Goal: Task Accomplishment & Management: Use online tool/utility

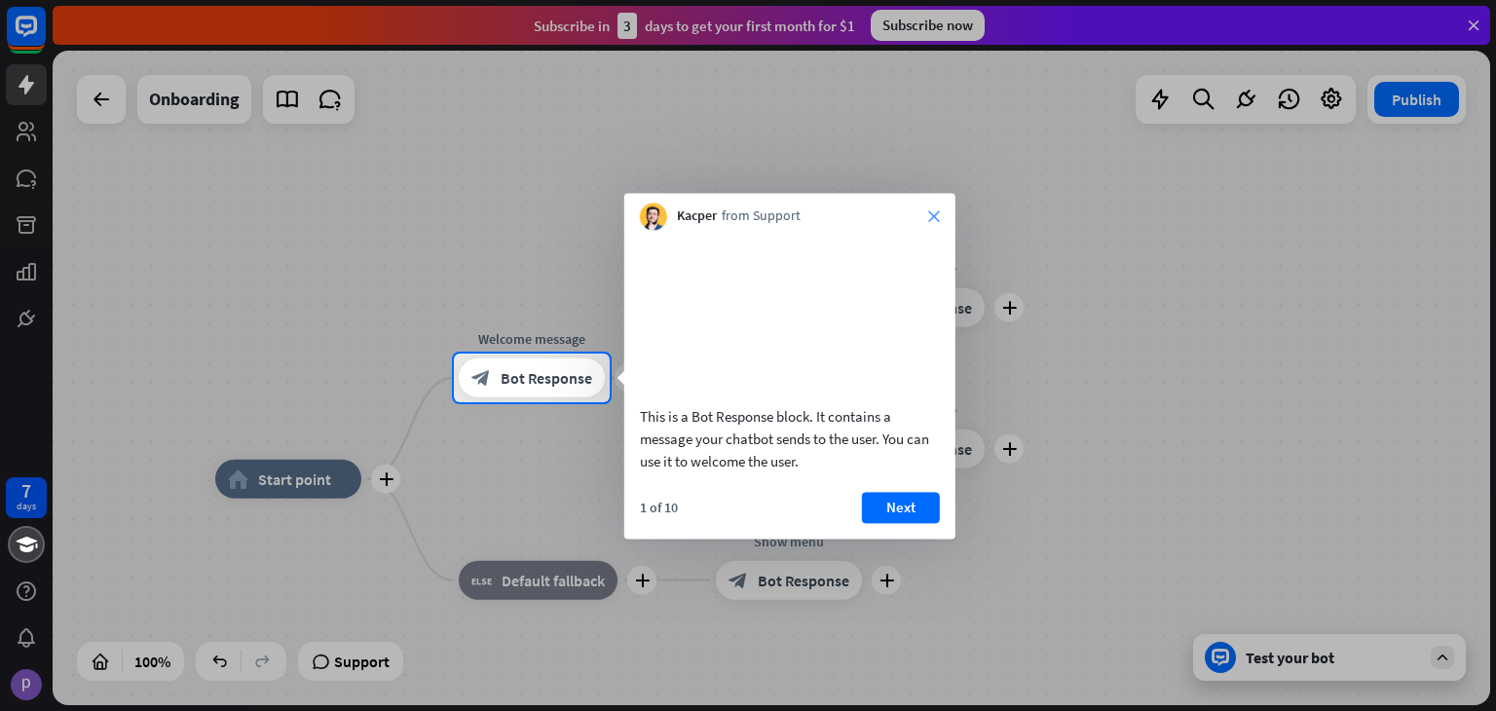
click at [932, 221] on icon "close" at bounding box center [934, 216] width 12 height 12
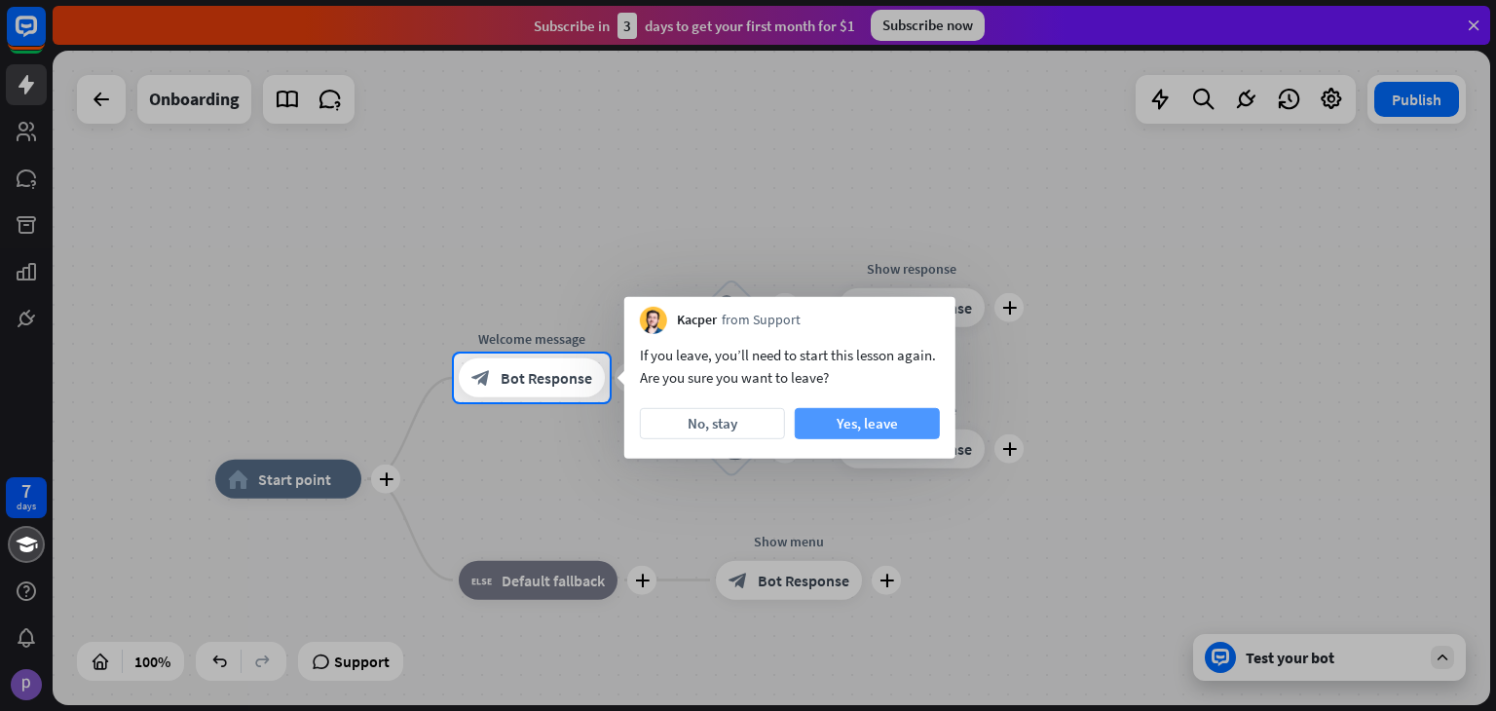
click at [859, 429] on button "Yes, leave" at bounding box center [867, 423] width 145 height 31
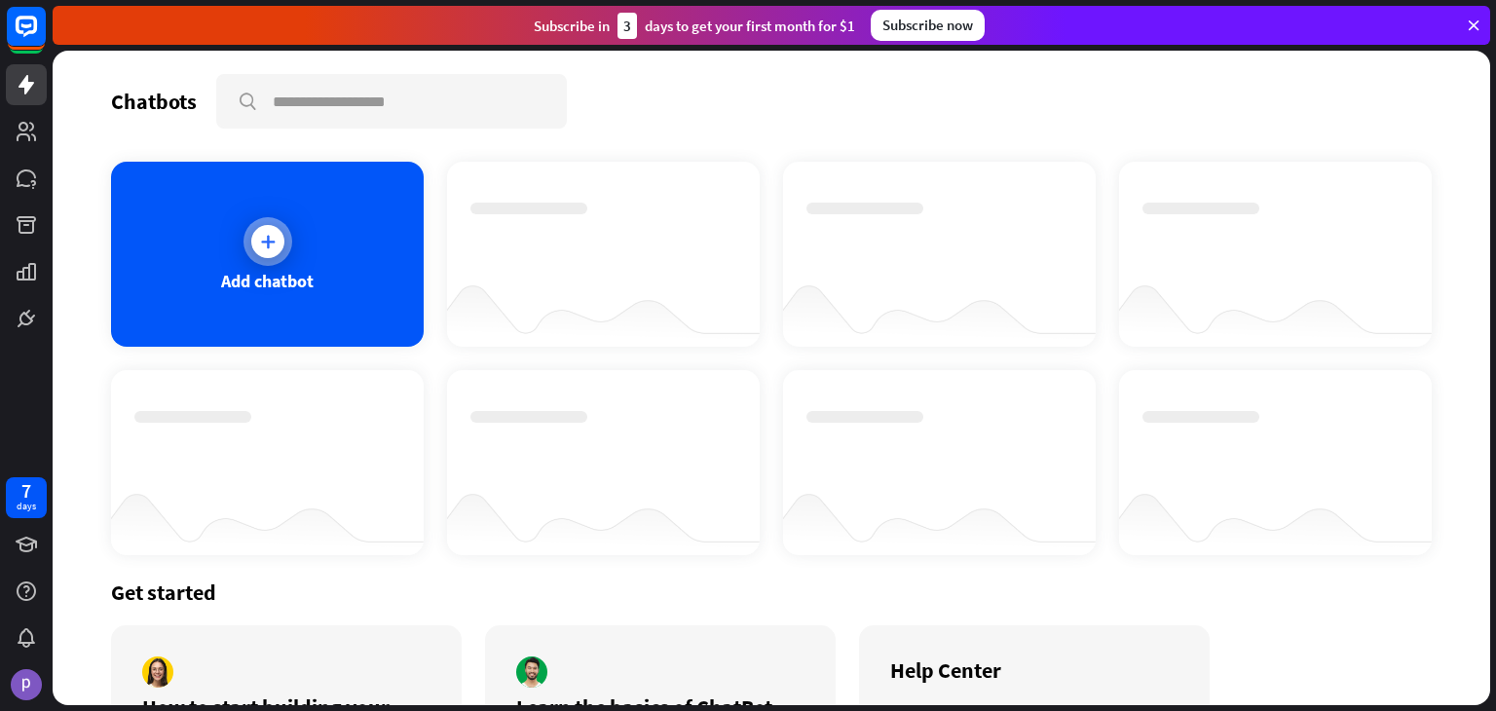
click at [242, 279] on div "Add chatbot" at bounding box center [267, 281] width 93 height 22
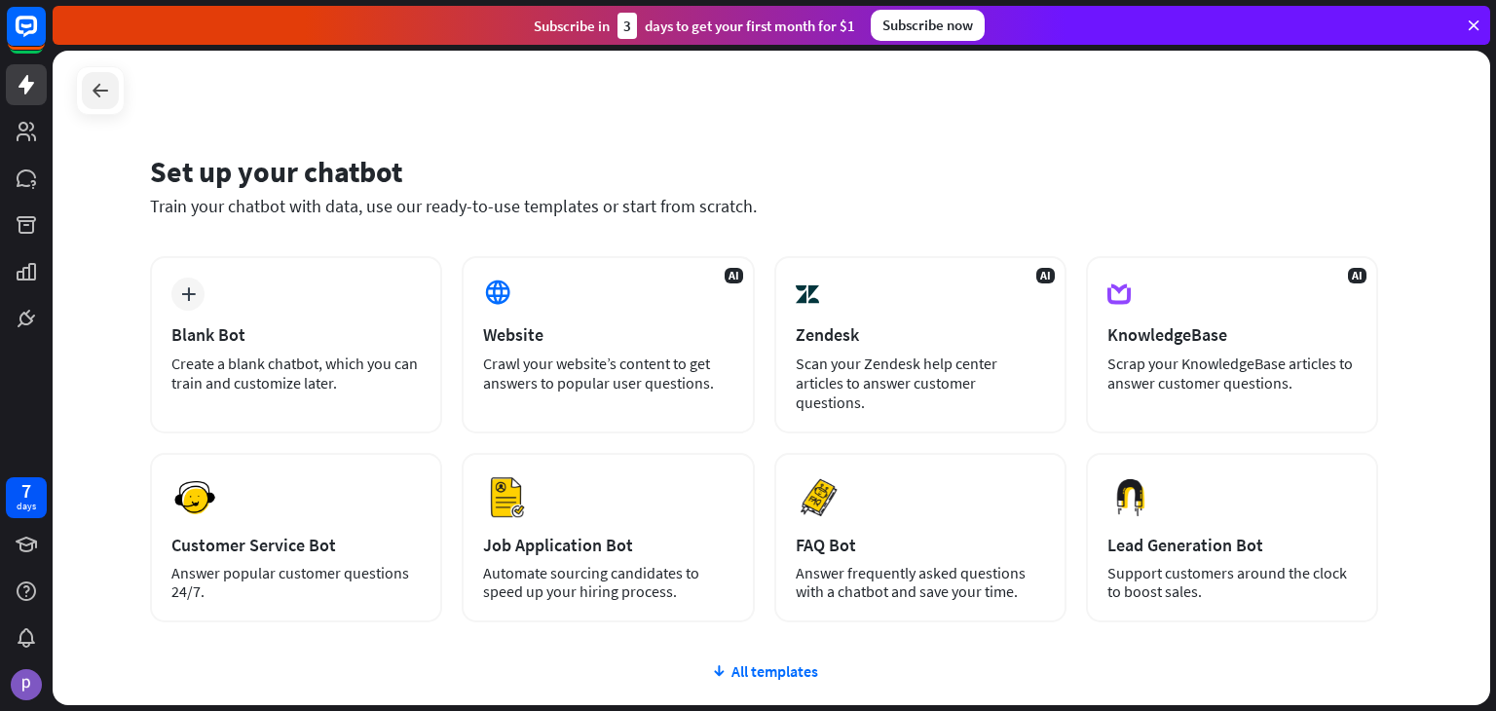
click at [113, 94] on div at bounding box center [100, 90] width 37 height 37
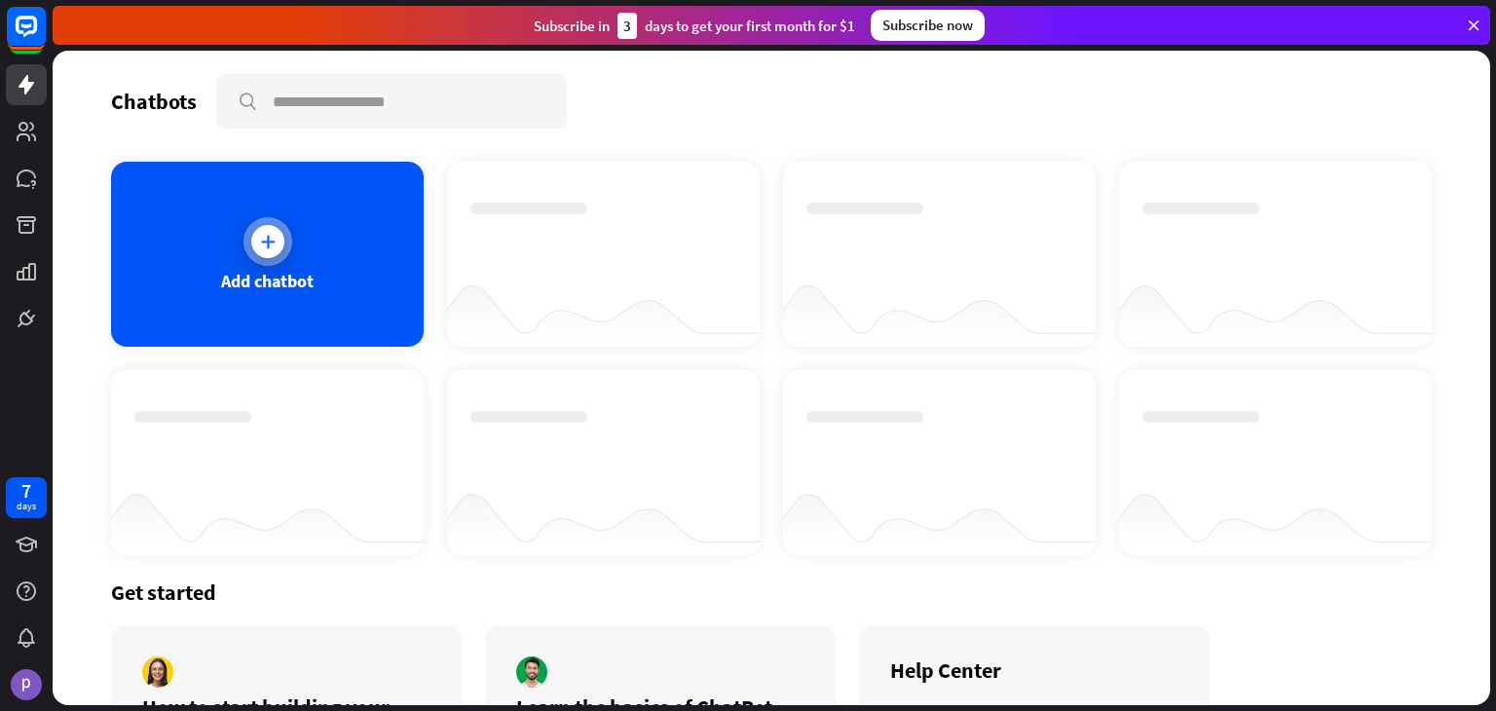
click at [207, 242] on div "Add chatbot" at bounding box center [267, 254] width 313 height 185
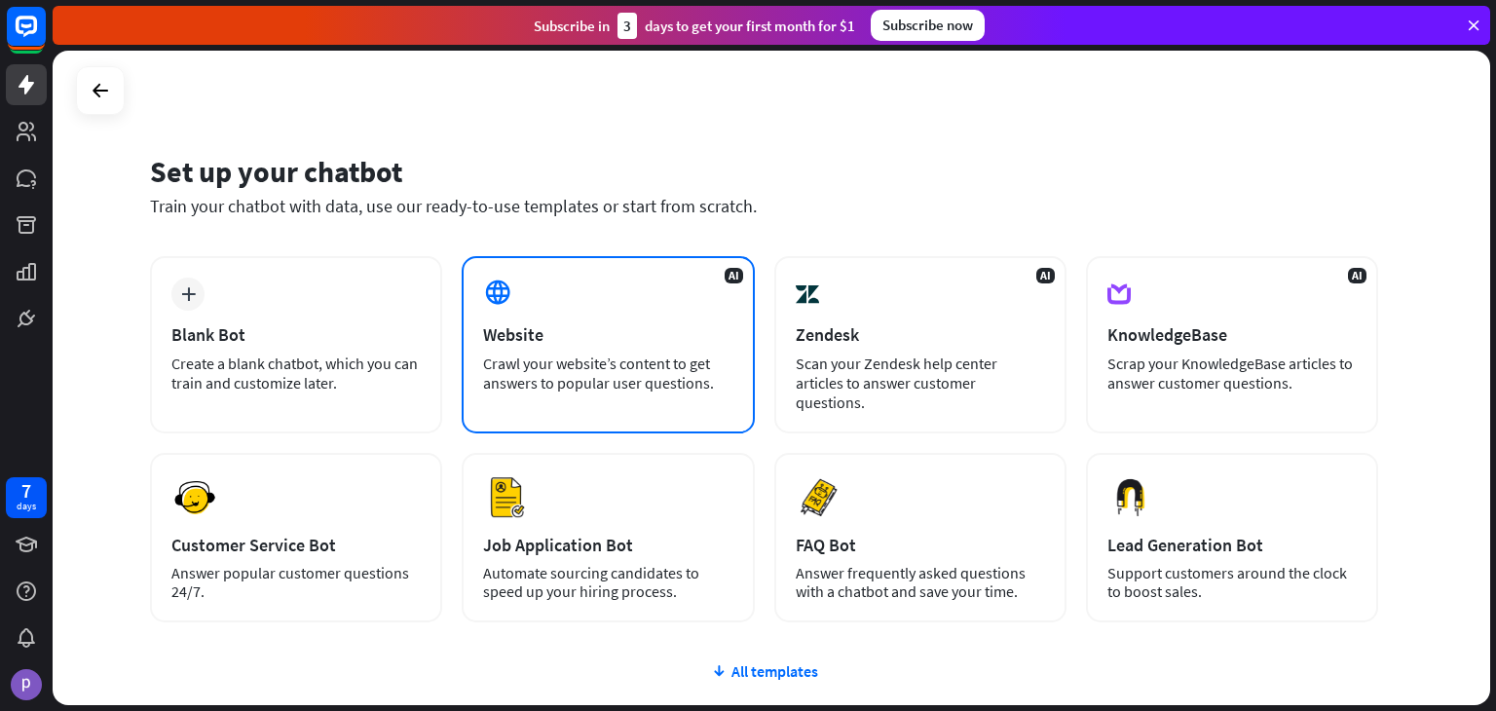
click at [560, 371] on div "Crawl your website’s content to get answers to popular user questions." at bounding box center [607, 373] width 249 height 39
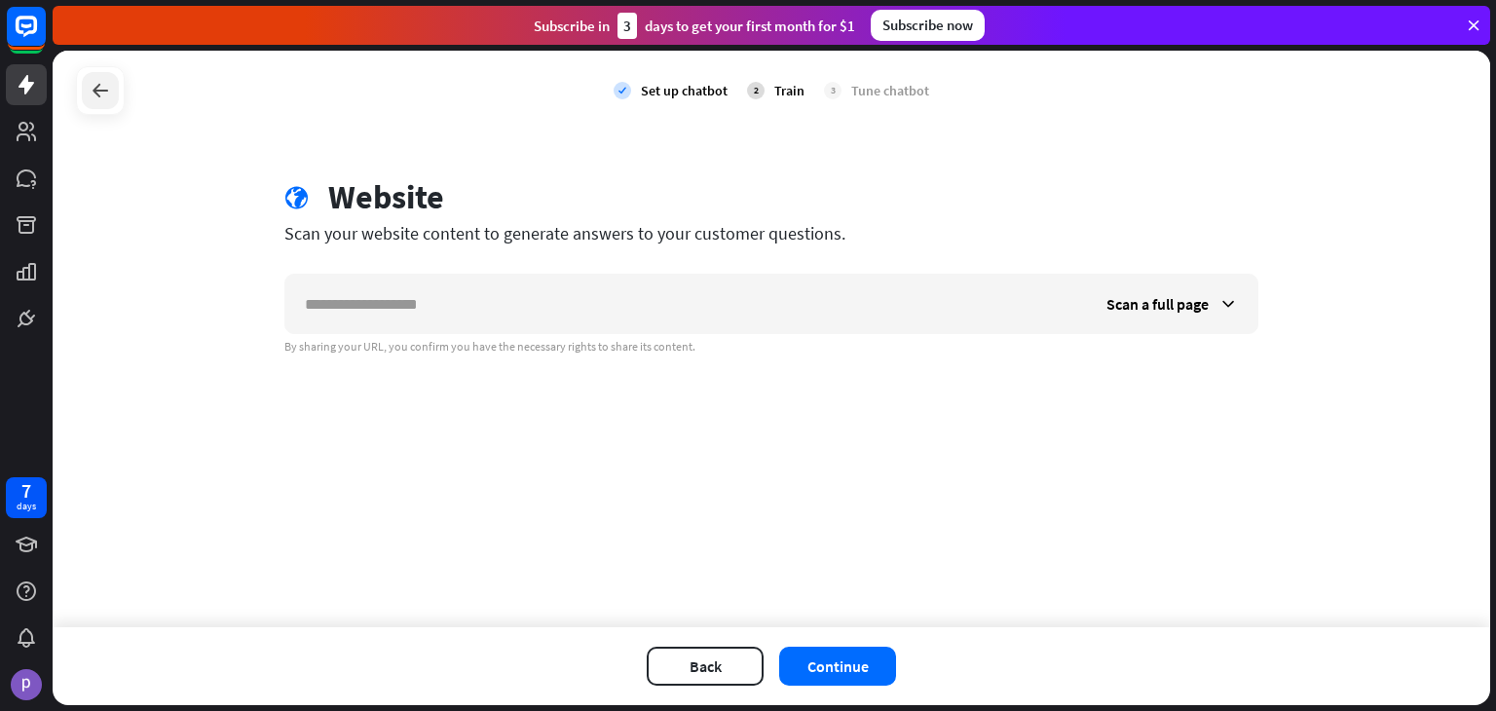
click at [97, 88] on icon at bounding box center [100, 90] width 23 height 23
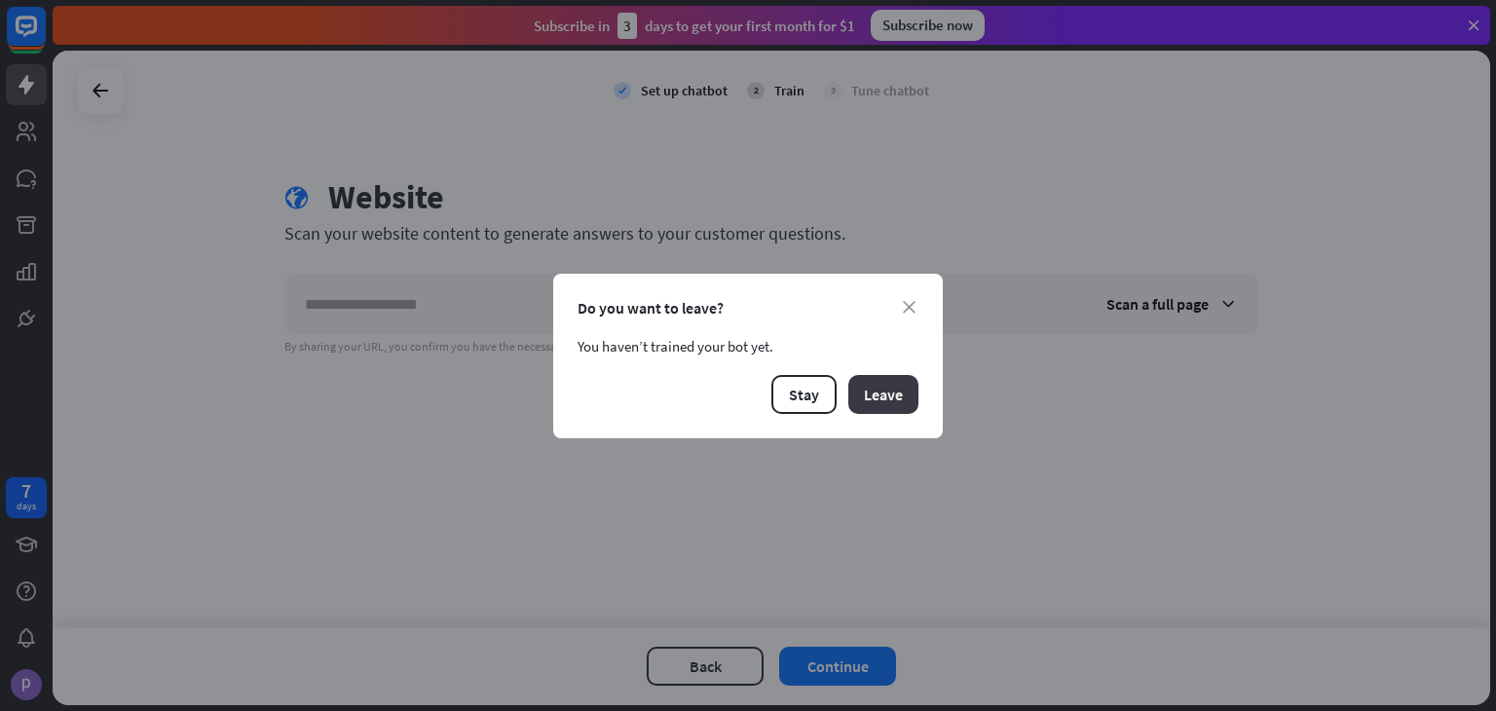
click at [903, 391] on button "Leave" at bounding box center [883, 394] width 70 height 39
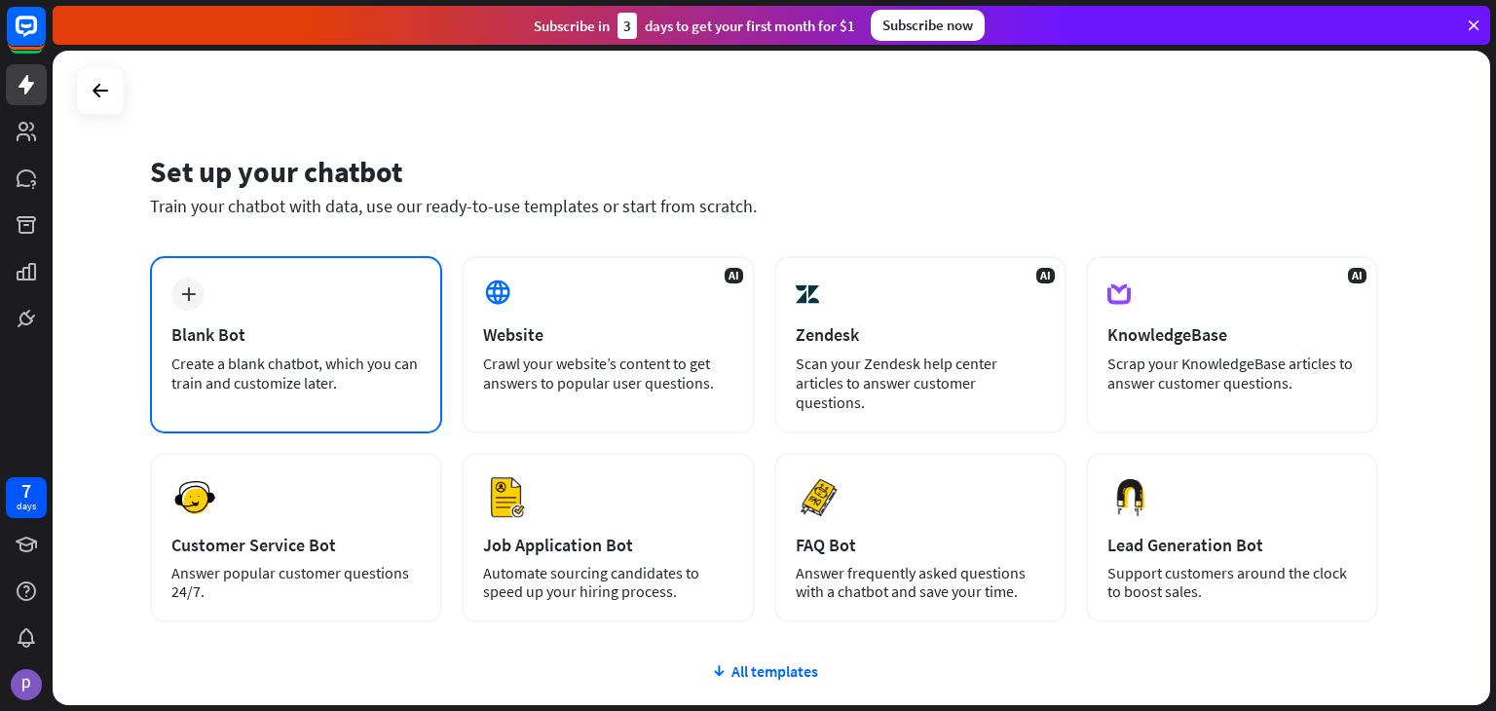
click at [257, 349] on div "plus Blank Bot Create a blank chatbot, which you can train and customize later." at bounding box center [296, 344] width 292 height 177
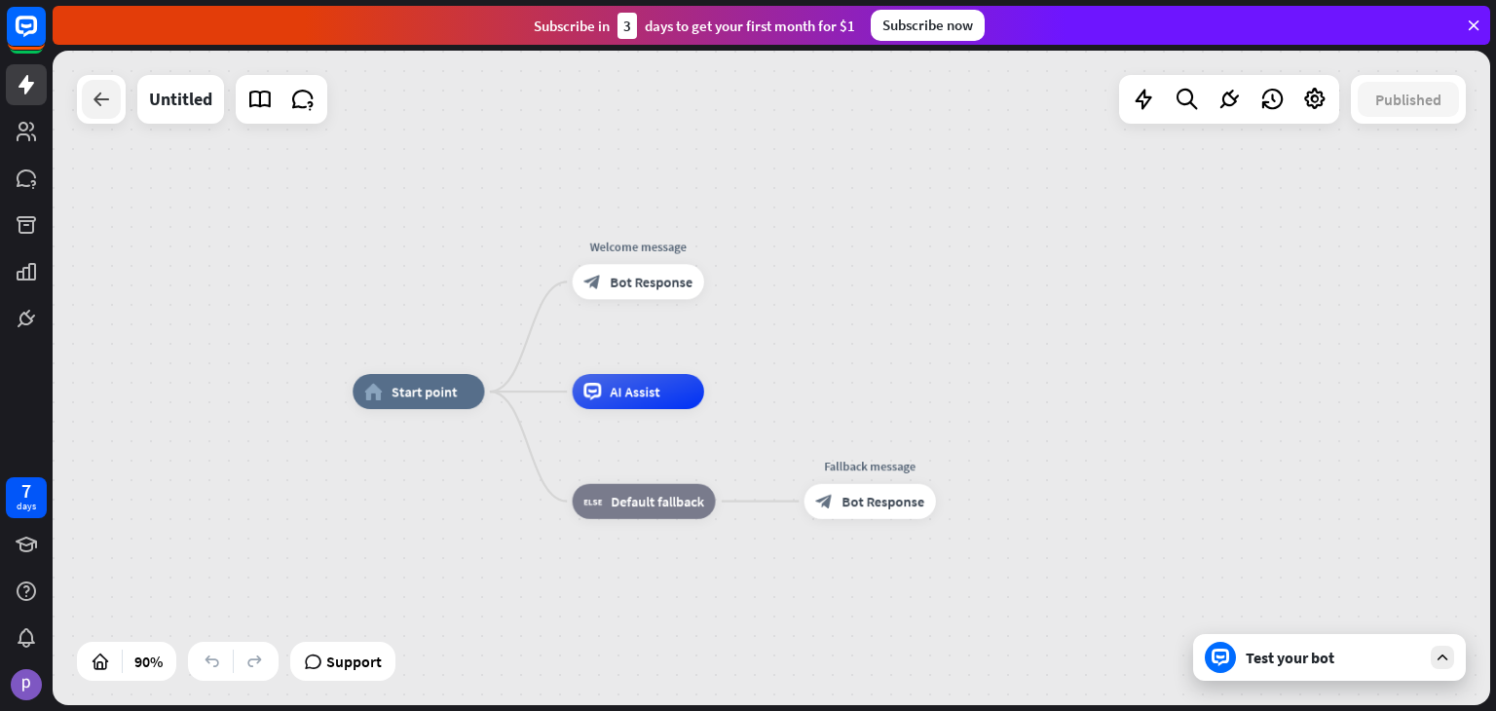
click at [100, 112] on div at bounding box center [101, 99] width 39 height 39
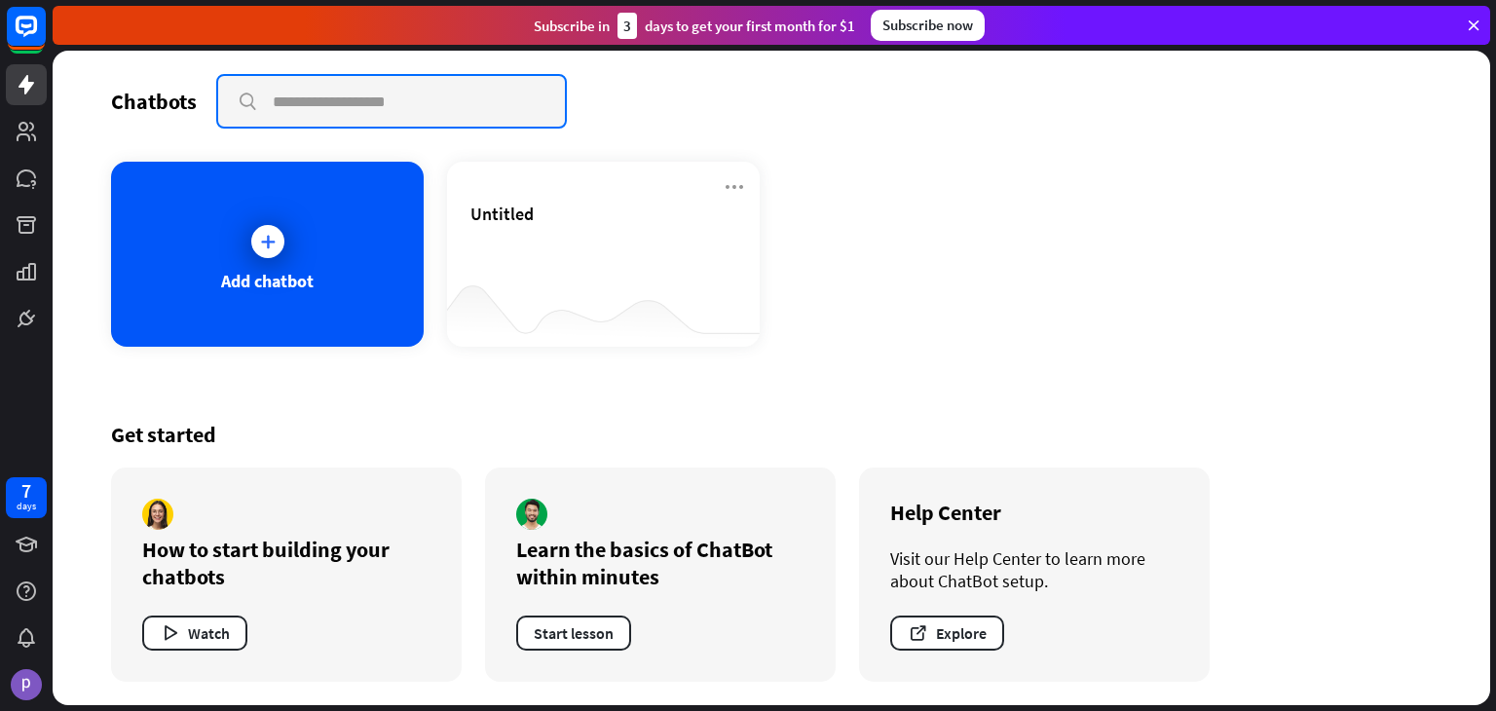
click at [340, 91] on input "text" at bounding box center [391, 101] width 347 height 51
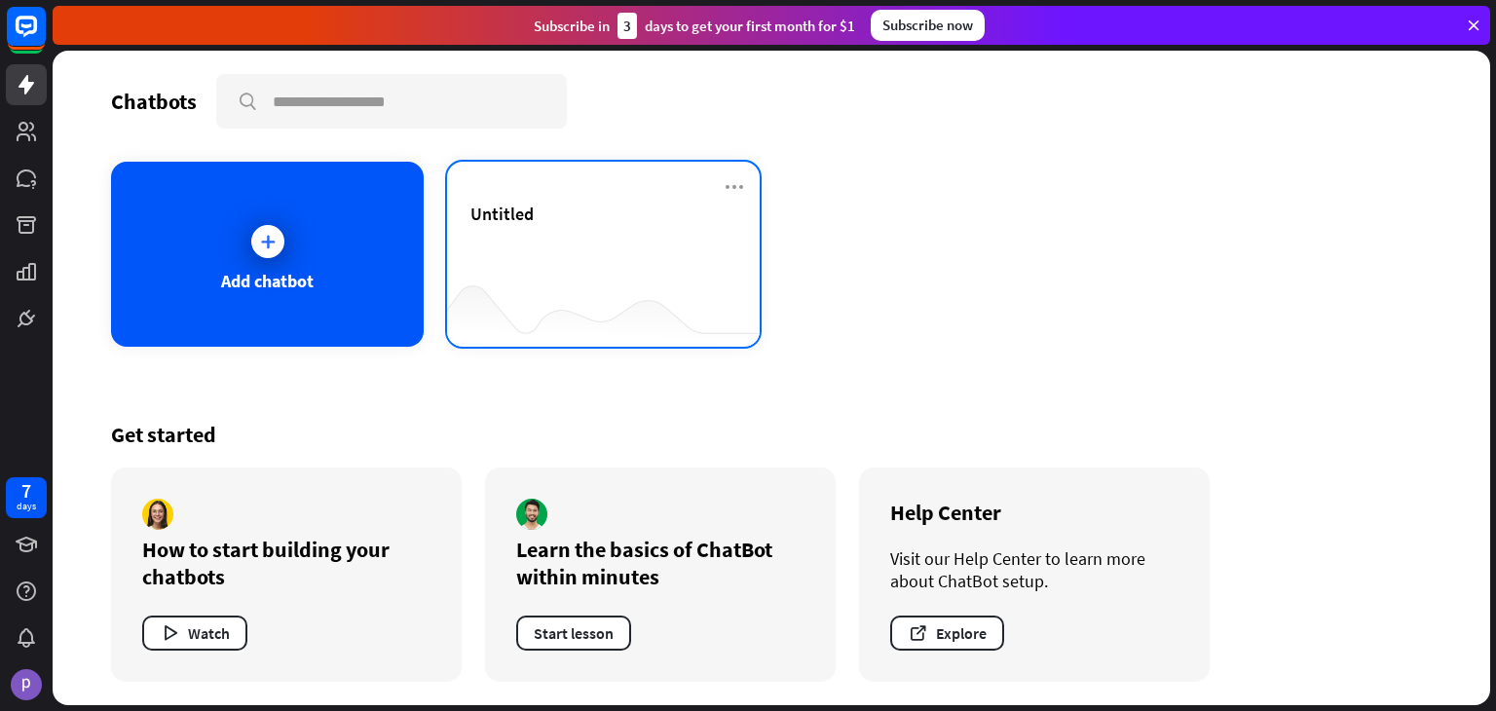
click at [676, 230] on div "Untitled" at bounding box center [604, 237] width 266 height 68
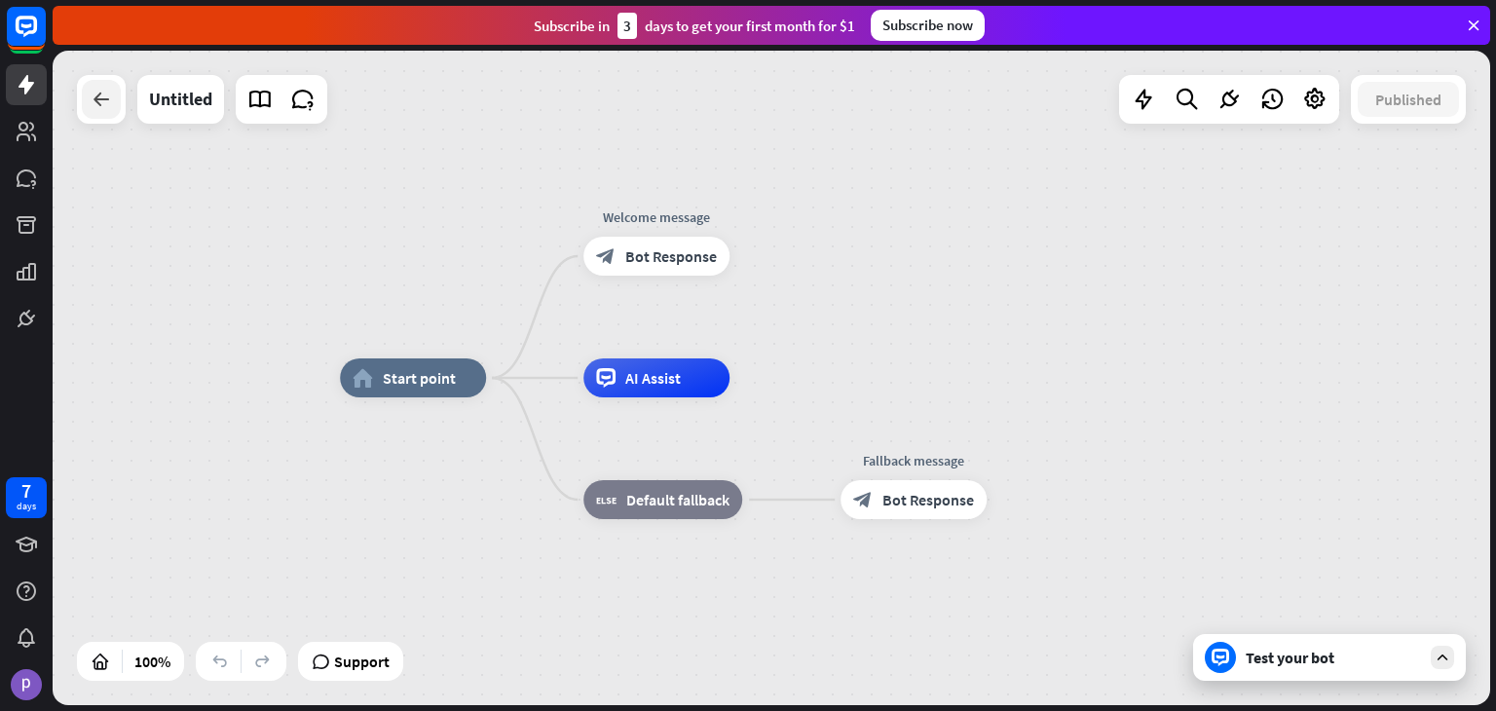
click at [85, 94] on div at bounding box center [101, 99] width 39 height 39
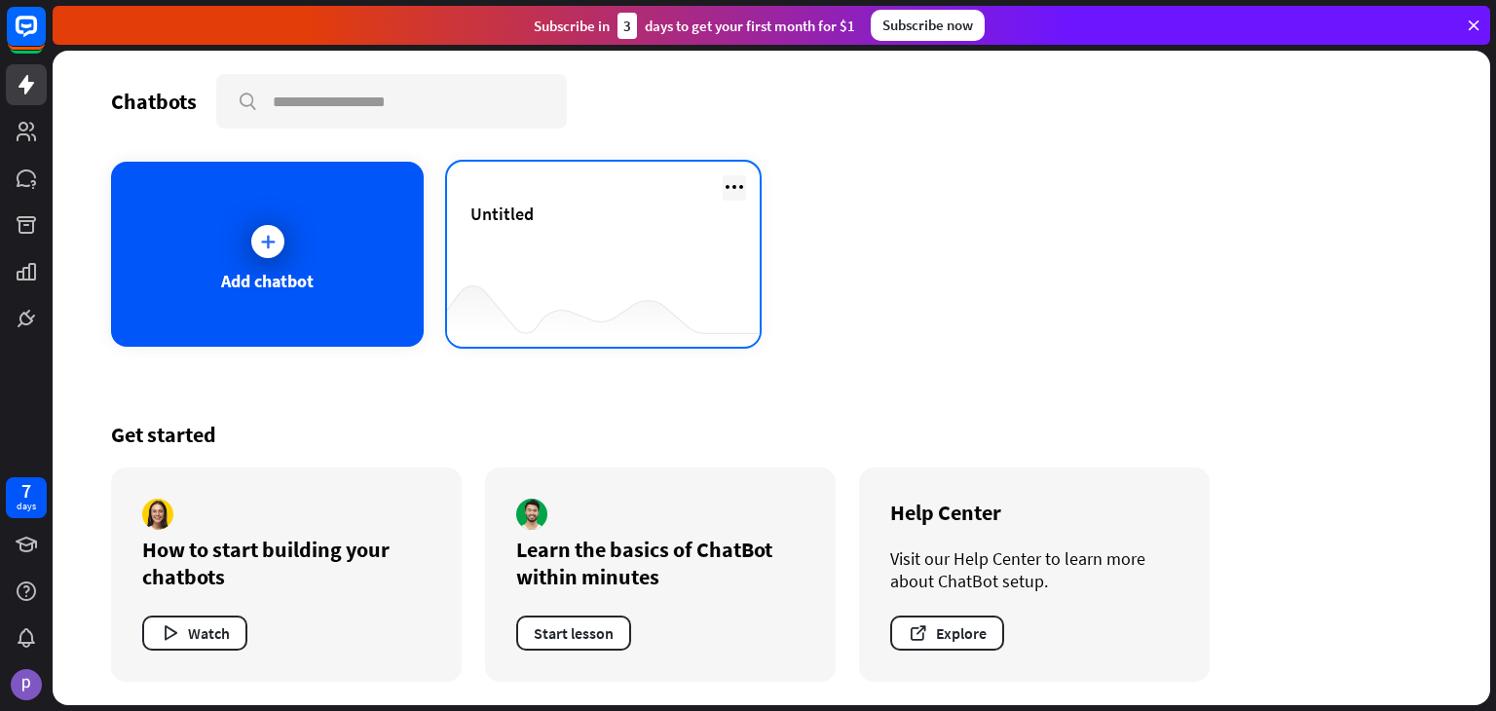
click at [733, 184] on icon at bounding box center [734, 186] width 23 height 23
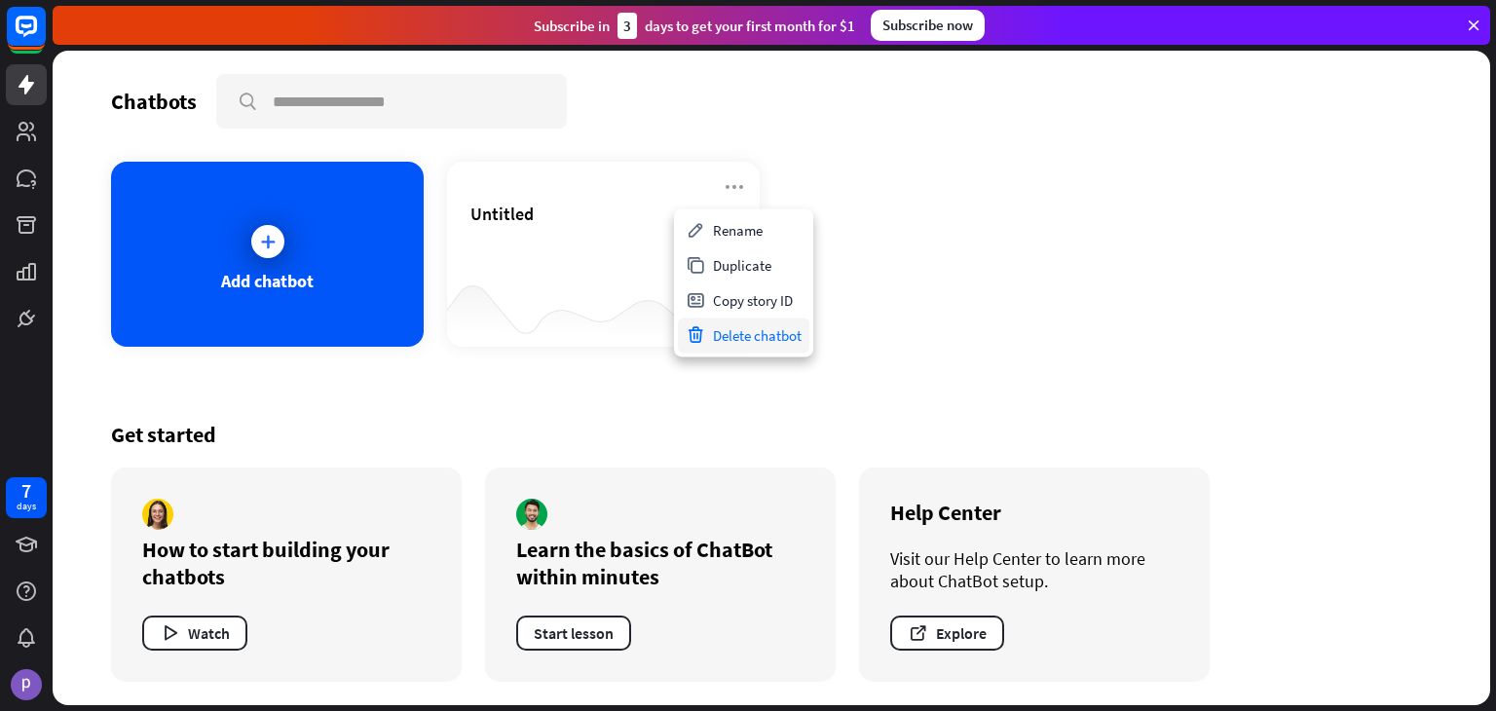
click at [733, 342] on div "Delete chatbot" at bounding box center [744, 335] width 132 height 35
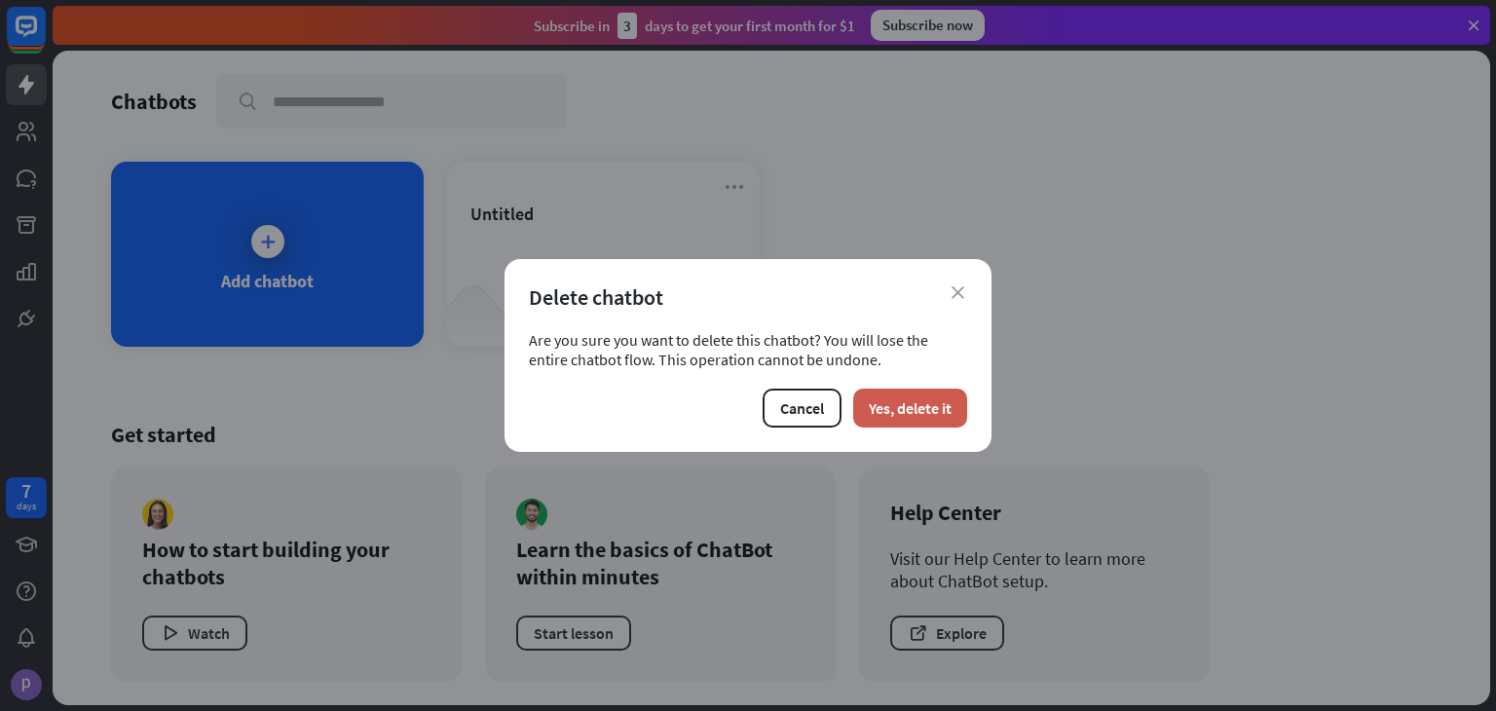
click at [923, 424] on button "Yes, delete it" at bounding box center [910, 408] width 114 height 39
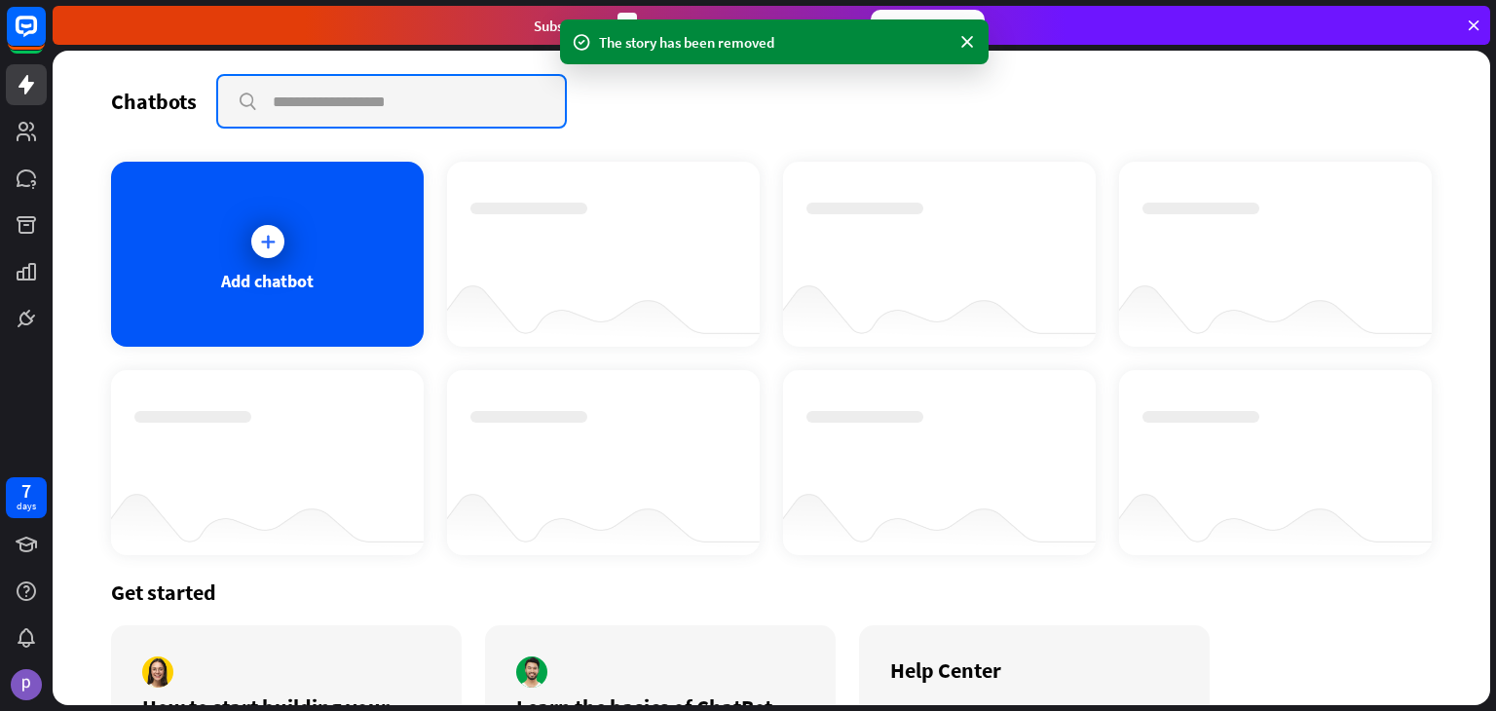
click at [443, 94] on input "text" at bounding box center [391, 101] width 347 height 51
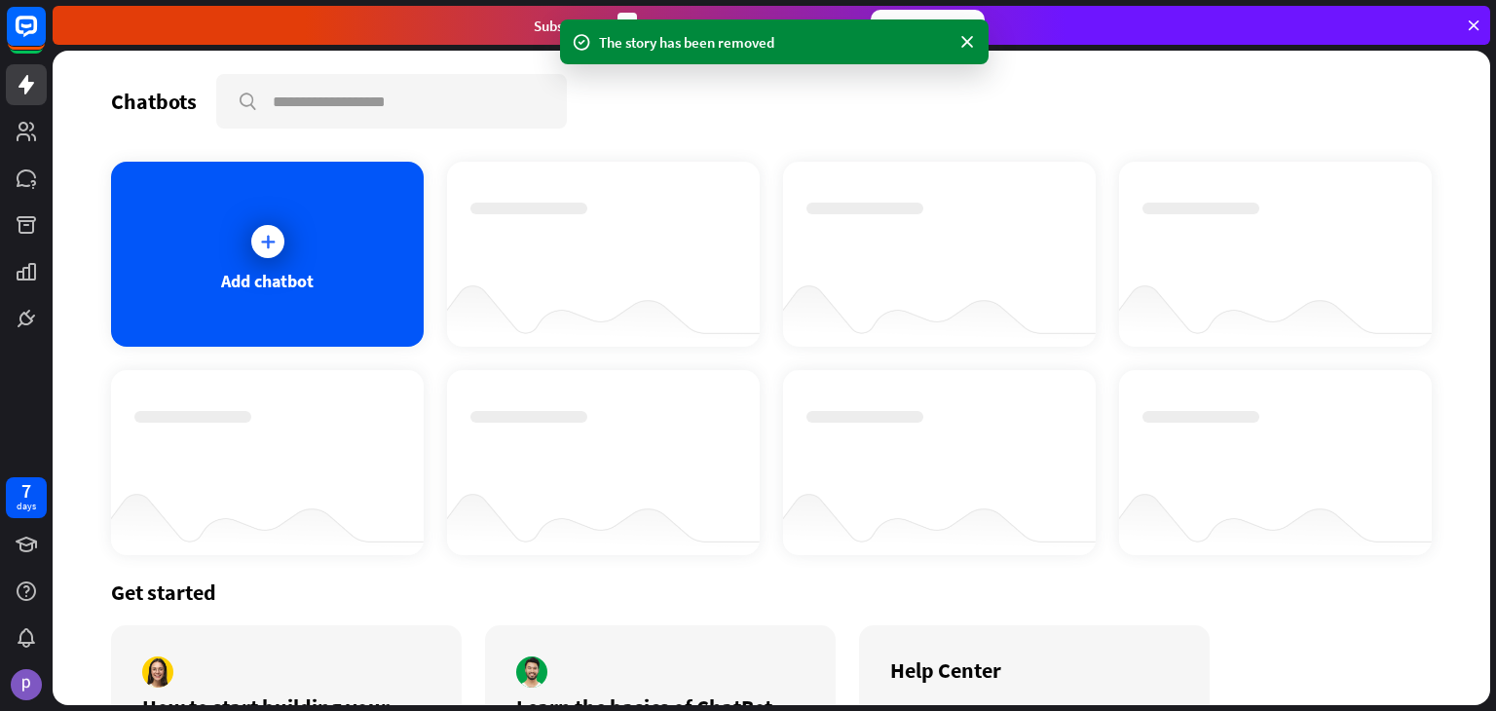
click at [538, 353] on div "Add chatbot" at bounding box center [771, 359] width 1321 height 394
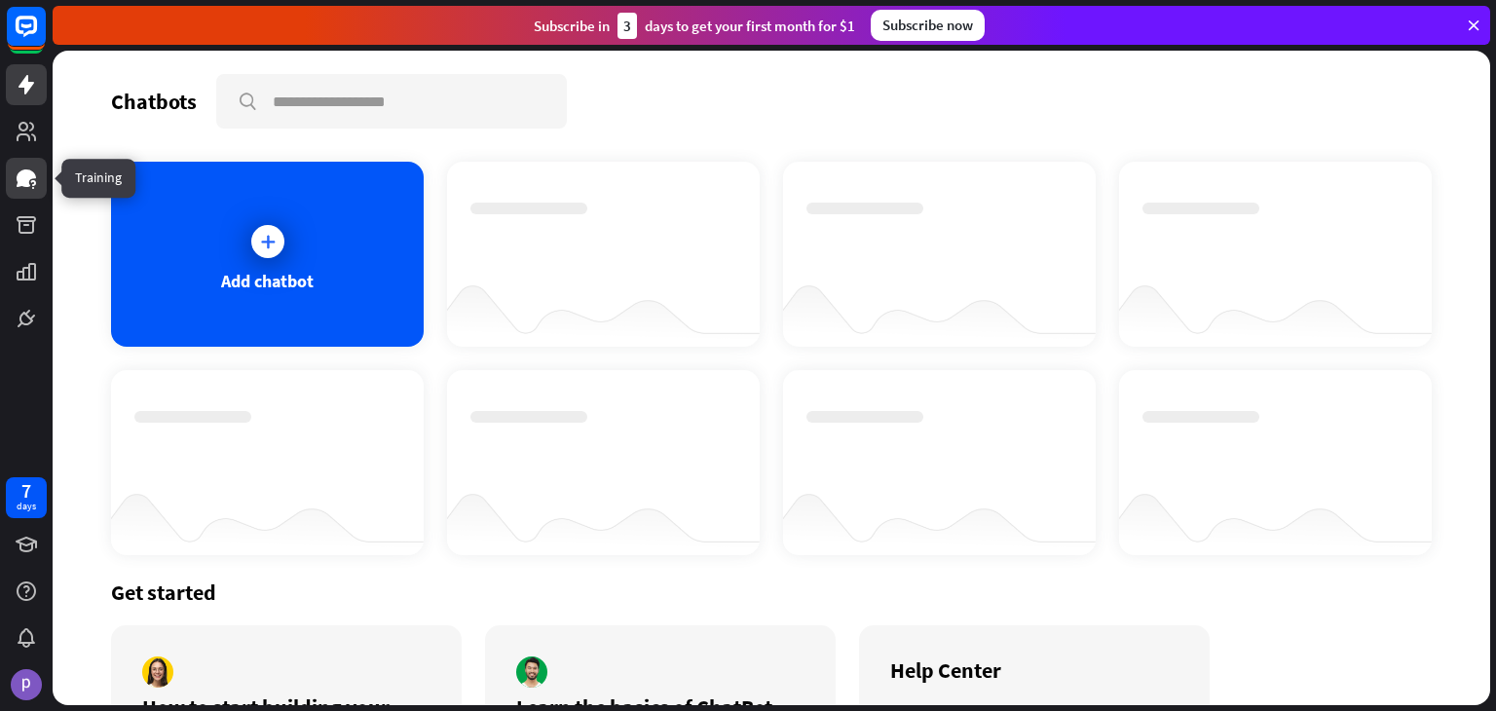
click at [28, 187] on icon at bounding box center [26, 178] width 23 height 23
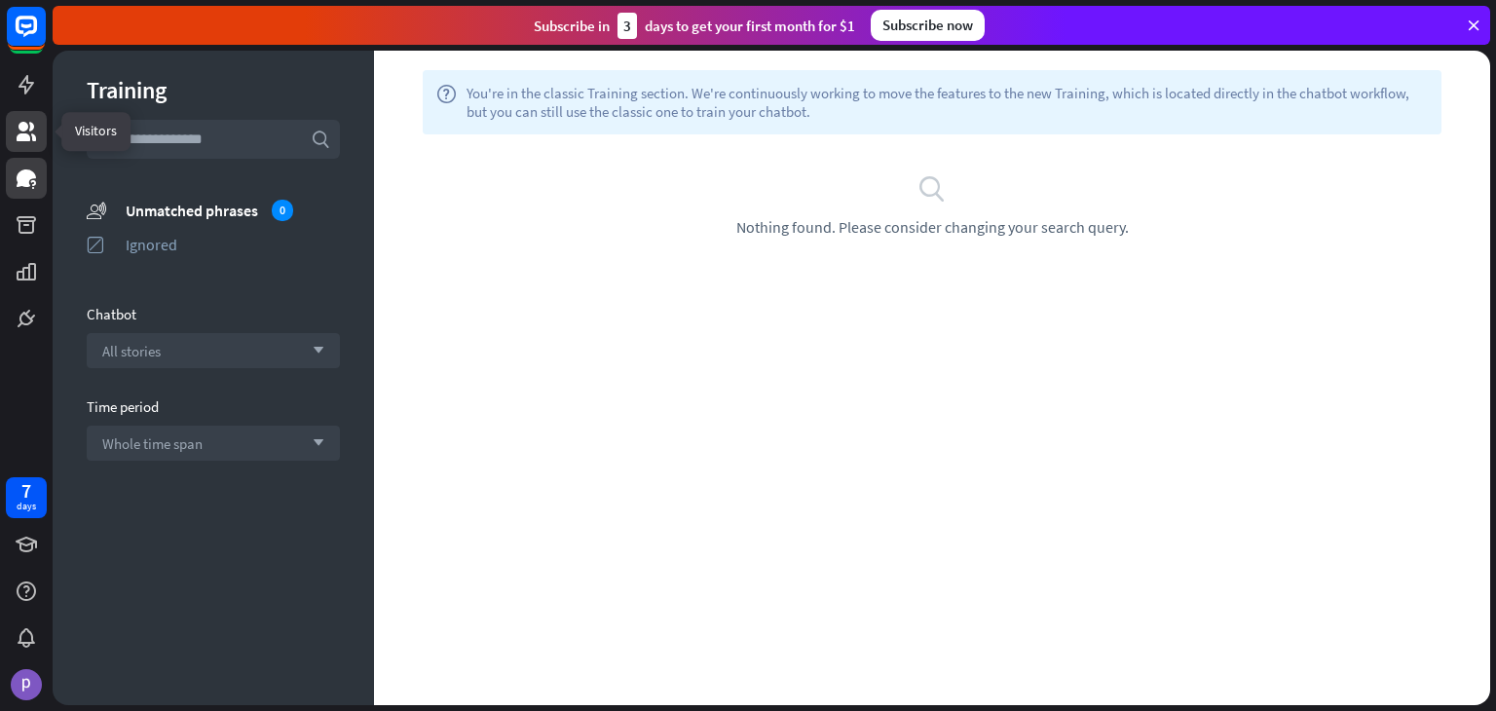
click at [31, 128] on icon at bounding box center [26, 131] width 19 height 19
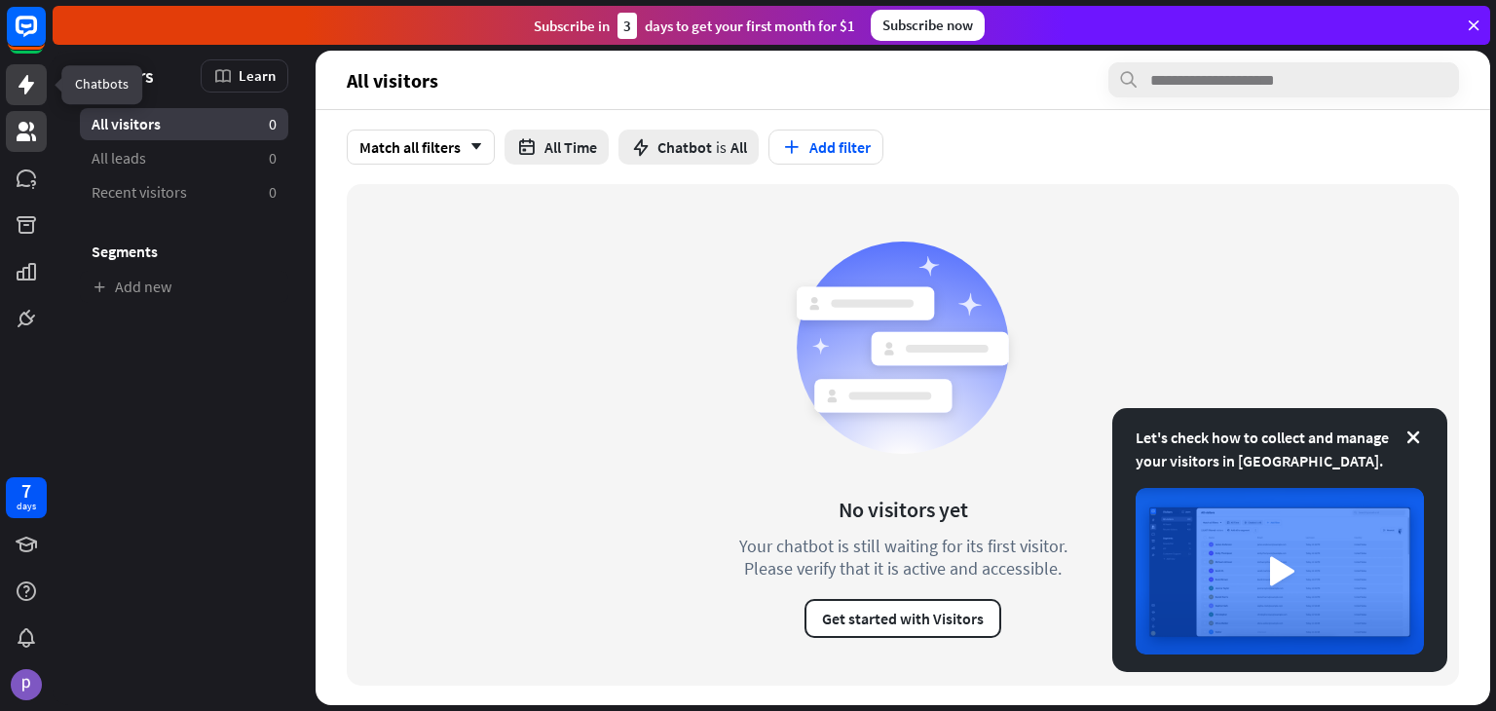
click at [38, 91] on link at bounding box center [26, 84] width 41 height 41
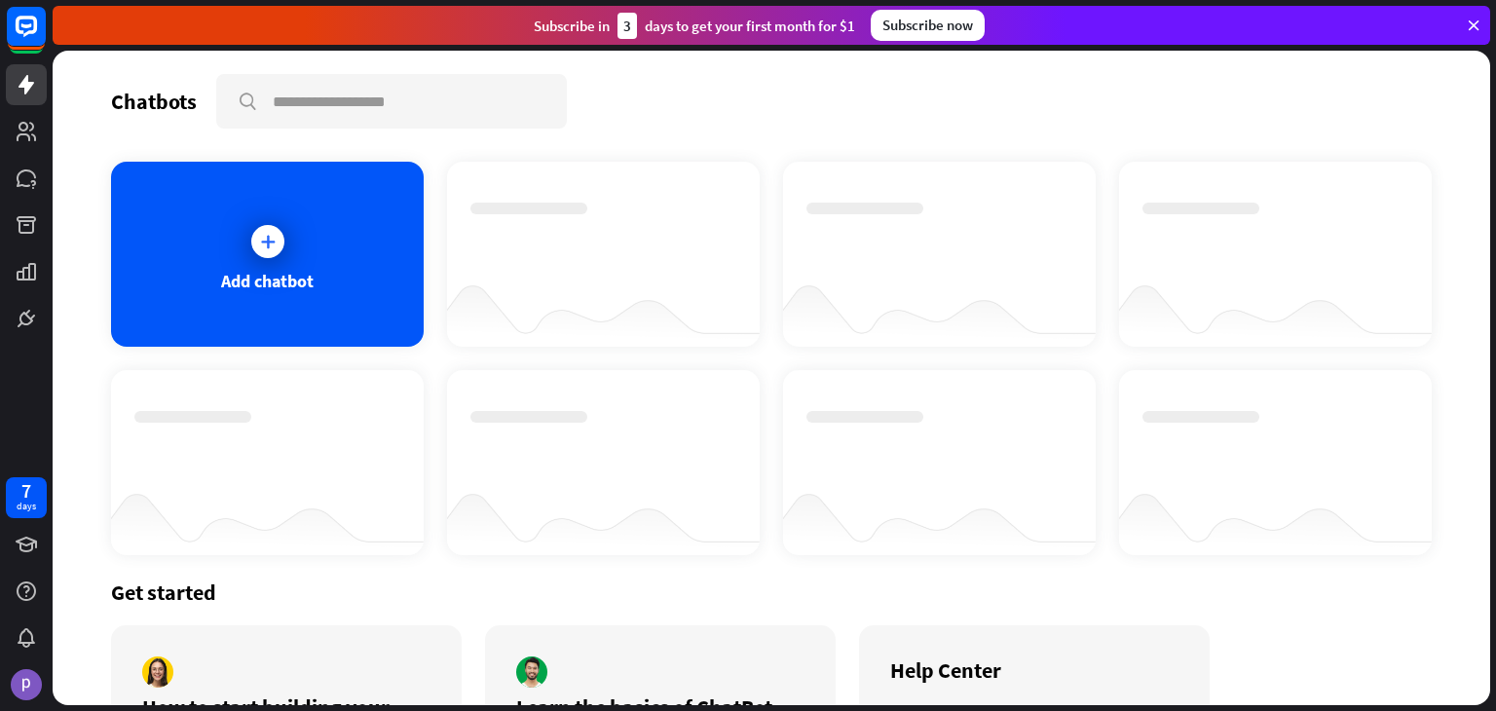
click at [466, 293] on div at bounding box center [603, 308] width 313 height 75
click at [299, 287] on div "Add chatbot" at bounding box center [267, 281] width 93 height 22
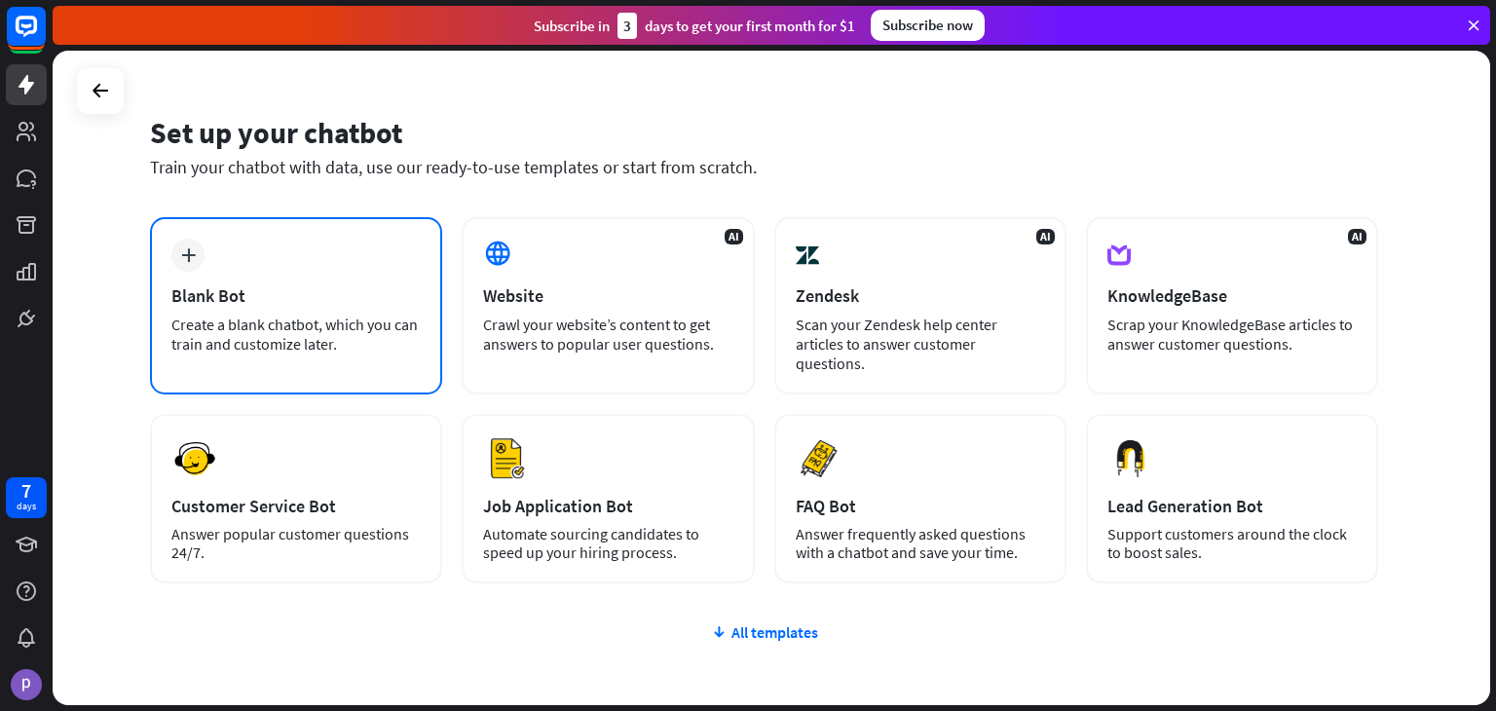
scroll to position [27, 0]
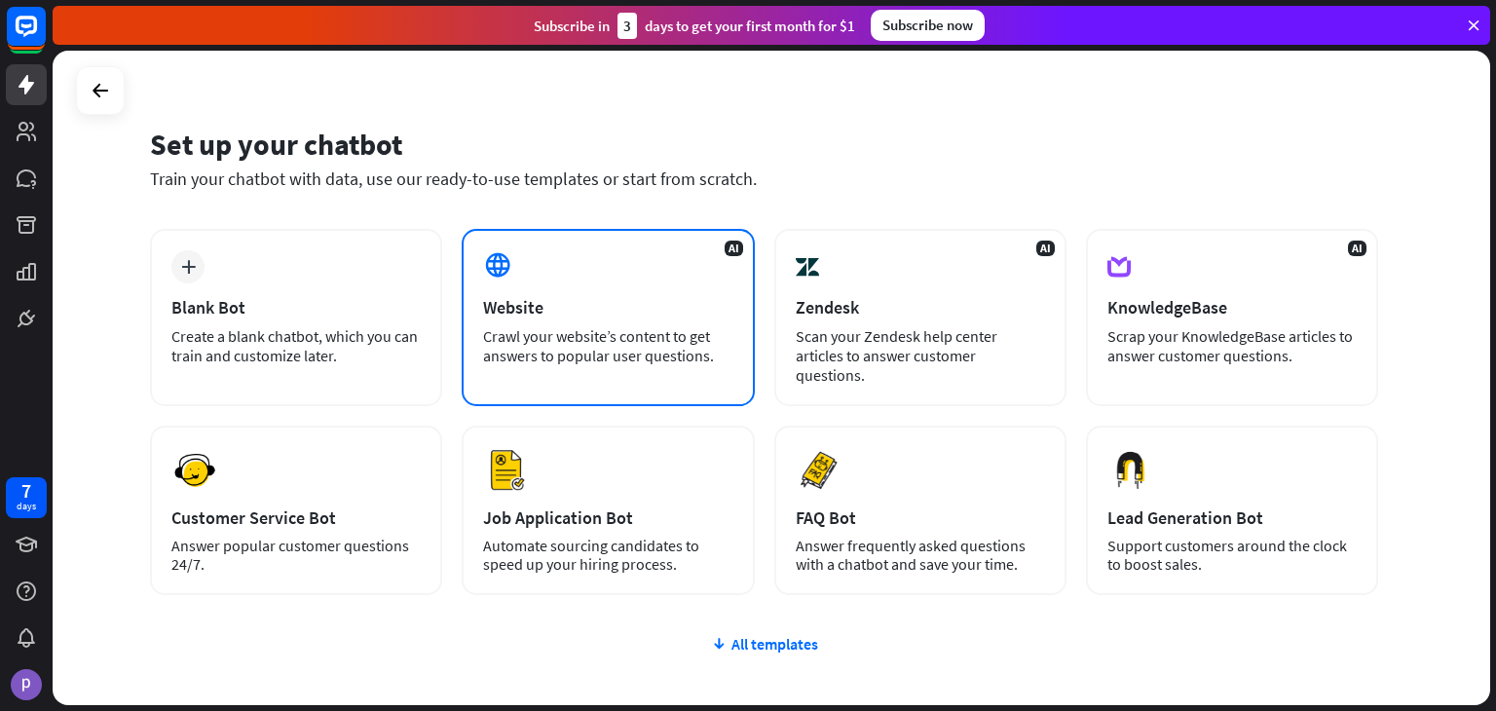
click at [623, 349] on div "Crawl your website’s content to get answers to popular user questions." at bounding box center [607, 345] width 249 height 39
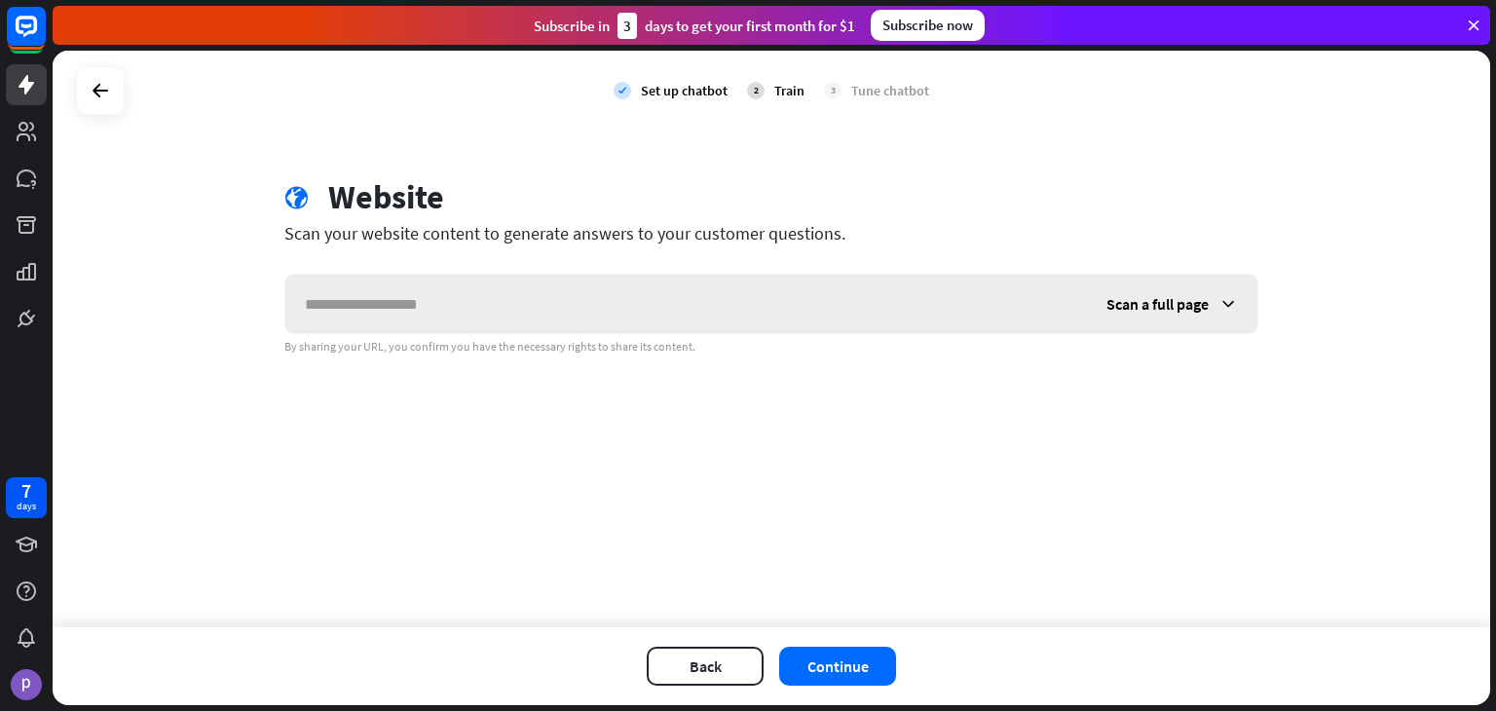
click at [538, 332] on div "Scan a full page" at bounding box center [771, 304] width 974 height 60
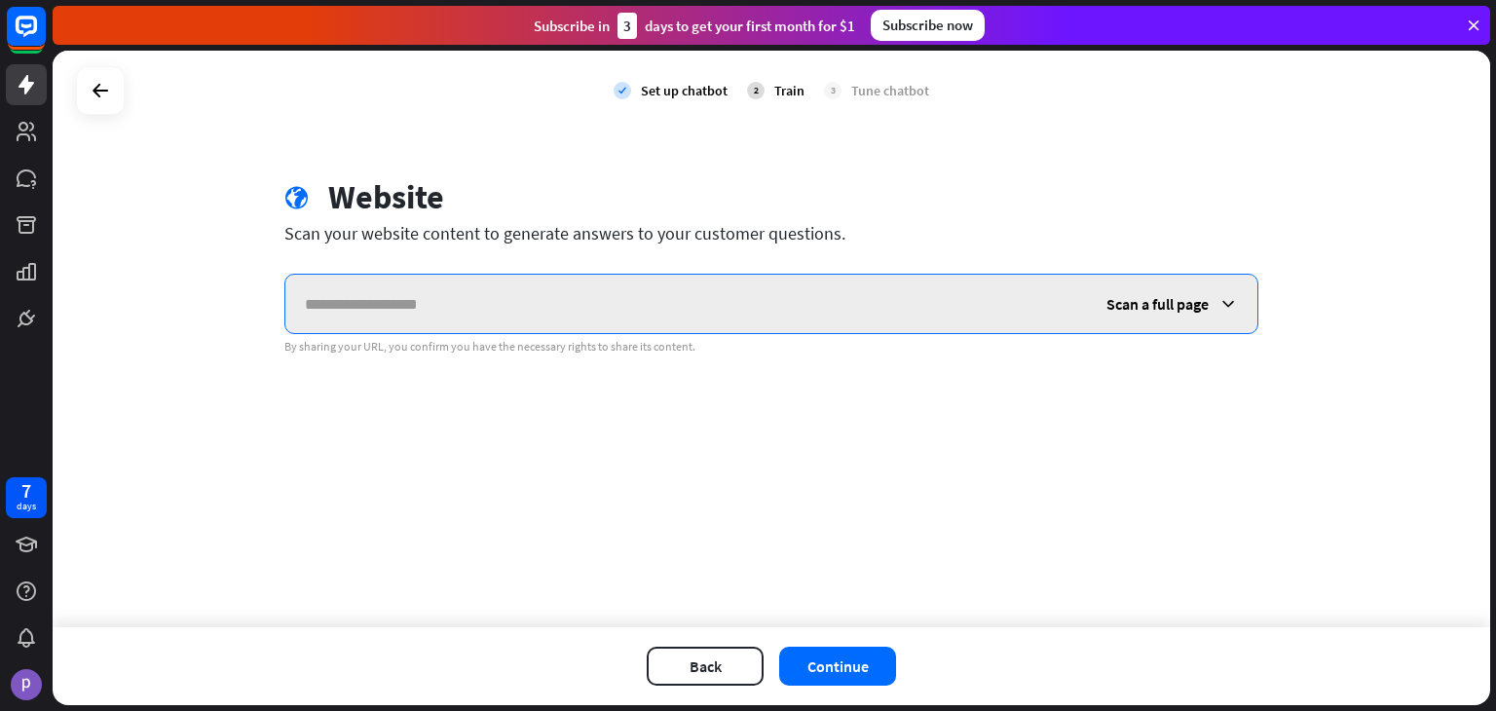
click at [487, 307] on input "text" at bounding box center [686, 304] width 802 height 58
type input "**********"
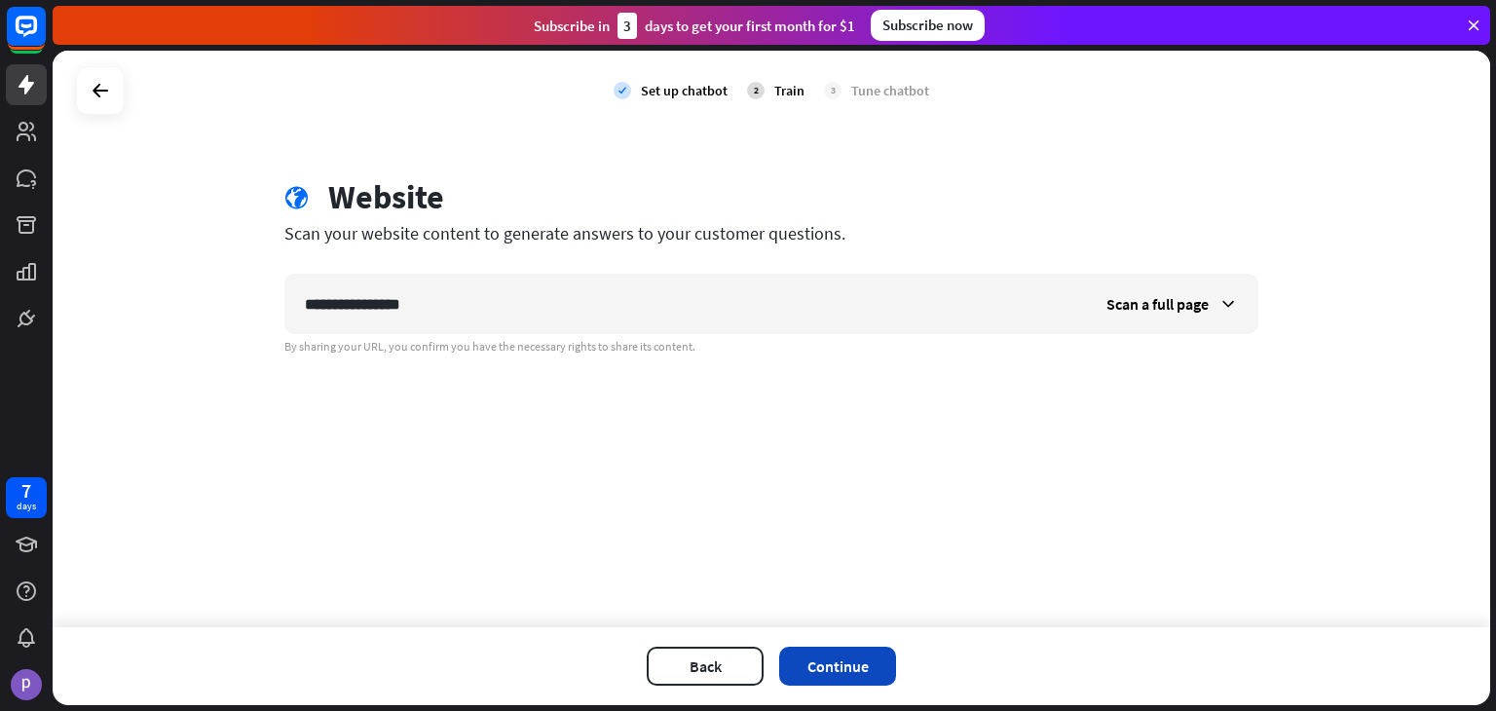
click at [825, 657] on button "Continue" at bounding box center [837, 666] width 117 height 39
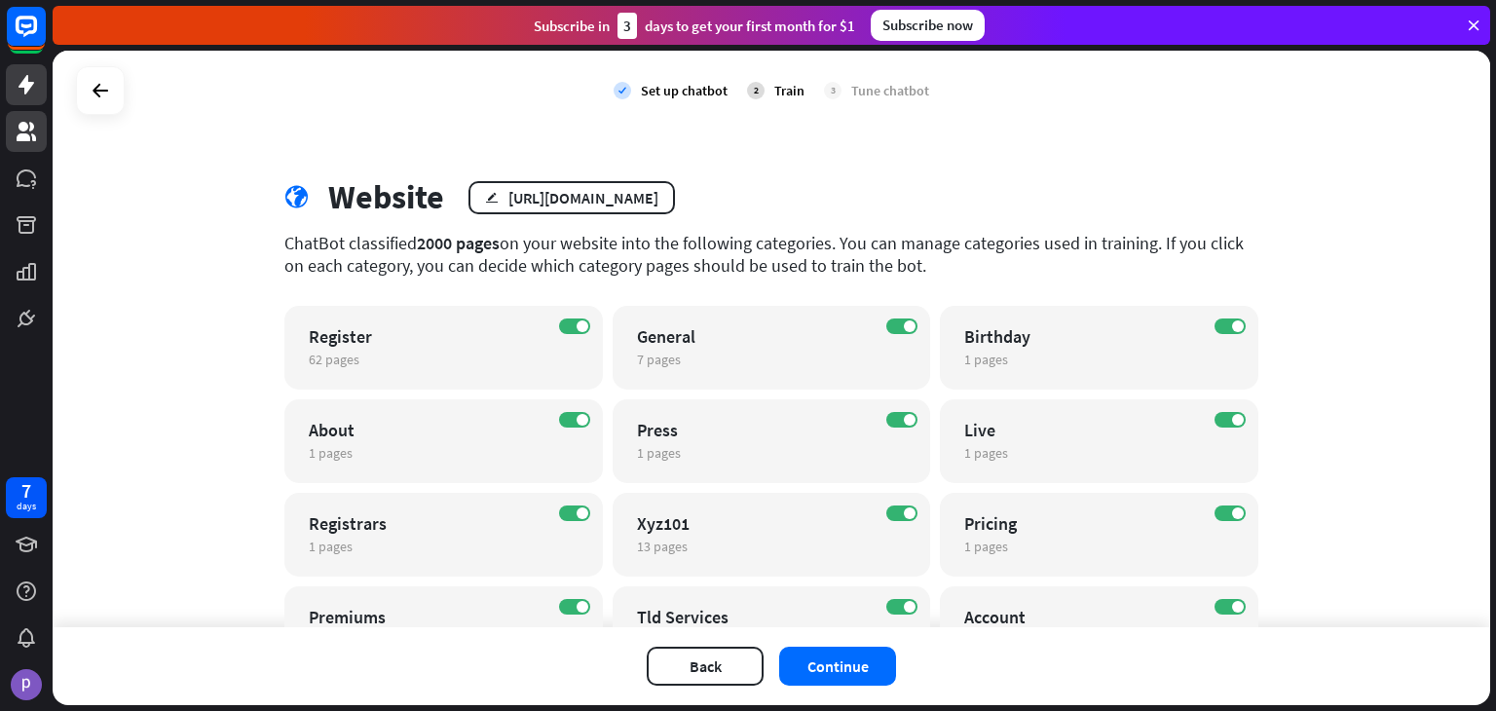
click at [41, 126] on link at bounding box center [26, 131] width 41 height 41
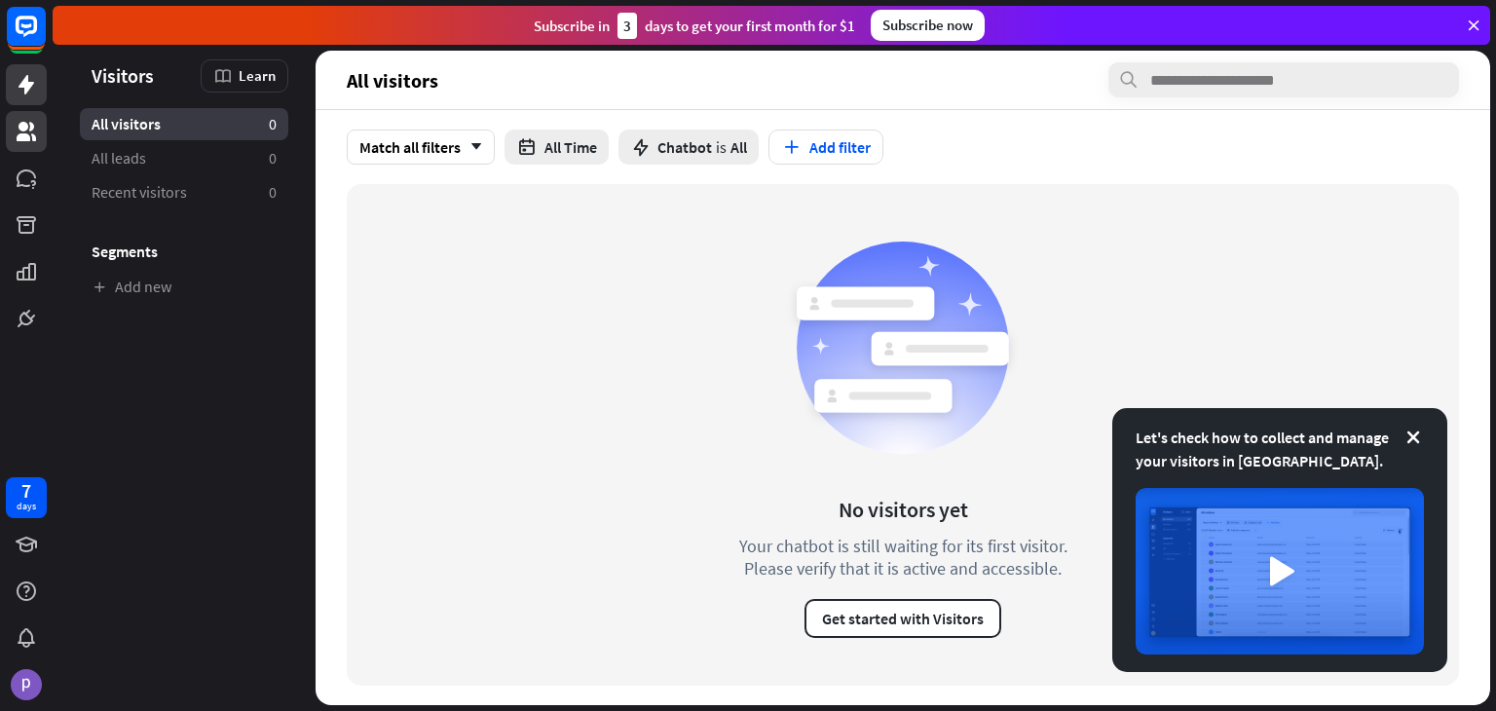
click at [38, 98] on link at bounding box center [26, 84] width 41 height 41
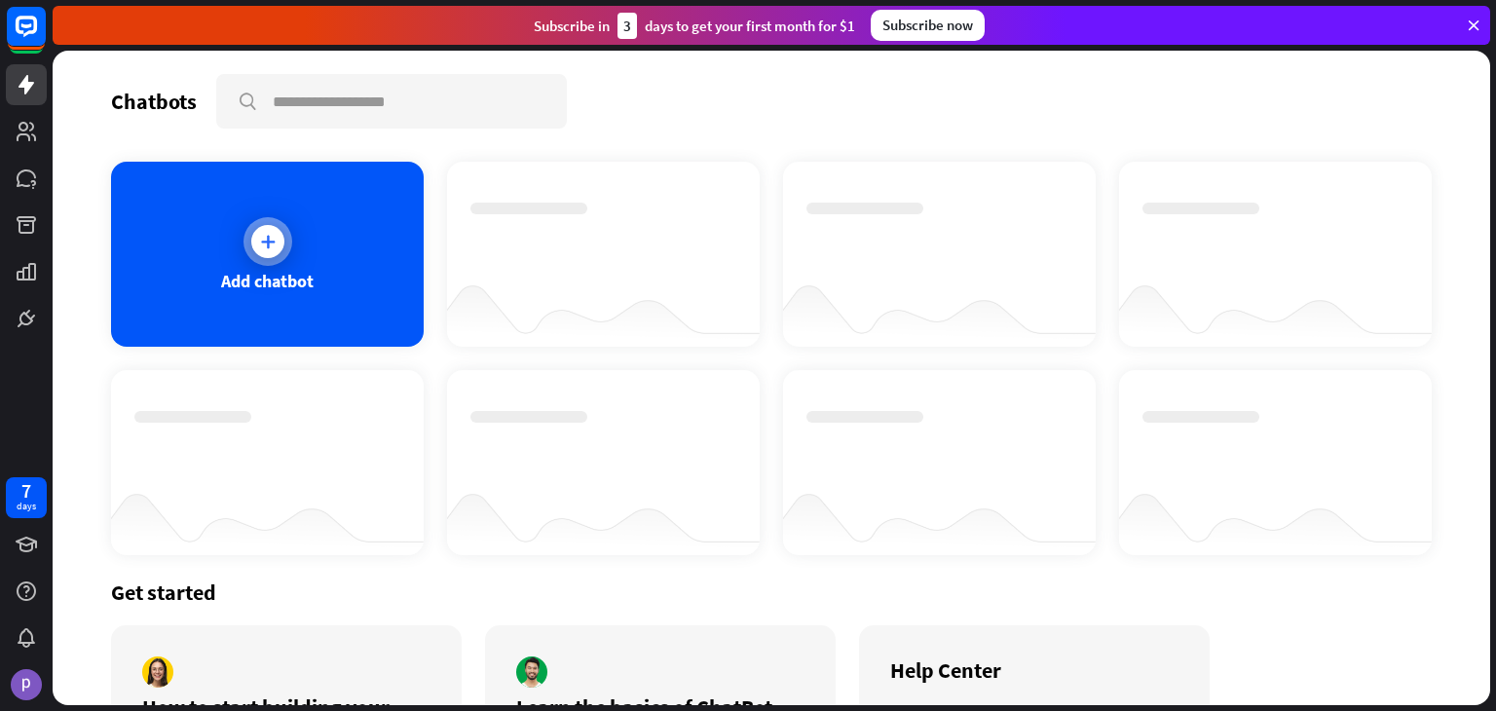
click at [242, 220] on div "Add chatbot" at bounding box center [267, 254] width 313 height 185
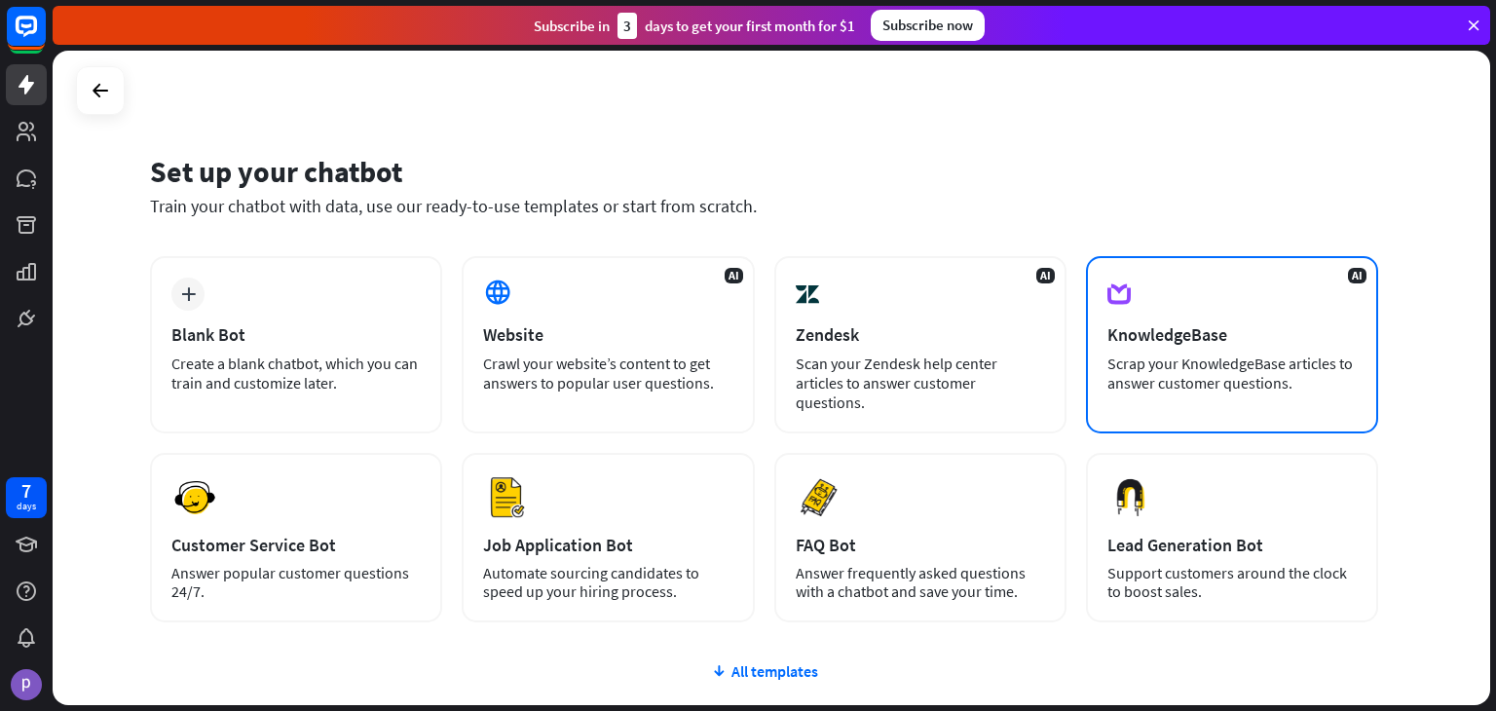
click at [1255, 292] on div "AI KnowledgeBase Scrap your KnowledgeBase articles to answer customer questions." at bounding box center [1232, 344] width 292 height 177
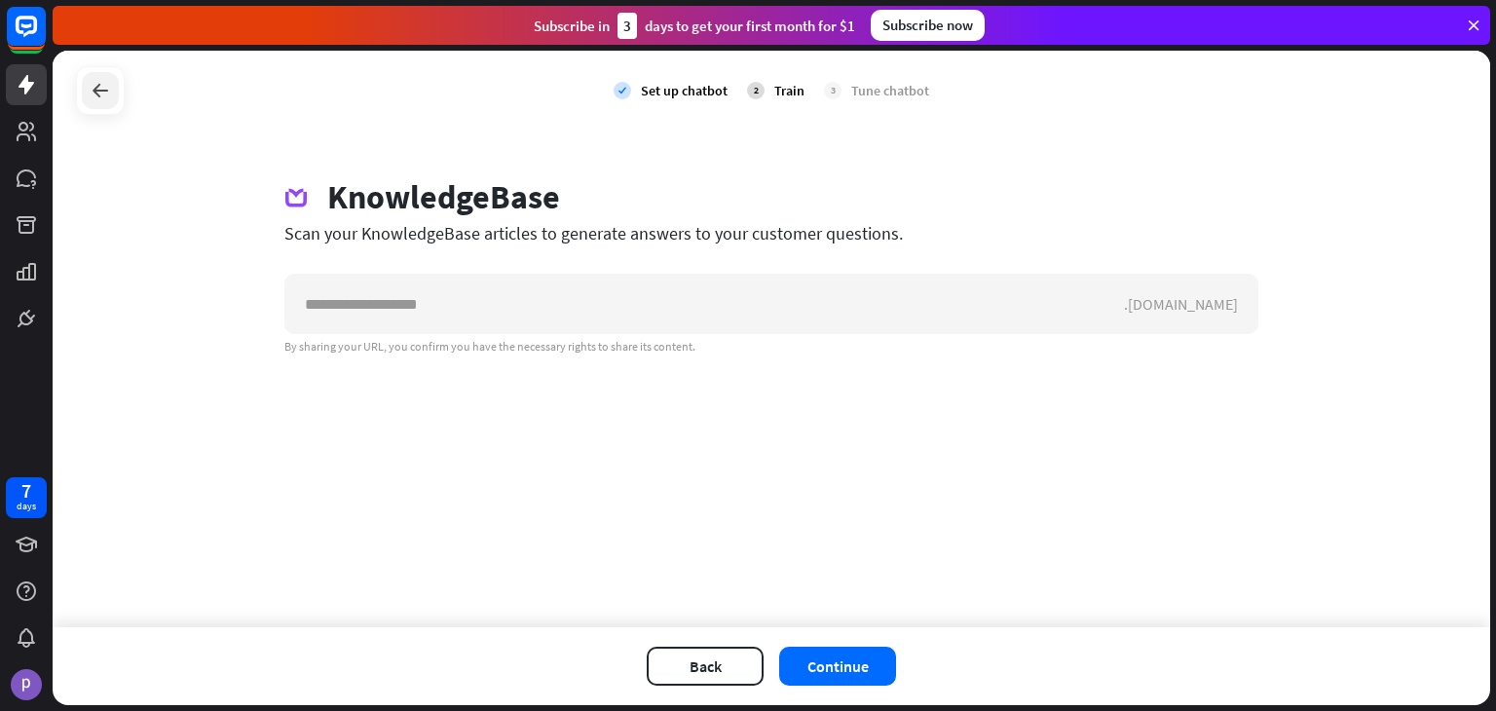
click at [112, 90] on div at bounding box center [100, 90] width 37 height 37
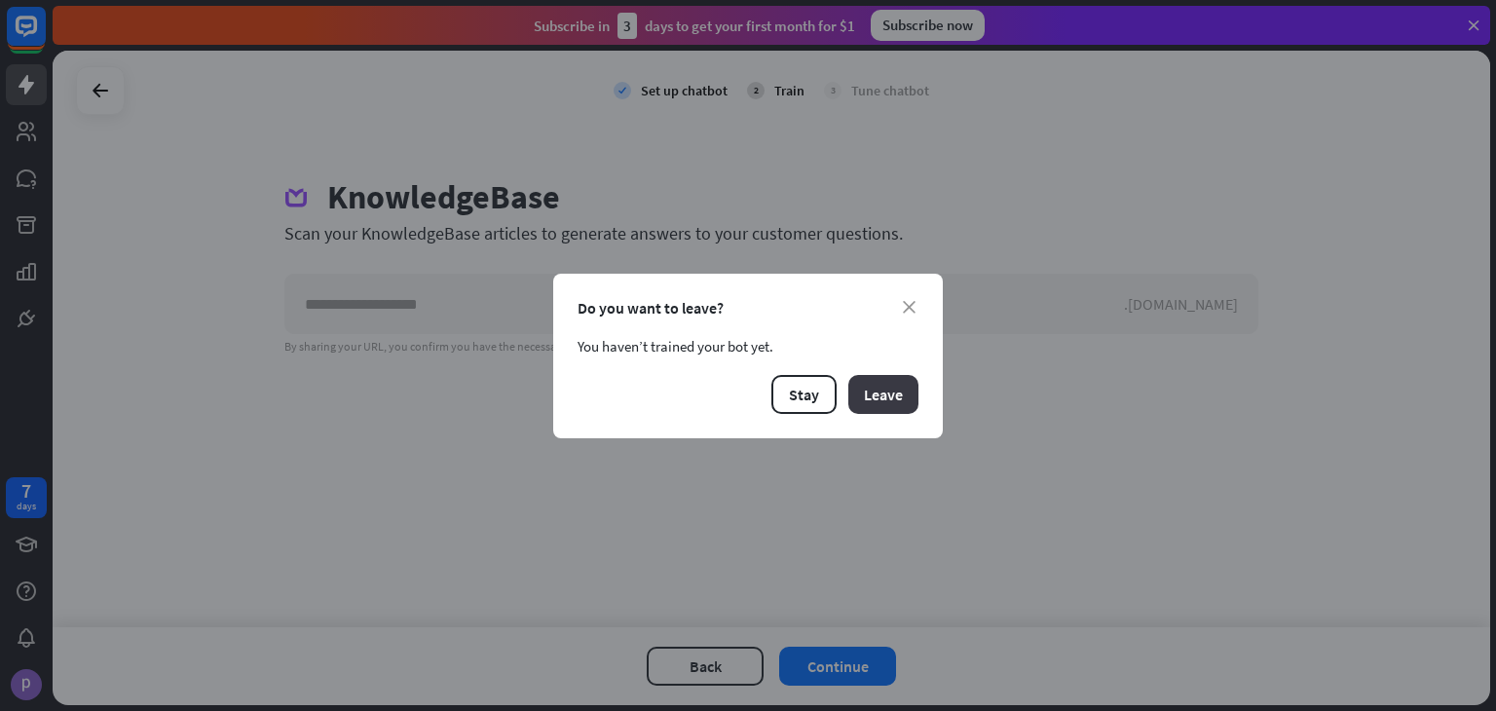
click at [889, 395] on button "Leave" at bounding box center [883, 394] width 70 height 39
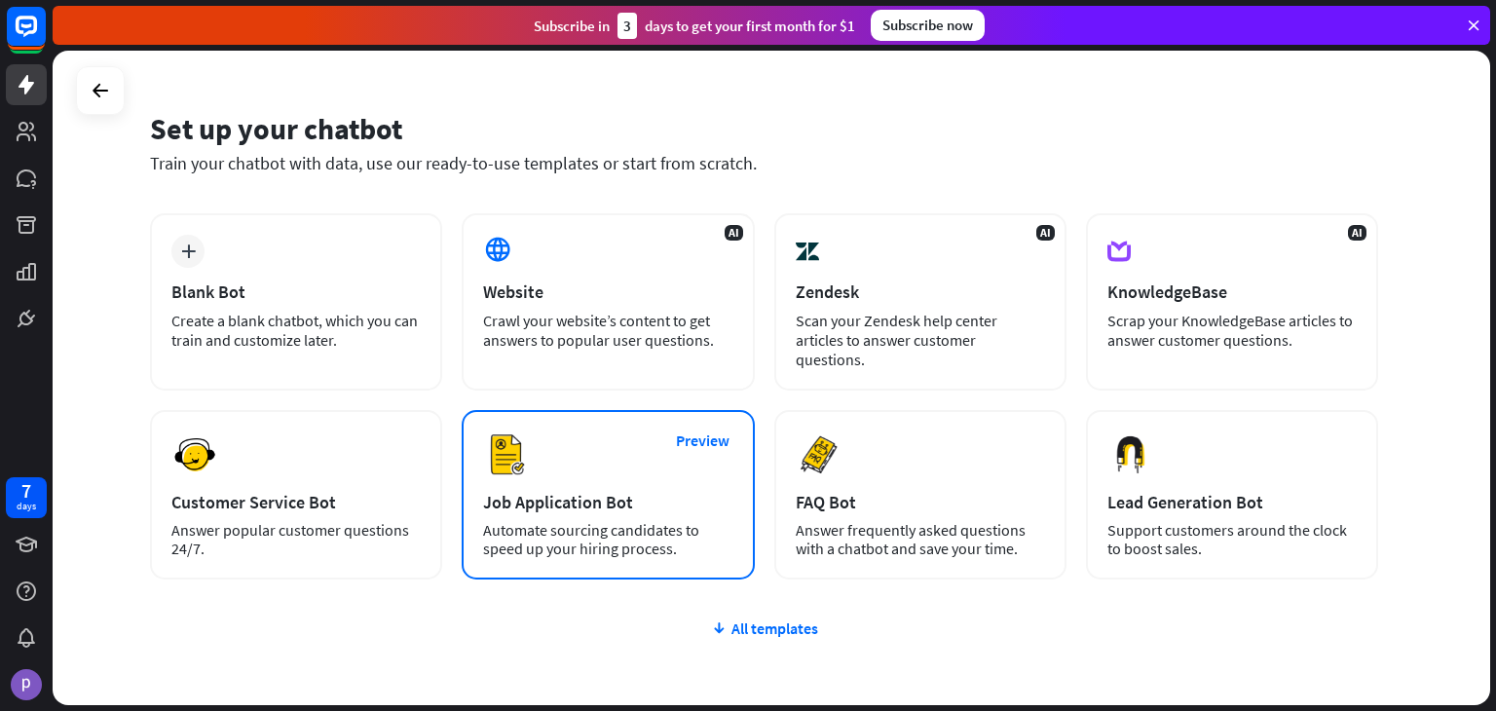
scroll to position [25, 0]
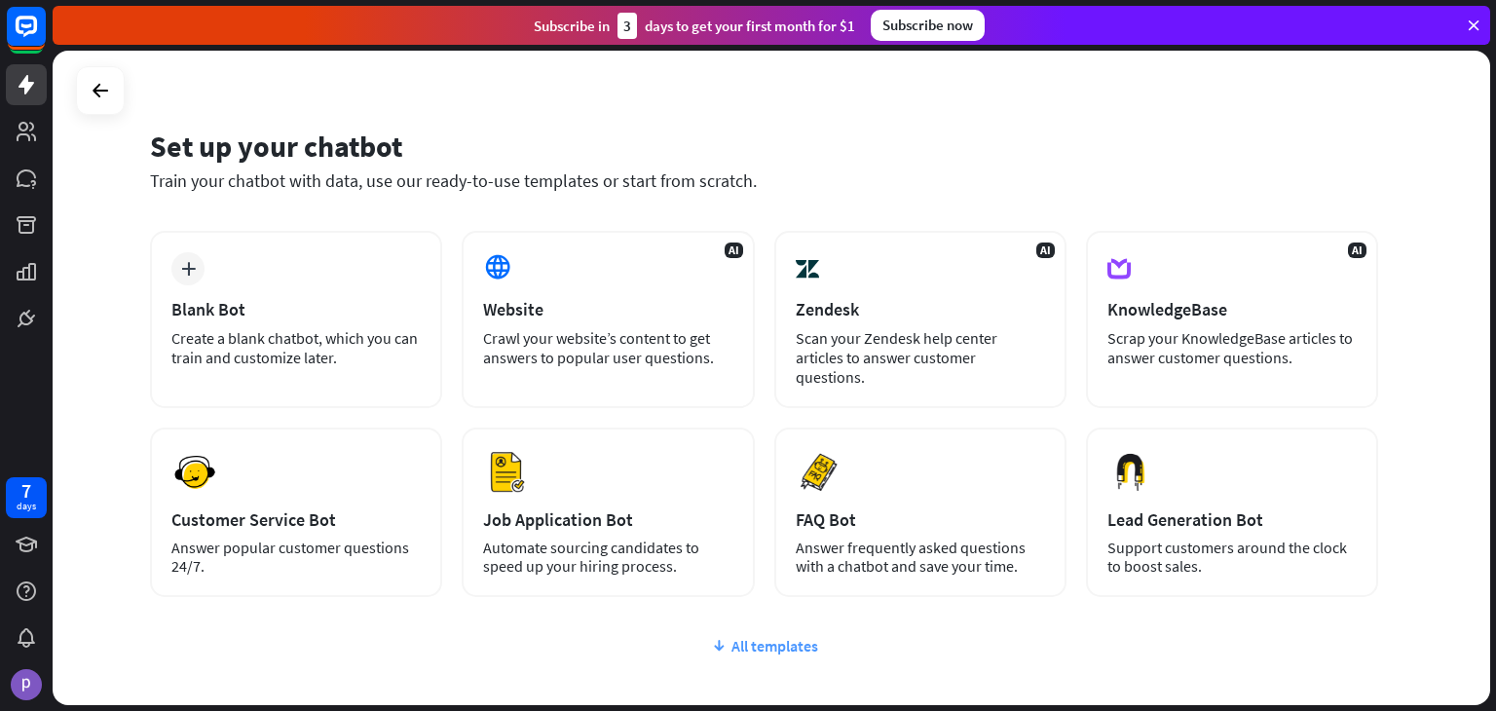
click at [712, 636] on icon at bounding box center [719, 645] width 16 height 19
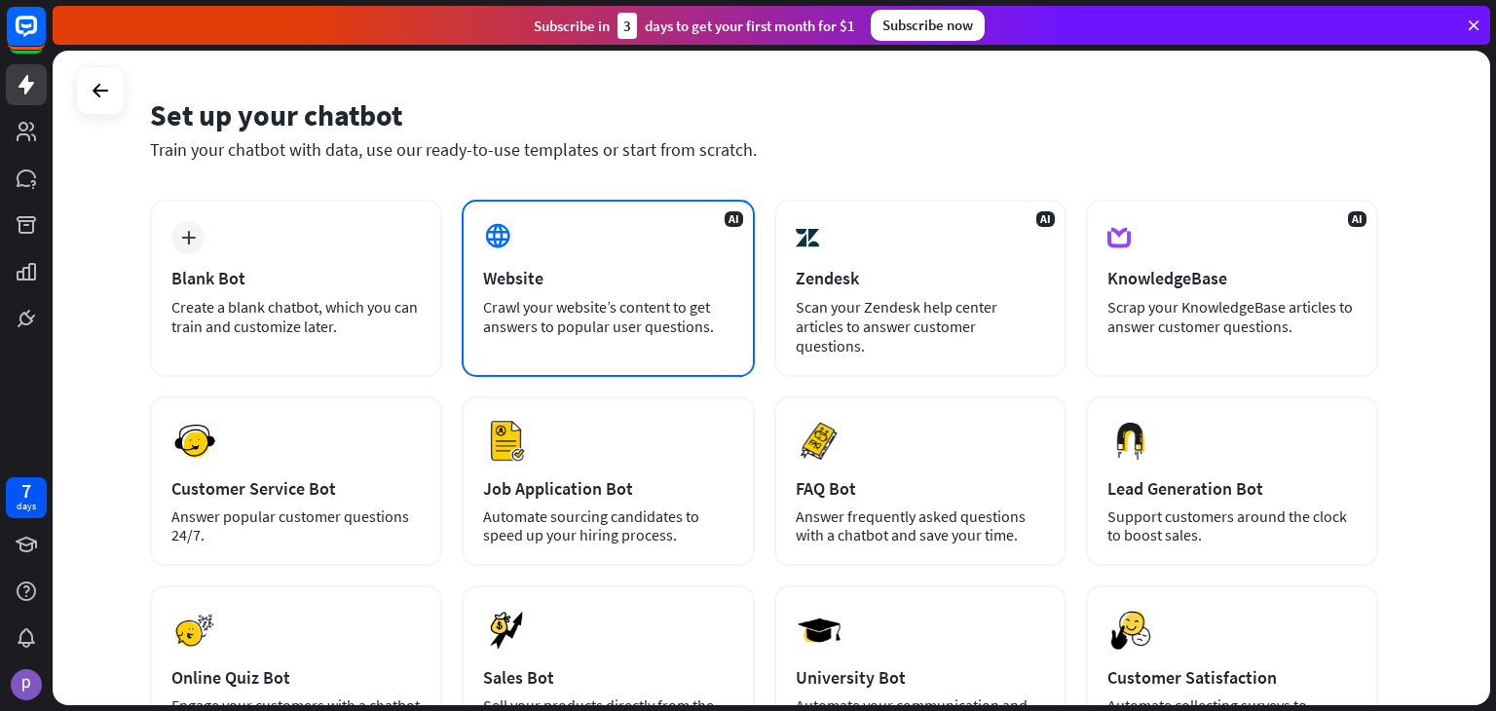
scroll to position [61, 0]
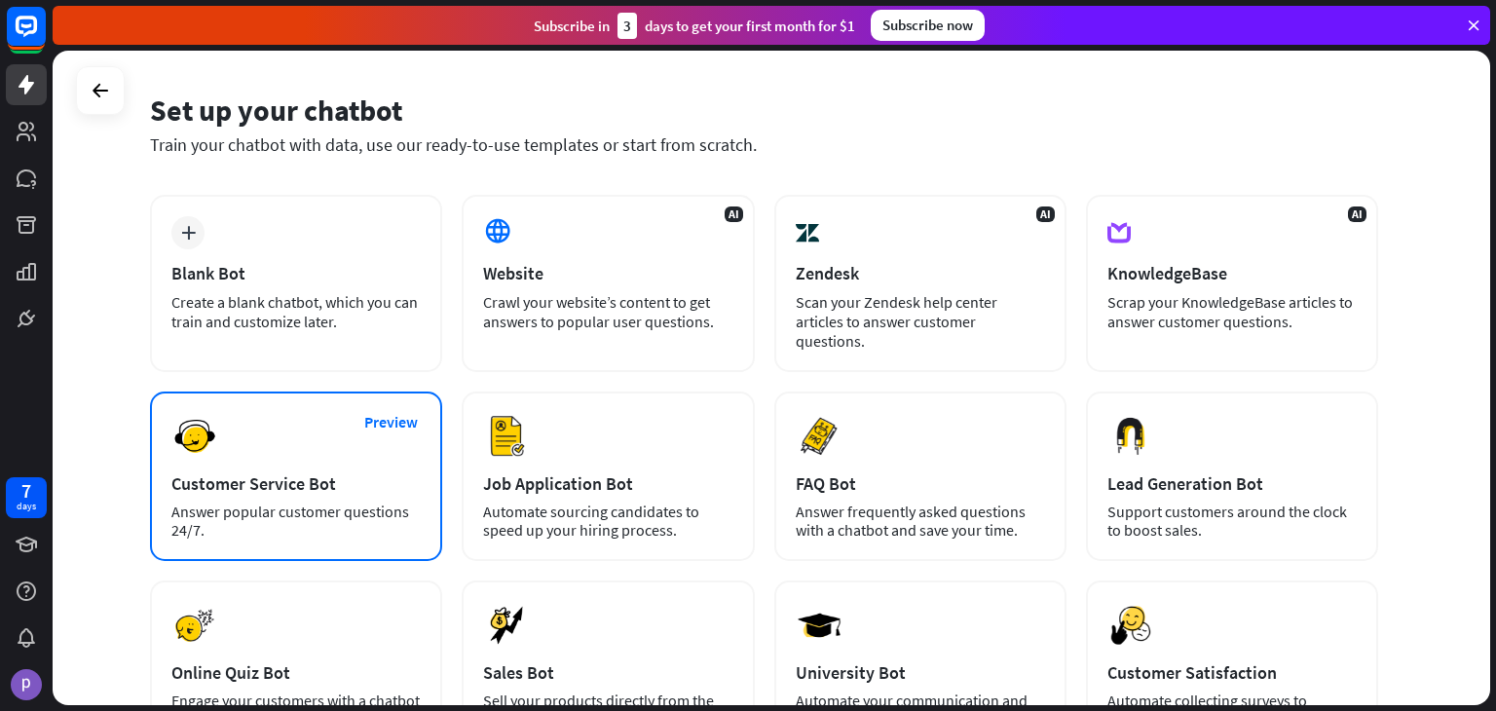
click at [297, 478] on div "Preview Customer Service Bot Answer popular customer questions 24/7." at bounding box center [296, 476] width 292 height 169
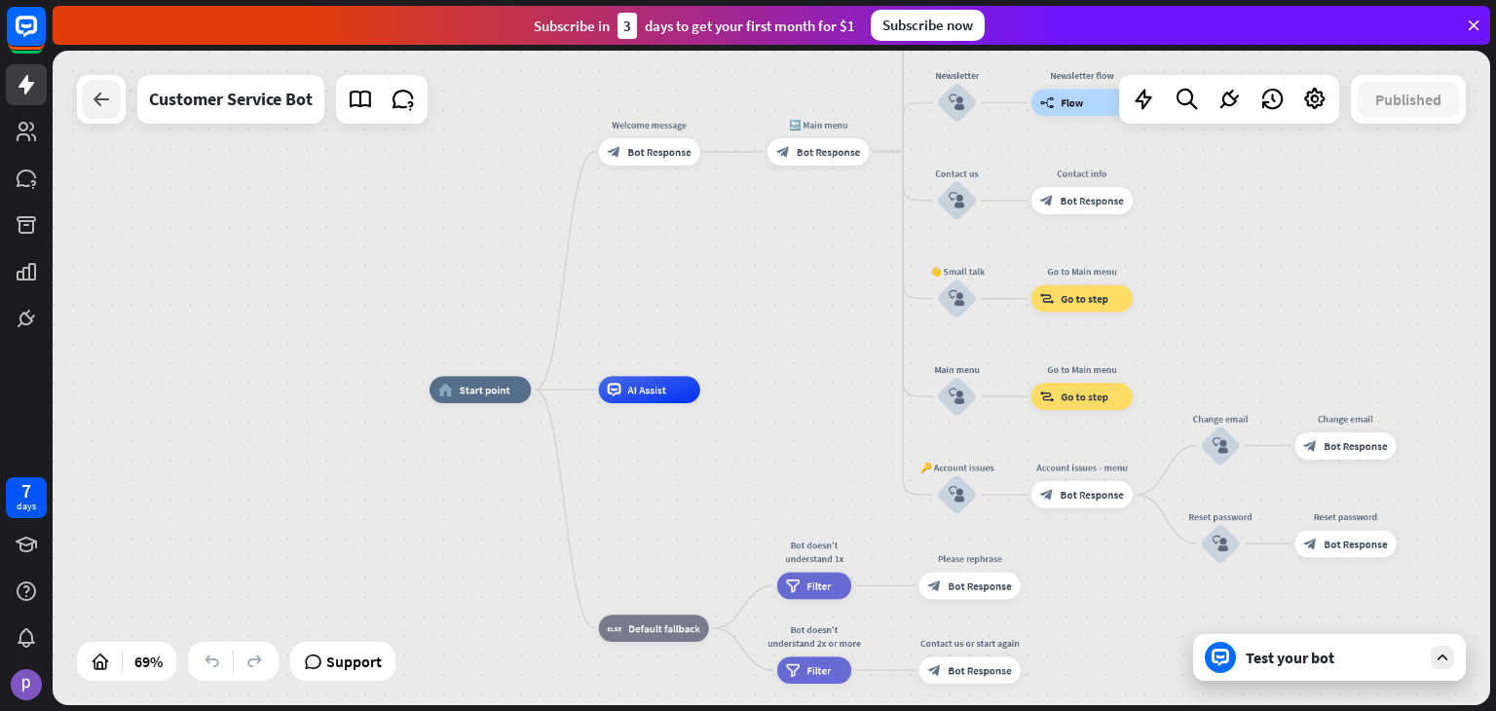
click at [109, 94] on icon at bounding box center [101, 99] width 23 height 23
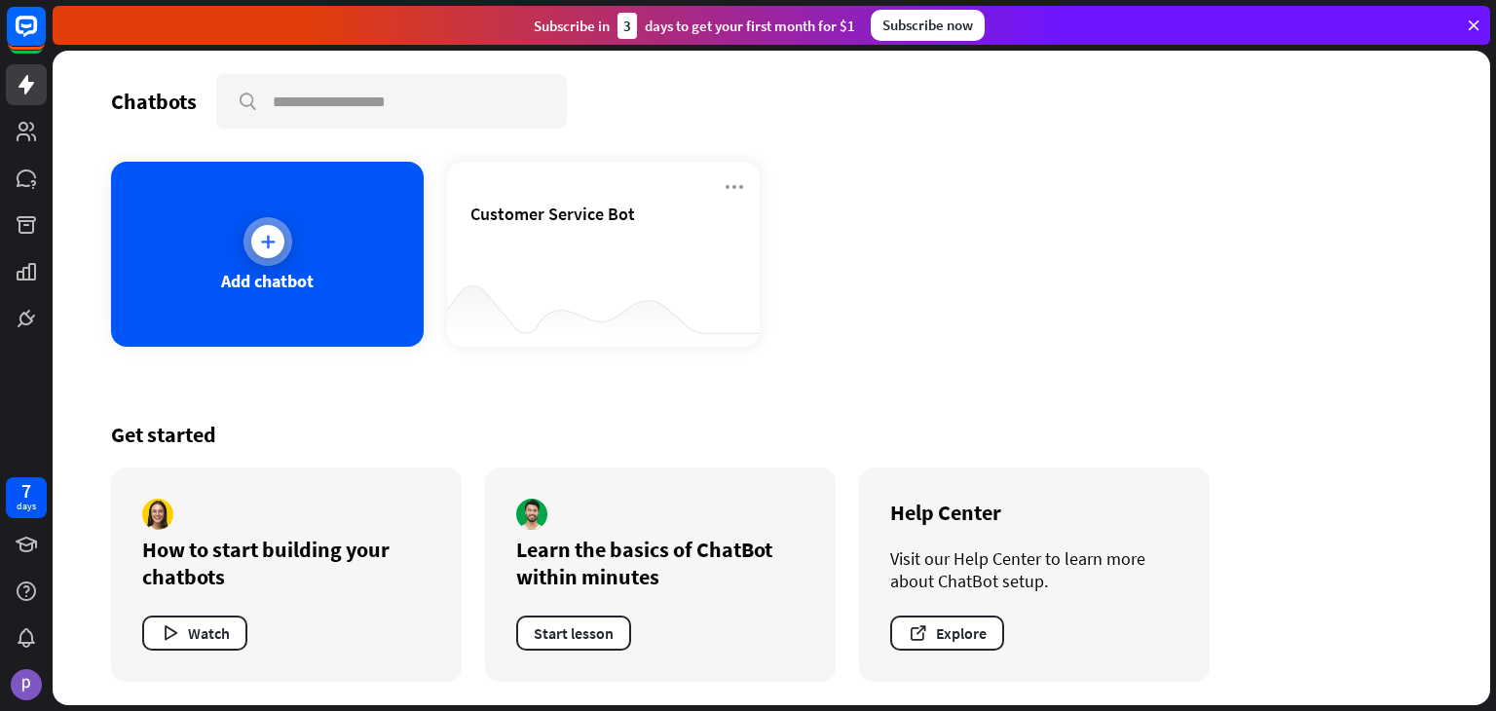
click at [339, 301] on div "Add chatbot" at bounding box center [267, 254] width 313 height 185
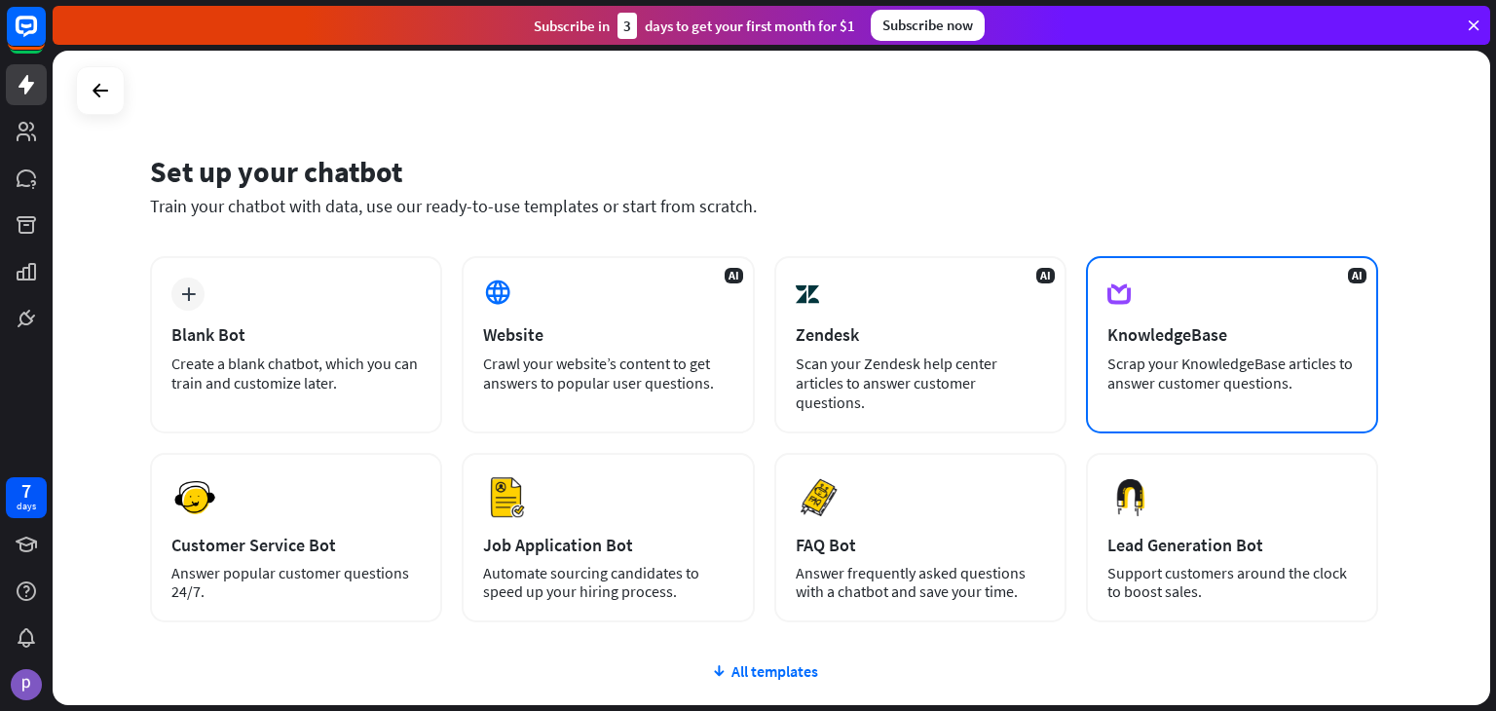
click at [1223, 348] on div "AI KnowledgeBase Scrap your KnowledgeBase articles to answer customer questions." at bounding box center [1232, 344] width 292 height 177
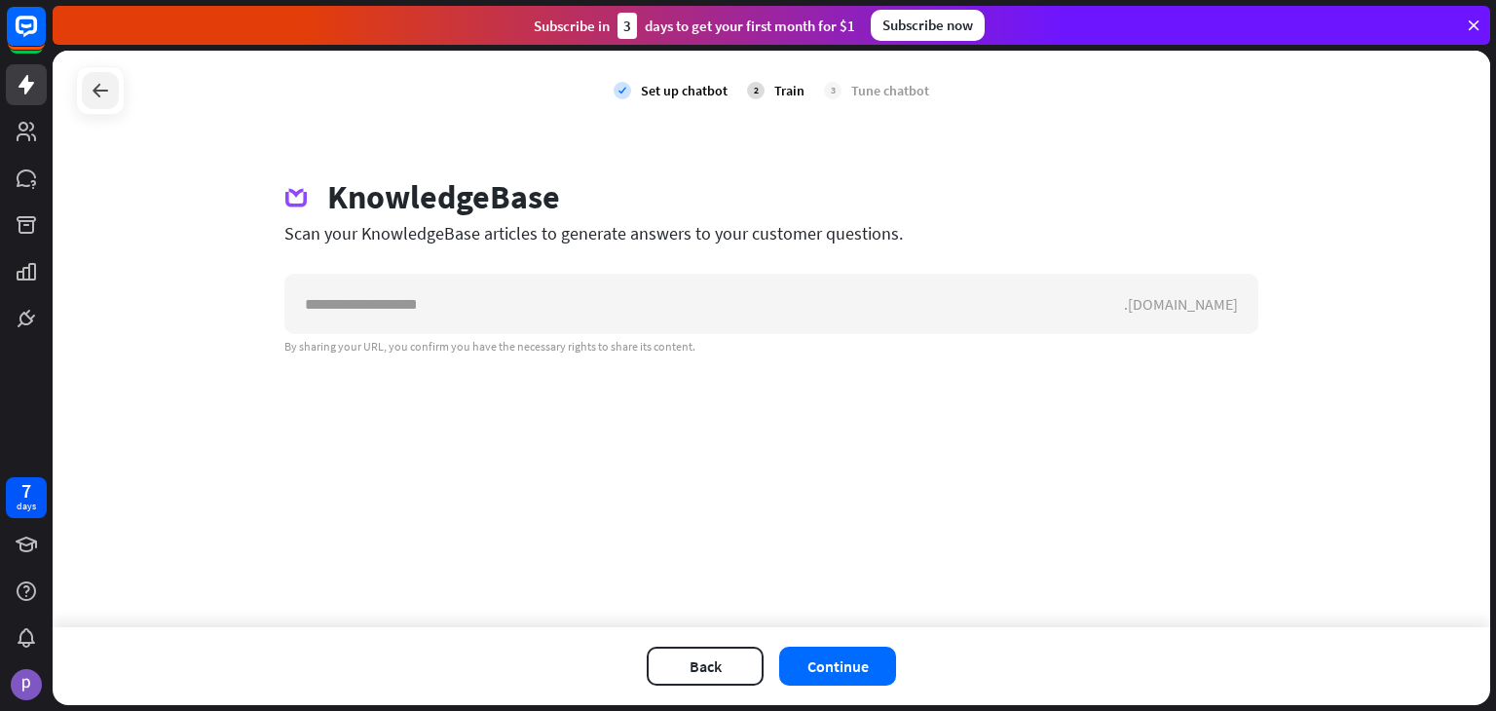
click at [104, 105] on div at bounding box center [100, 90] width 37 height 37
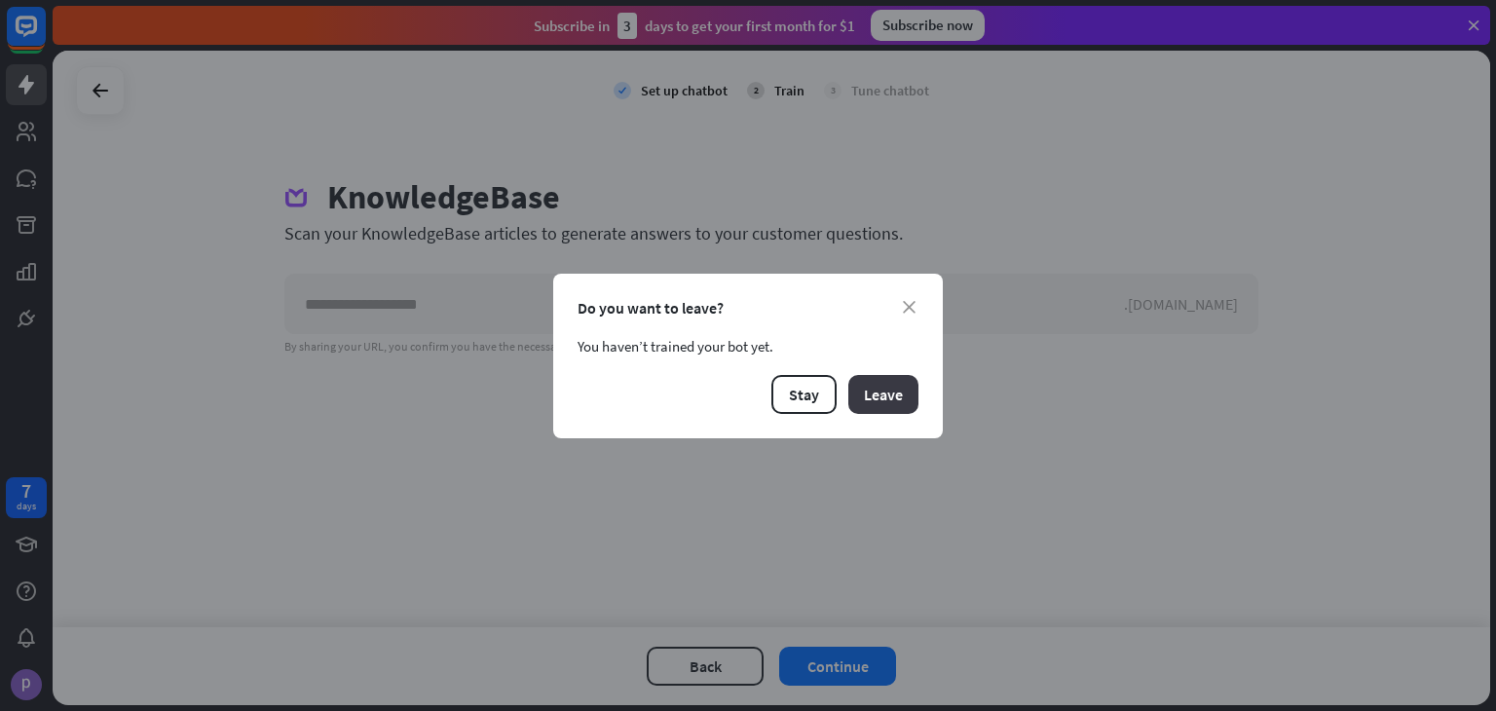
click at [864, 385] on button "Leave" at bounding box center [883, 394] width 70 height 39
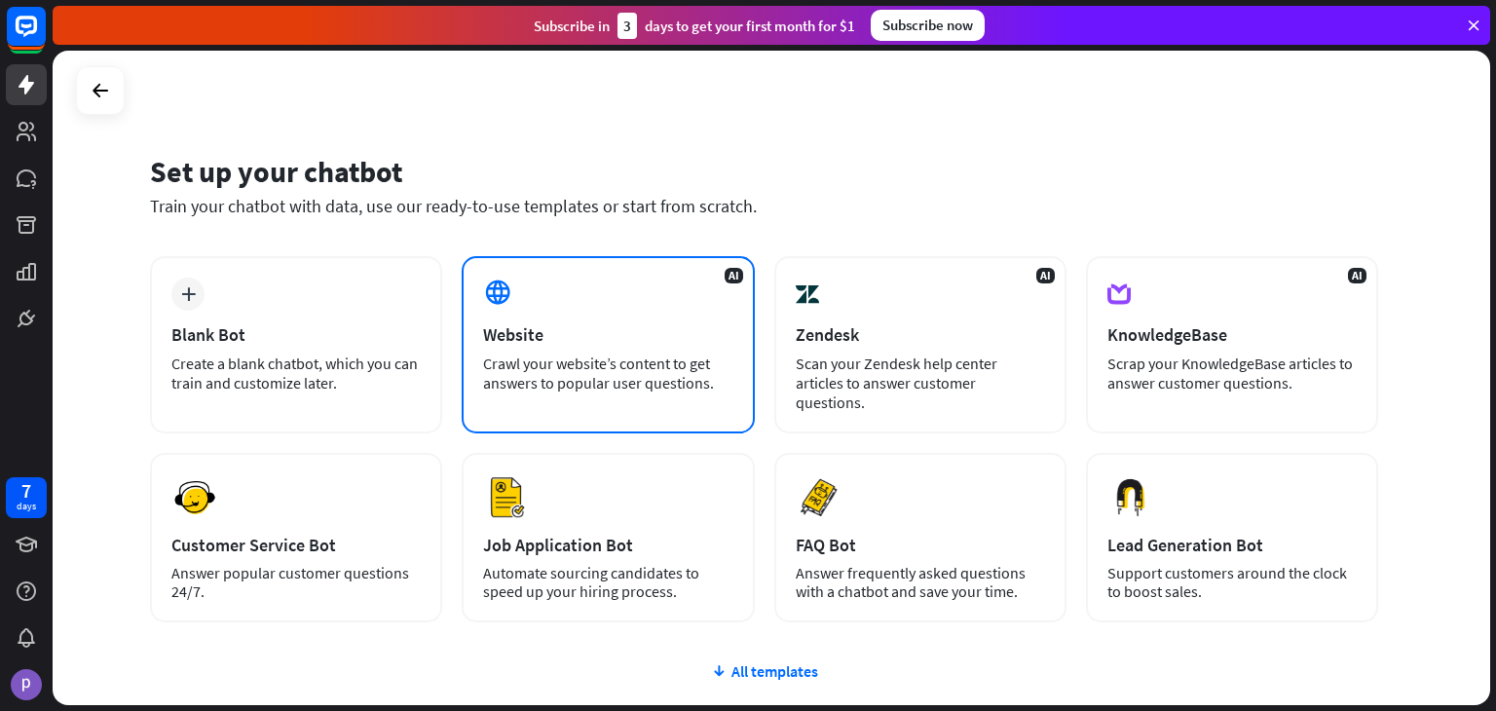
click at [571, 324] on div "Website" at bounding box center [607, 334] width 249 height 22
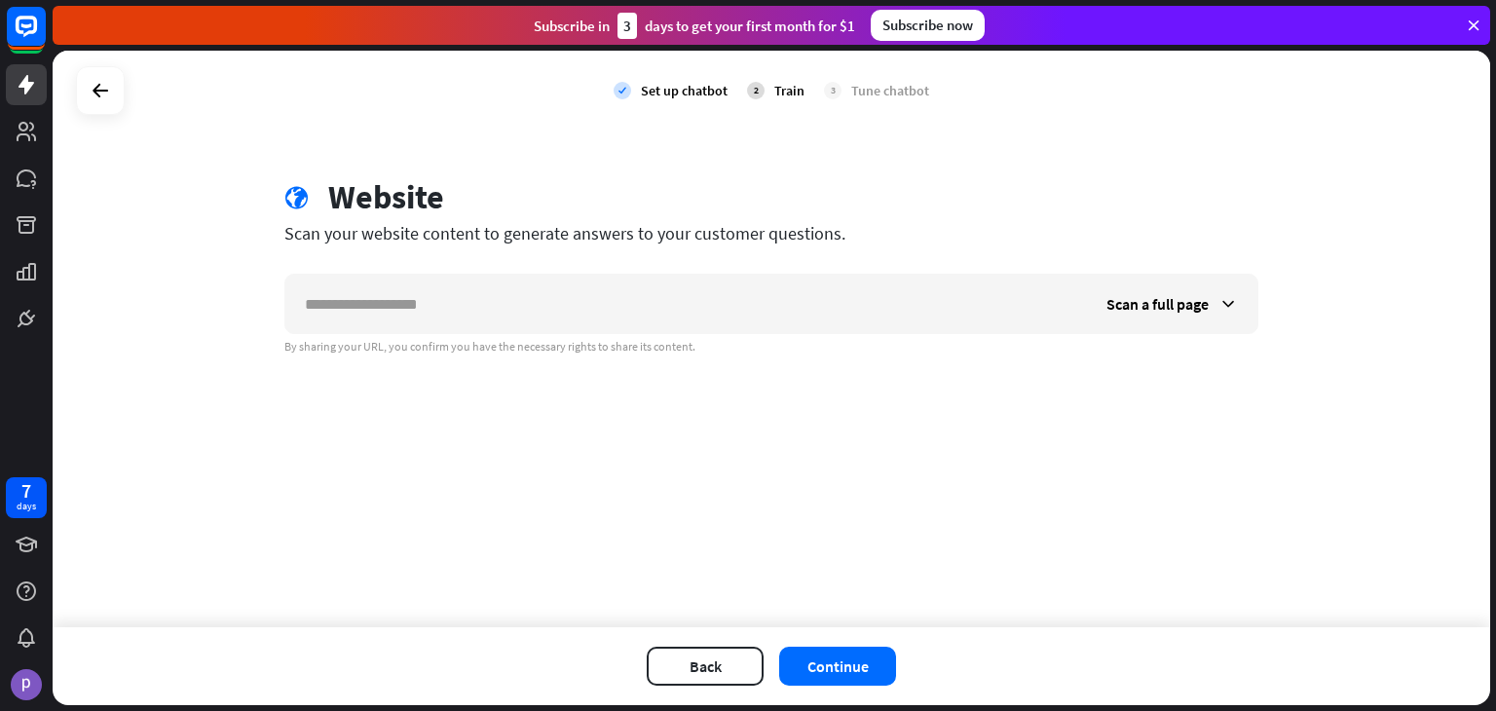
click at [121, 99] on div at bounding box center [100, 90] width 49 height 49
click at [105, 96] on icon at bounding box center [100, 90] width 23 height 23
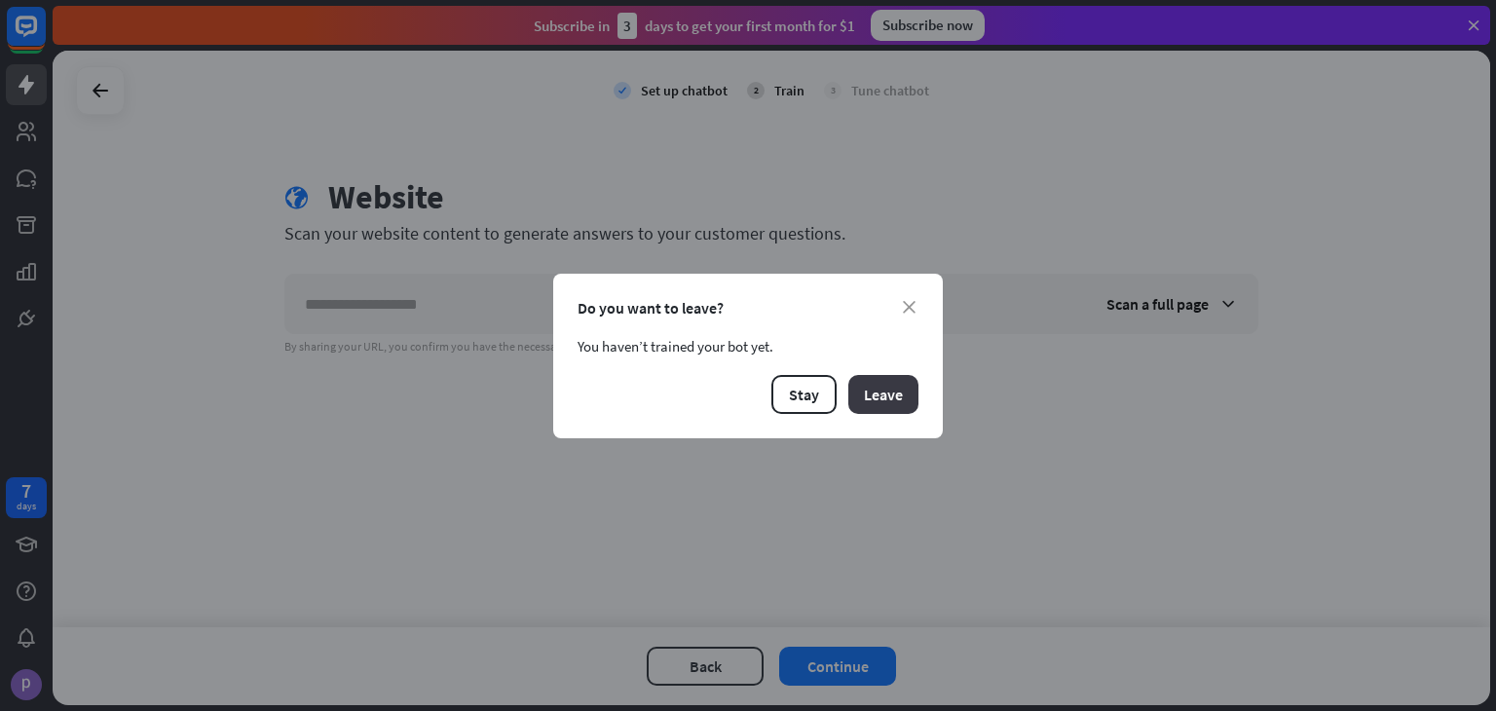
click at [900, 388] on button "Leave" at bounding box center [883, 394] width 70 height 39
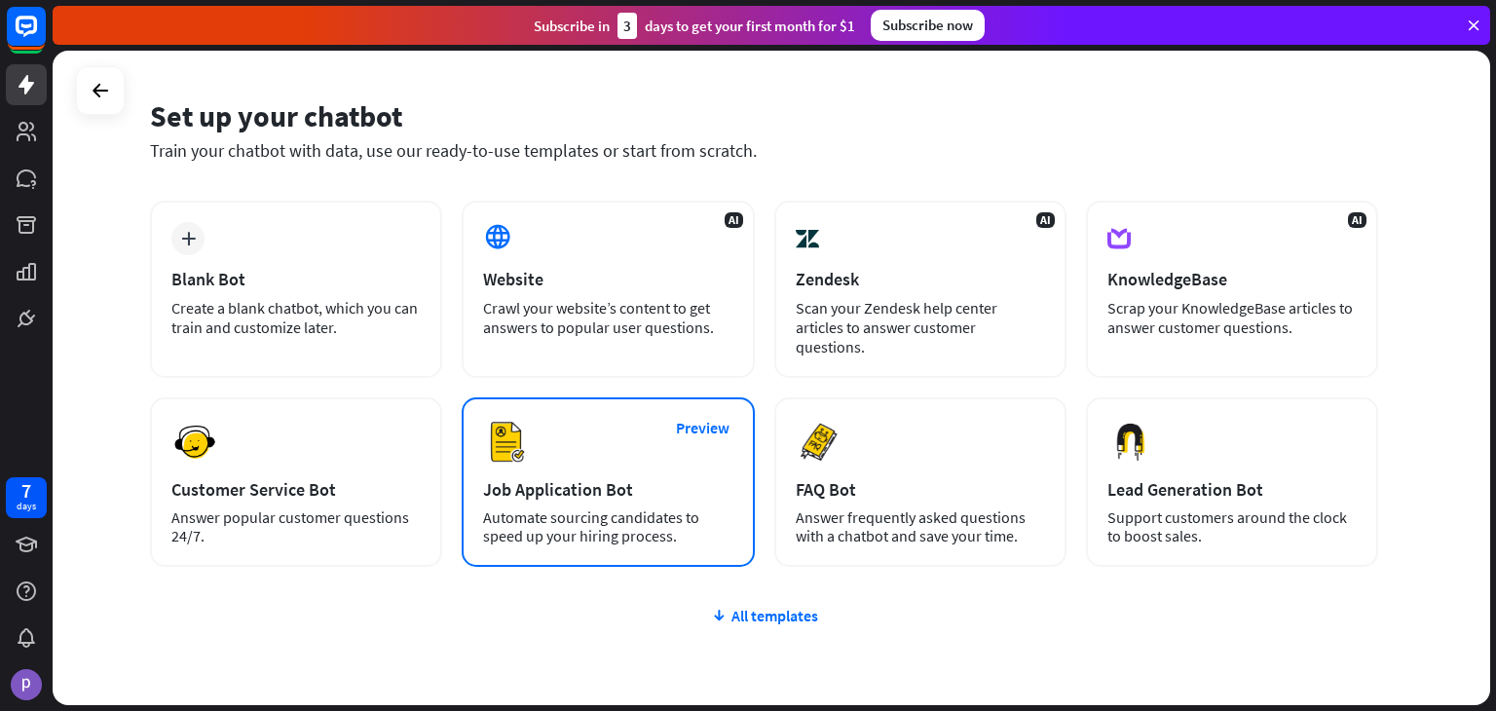
scroll to position [55, 0]
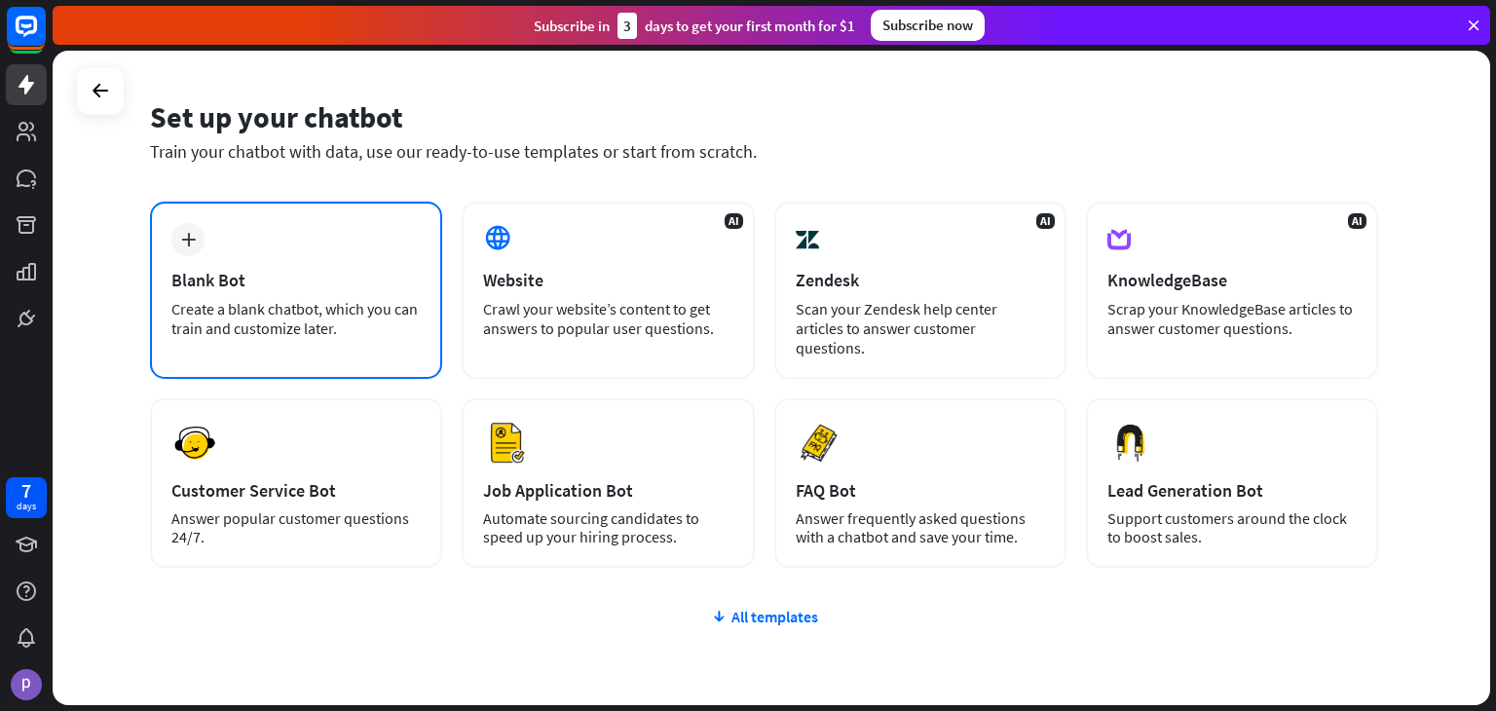
click at [273, 336] on div "Create a blank chatbot, which you can train and customize later." at bounding box center [295, 318] width 249 height 39
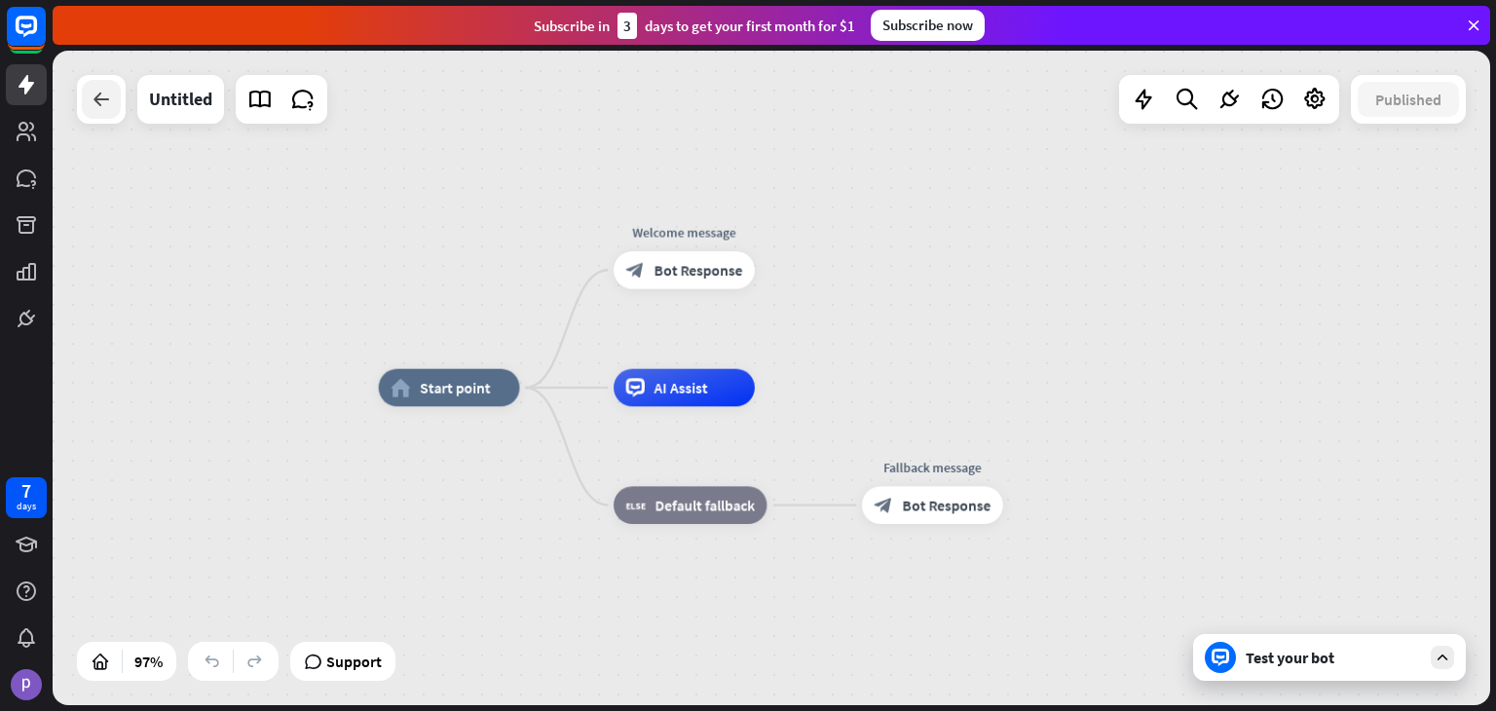
click at [97, 94] on icon at bounding box center [101, 99] width 23 height 23
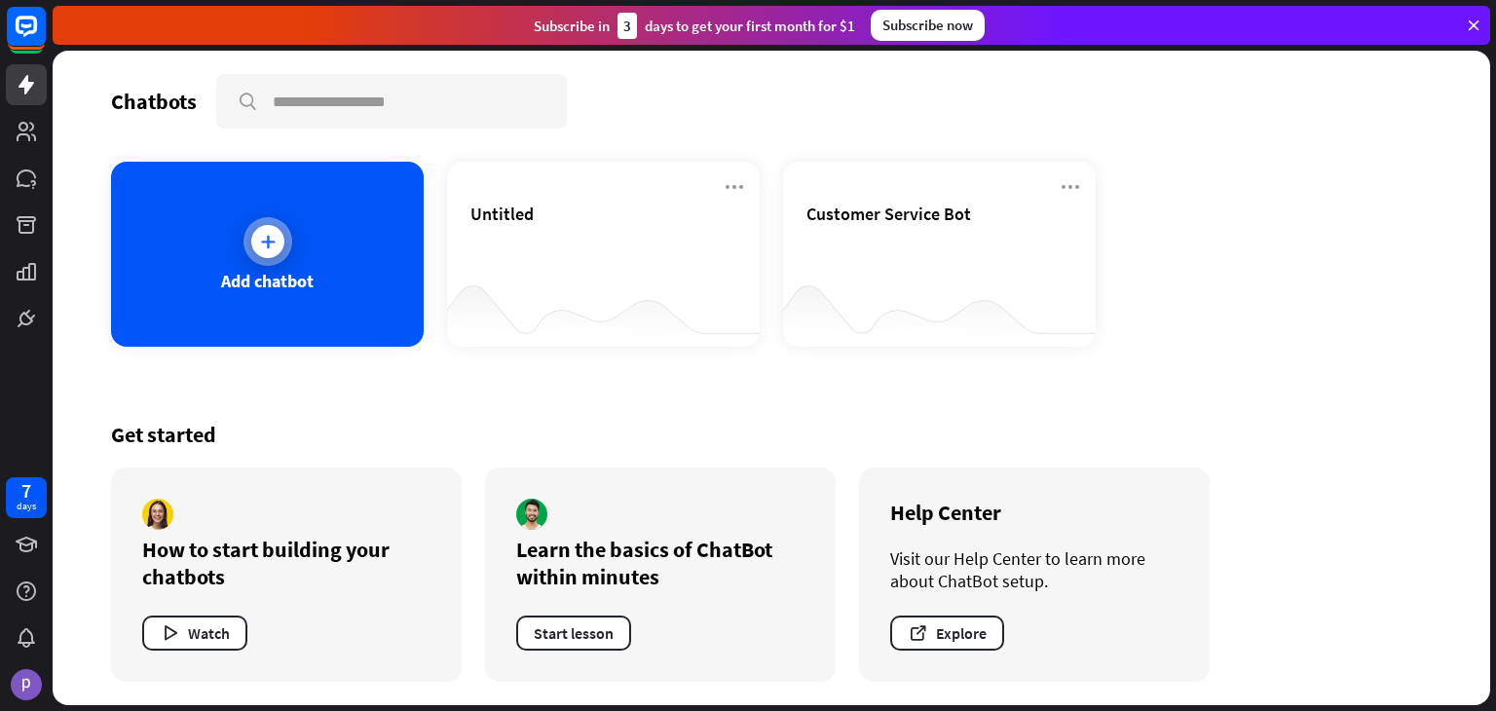
click at [249, 231] on div at bounding box center [268, 241] width 49 height 49
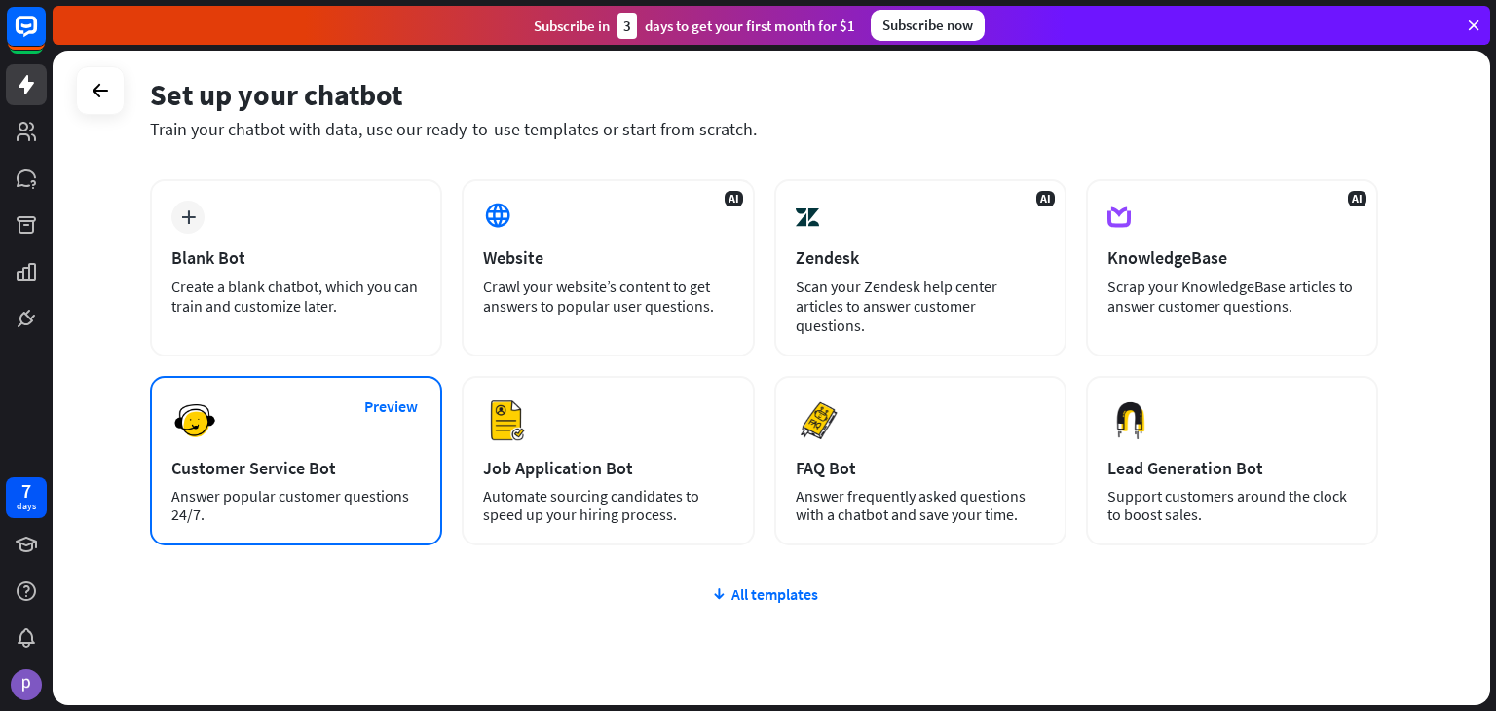
scroll to position [78, 0]
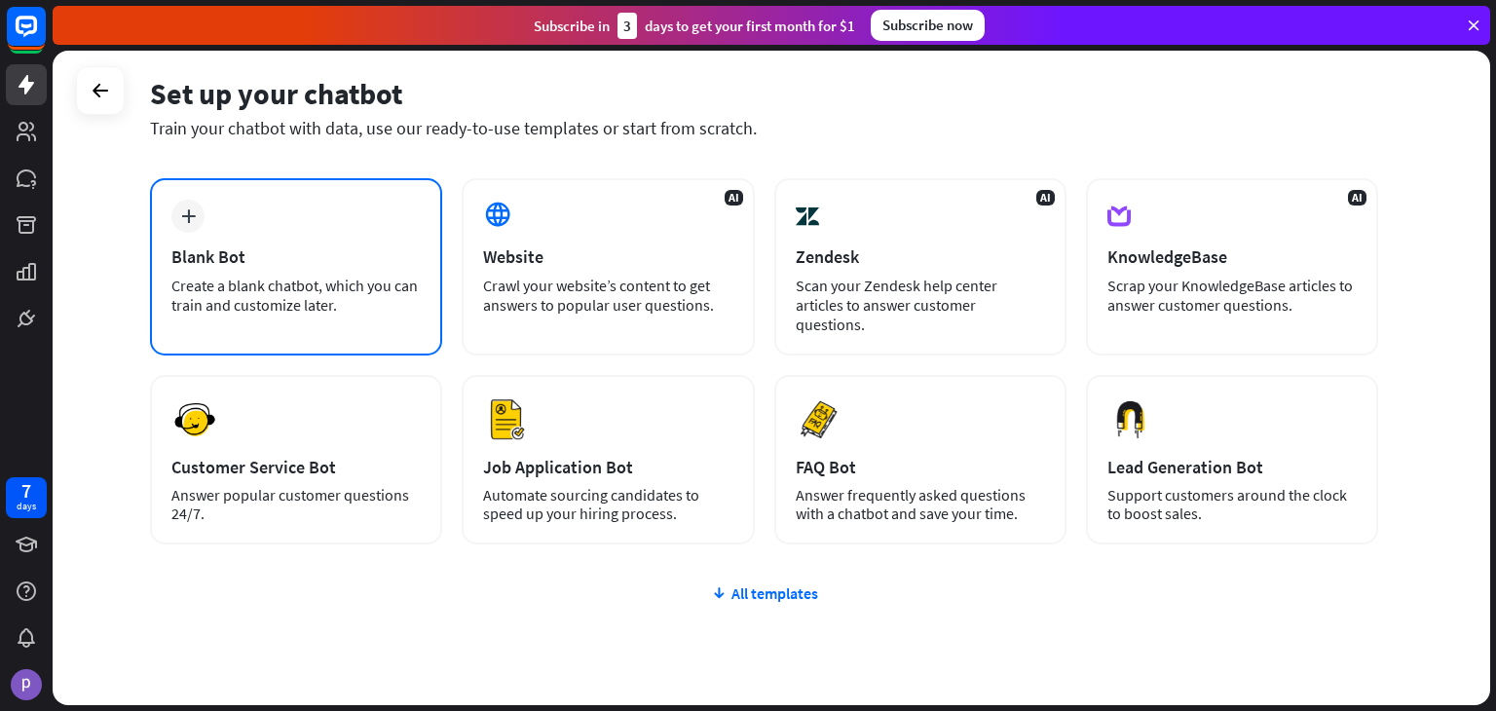
click at [267, 233] on div "plus Blank Bot Create a blank chatbot, which you can train and customize later." at bounding box center [296, 266] width 292 height 177
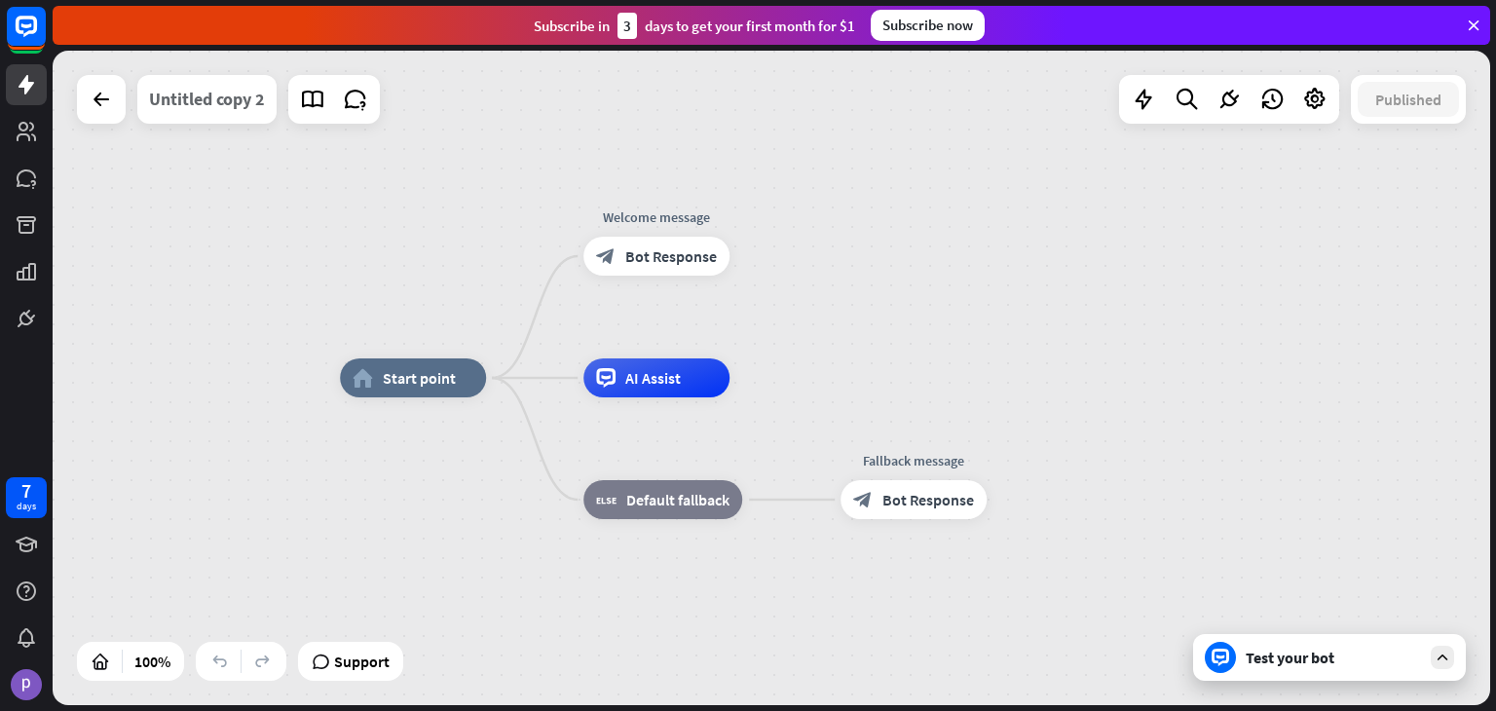
click at [221, 87] on div "Untitled copy 2" at bounding box center [207, 99] width 116 height 49
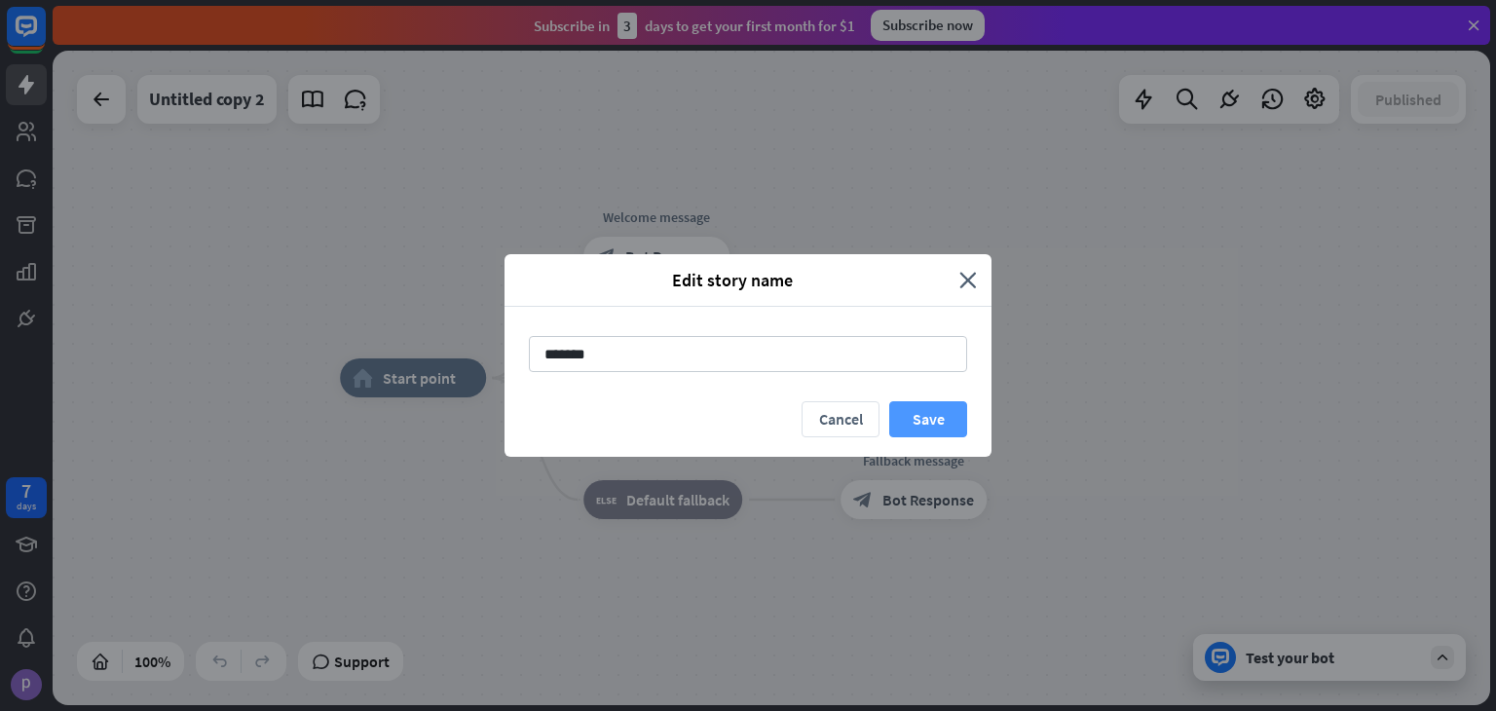
type input "*******"
click at [932, 428] on button "Save" at bounding box center [928, 419] width 78 height 36
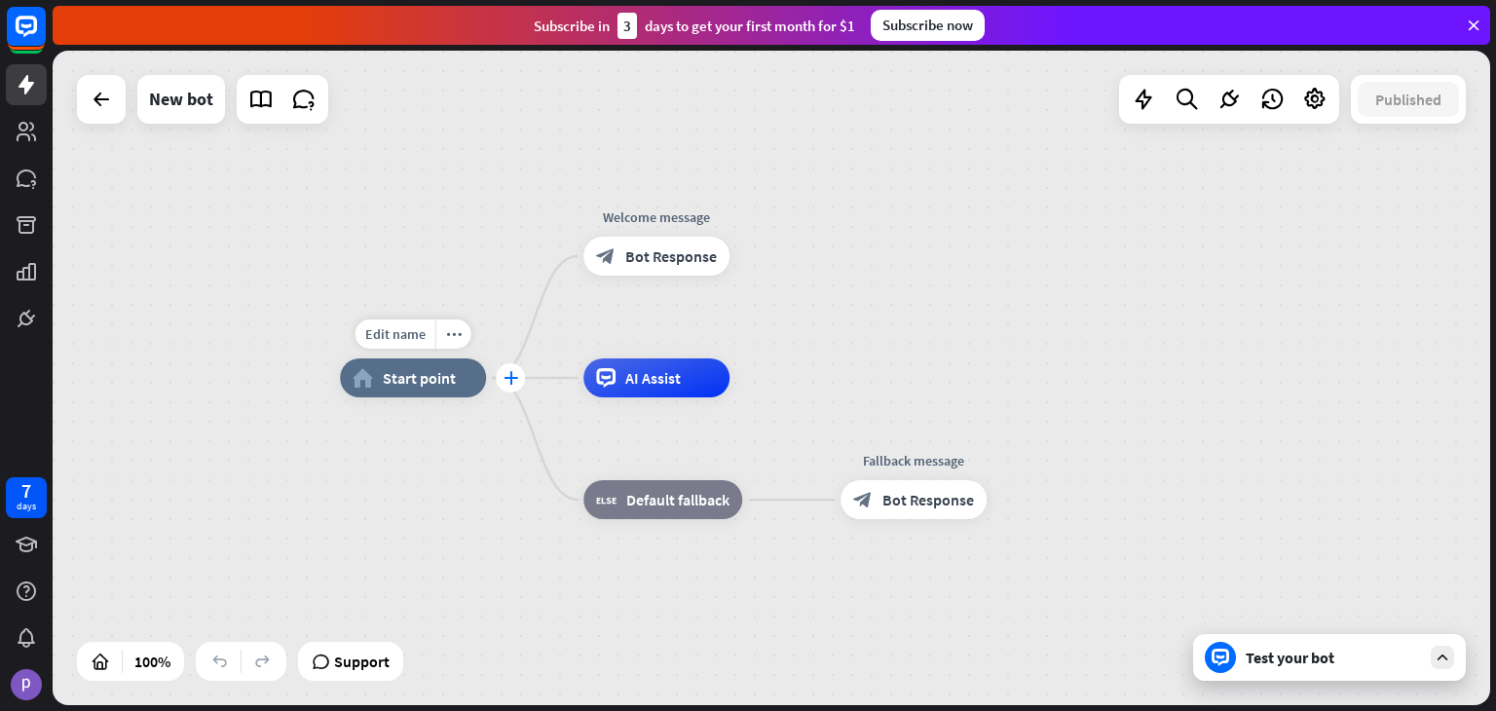
click at [514, 377] on icon "plus" at bounding box center [511, 378] width 15 height 14
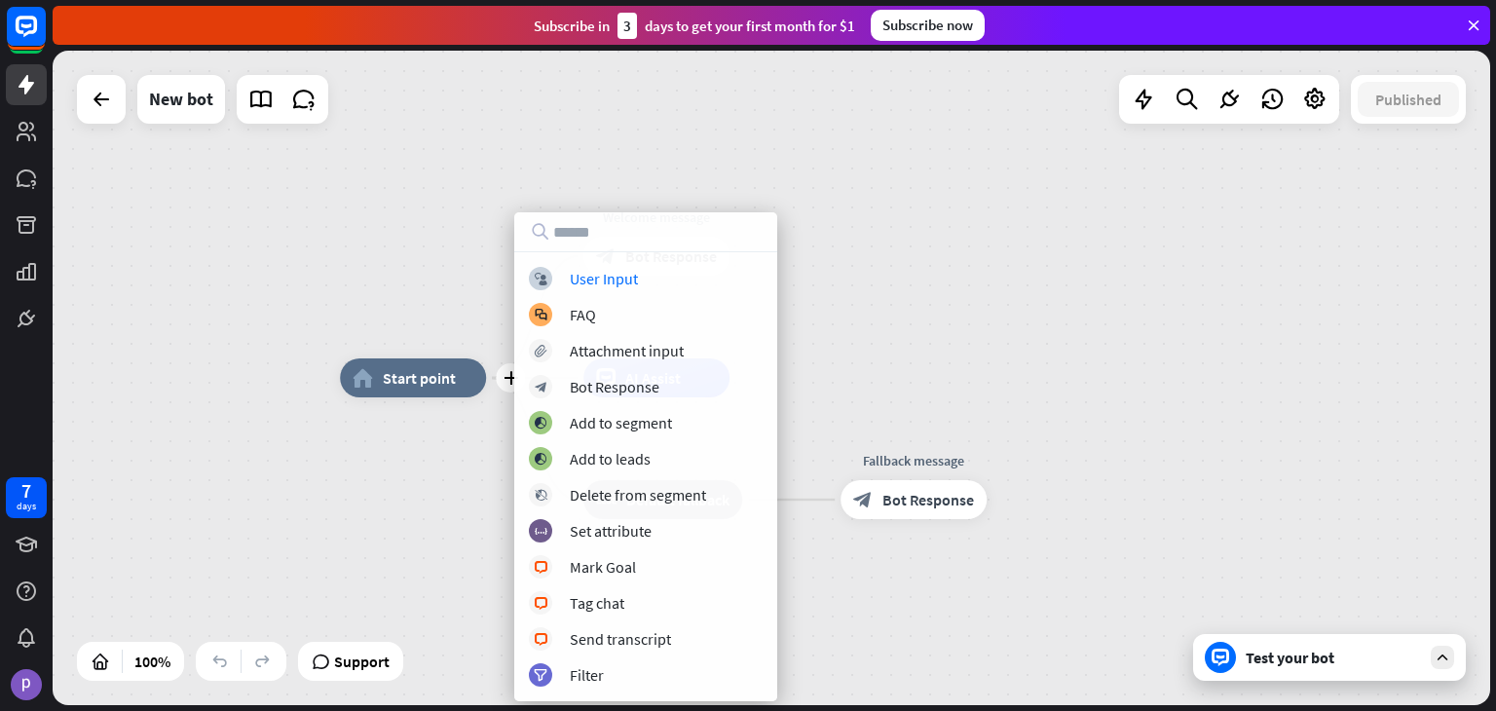
click at [851, 274] on div "plus home_2 Start point Welcome message block_bot_response Bot Response AI Assi…" at bounding box center [772, 378] width 1438 height 655
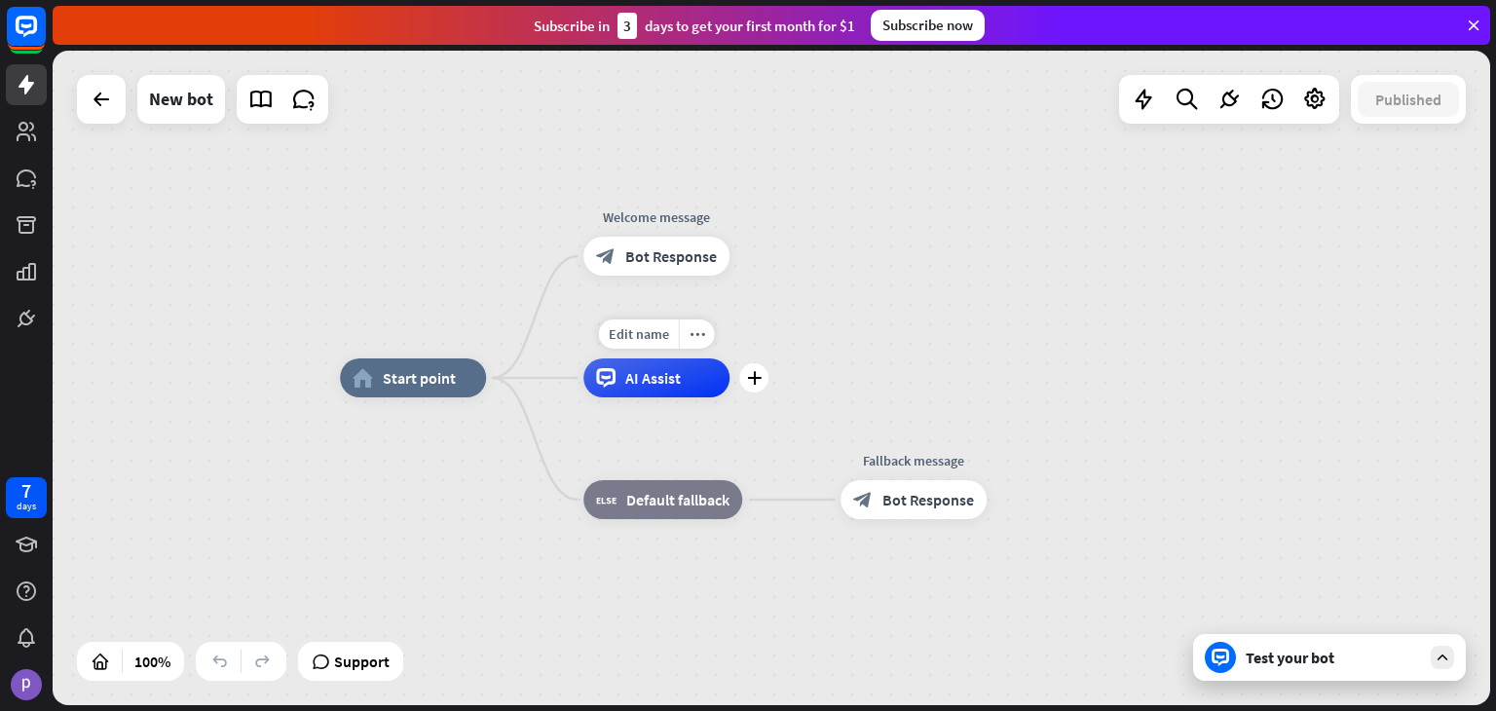
click at [682, 376] on div "AI Assist" at bounding box center [657, 377] width 146 height 39
click at [814, 347] on div "home_2 Start point Welcome message block_bot_response Bot Response AI Assist bl…" at bounding box center [772, 378] width 1438 height 655
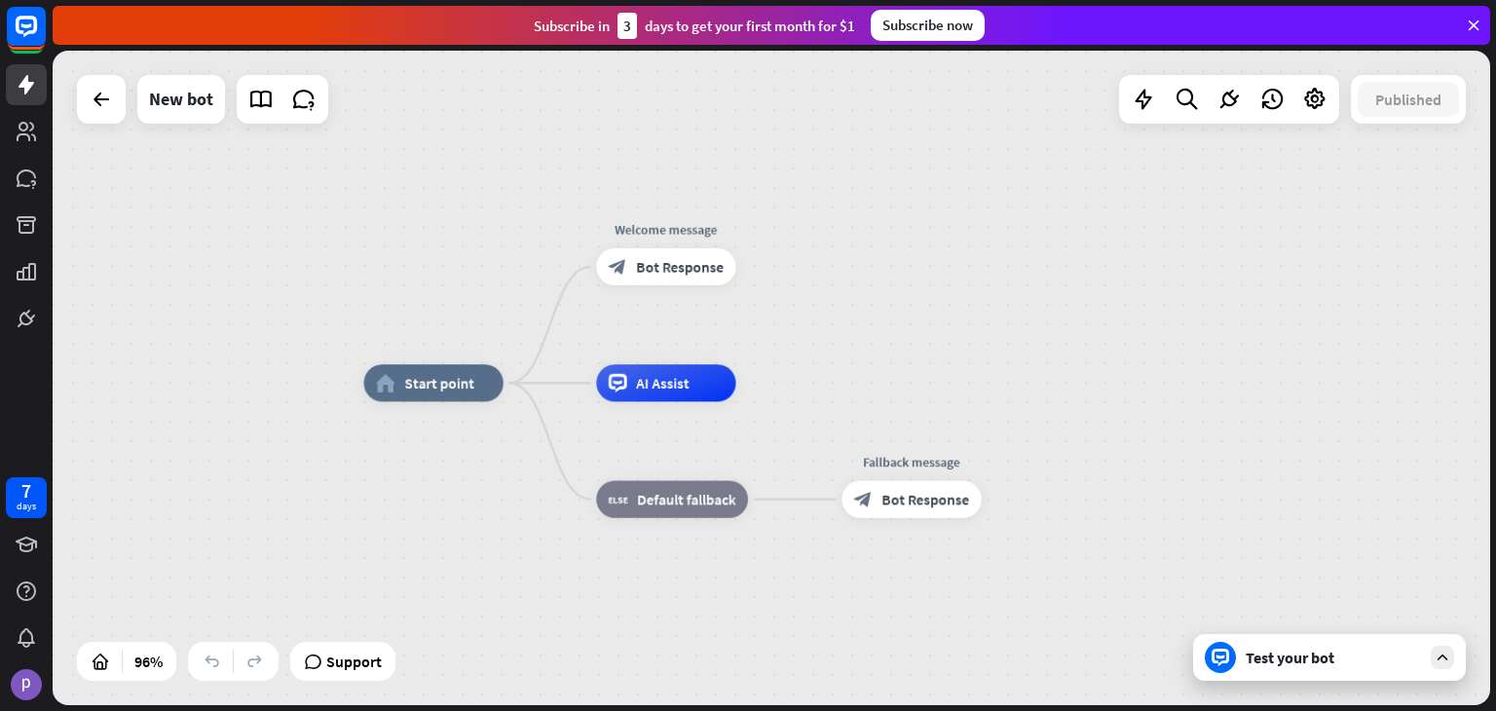
click at [1264, 659] on div "Test your bot" at bounding box center [1333, 657] width 175 height 19
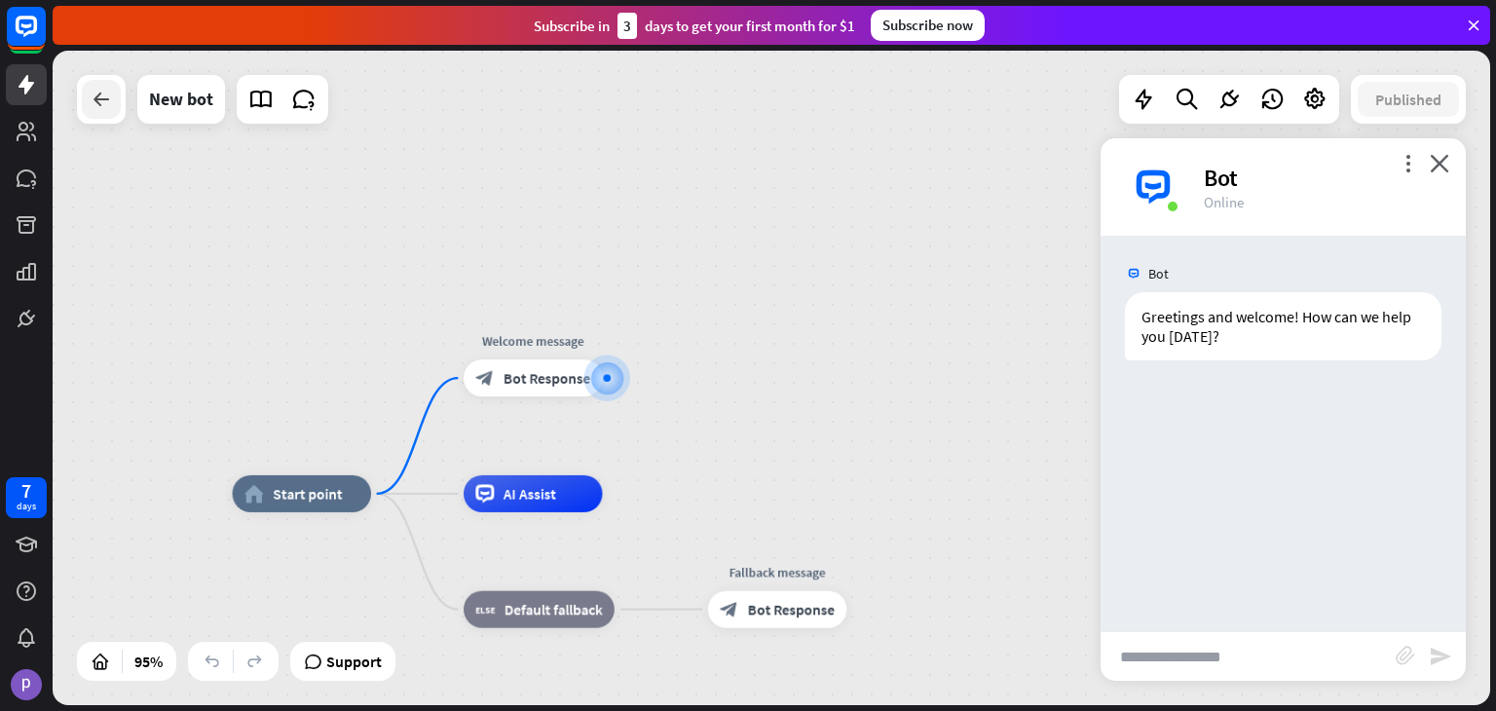
click at [89, 114] on div at bounding box center [101, 99] width 39 height 39
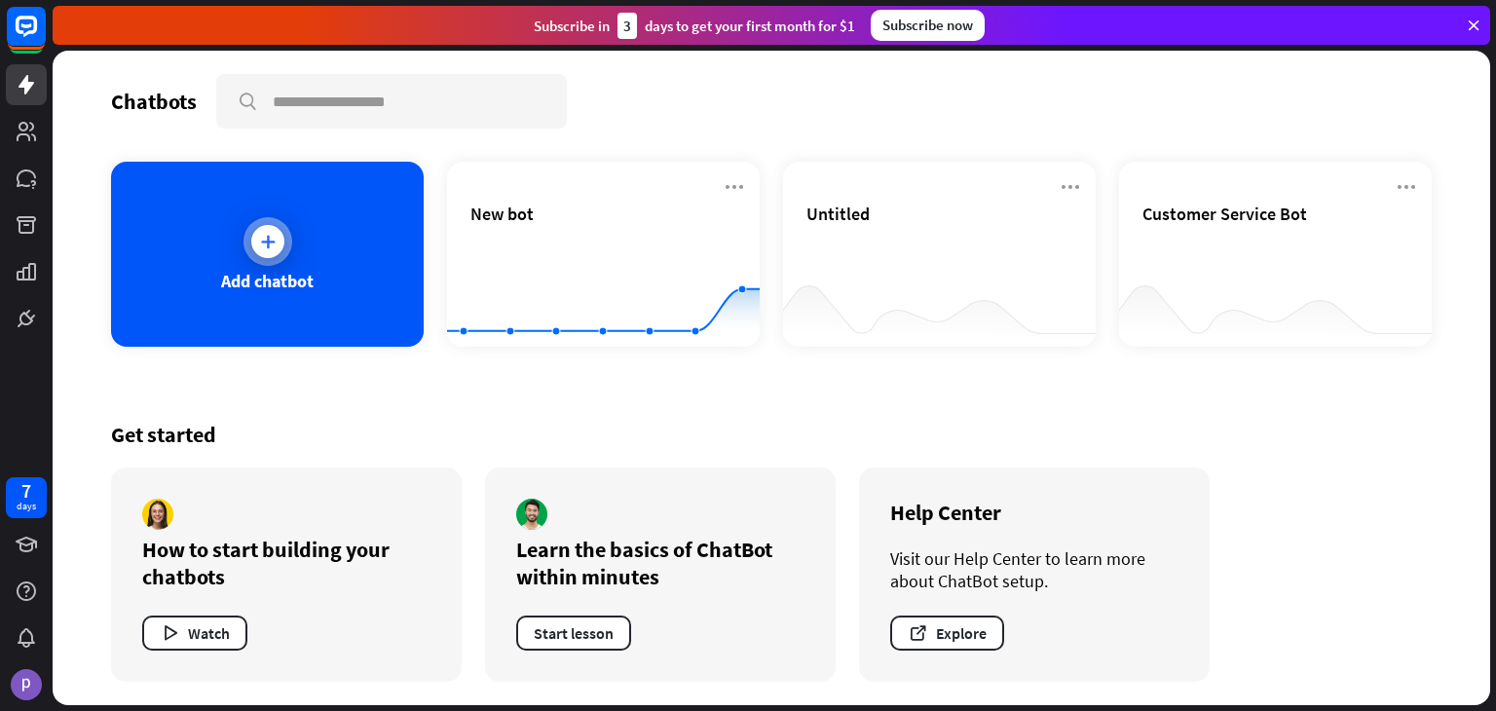
click at [294, 248] on div "Add chatbot" at bounding box center [267, 254] width 313 height 185
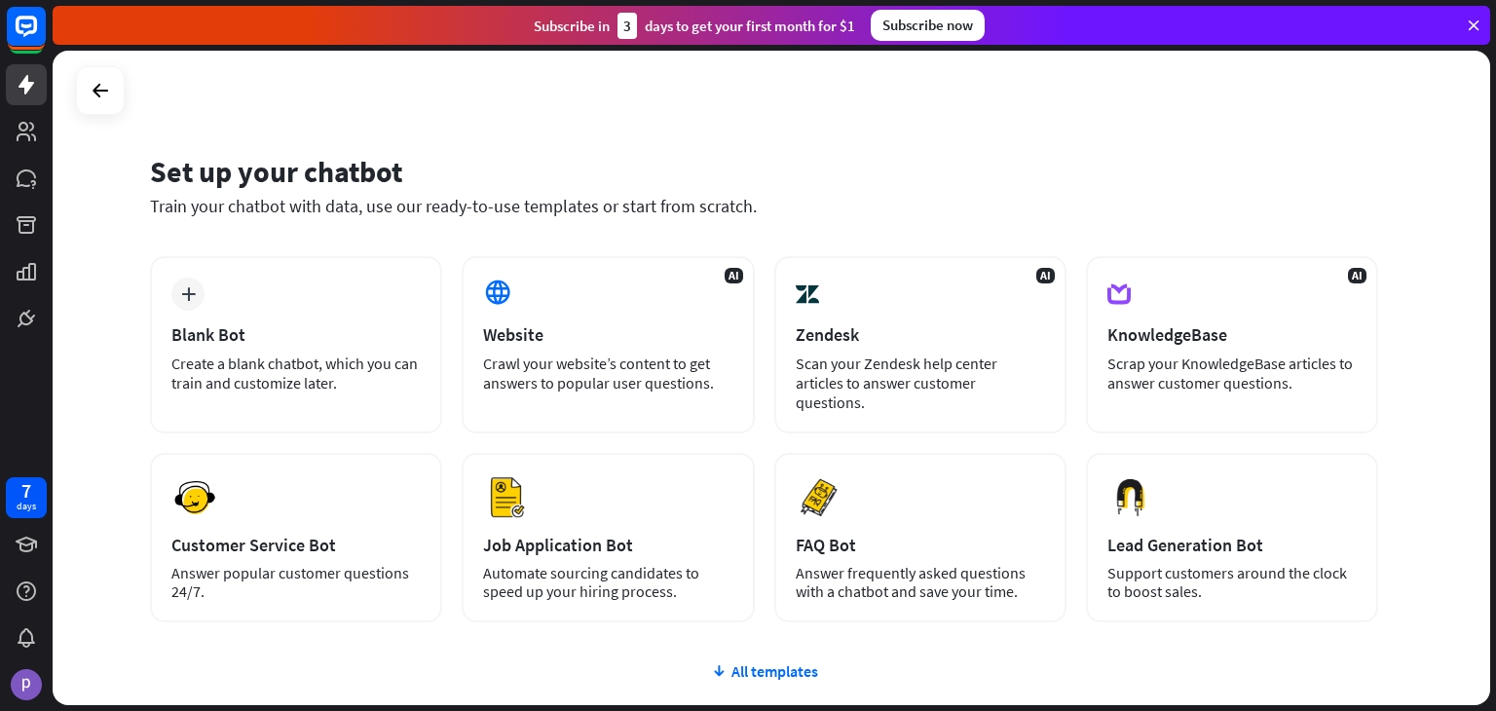
scroll to position [130, 0]
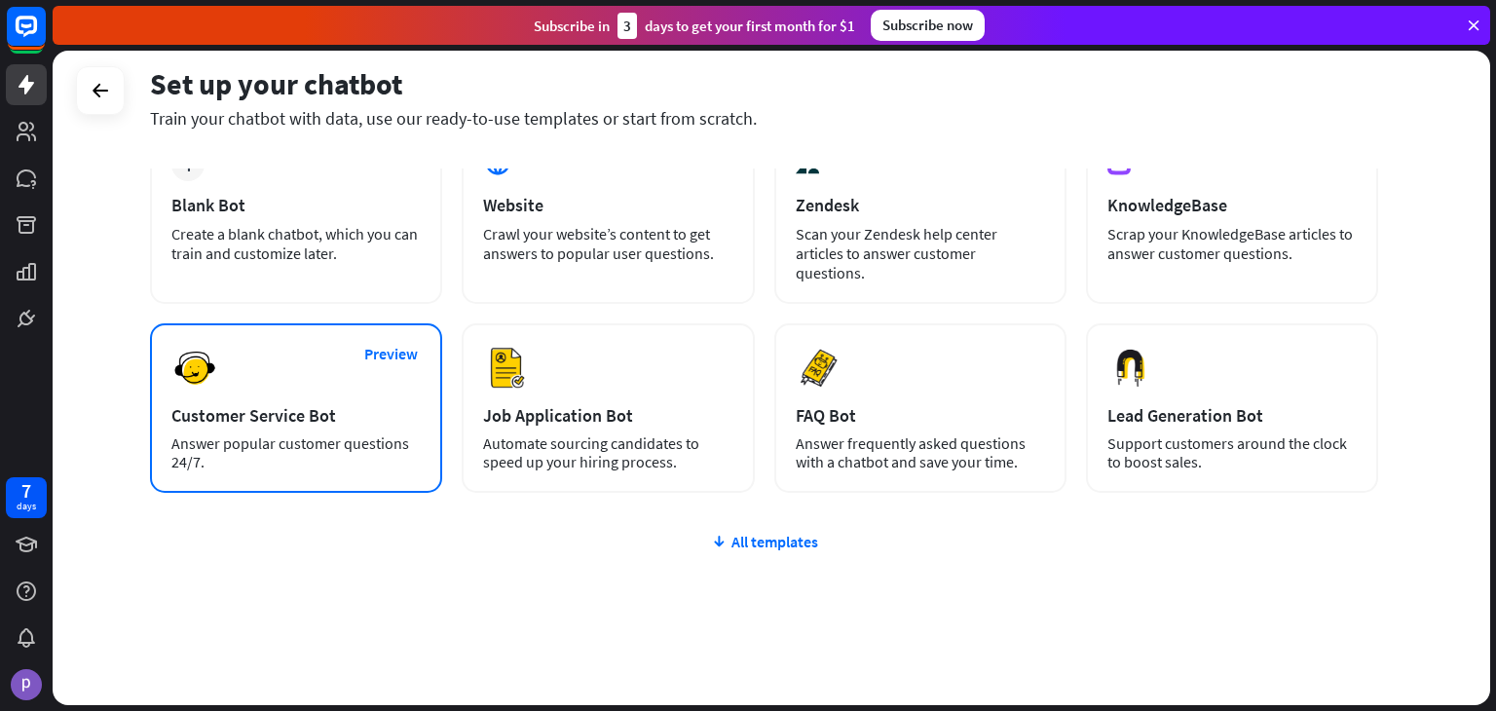
click at [273, 404] on div "Customer Service Bot" at bounding box center [295, 415] width 249 height 22
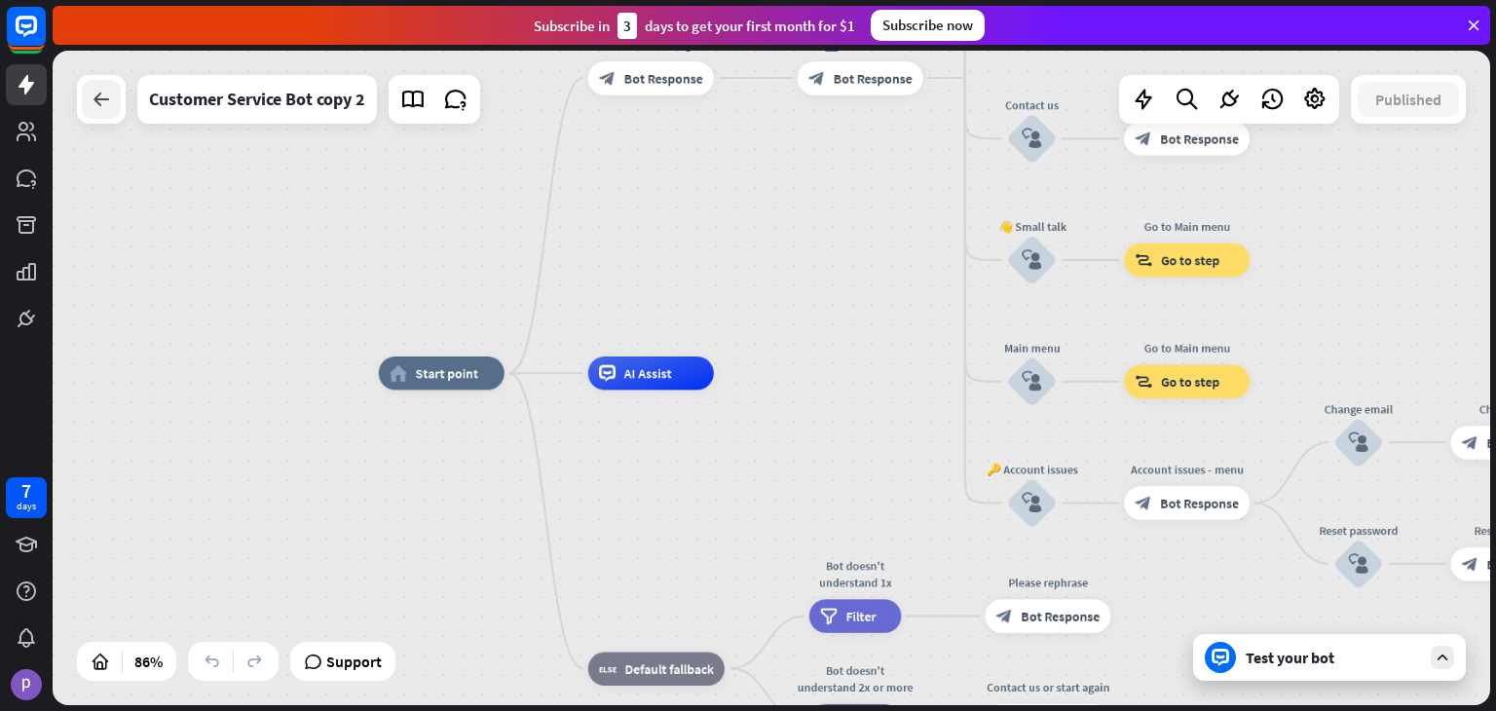
click at [114, 106] on div at bounding box center [101, 99] width 39 height 39
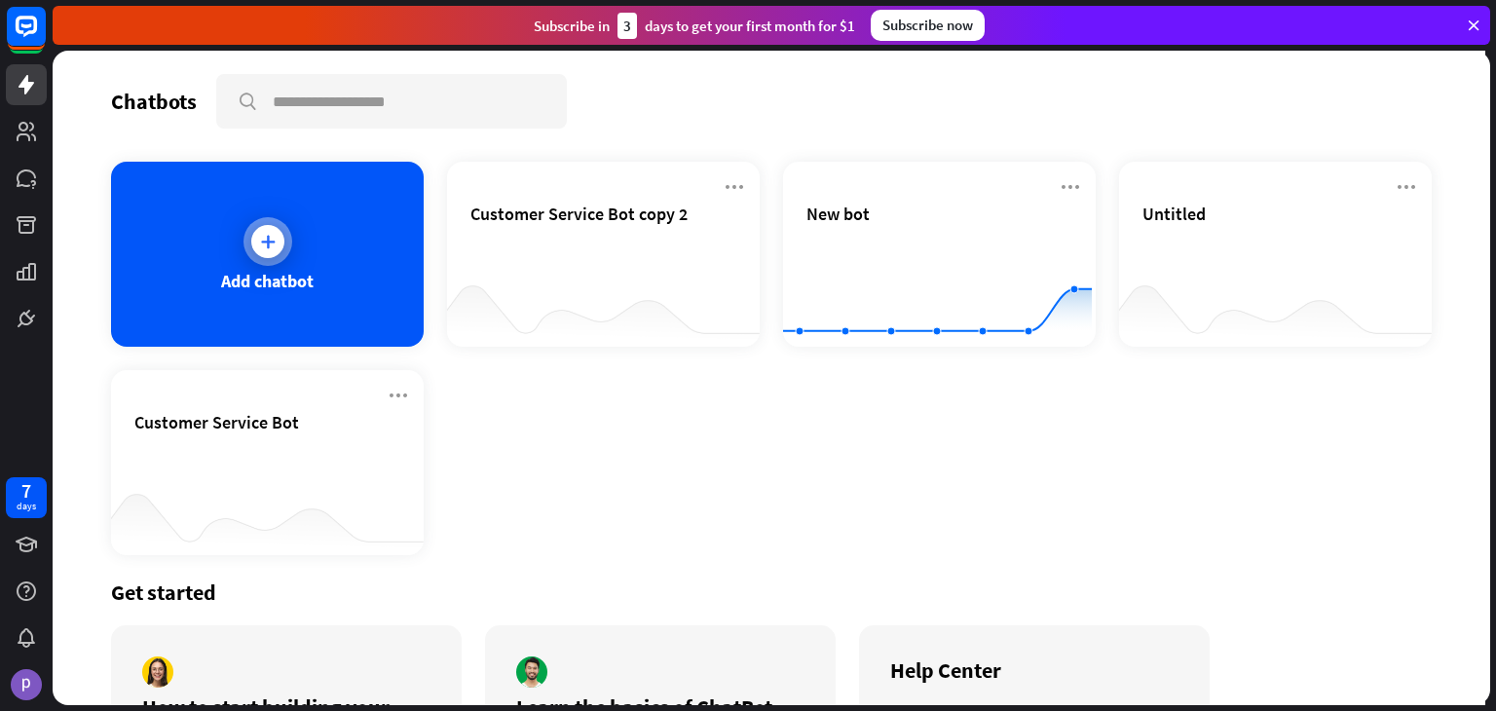
click at [356, 251] on div "Add chatbot" at bounding box center [267, 254] width 313 height 185
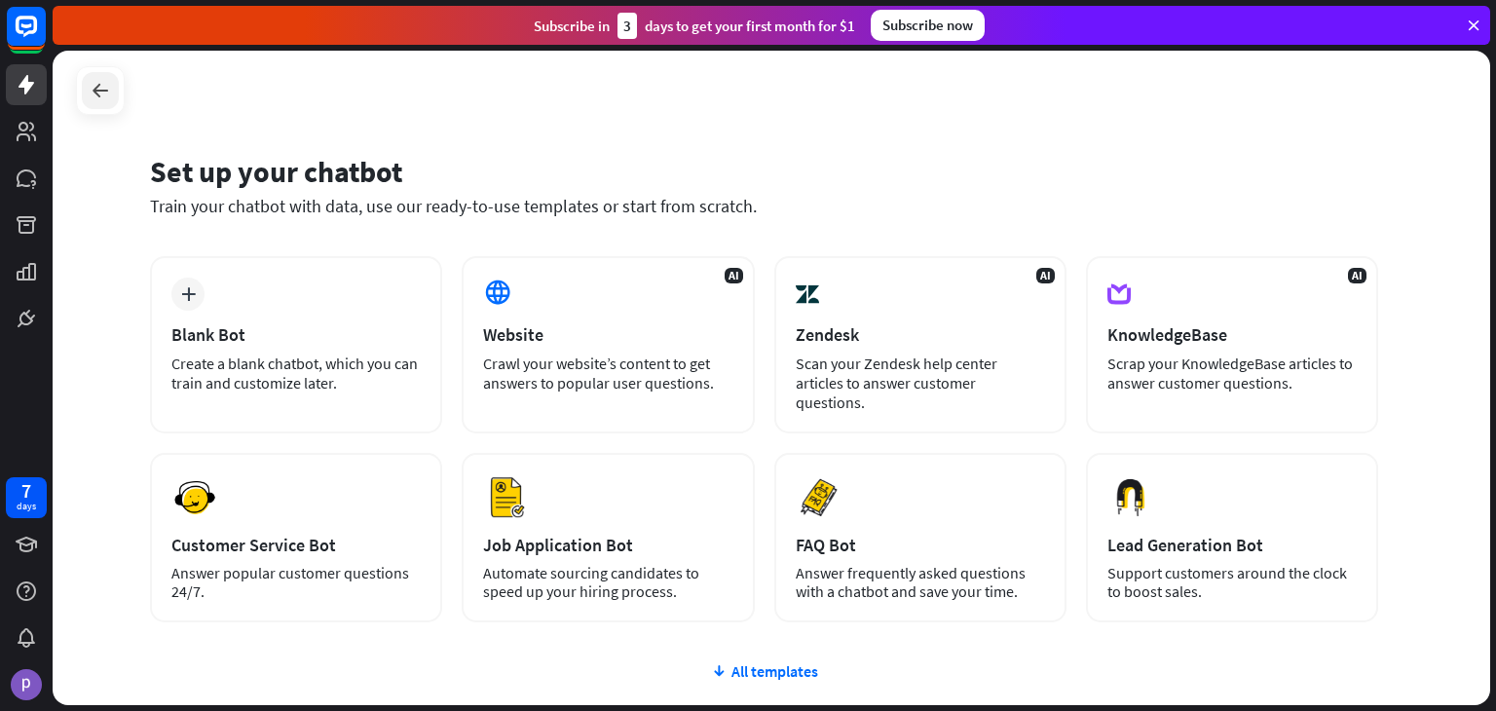
click at [114, 88] on div at bounding box center [100, 90] width 37 height 37
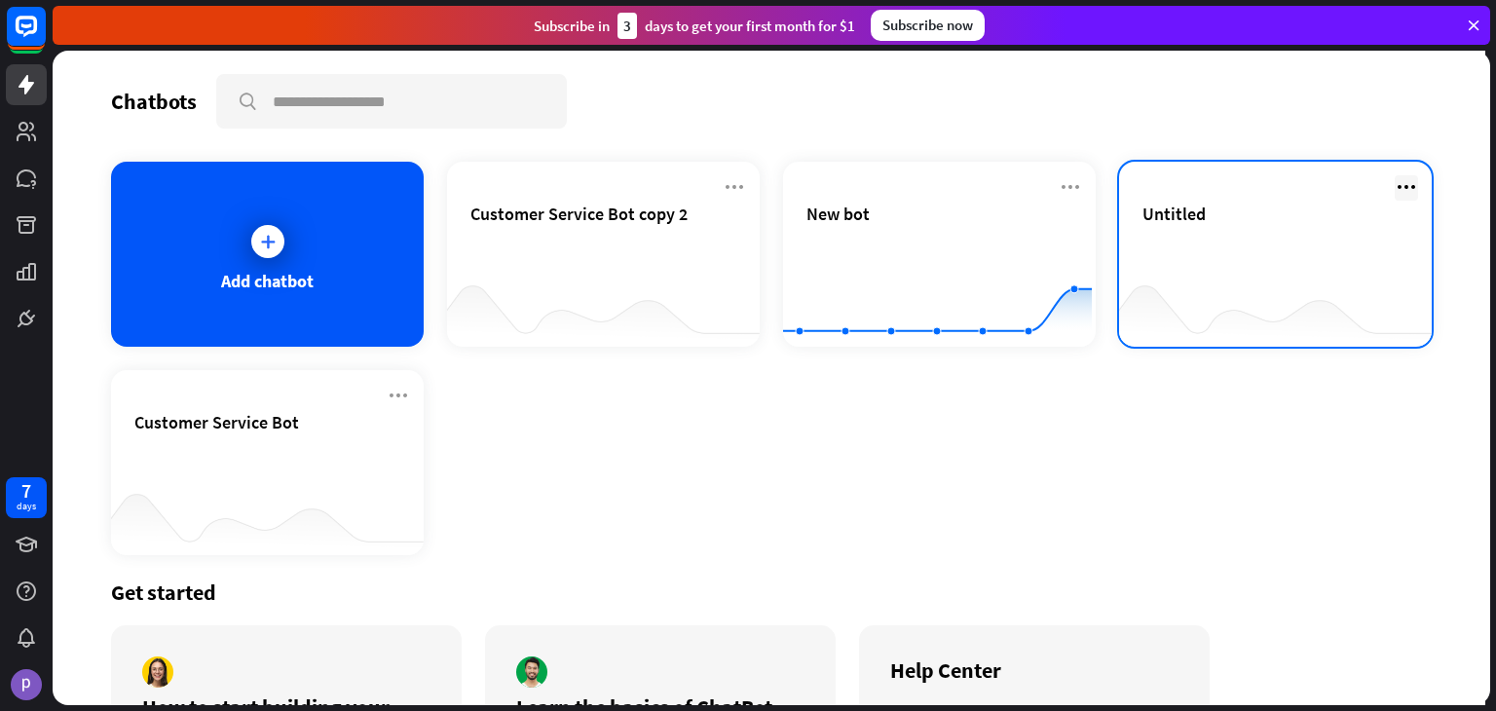
click at [1395, 188] on icon at bounding box center [1406, 186] width 23 height 23
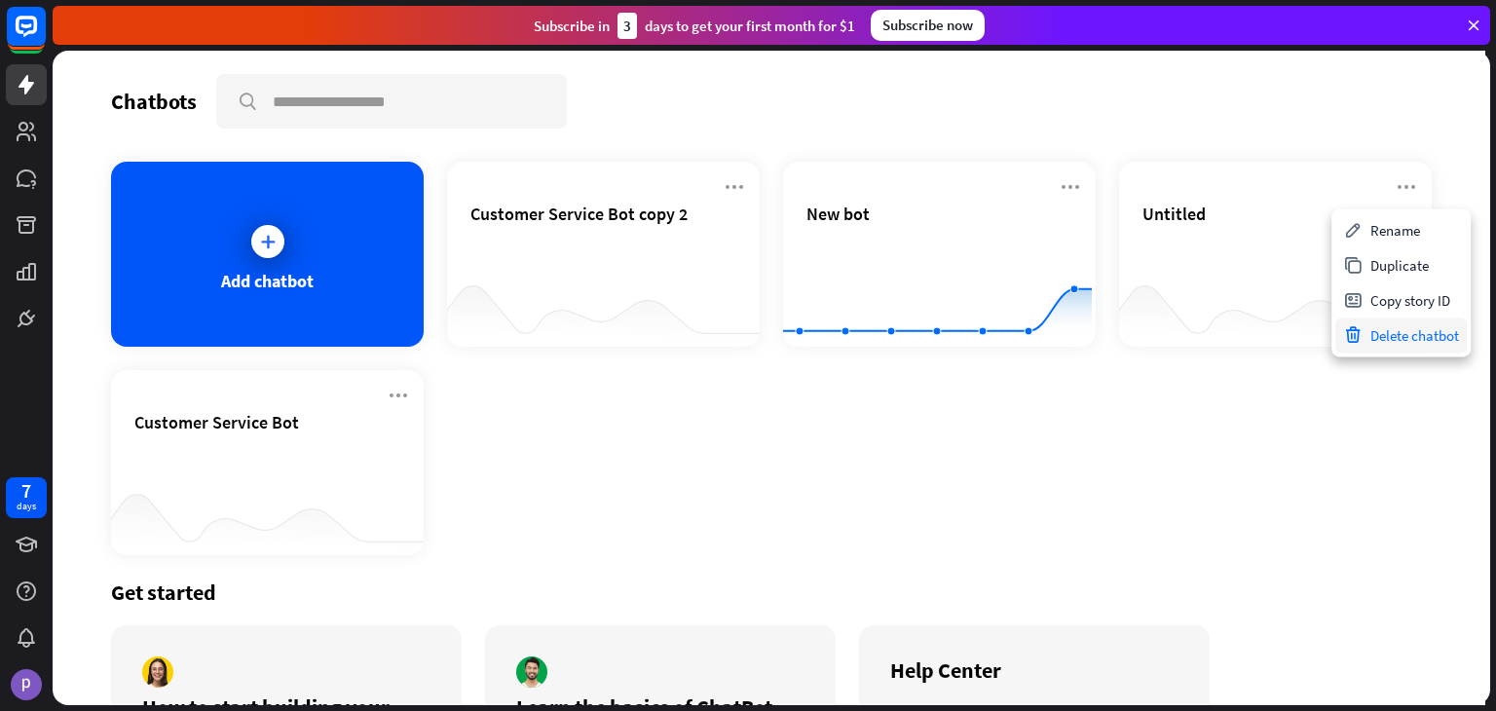
click at [1420, 337] on div "Delete chatbot" at bounding box center [1402, 335] width 132 height 35
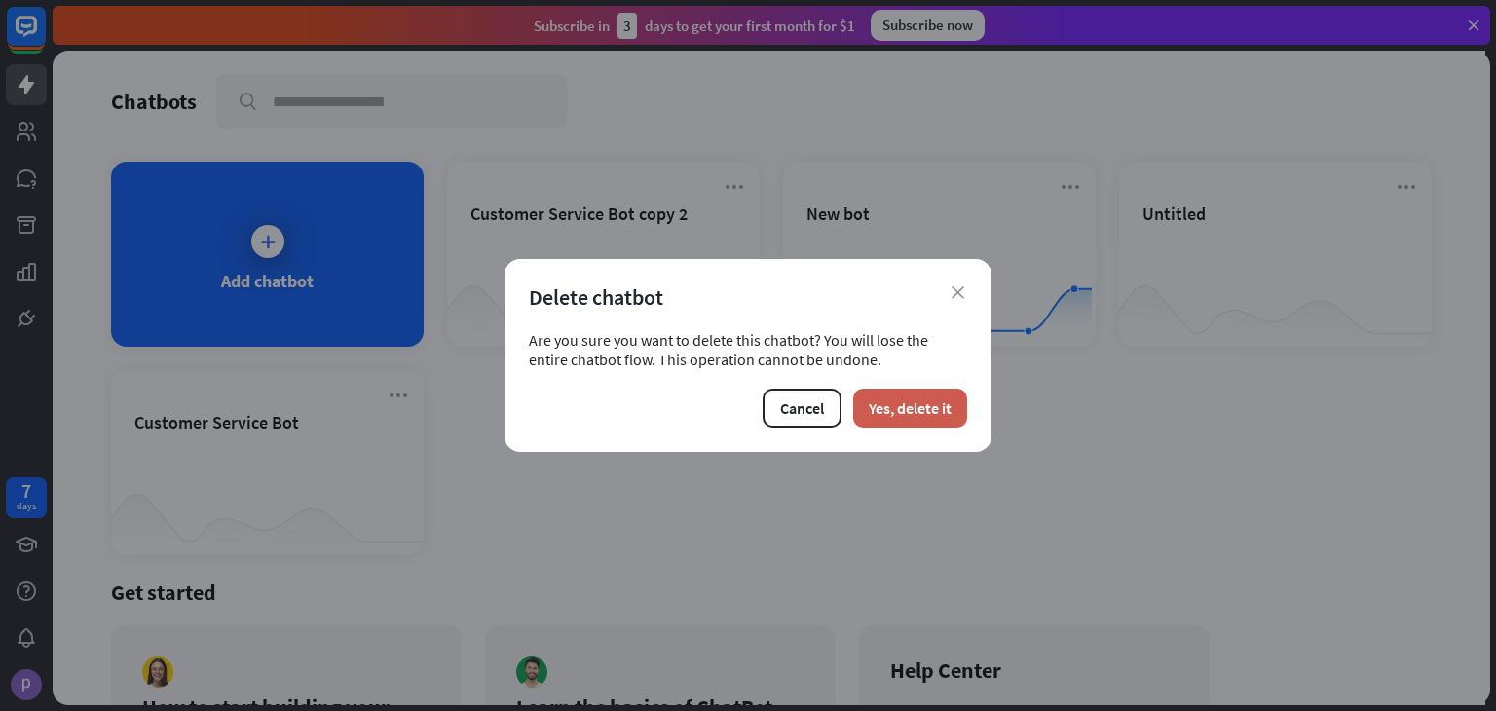
click at [930, 394] on button "Yes, delete it" at bounding box center [910, 408] width 114 height 39
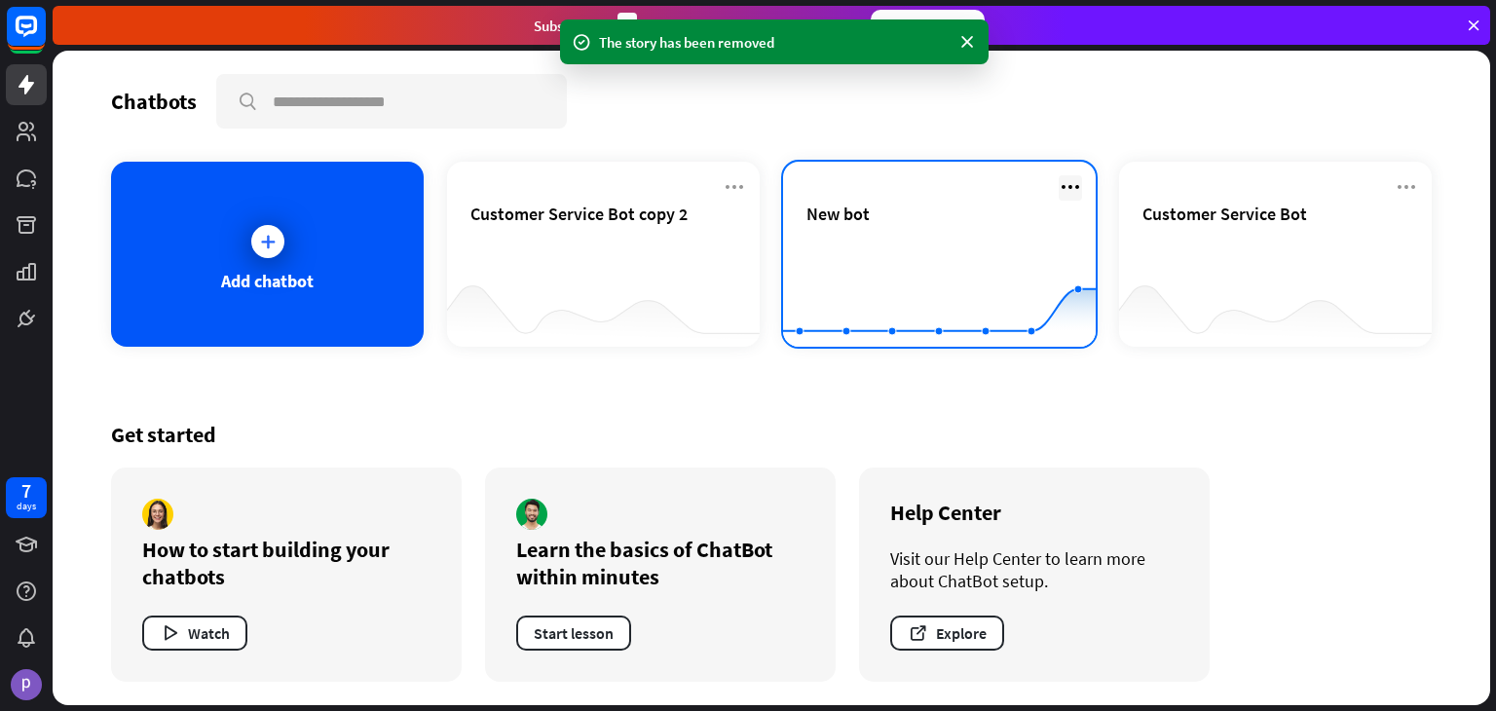
click at [1074, 187] on icon at bounding box center [1070, 186] width 23 height 23
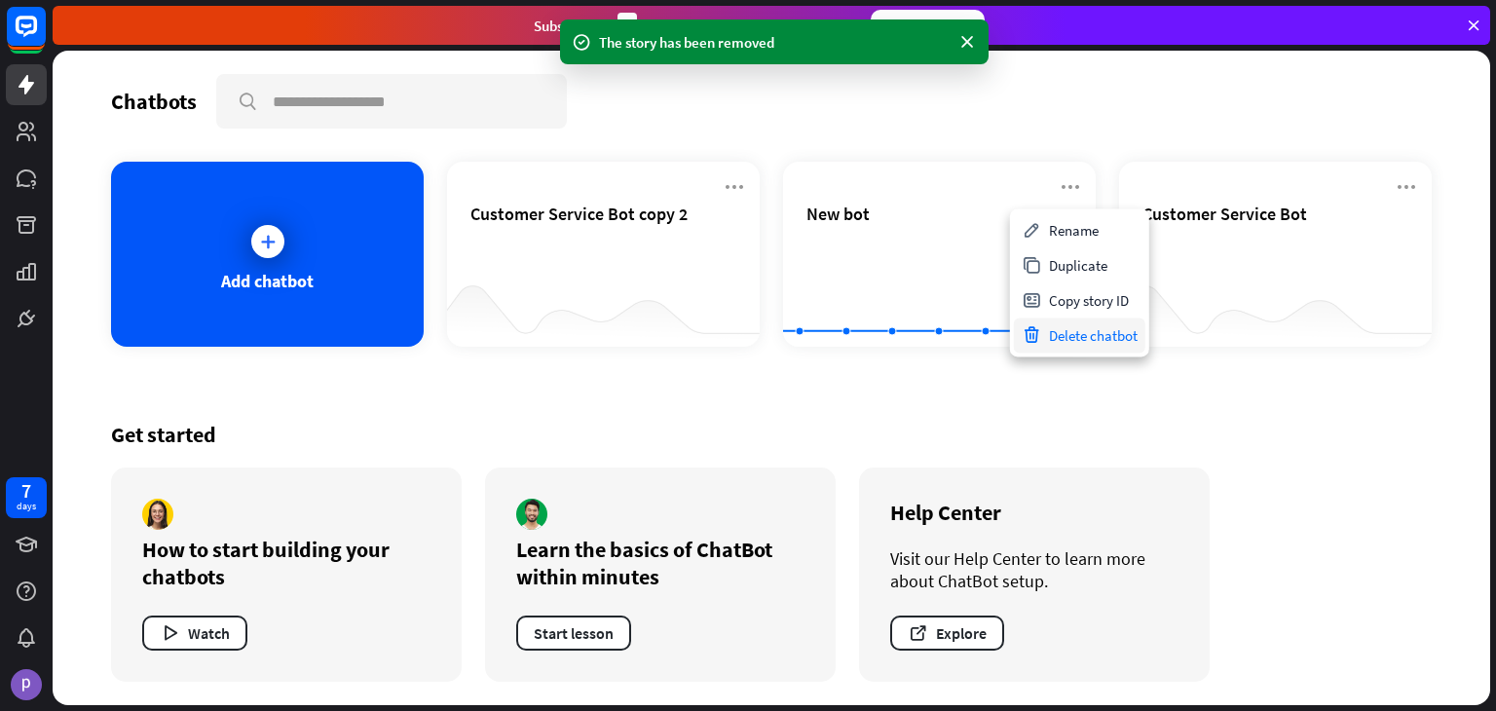
click at [1099, 331] on div "Delete chatbot" at bounding box center [1080, 335] width 132 height 35
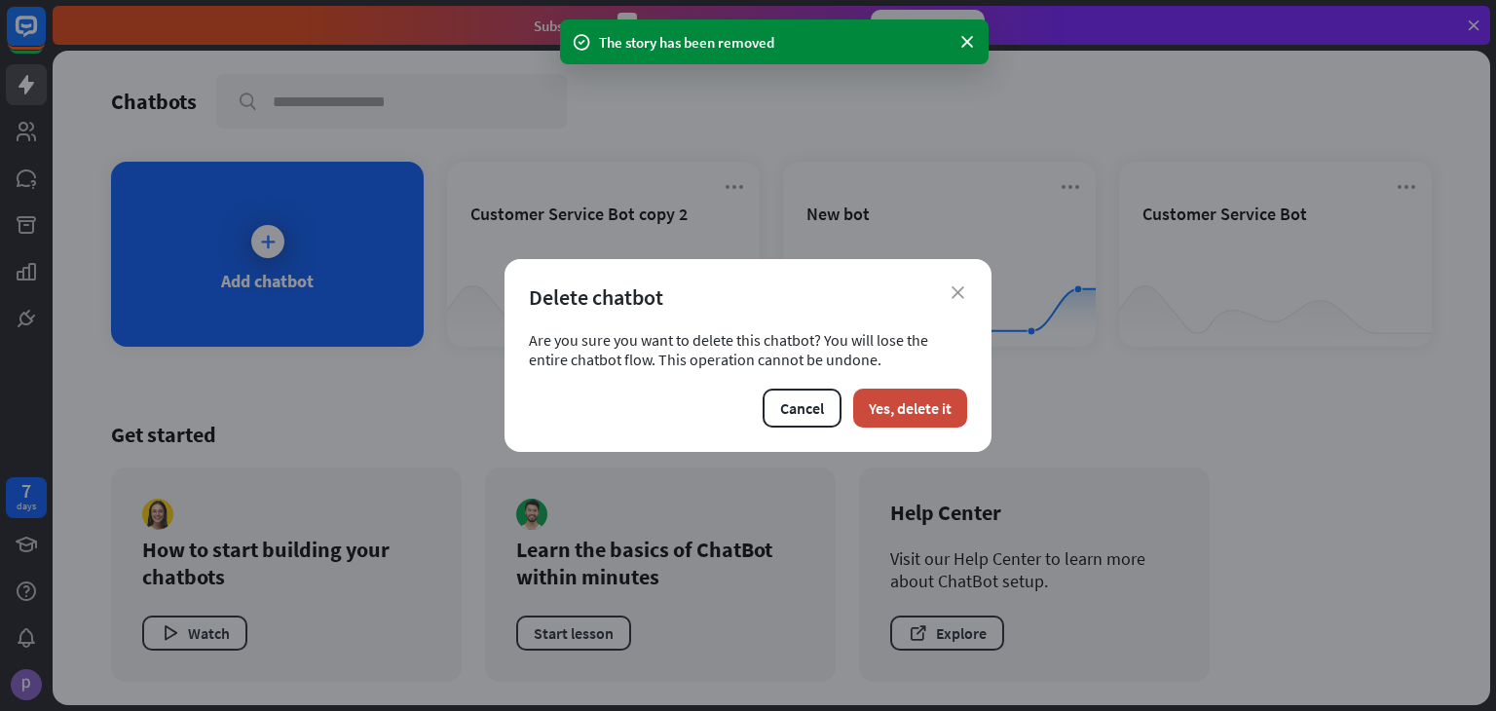
click at [918, 430] on div "close Delete chatbot Are you sure you want to delete this chatbot? You will los…" at bounding box center [748, 355] width 487 height 193
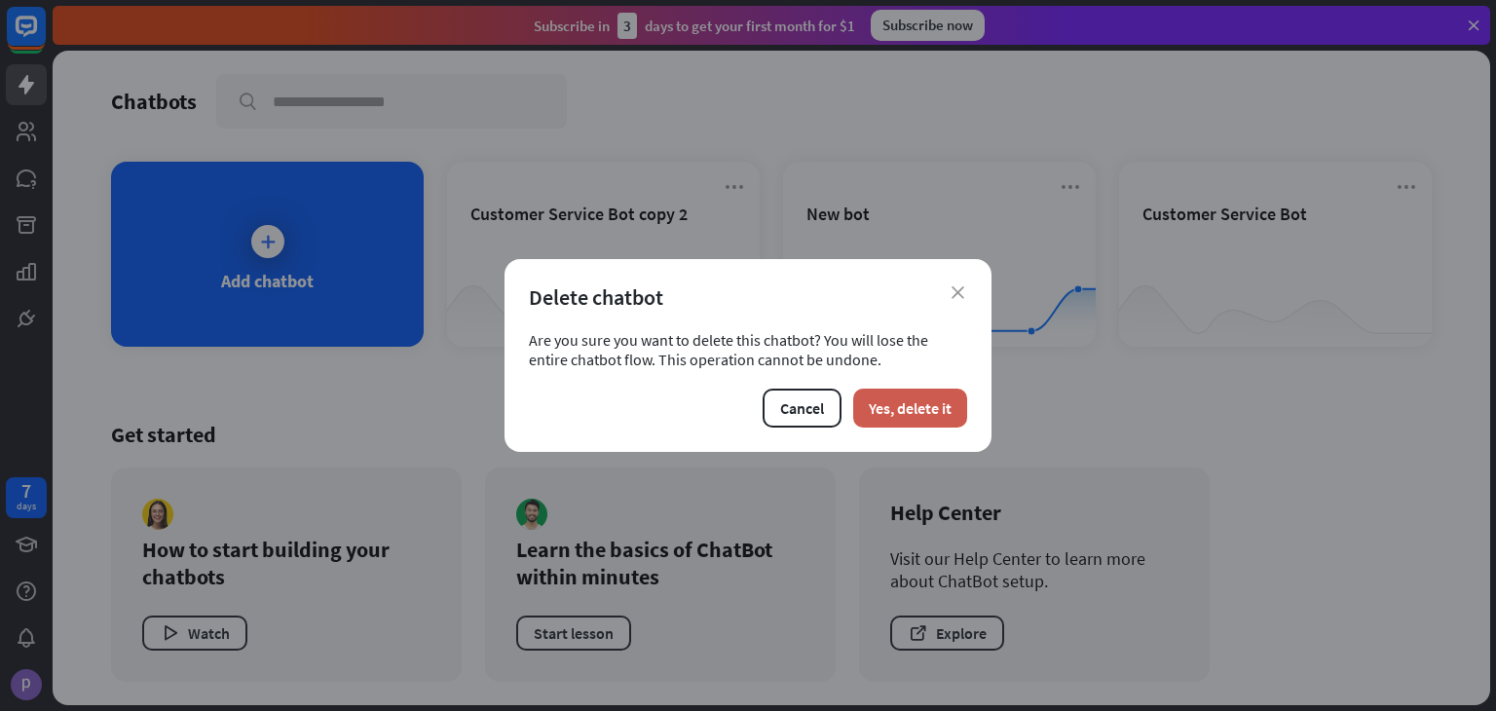
click at [907, 411] on button "Yes, delete it" at bounding box center [910, 408] width 114 height 39
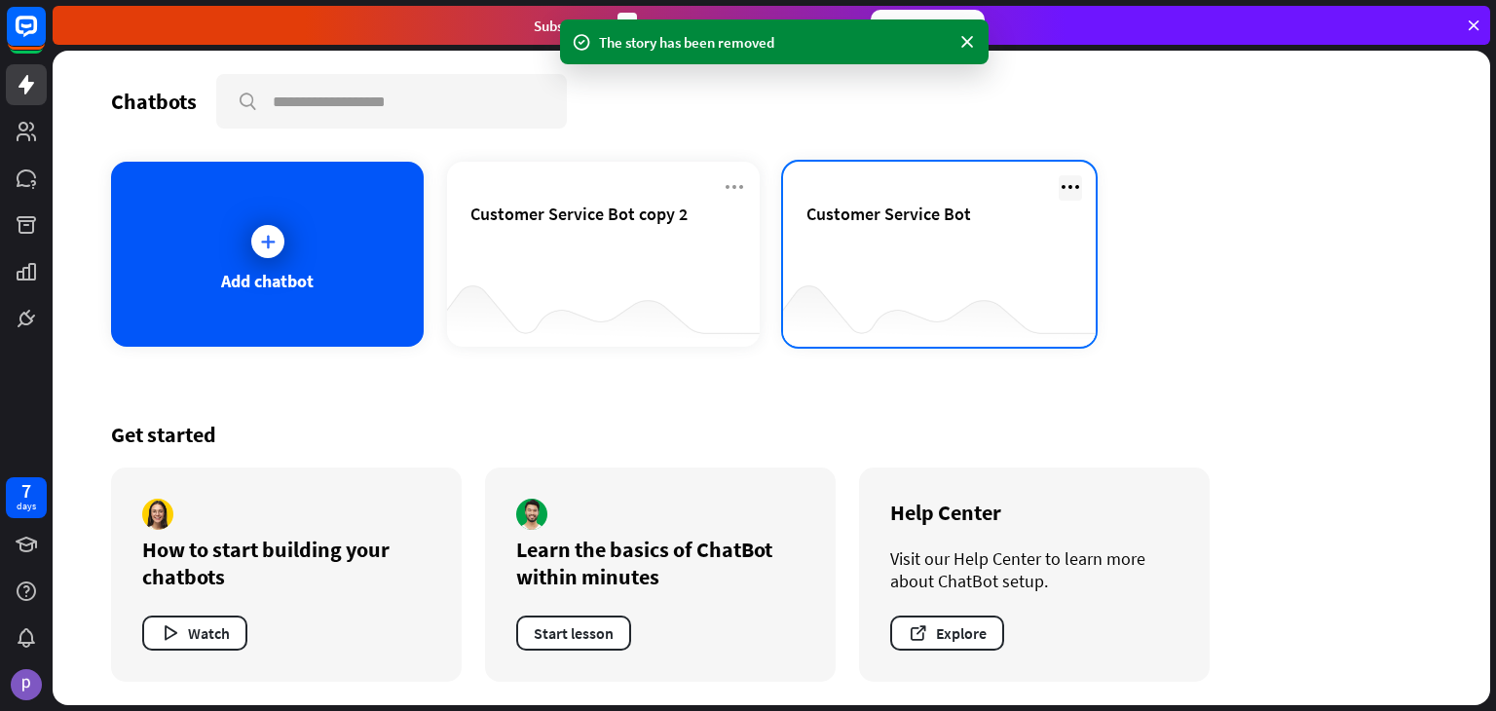
click at [1074, 180] on icon at bounding box center [1070, 186] width 23 height 23
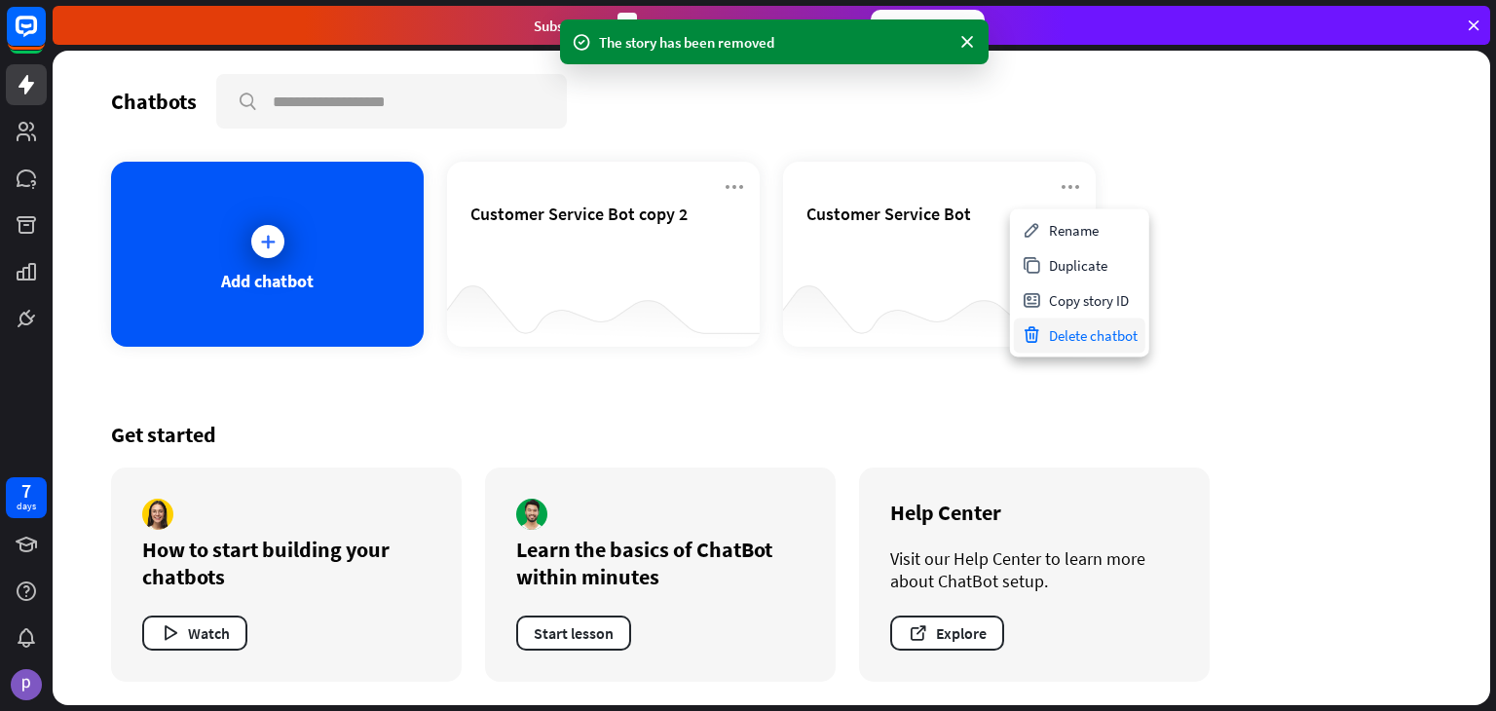
click at [1079, 344] on div "Delete chatbot" at bounding box center [1080, 335] width 132 height 35
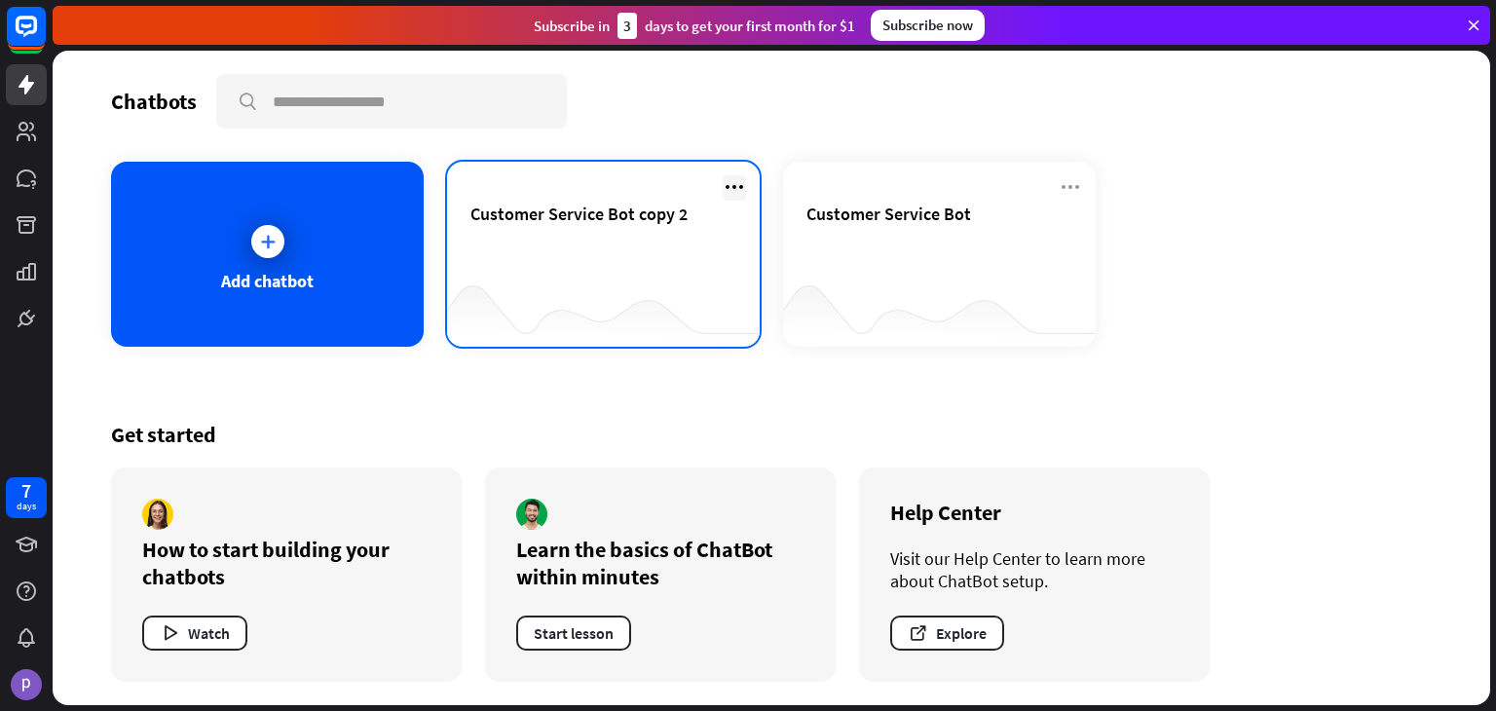
click at [729, 191] on icon at bounding box center [734, 186] width 23 height 23
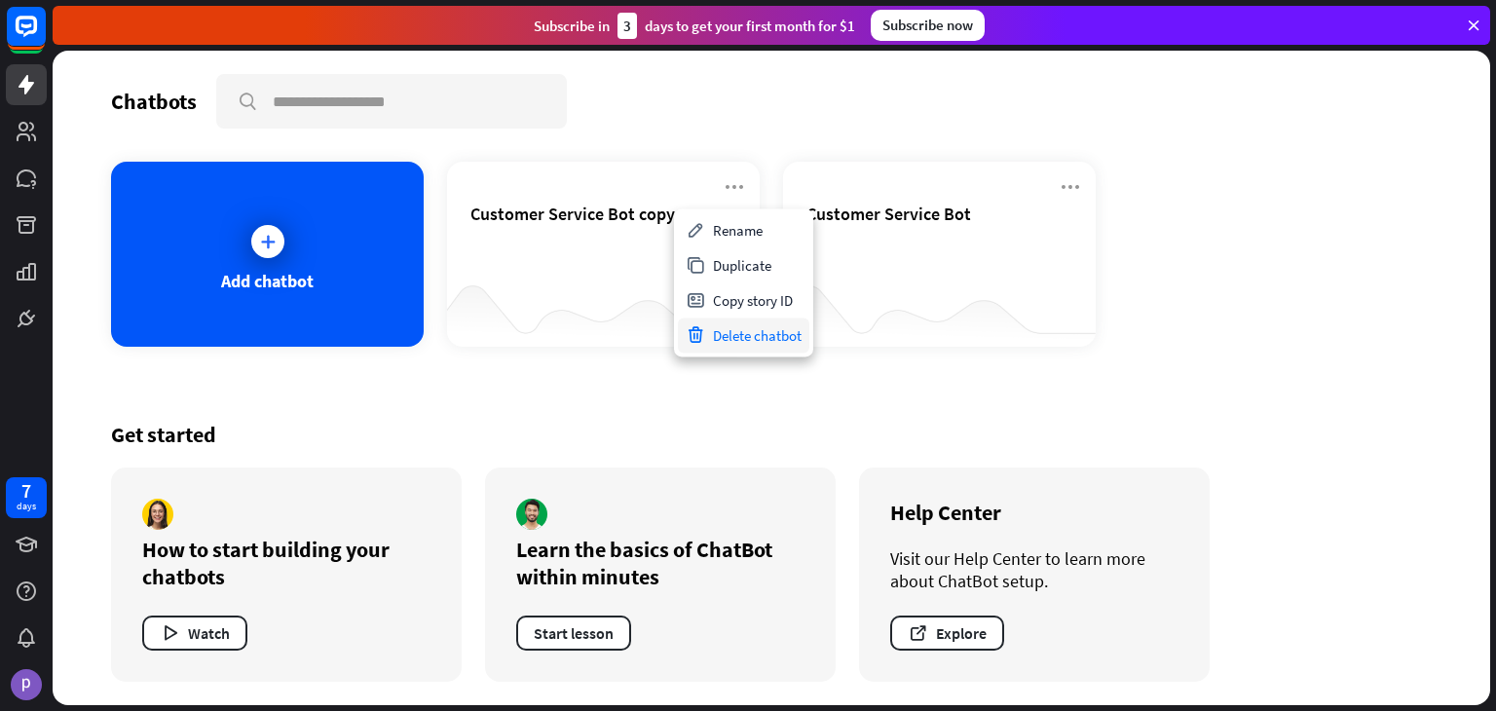
click at [739, 344] on div "Delete chatbot" at bounding box center [744, 335] width 132 height 35
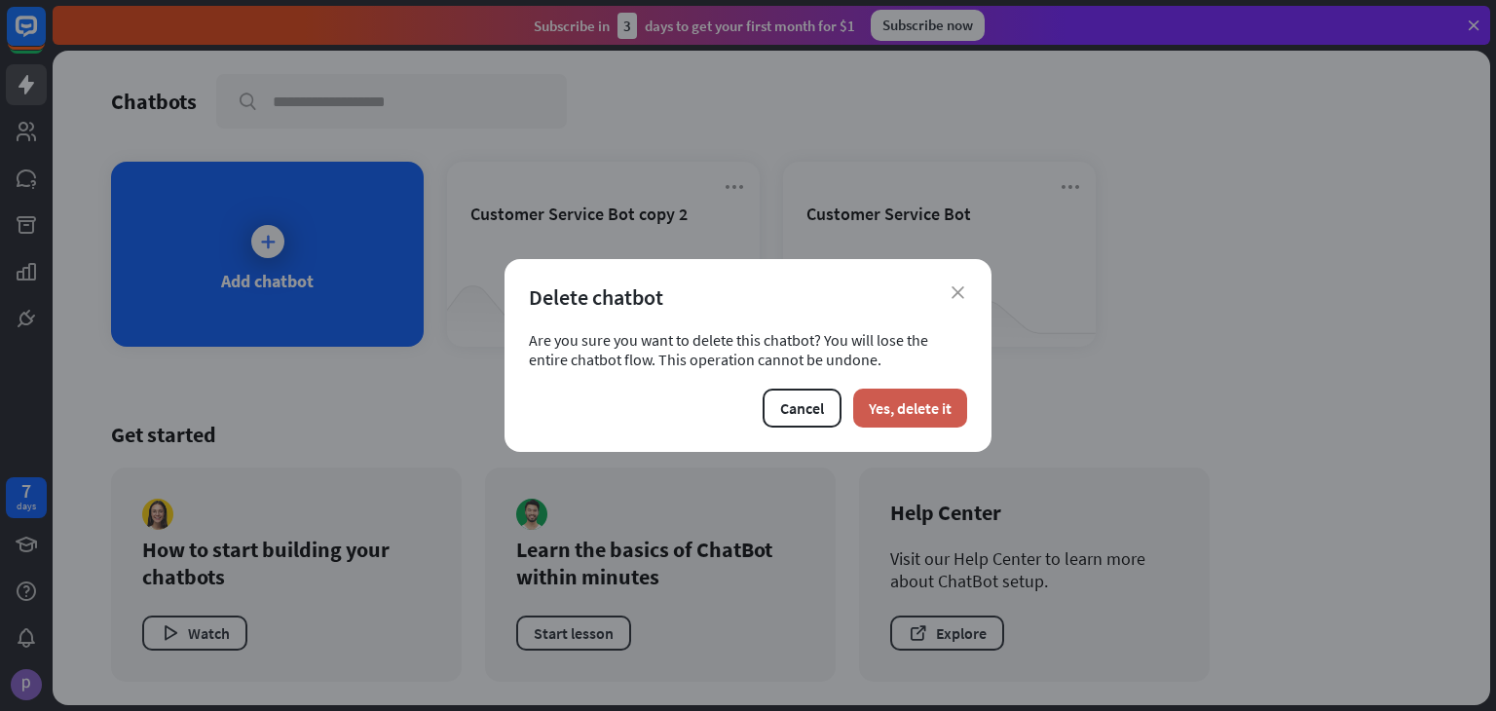
click at [923, 397] on button "Yes, delete it" at bounding box center [910, 408] width 114 height 39
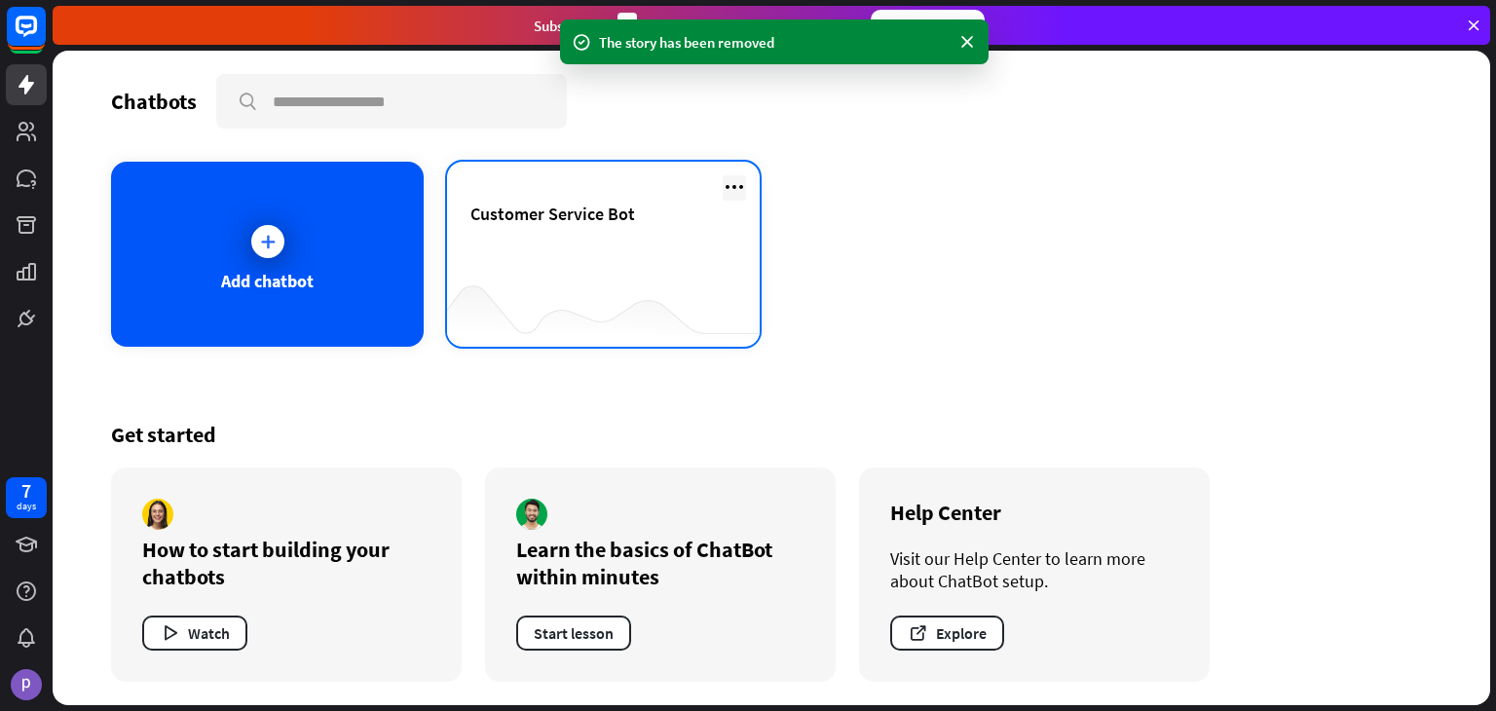
click at [733, 189] on icon at bounding box center [734, 186] width 23 height 23
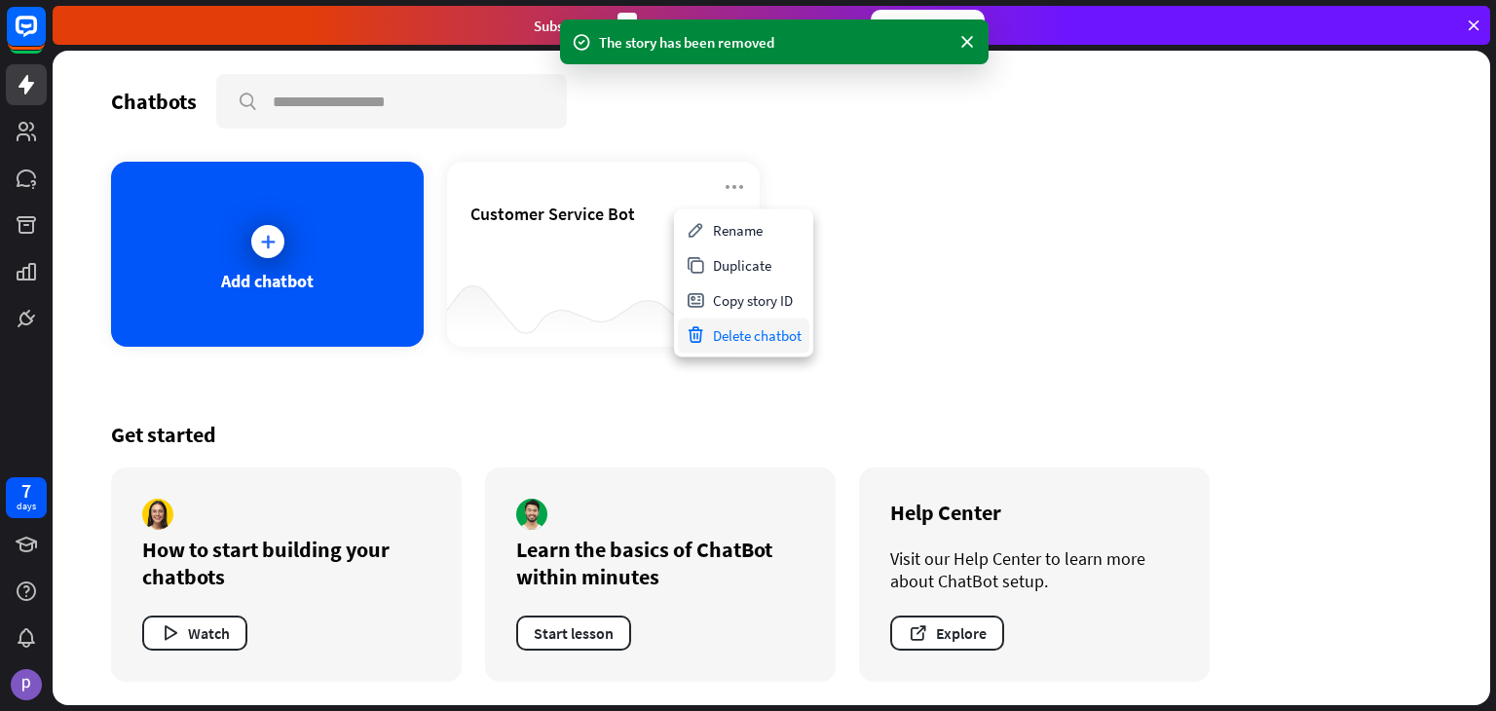
click at [751, 332] on div "Delete chatbot" at bounding box center [744, 335] width 132 height 35
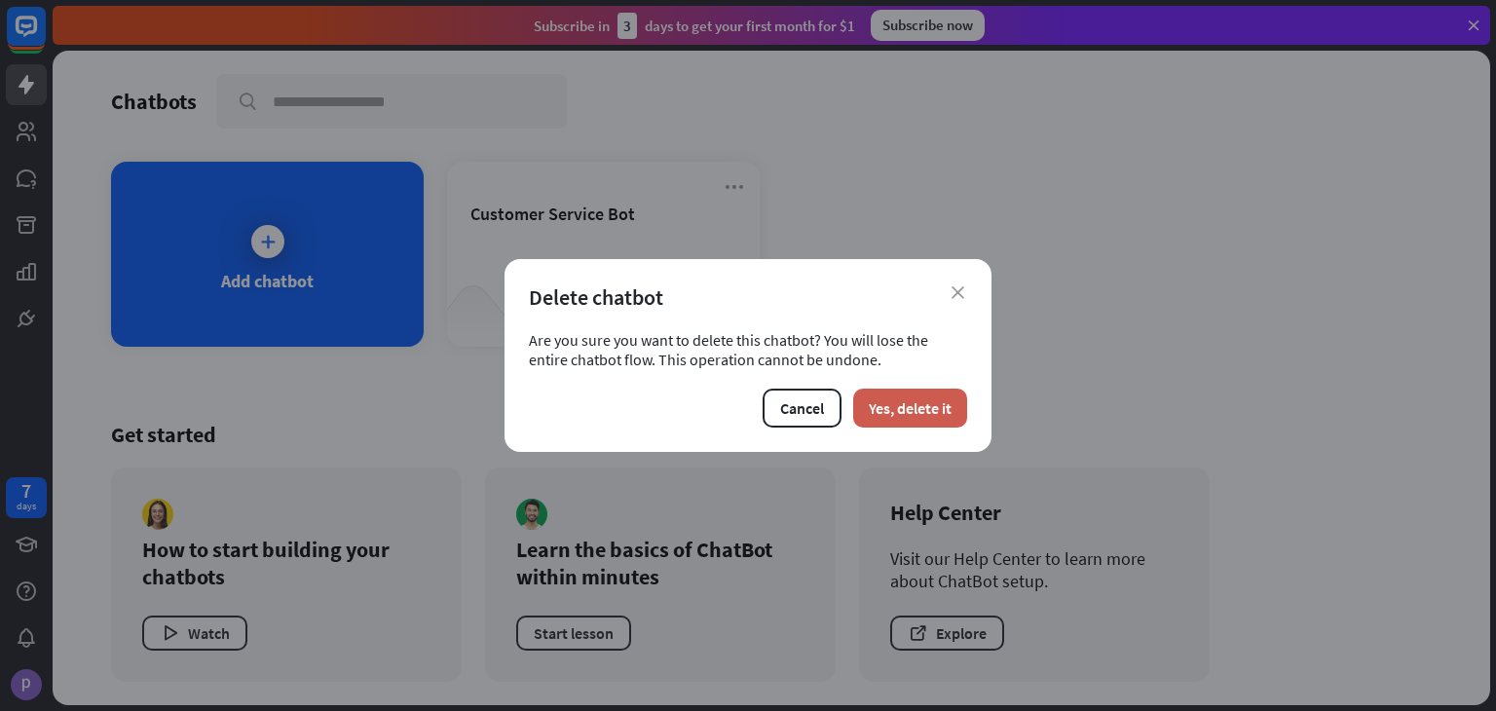
click at [902, 398] on button "Yes, delete it" at bounding box center [910, 408] width 114 height 39
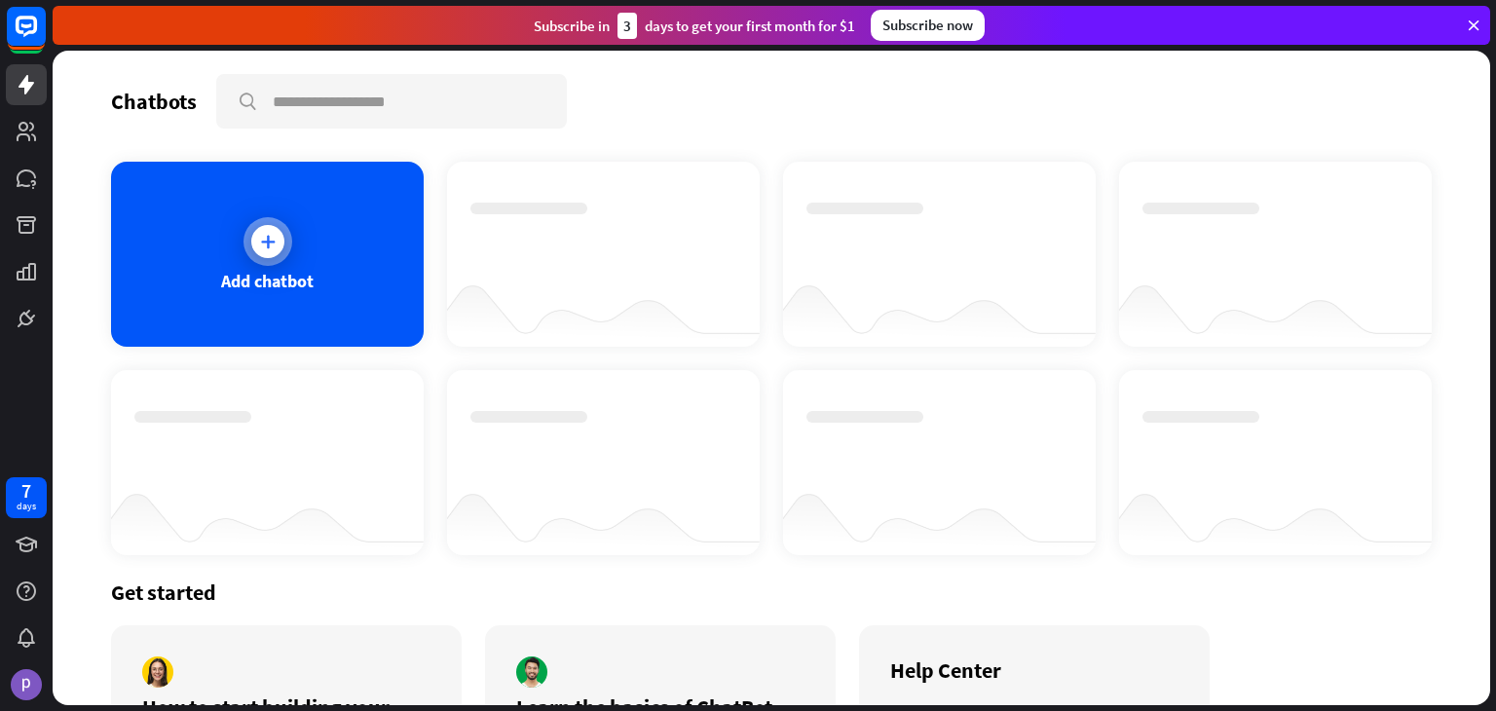
click at [273, 255] on div at bounding box center [268, 241] width 49 height 49
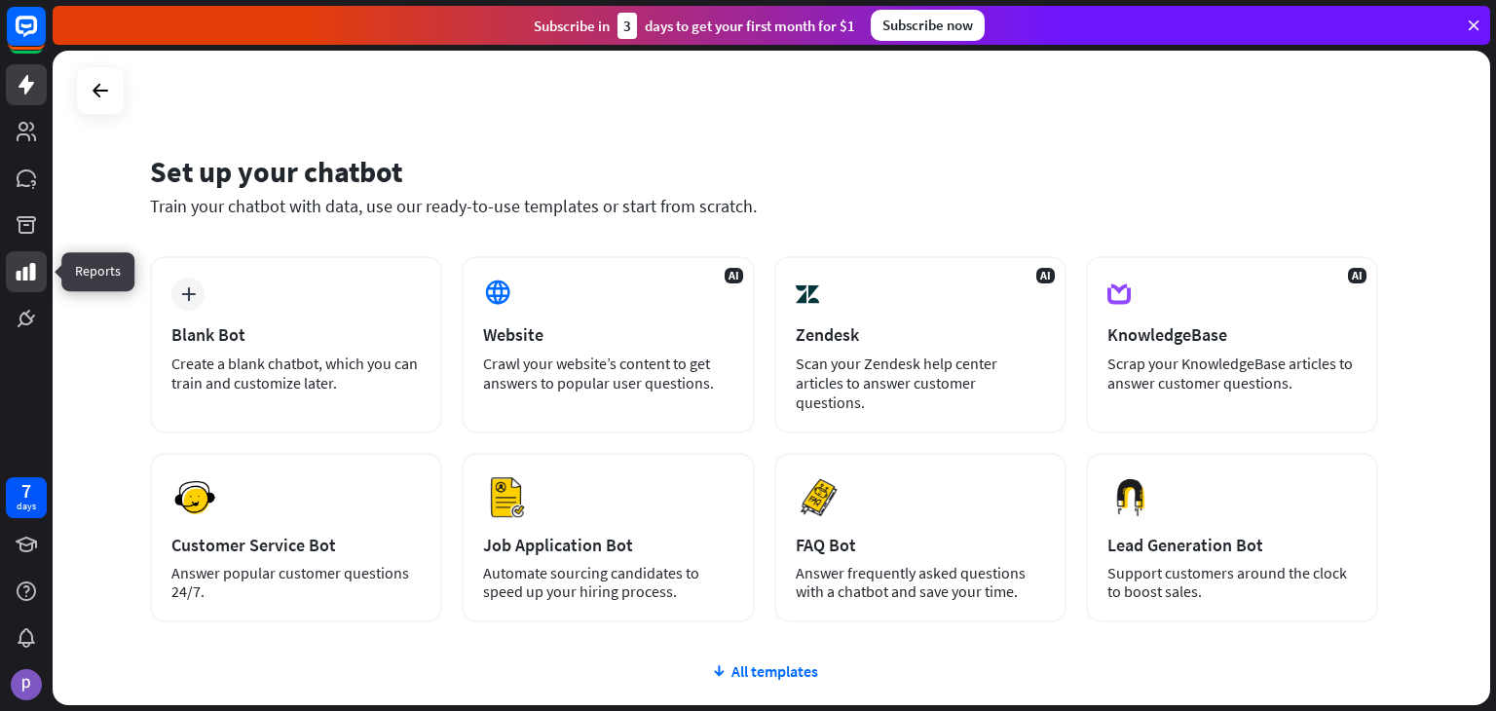
click at [28, 265] on icon at bounding box center [26, 271] width 23 height 23
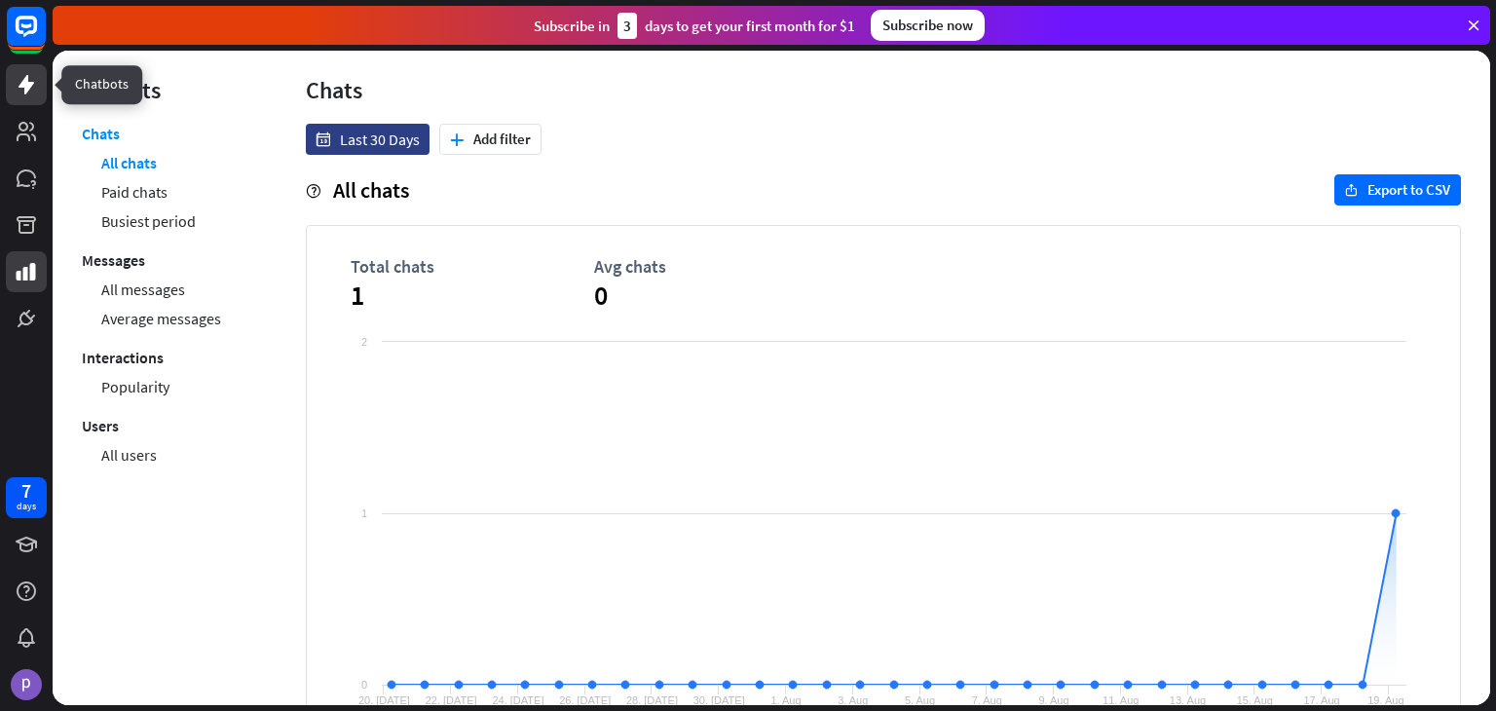
click at [12, 94] on link at bounding box center [26, 84] width 41 height 41
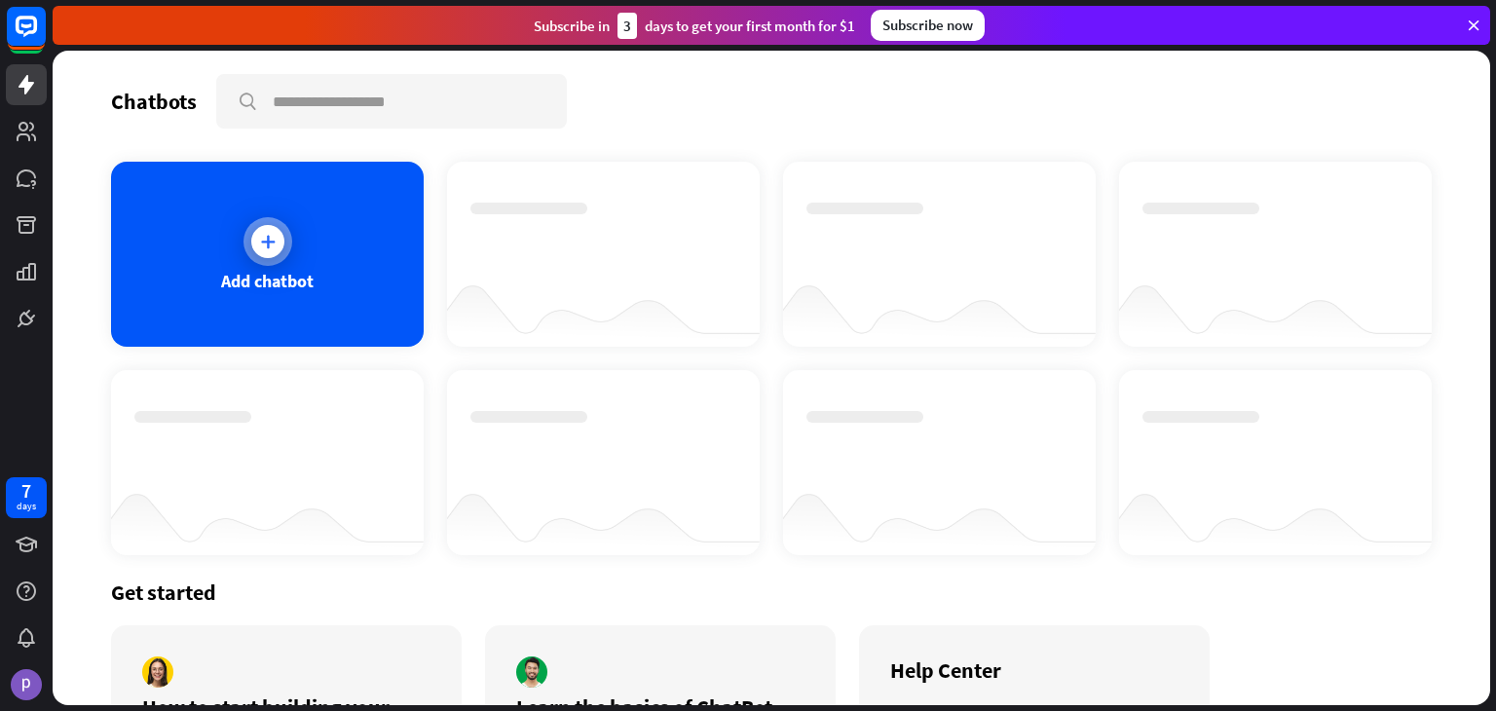
click at [277, 232] on div at bounding box center [267, 241] width 33 height 33
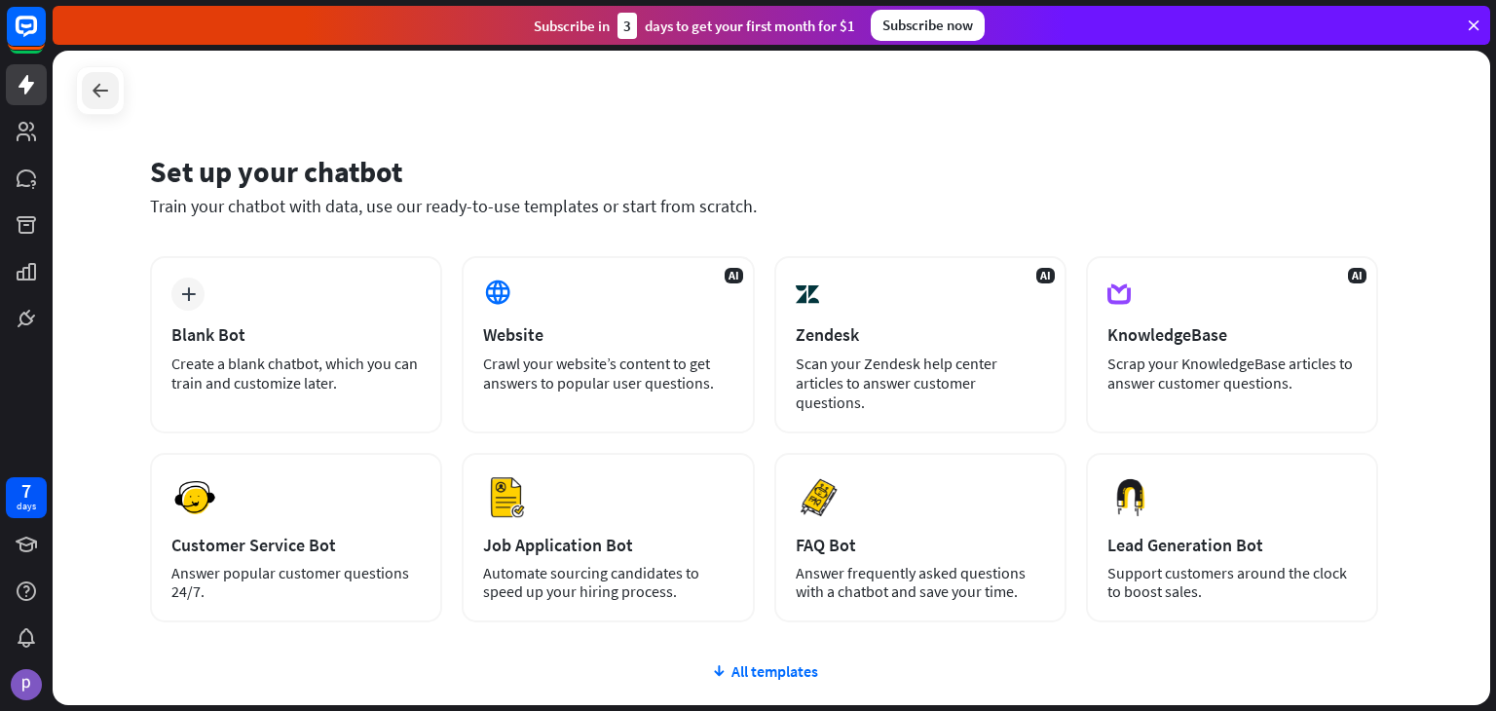
click at [109, 88] on icon at bounding box center [100, 90] width 23 height 23
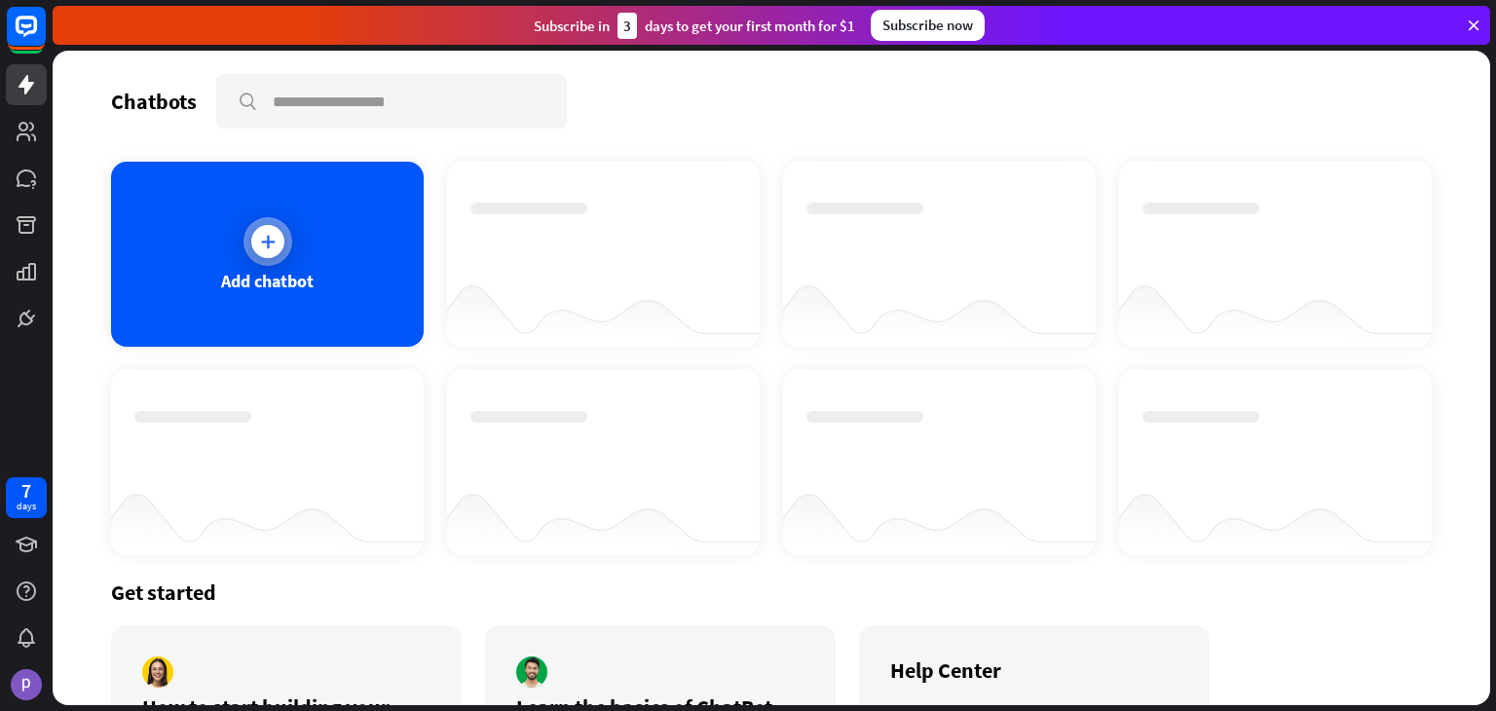
click at [319, 282] on div "Add chatbot" at bounding box center [267, 254] width 313 height 185
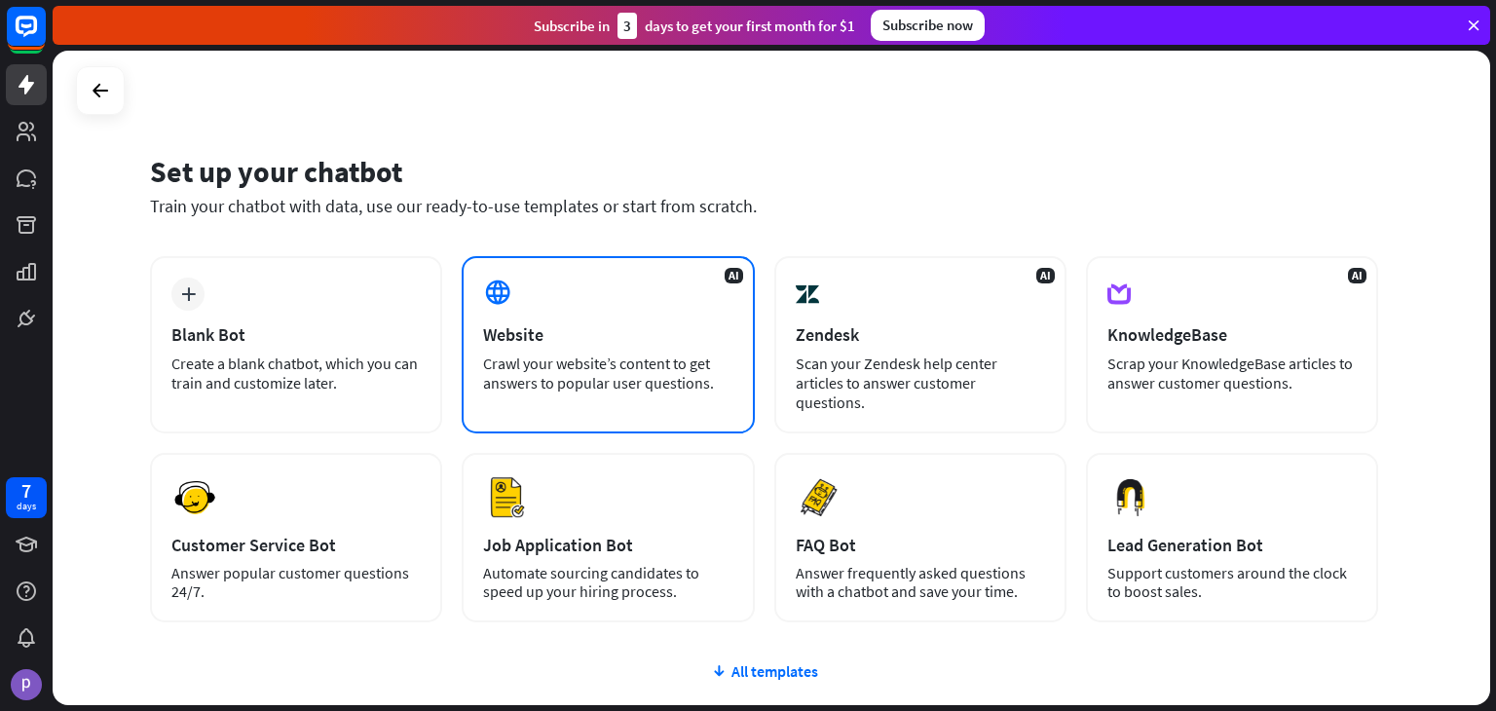
click at [522, 320] on div "AI Website Crawl your website’s content to get answers to popular user question…" at bounding box center [608, 344] width 292 height 177
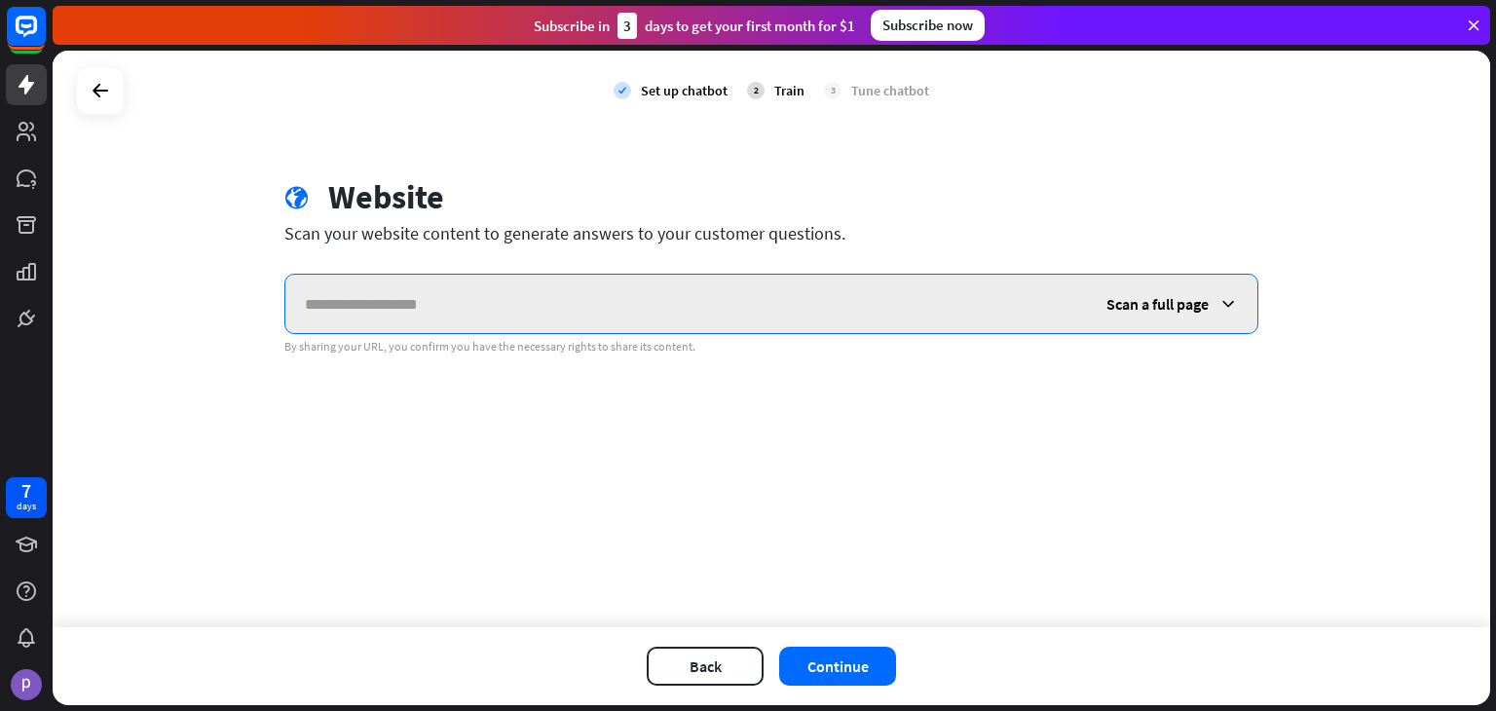
paste input "**********"
type input "**********"
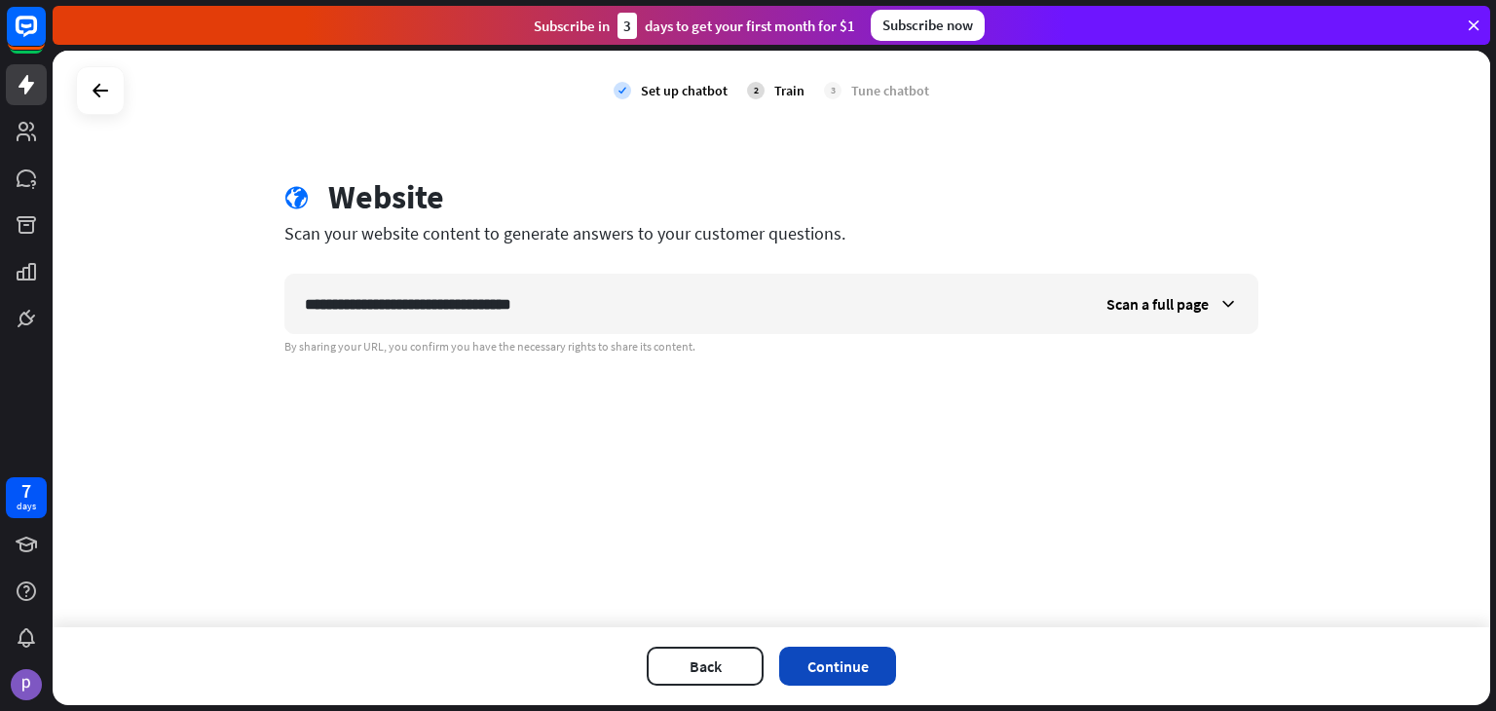
click at [857, 655] on button "Continue" at bounding box center [837, 666] width 117 height 39
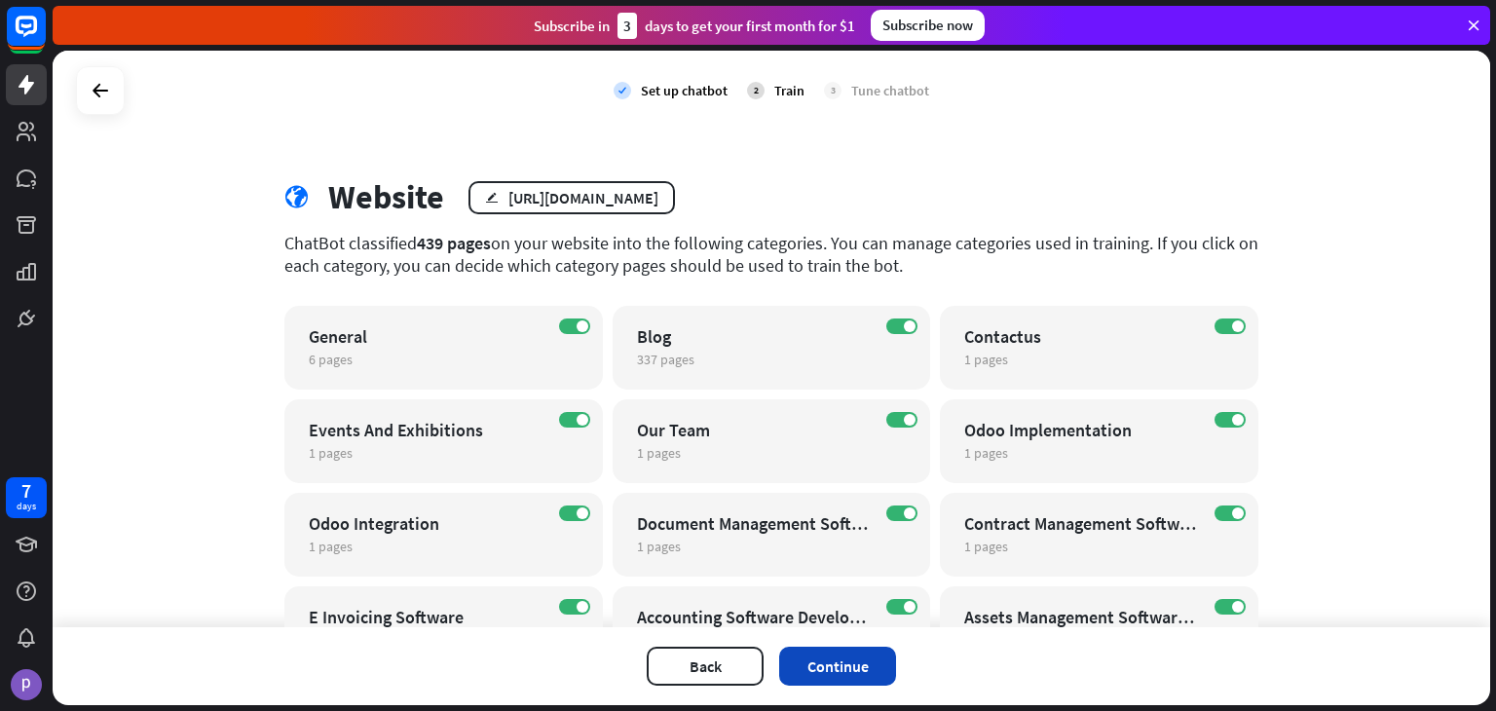
click at [861, 671] on button "Continue" at bounding box center [837, 666] width 117 height 39
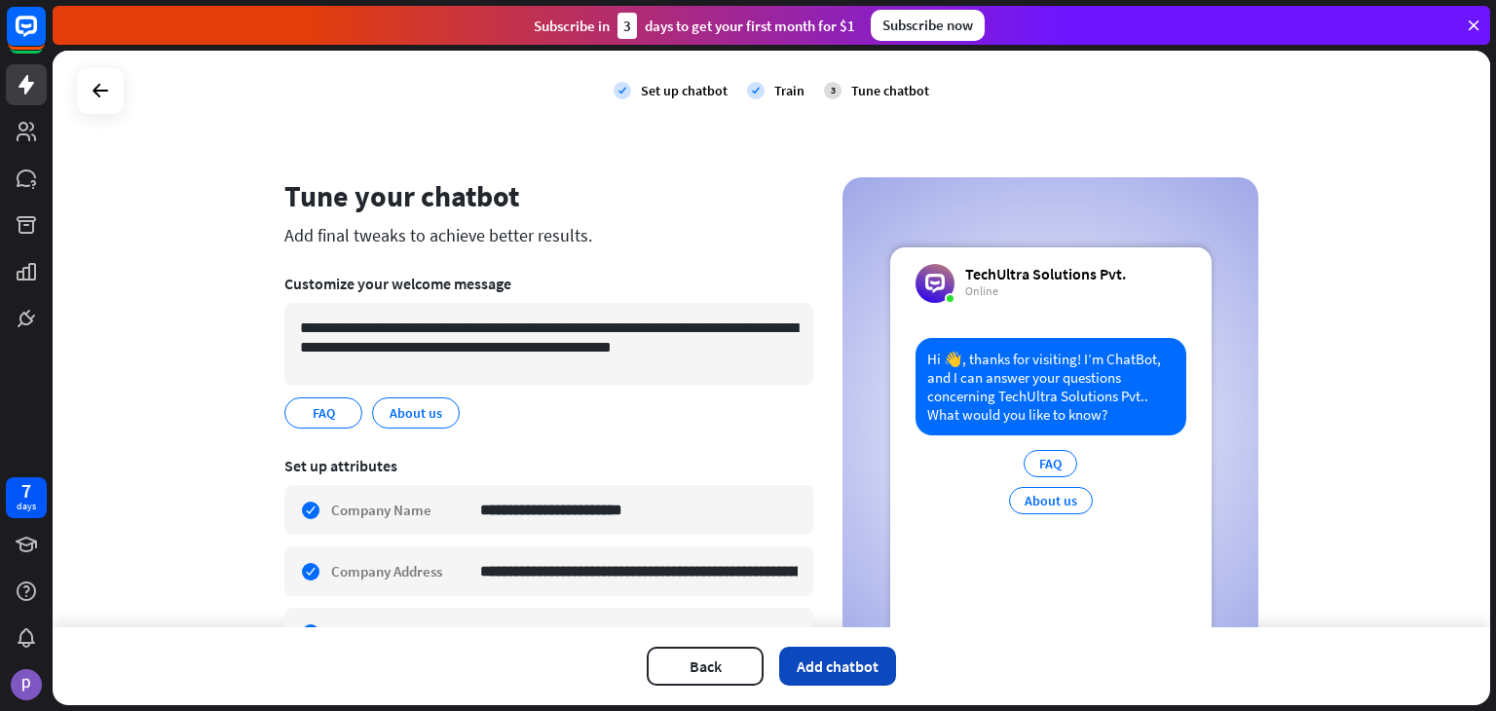
click at [840, 667] on button "Add chatbot" at bounding box center [837, 666] width 117 height 39
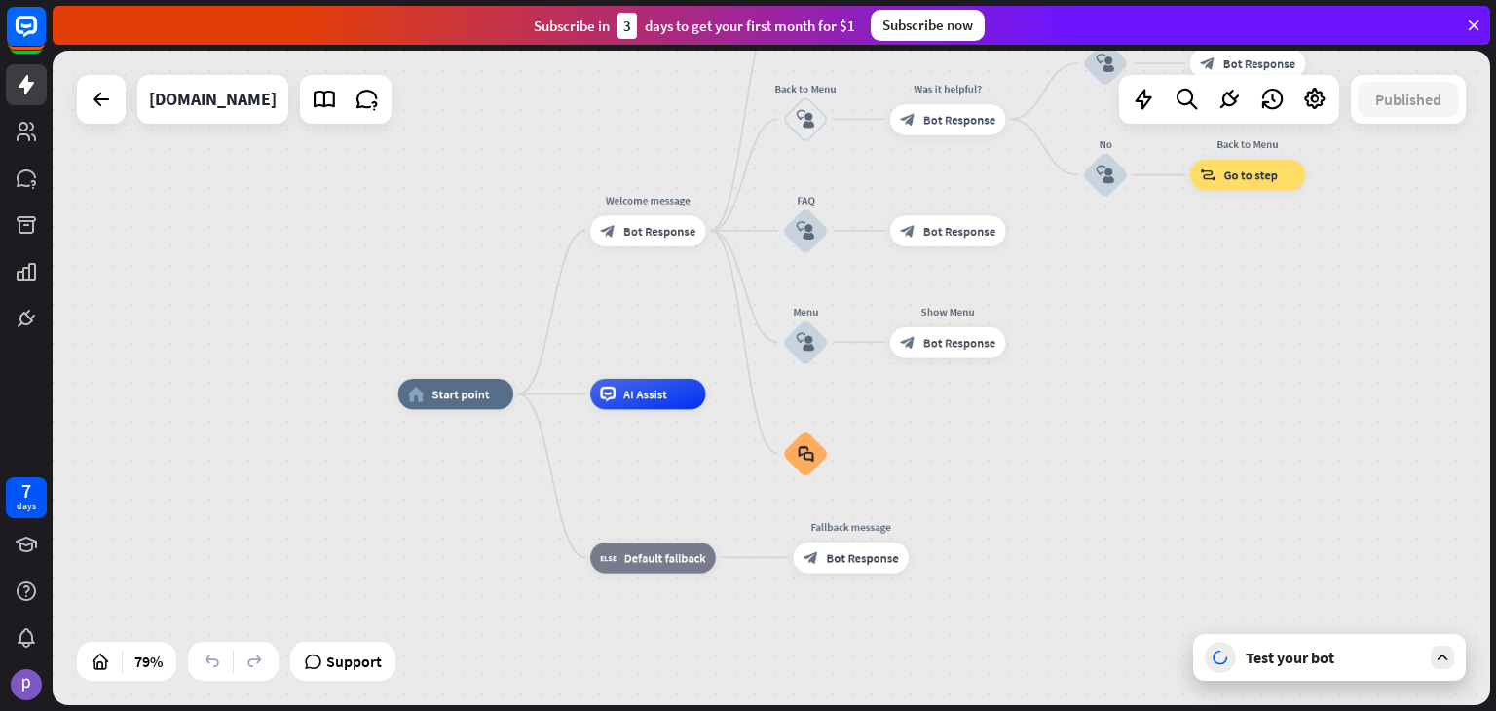
click at [1263, 663] on div "Test your bot" at bounding box center [1333, 657] width 175 height 19
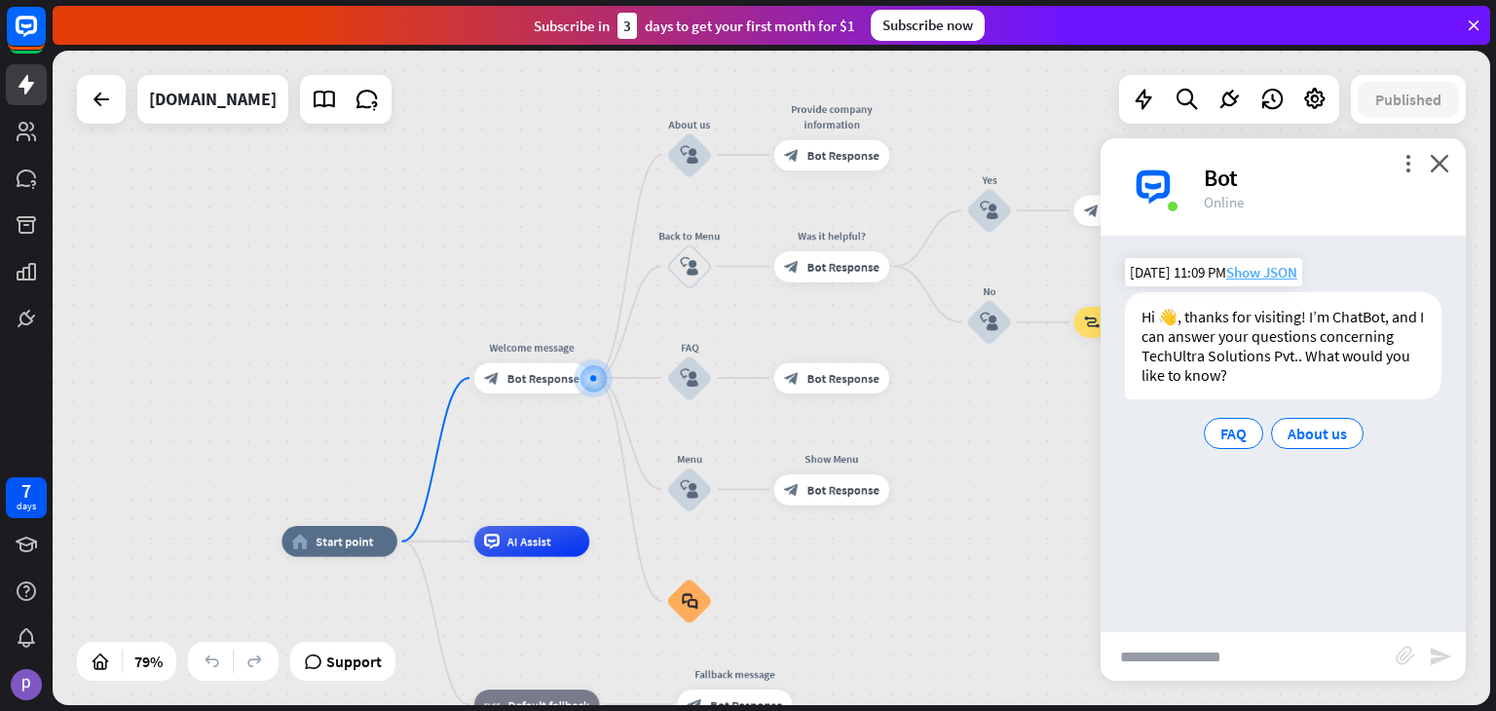
click at [1283, 279] on span "Show JSON" at bounding box center [1261, 272] width 71 height 19
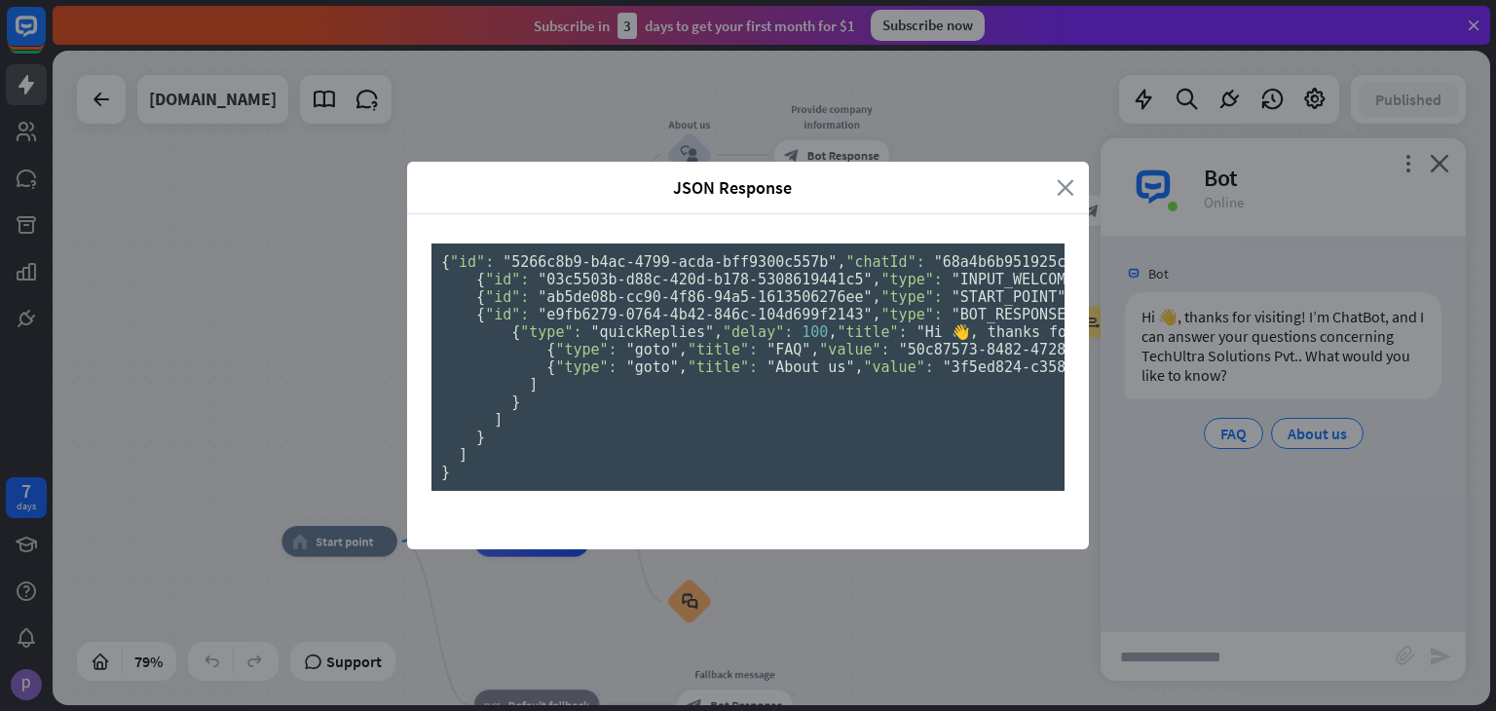
click at [1057, 176] on icon "close" at bounding box center [1066, 187] width 18 height 22
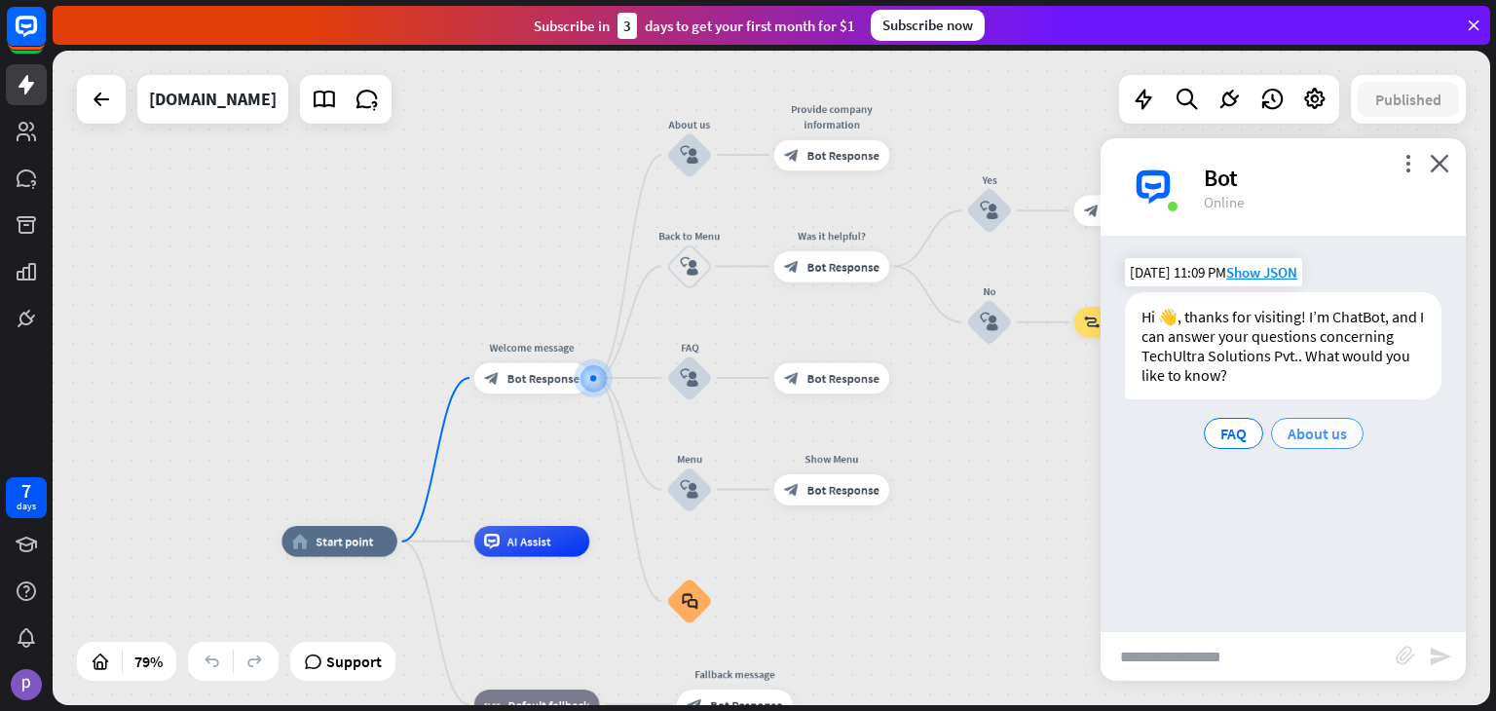
click at [1305, 441] on span "About us" at bounding box center [1317, 433] width 59 height 19
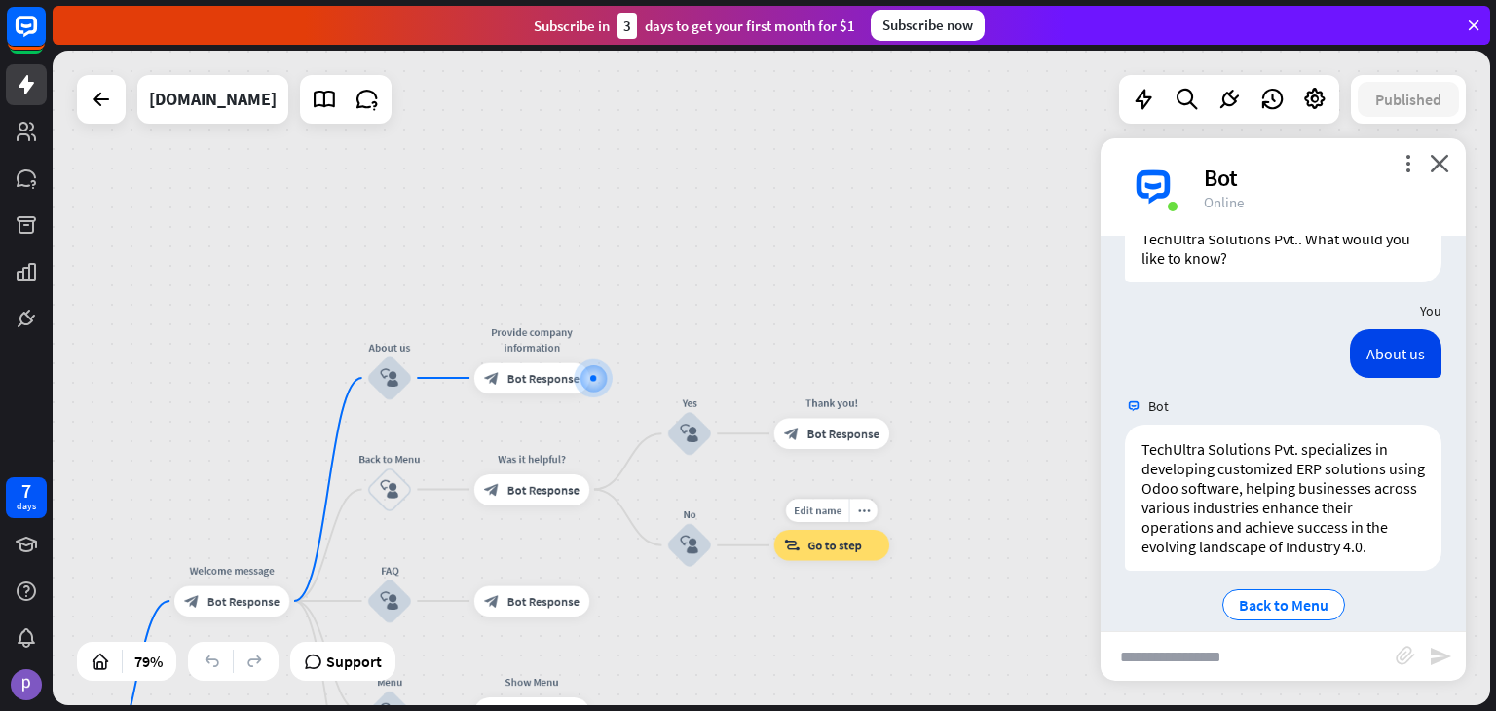
scroll to position [139, 0]
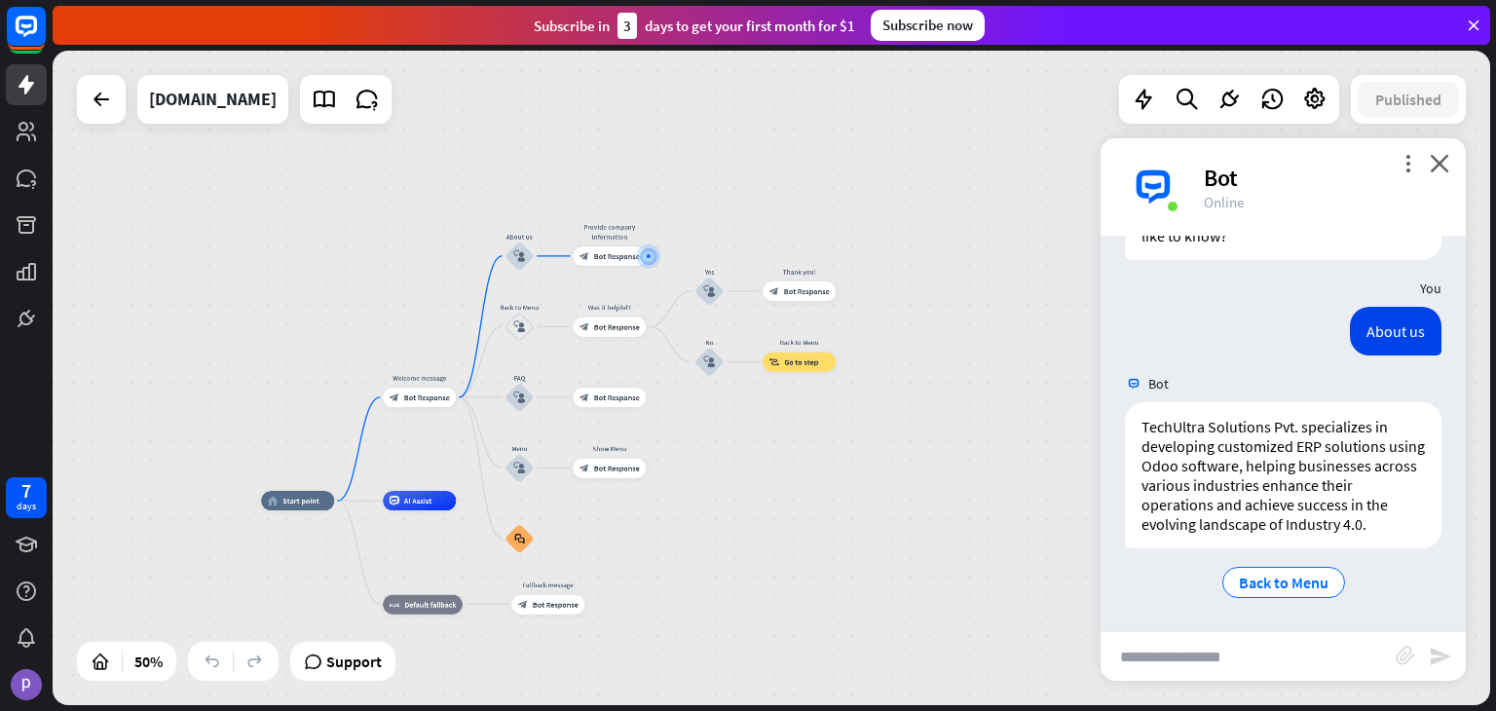
drag, startPoint x: 794, startPoint y: 258, endPoint x: 842, endPoint y: 5, distance: 257.7
click at [842, 5] on div "close Product Help First steps Get started with ChatBot Help Center Follow step…" at bounding box center [775, 355] width 1444 height 711
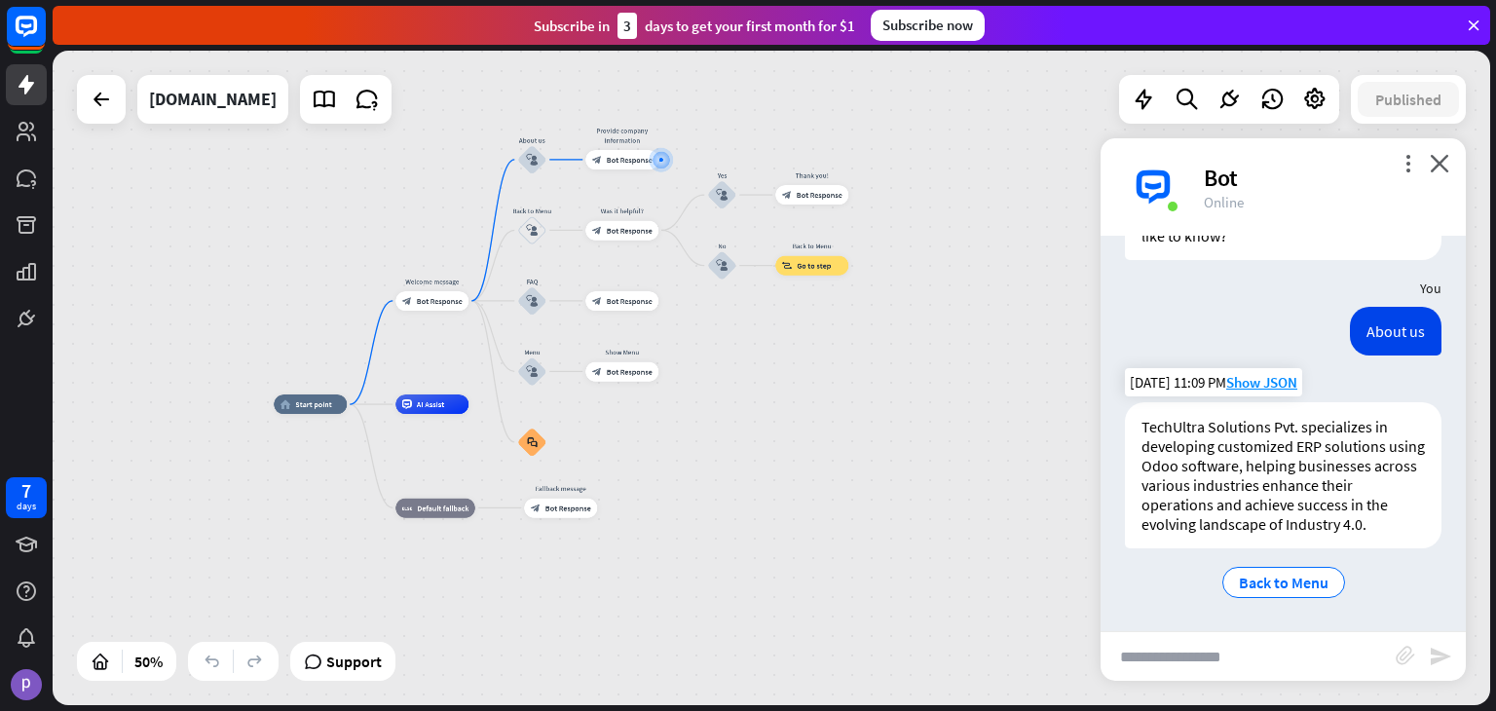
scroll to position [0, 0]
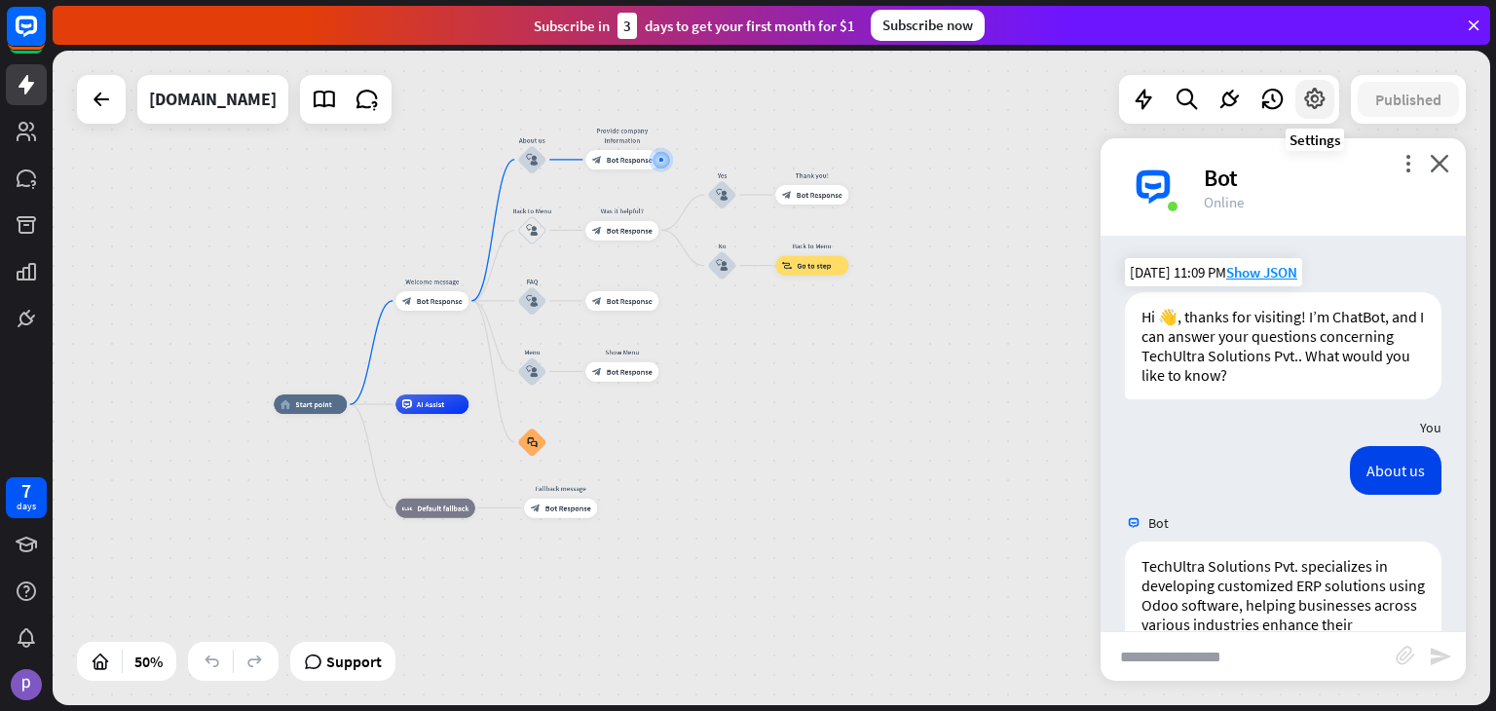
click at [1321, 98] on icon at bounding box center [1314, 99] width 25 height 25
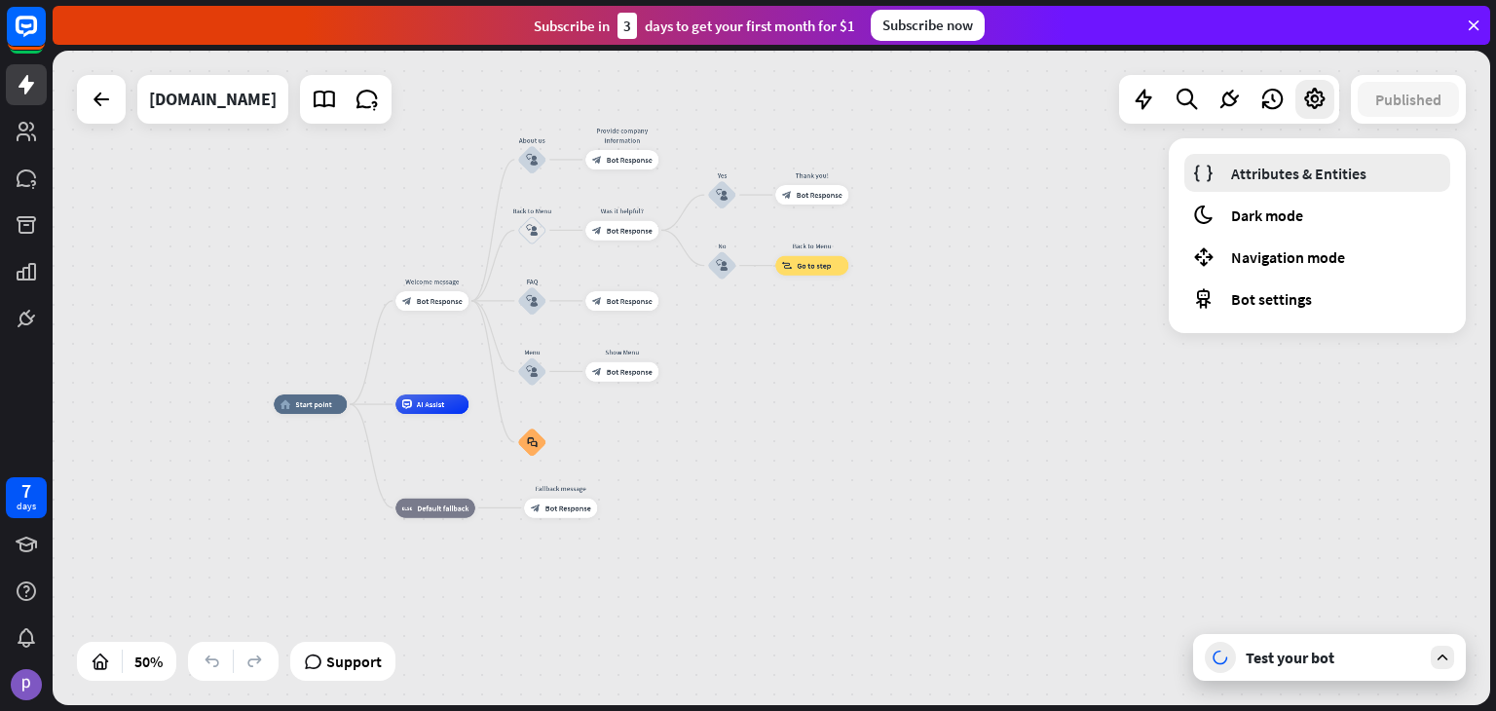
click at [1275, 172] on span "Attributes & Entities" at bounding box center [1298, 173] width 135 height 19
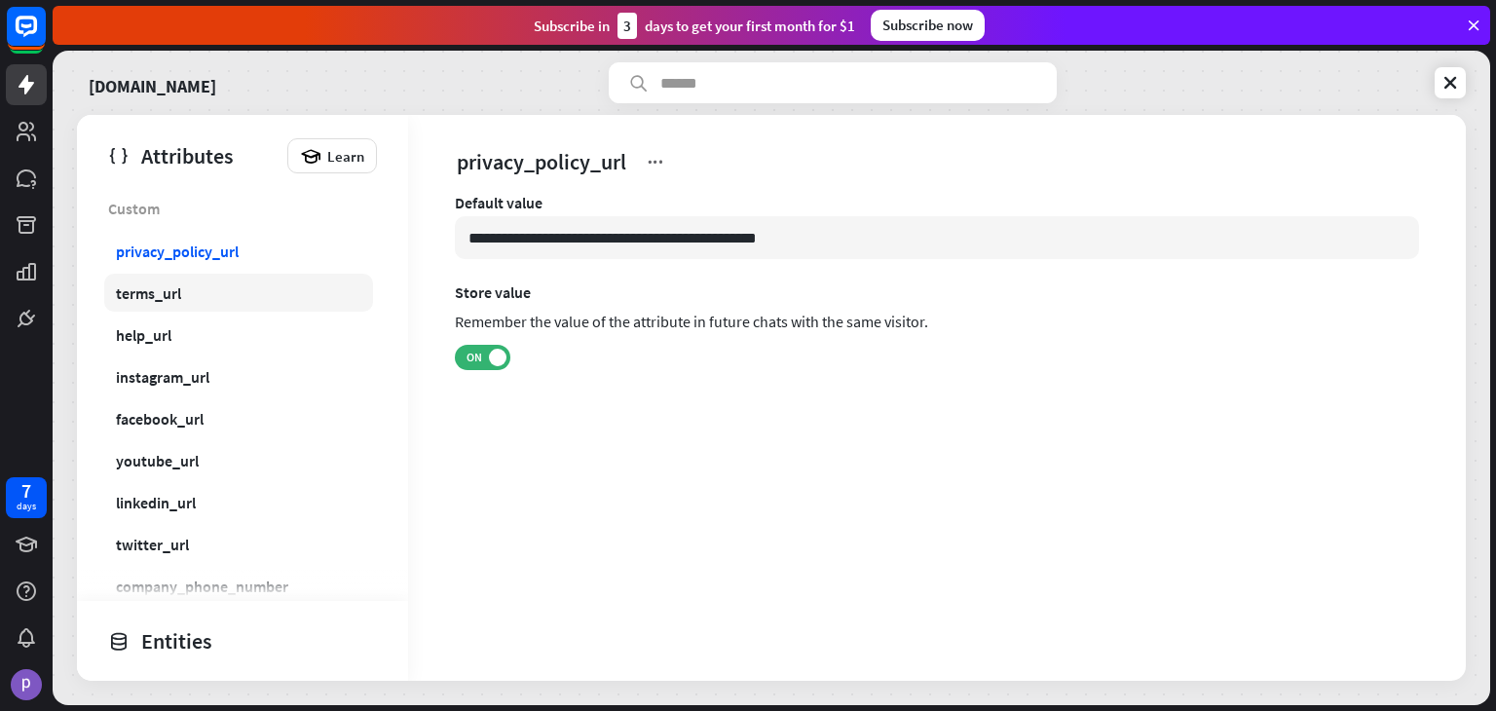
click at [197, 288] on link "terms_url" at bounding box center [238, 293] width 269 height 38
type input "**********"
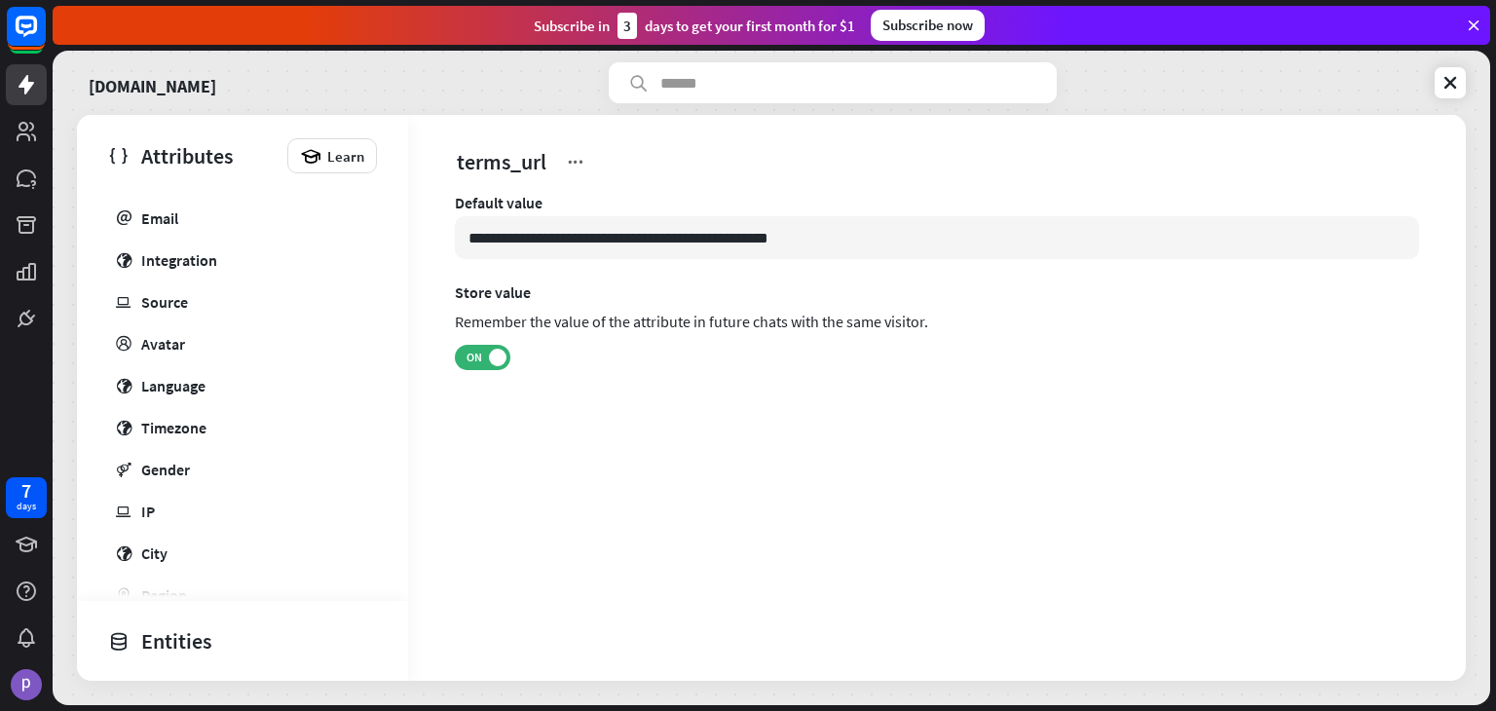
scroll to position [900, 0]
click at [1457, 82] on icon at bounding box center [1450, 82] width 19 height 19
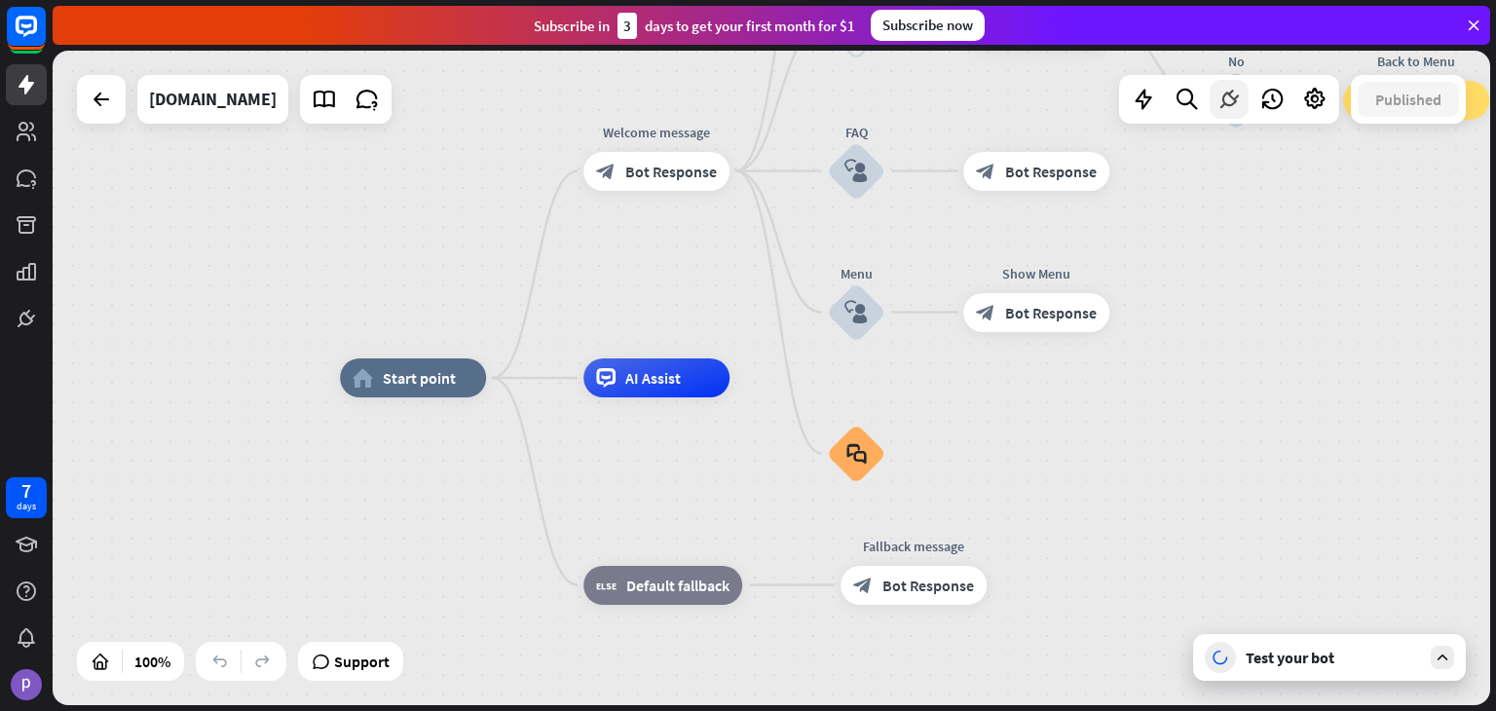
click at [1222, 103] on icon at bounding box center [1229, 99] width 25 height 25
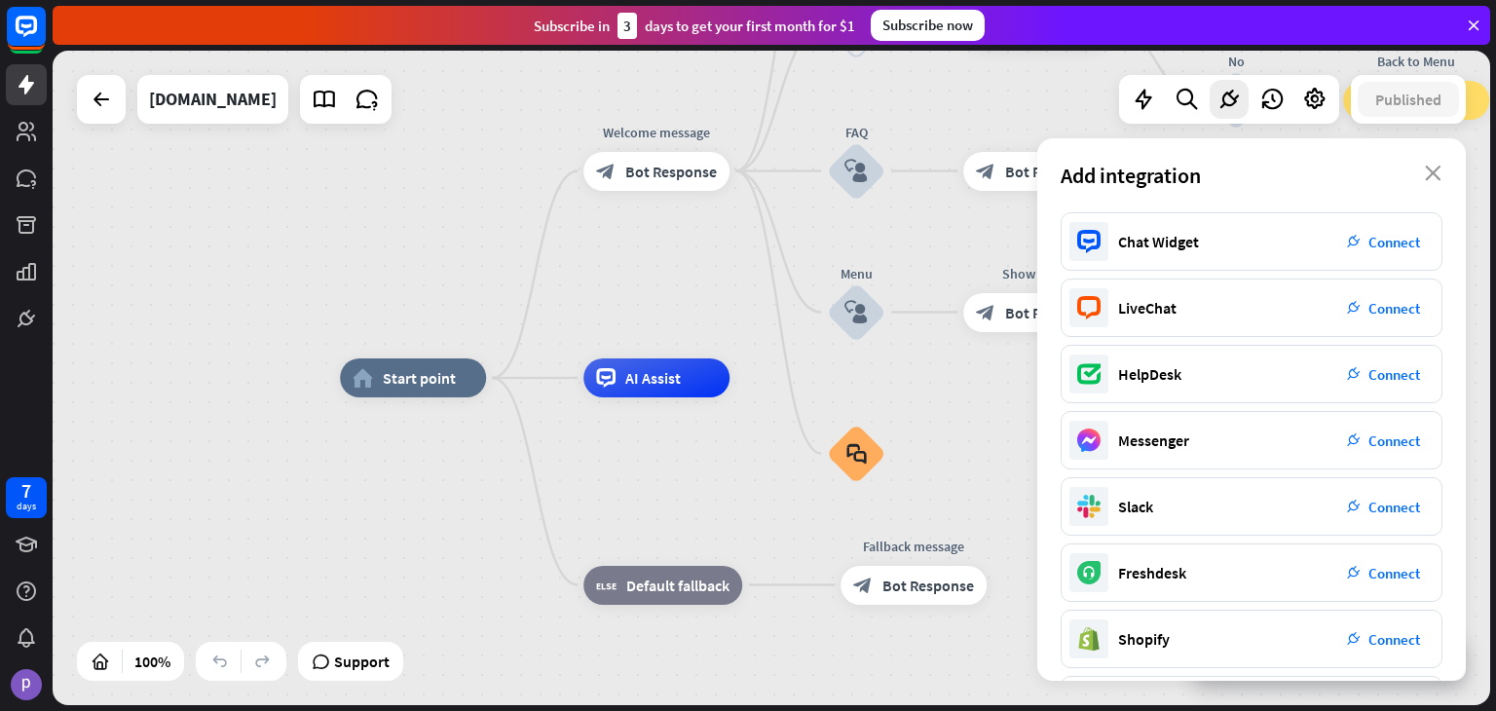
click at [1434, 162] on div "Add integration close" at bounding box center [1251, 175] width 429 height 74
click at [1430, 172] on icon "close" at bounding box center [1433, 174] width 17 height 16
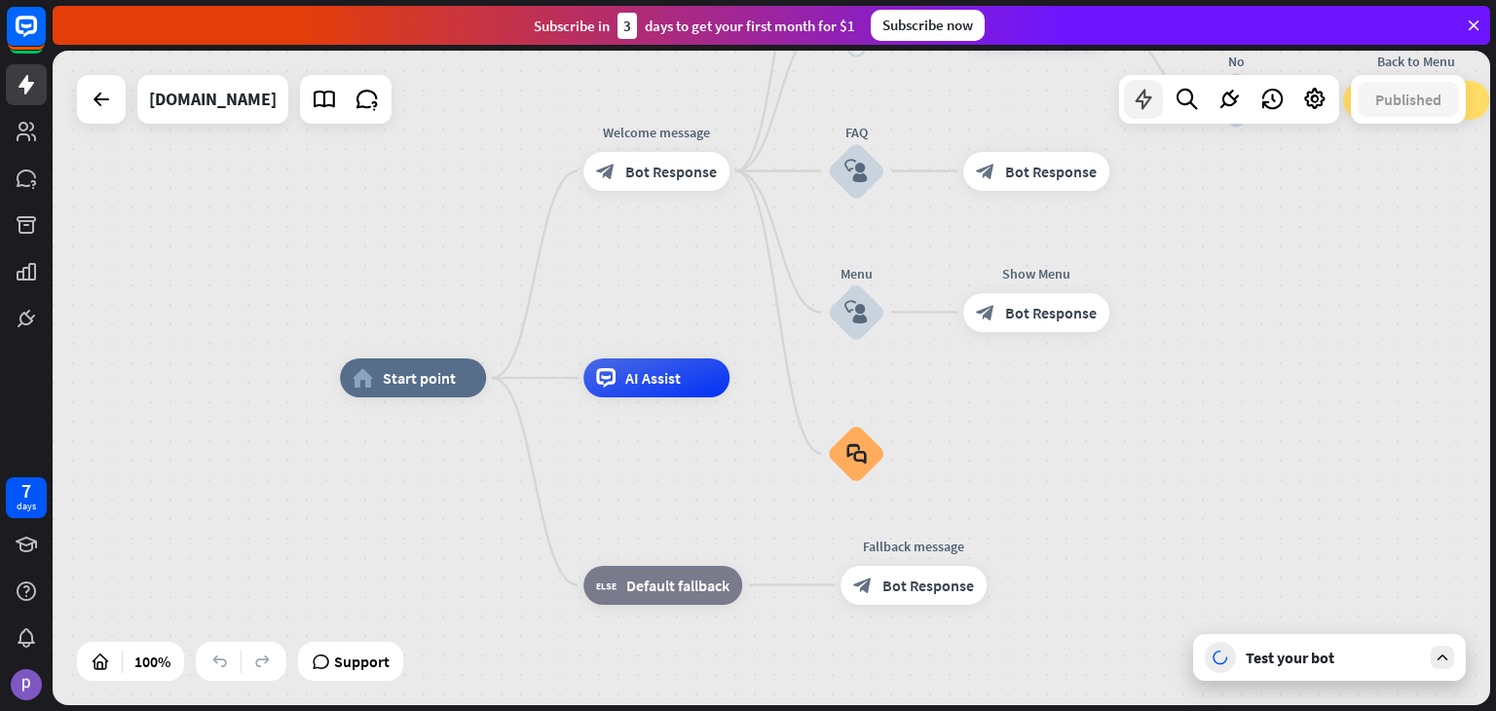
click at [1157, 110] on div at bounding box center [1143, 99] width 39 height 39
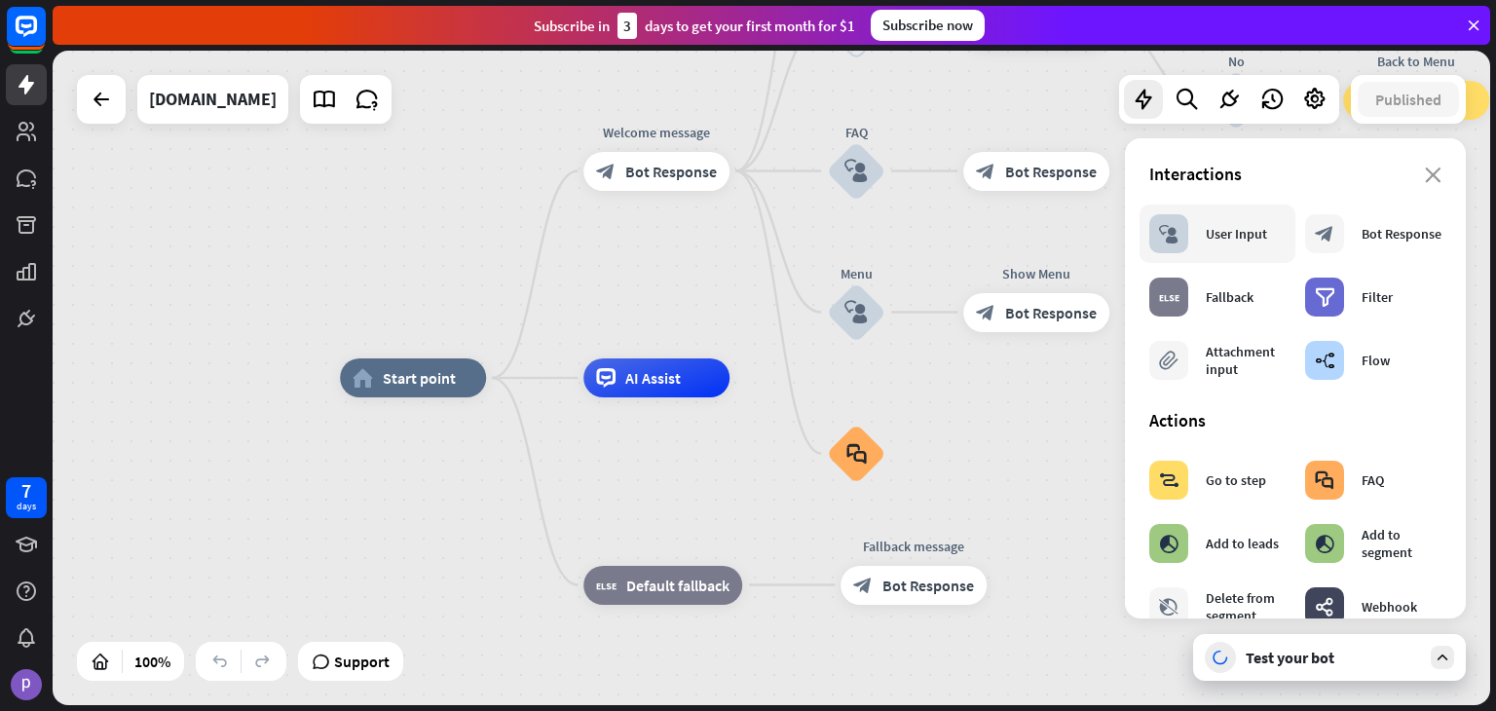
click at [1246, 238] on div "User Input" at bounding box center [1236, 234] width 61 height 18
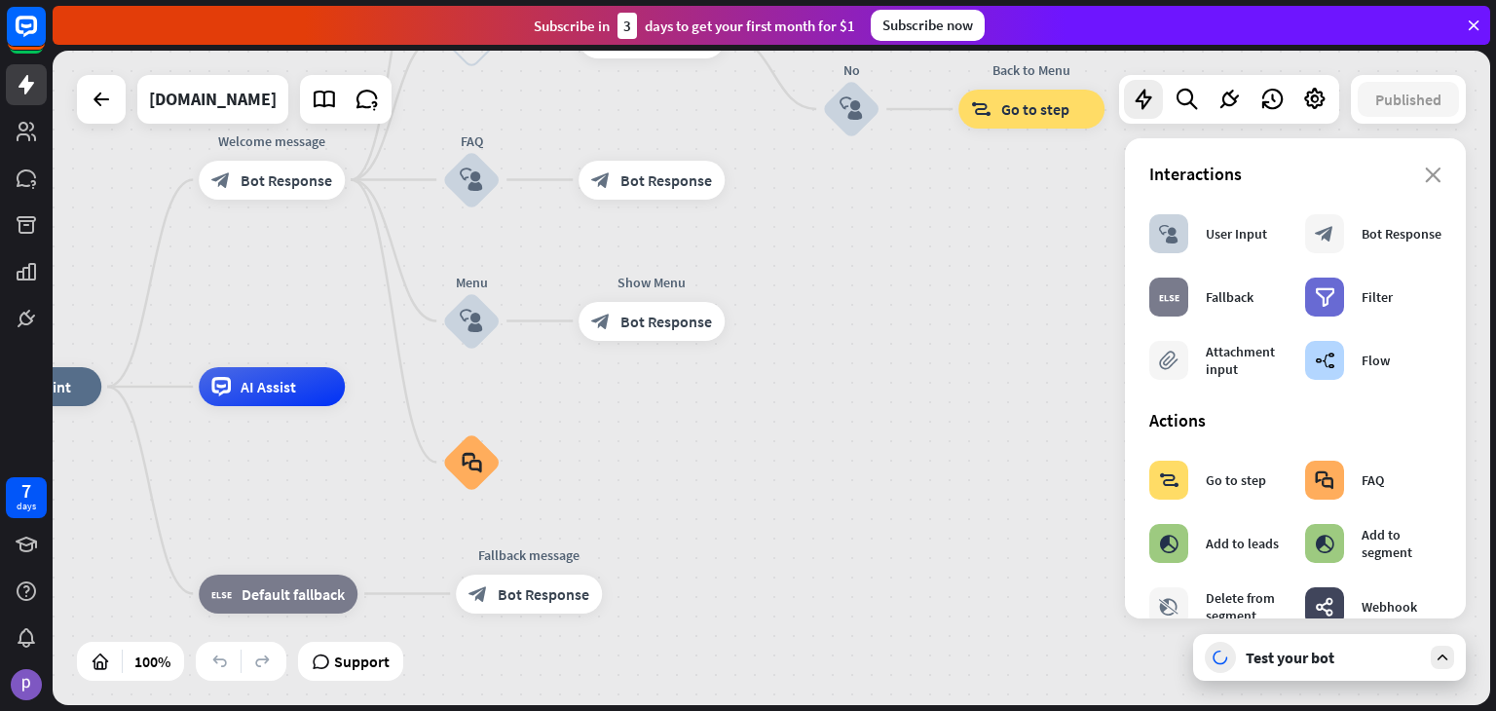
drag, startPoint x: 998, startPoint y: 433, endPoint x: 608, endPoint y: 441, distance: 390.7
click at [608, 441] on div "home_2 Start point Welcome message block_bot_response Bot Response About us blo…" at bounding box center [674, 714] width 1438 height 655
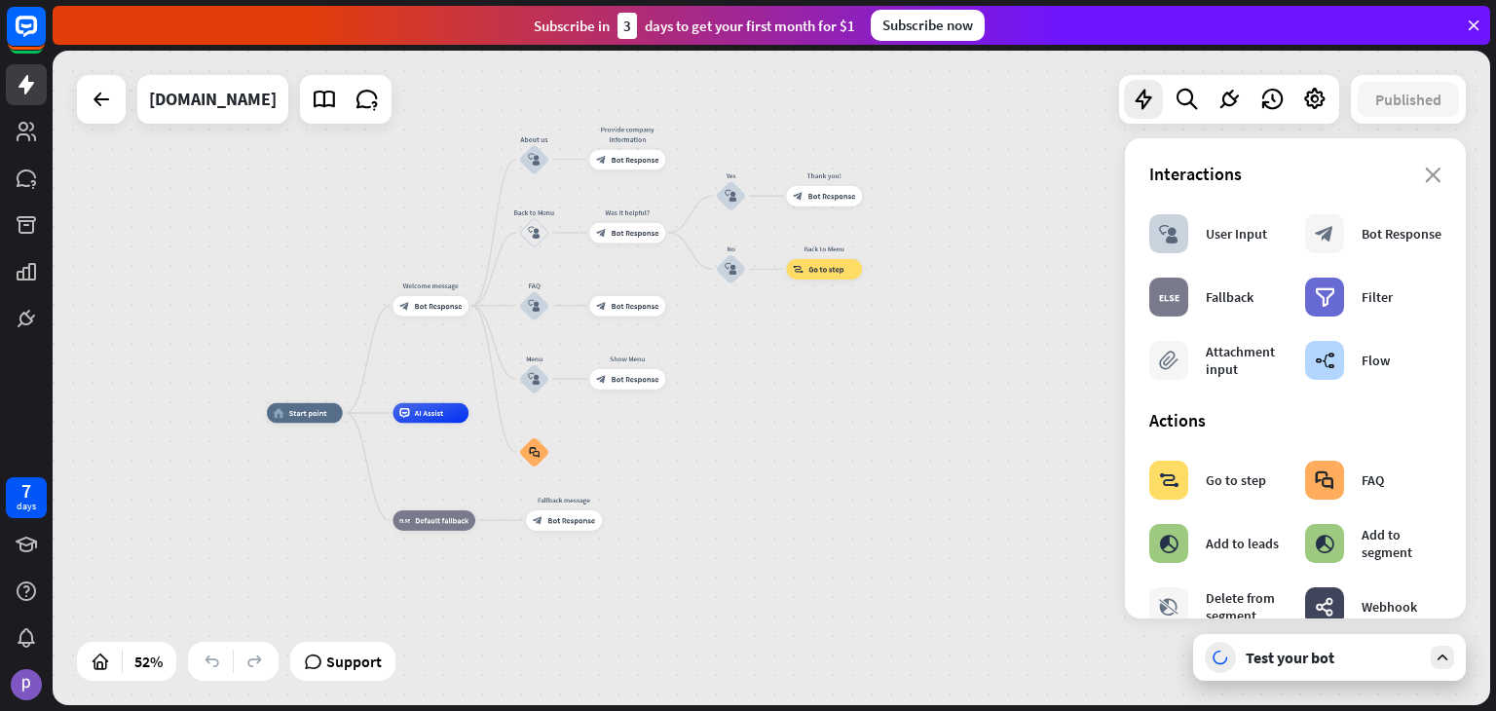
click at [749, 390] on div "home_2 Start point Welcome message block_bot_response Bot Response About us blo…" at bounding box center [772, 378] width 1438 height 655
click at [1212, 228] on div "User Input" at bounding box center [1236, 234] width 61 height 18
click at [1226, 227] on div "User Input" at bounding box center [1236, 234] width 61 height 18
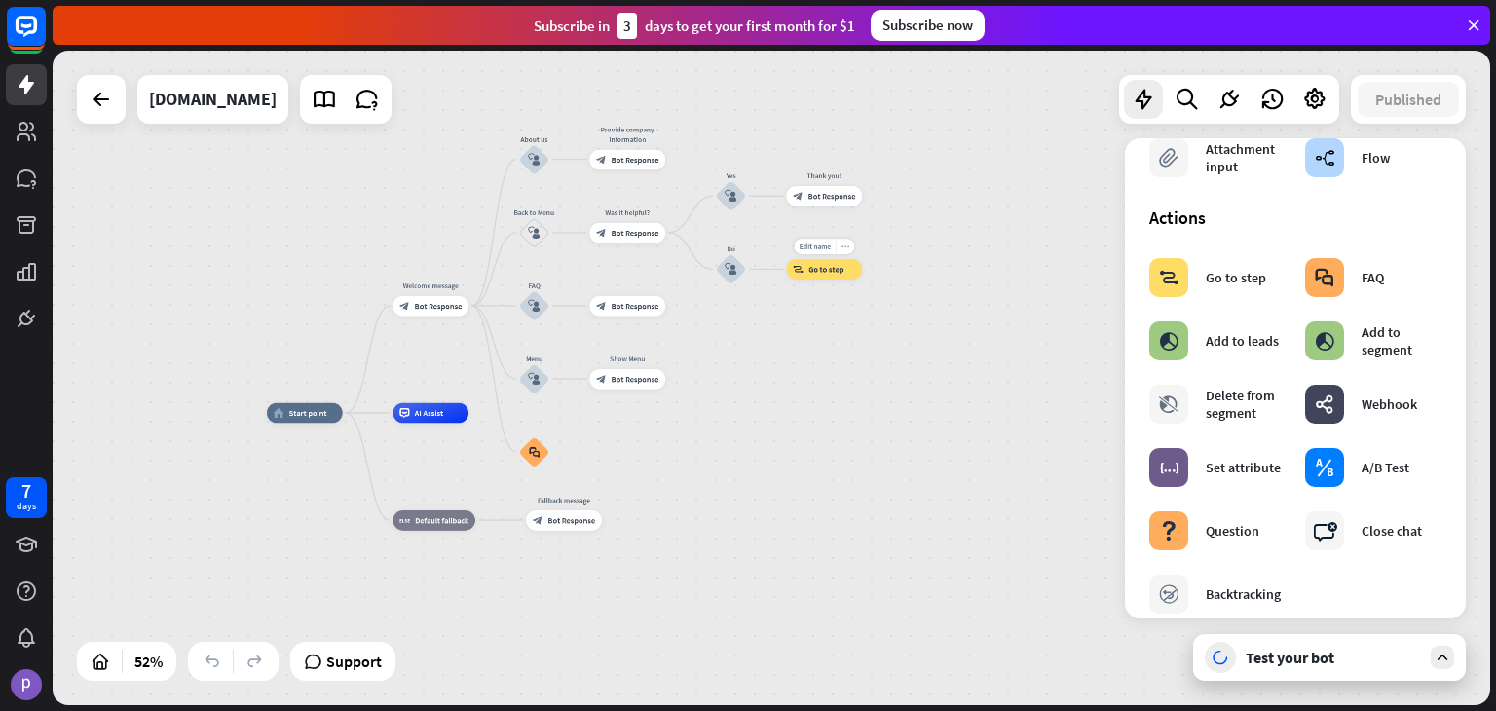
click at [841, 244] on div "more_horiz" at bounding box center [845, 247] width 19 height 16
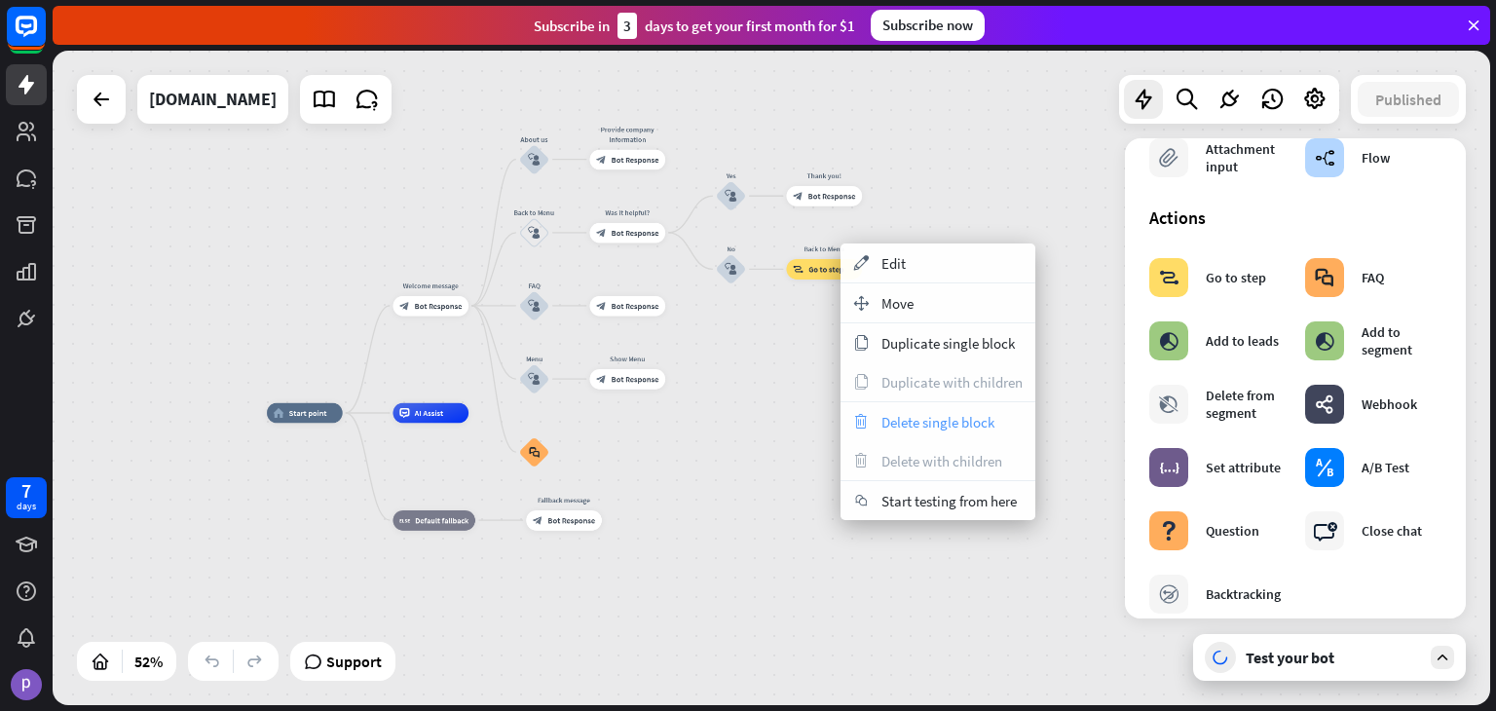
click at [912, 422] on span "Delete single block" at bounding box center [938, 422] width 113 height 19
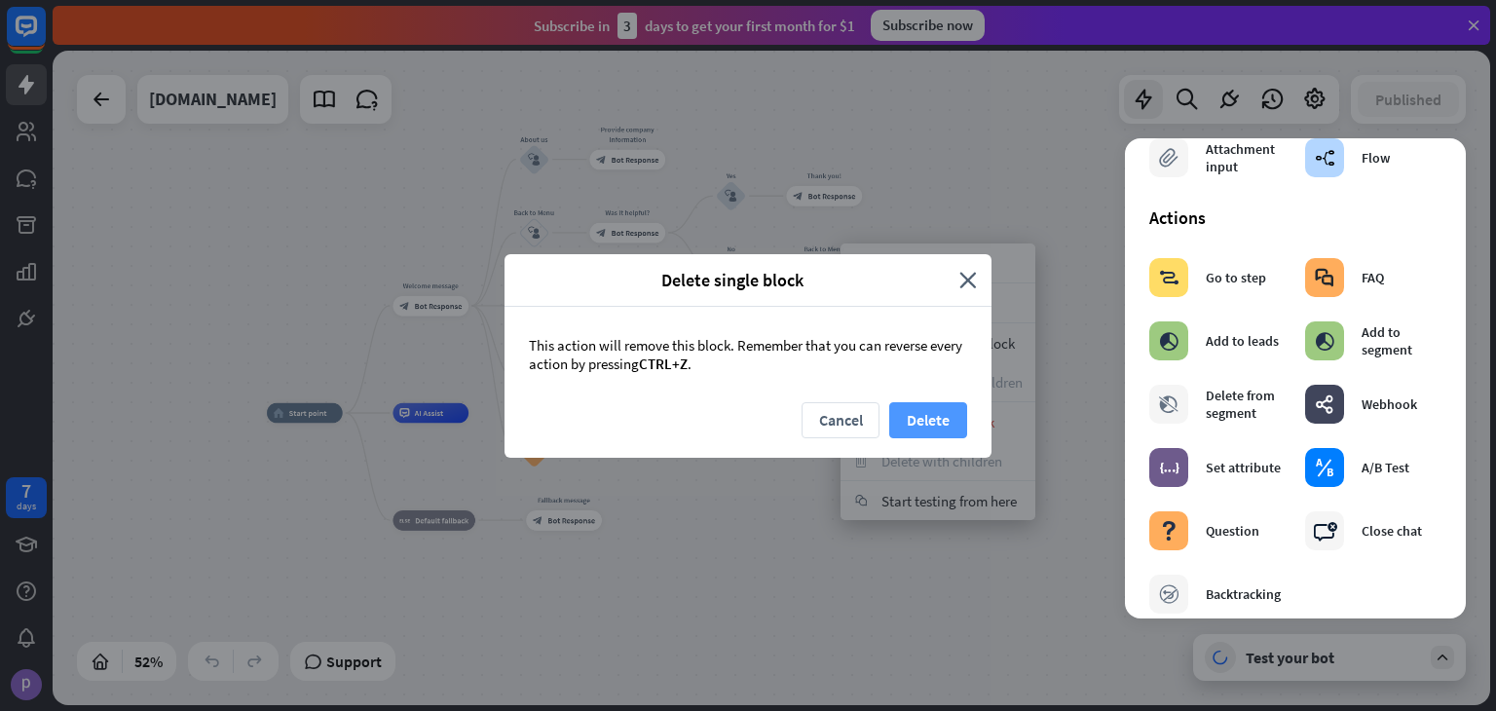
click at [921, 412] on button "Delete" at bounding box center [928, 420] width 78 height 36
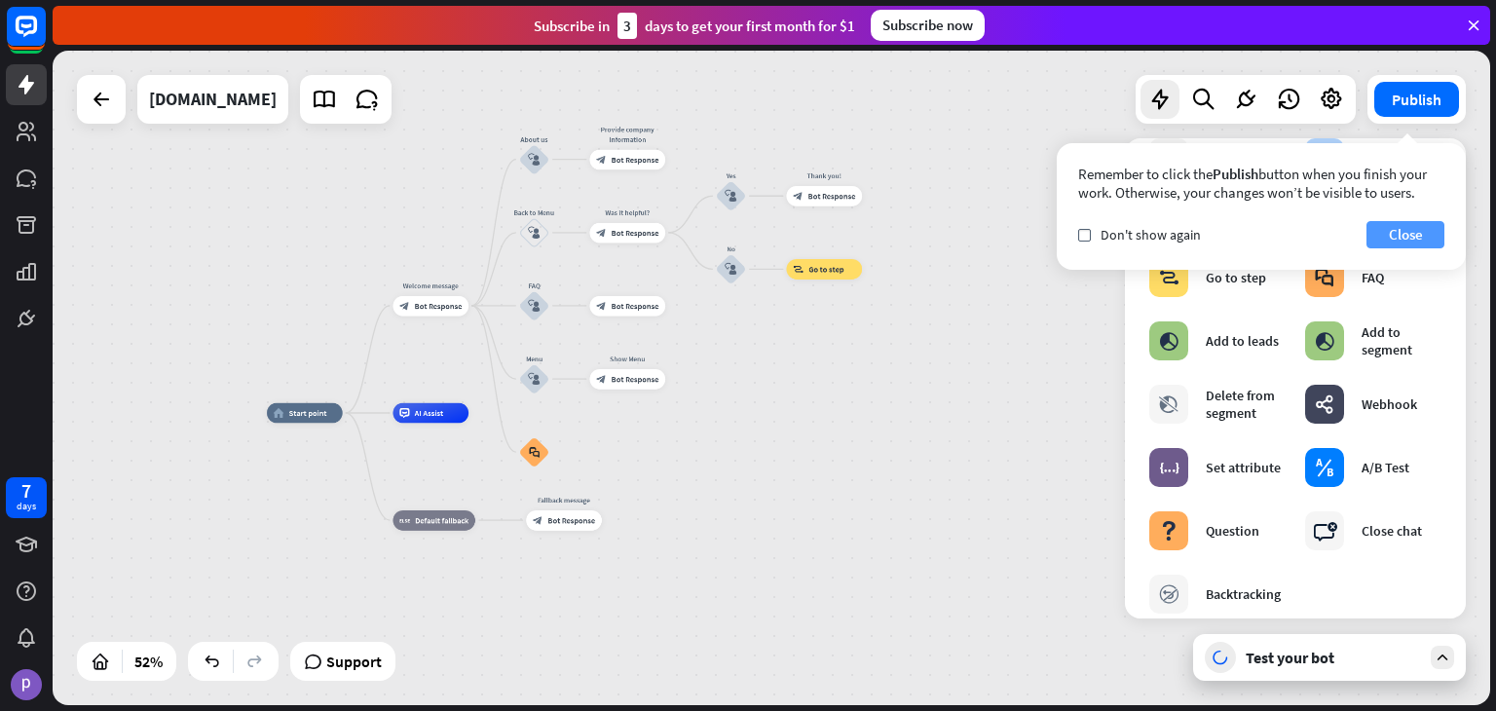
click at [1430, 236] on button "Close" at bounding box center [1406, 234] width 78 height 27
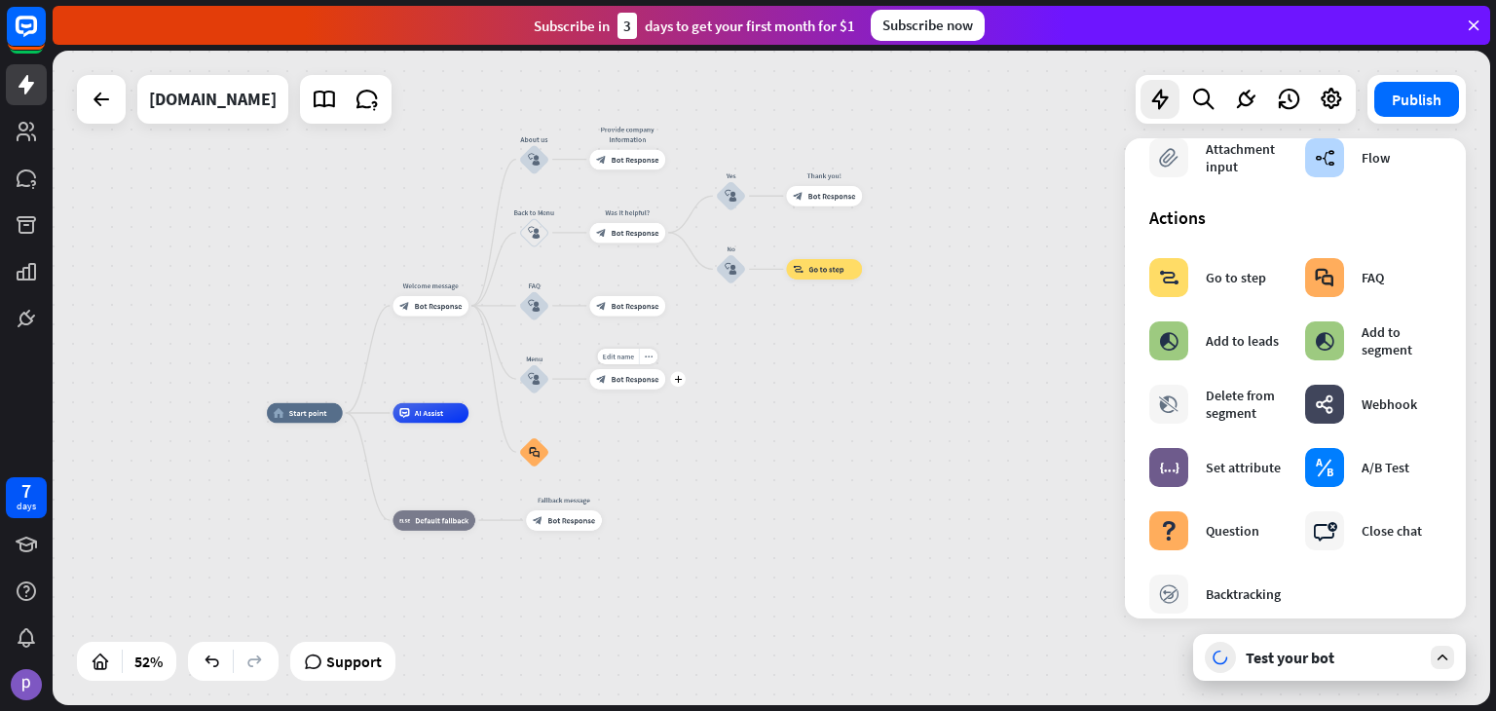
click at [637, 382] on span "Bot Response" at bounding box center [636, 379] width 48 height 10
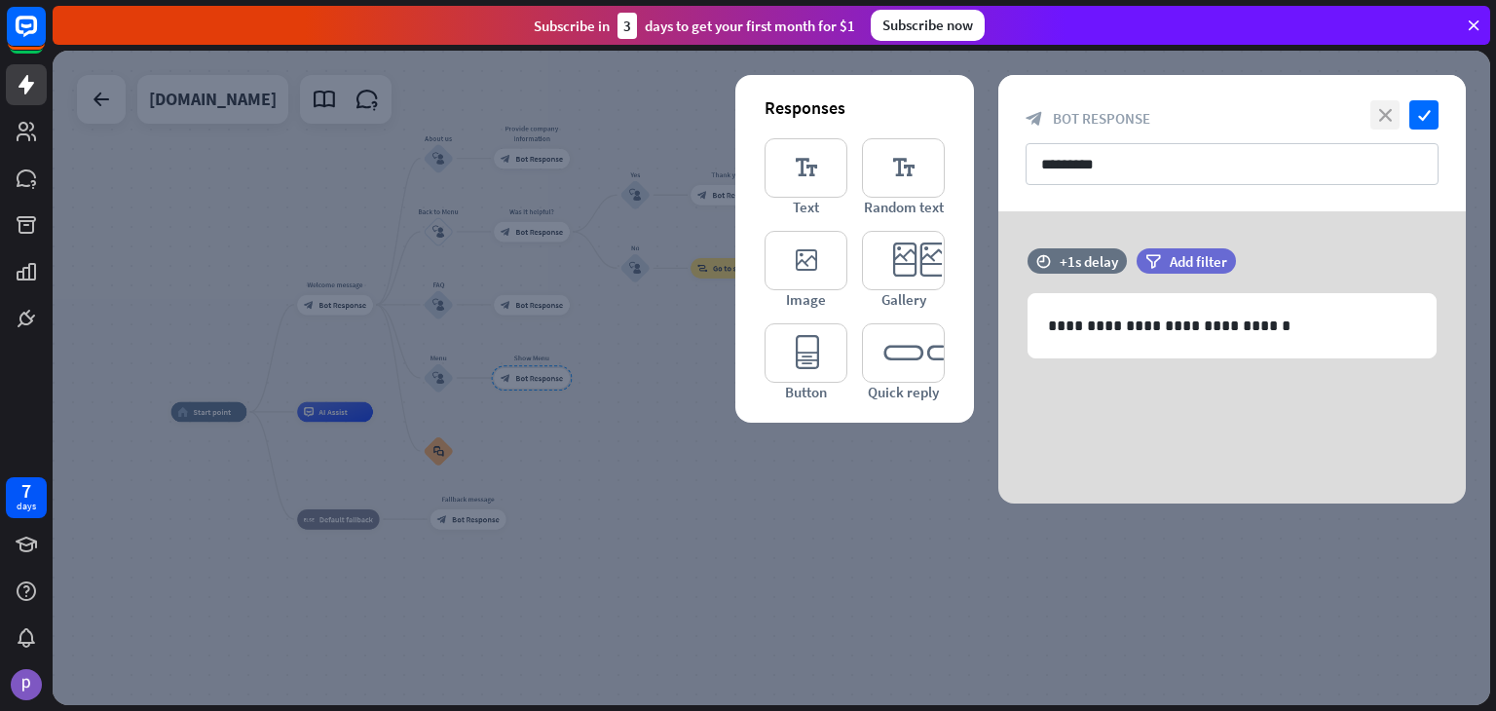
click at [1389, 111] on icon "close" at bounding box center [1385, 114] width 29 height 29
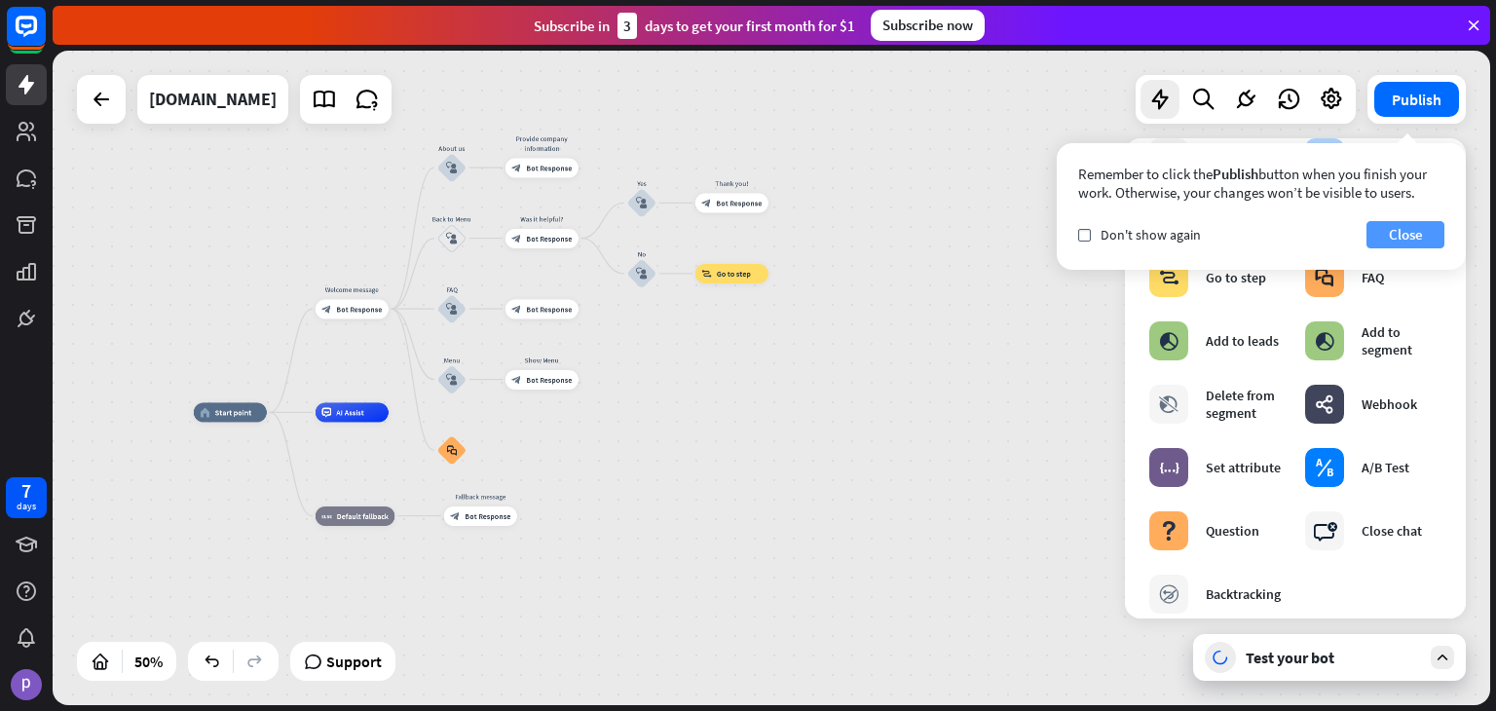
click at [1416, 242] on button "Close" at bounding box center [1406, 234] width 78 height 27
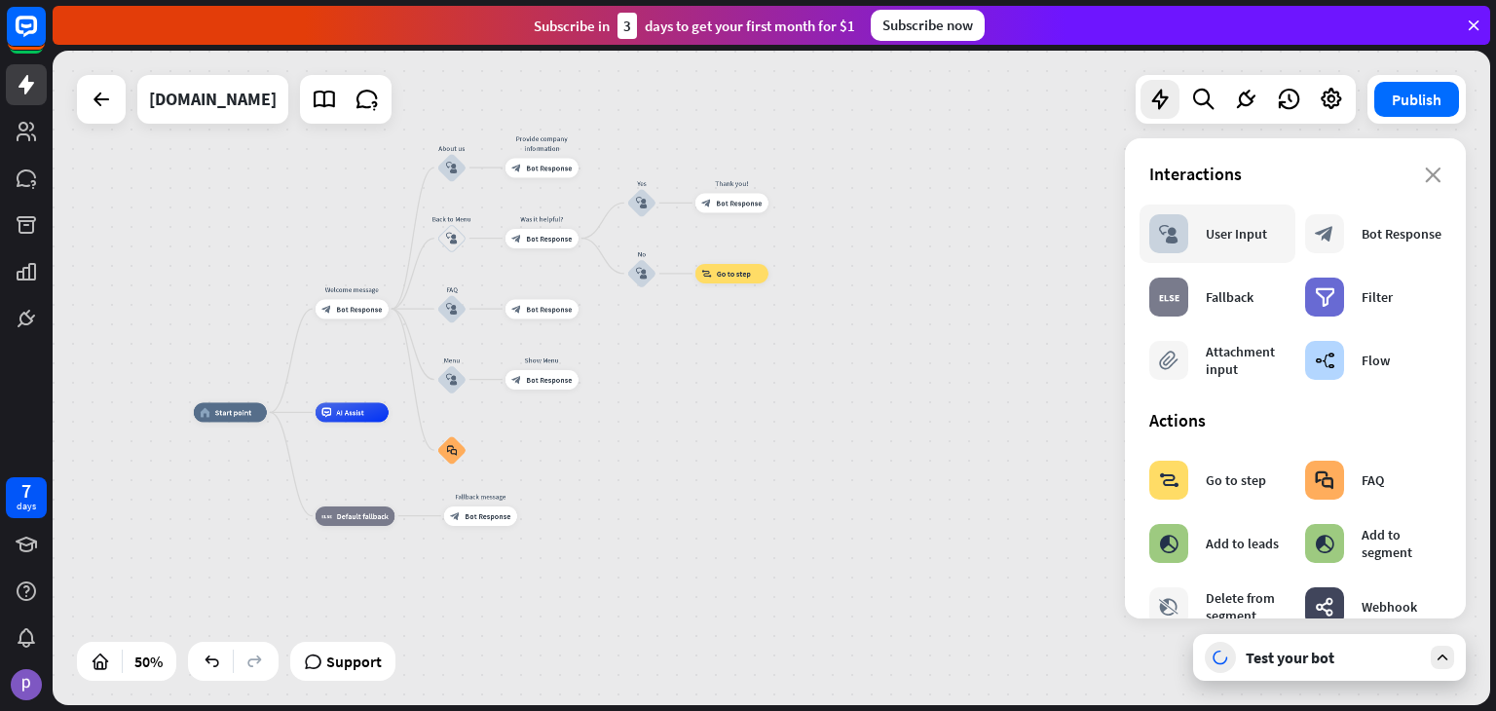
click at [1239, 239] on div "User Input" at bounding box center [1236, 234] width 61 height 18
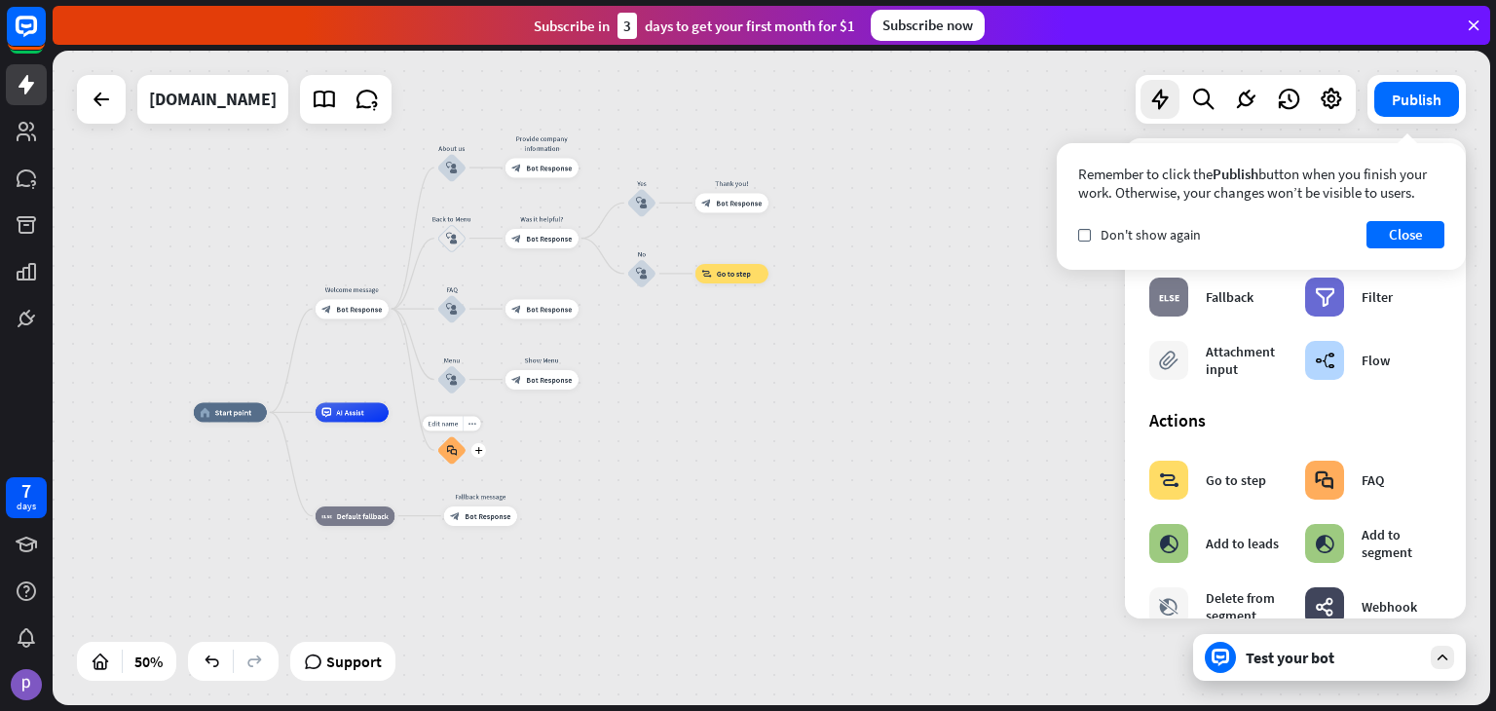
click at [448, 439] on div "block_faq" at bounding box center [451, 449] width 29 height 29
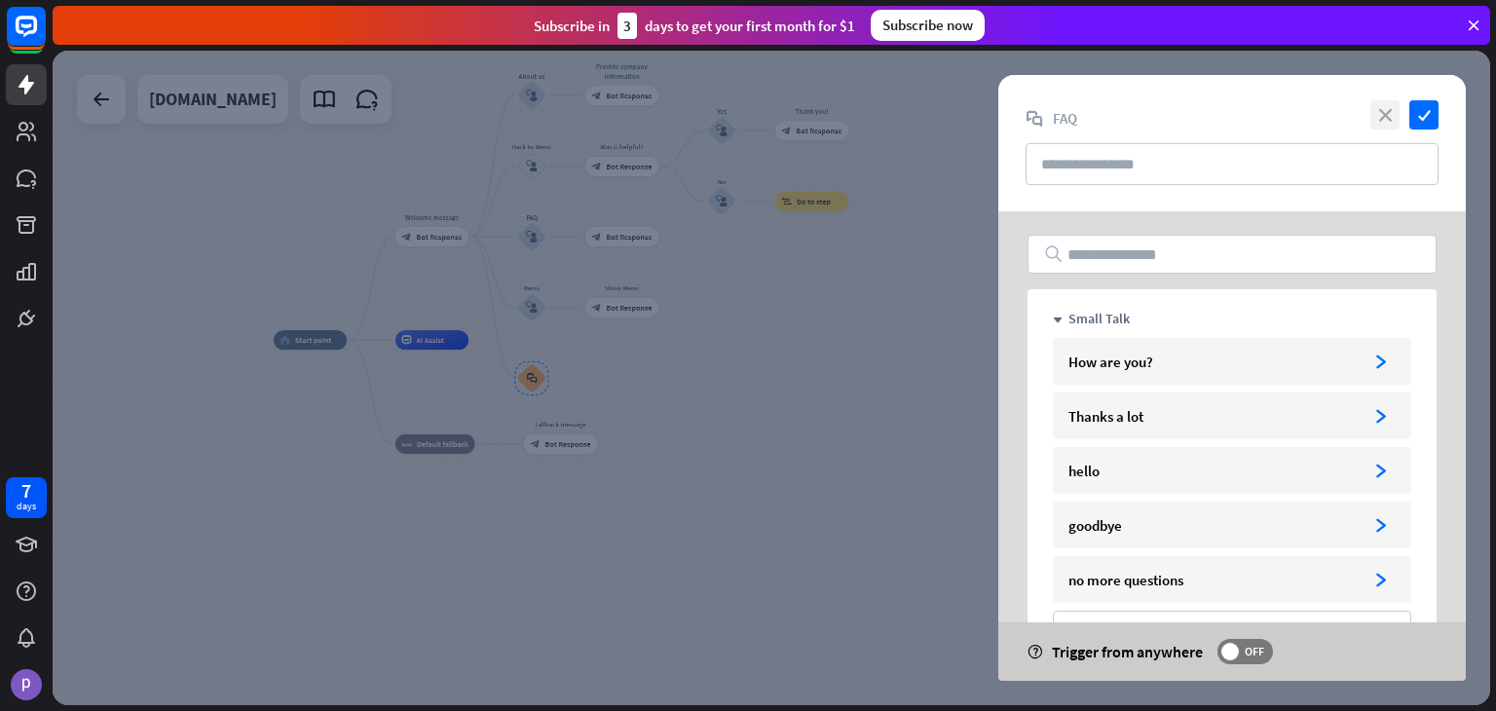
click at [1379, 122] on icon "close" at bounding box center [1385, 114] width 29 height 29
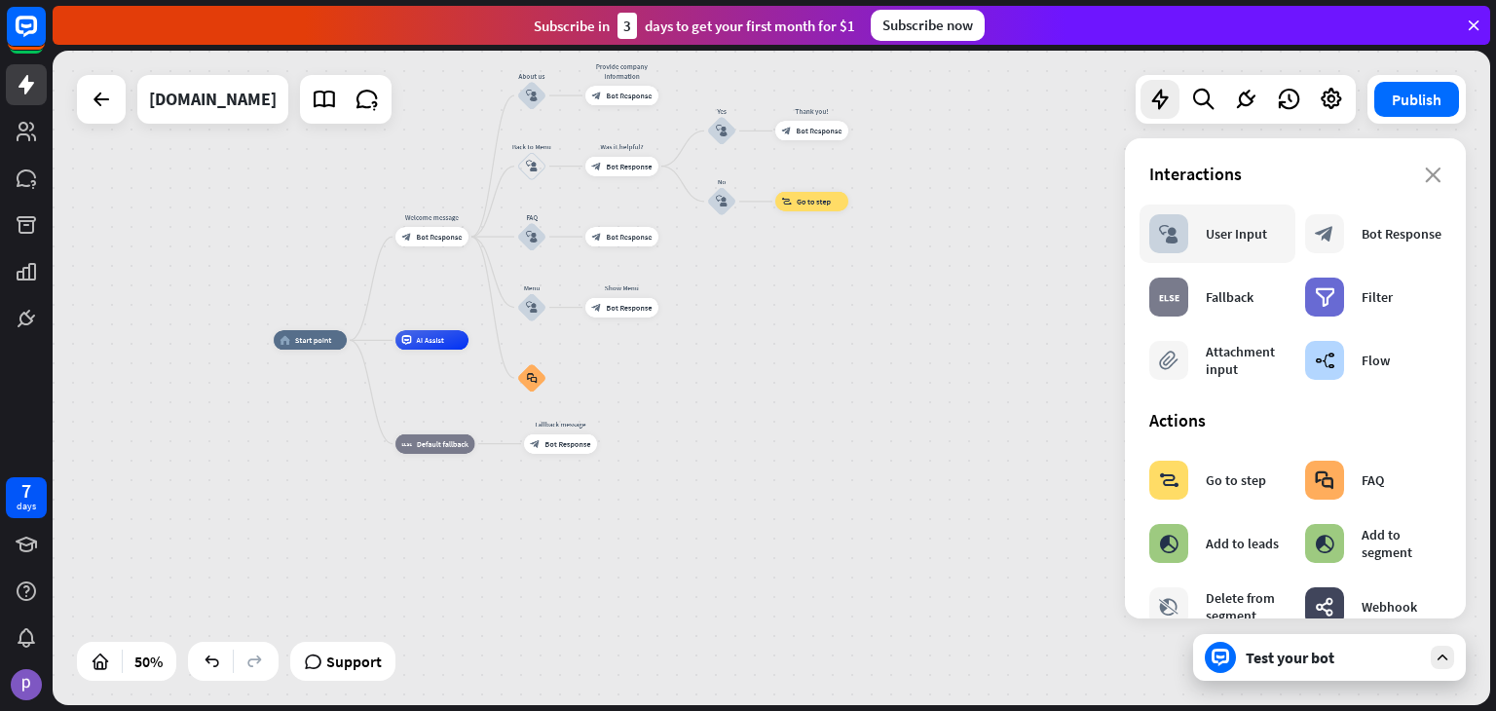
click at [1238, 246] on div "block_user_input User Input" at bounding box center [1208, 233] width 118 height 39
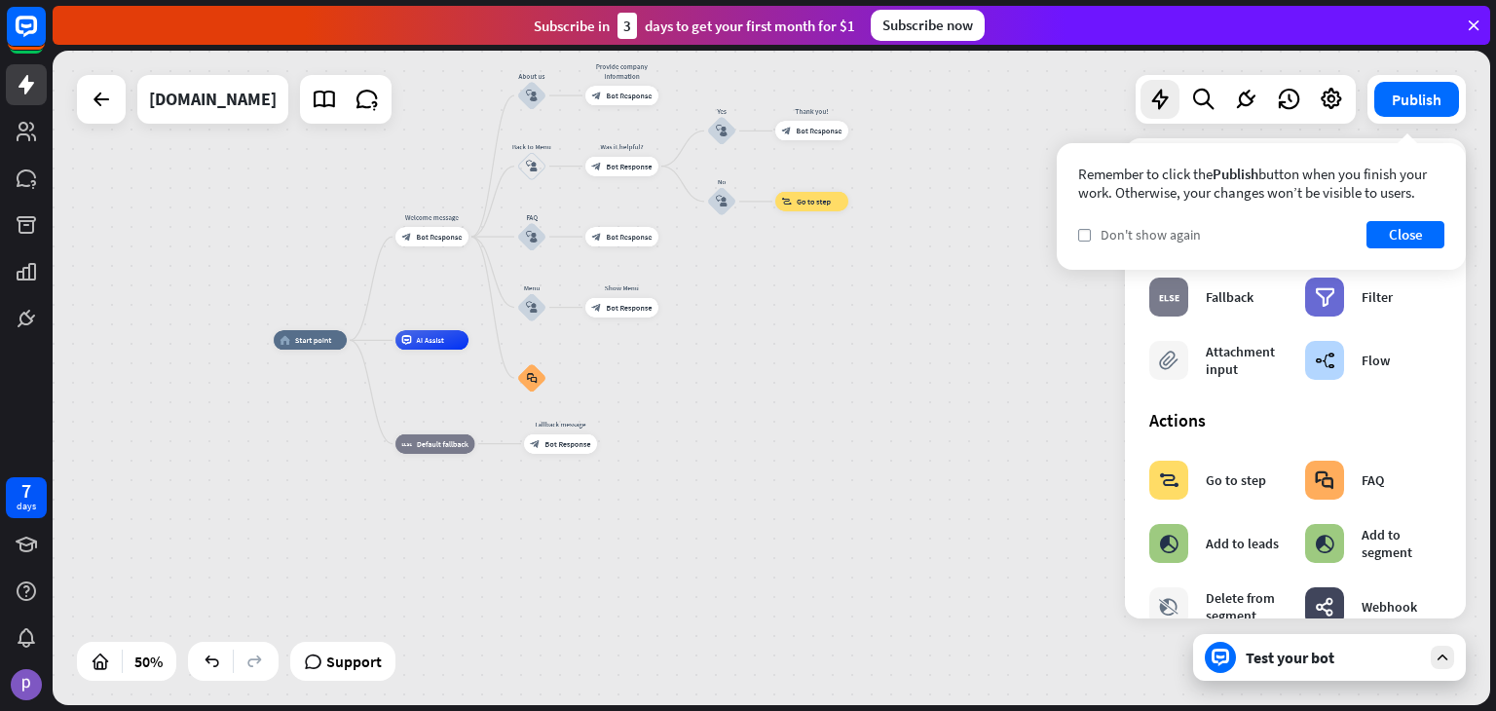
click at [1117, 239] on span "Don't show again" at bounding box center [1151, 235] width 100 height 18
click at [1434, 230] on button "Close" at bounding box center [1406, 234] width 78 height 27
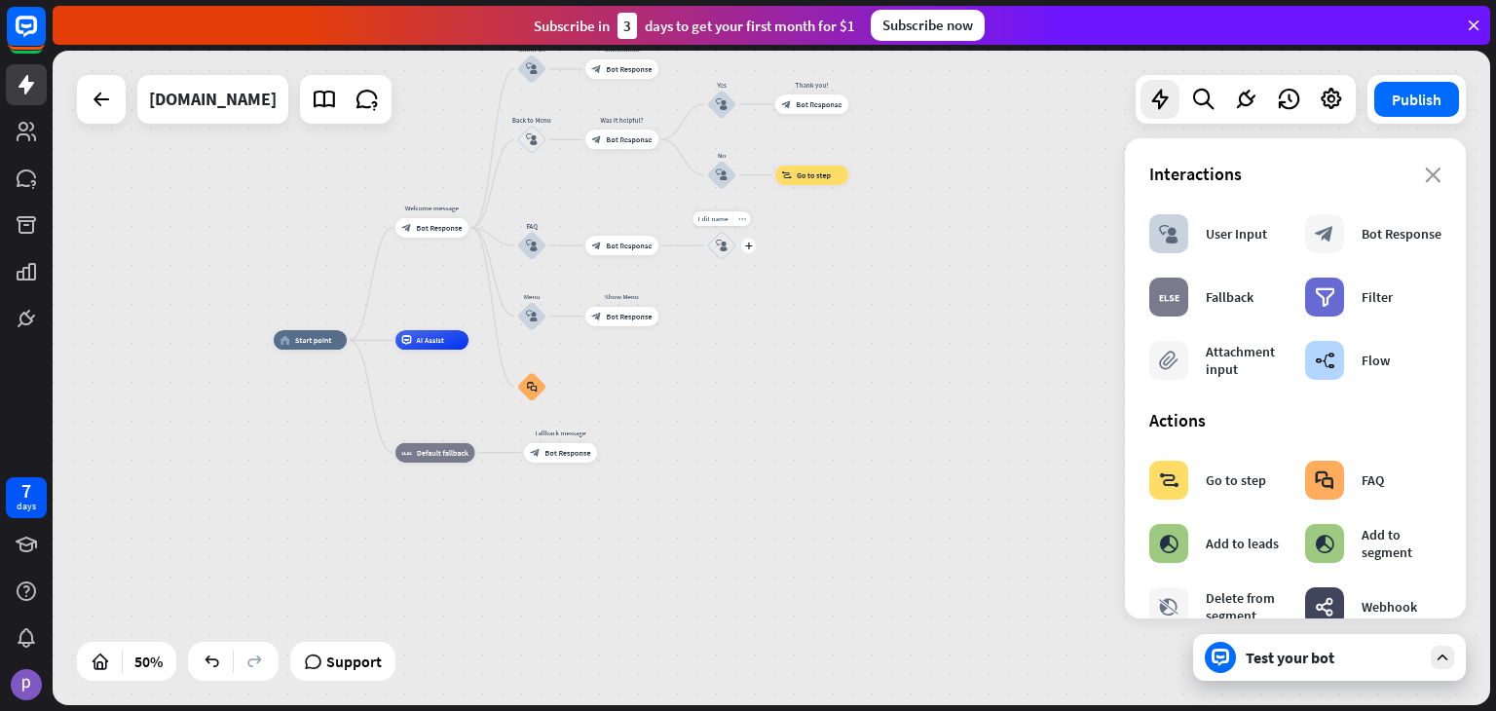
click at [741, 221] on icon "more_horiz" at bounding box center [742, 219] width 8 height 8
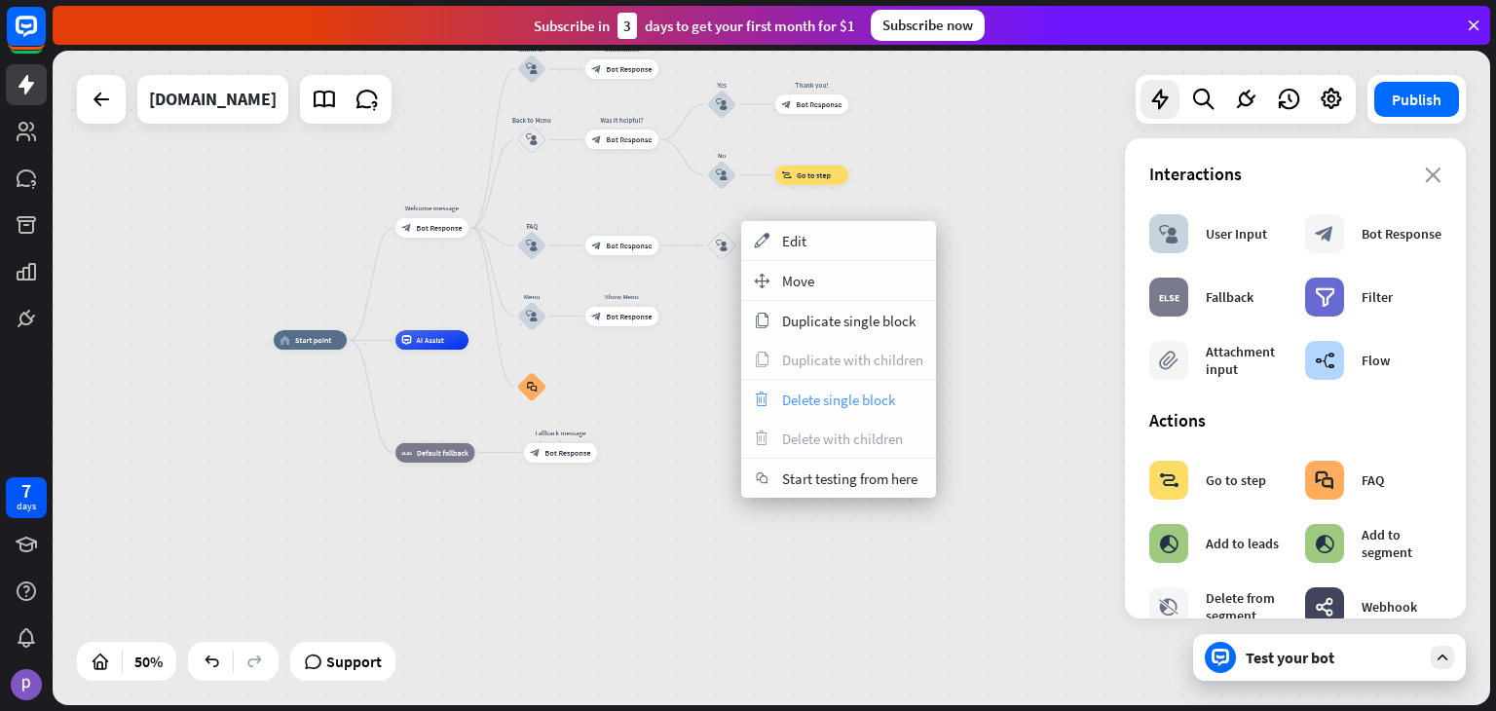
click at [793, 402] on span "Delete single block" at bounding box center [838, 400] width 113 height 19
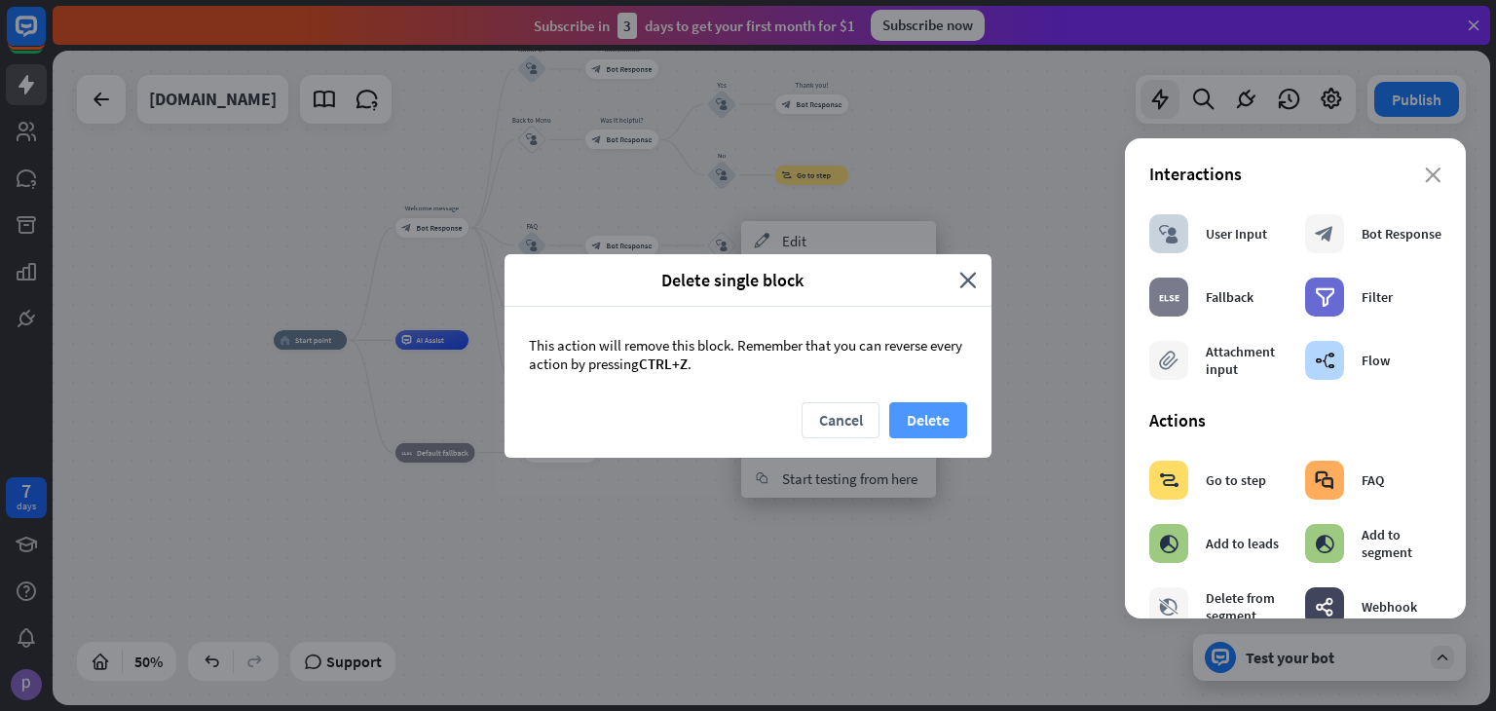
click at [923, 414] on button "Delete" at bounding box center [928, 420] width 78 height 36
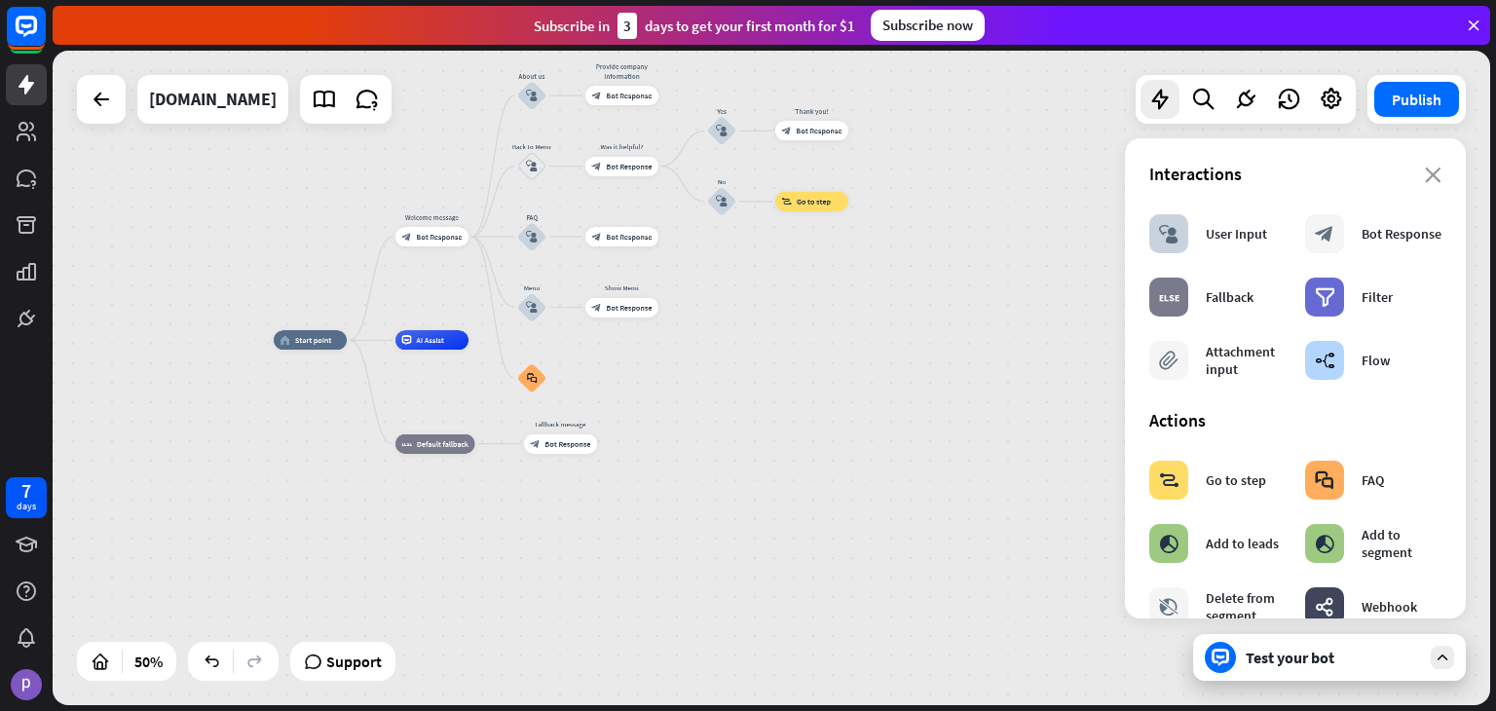
click at [858, 301] on div "home_2 Start point Welcome message block_bot_response Bot Response About us blo…" at bounding box center [772, 378] width 1438 height 655
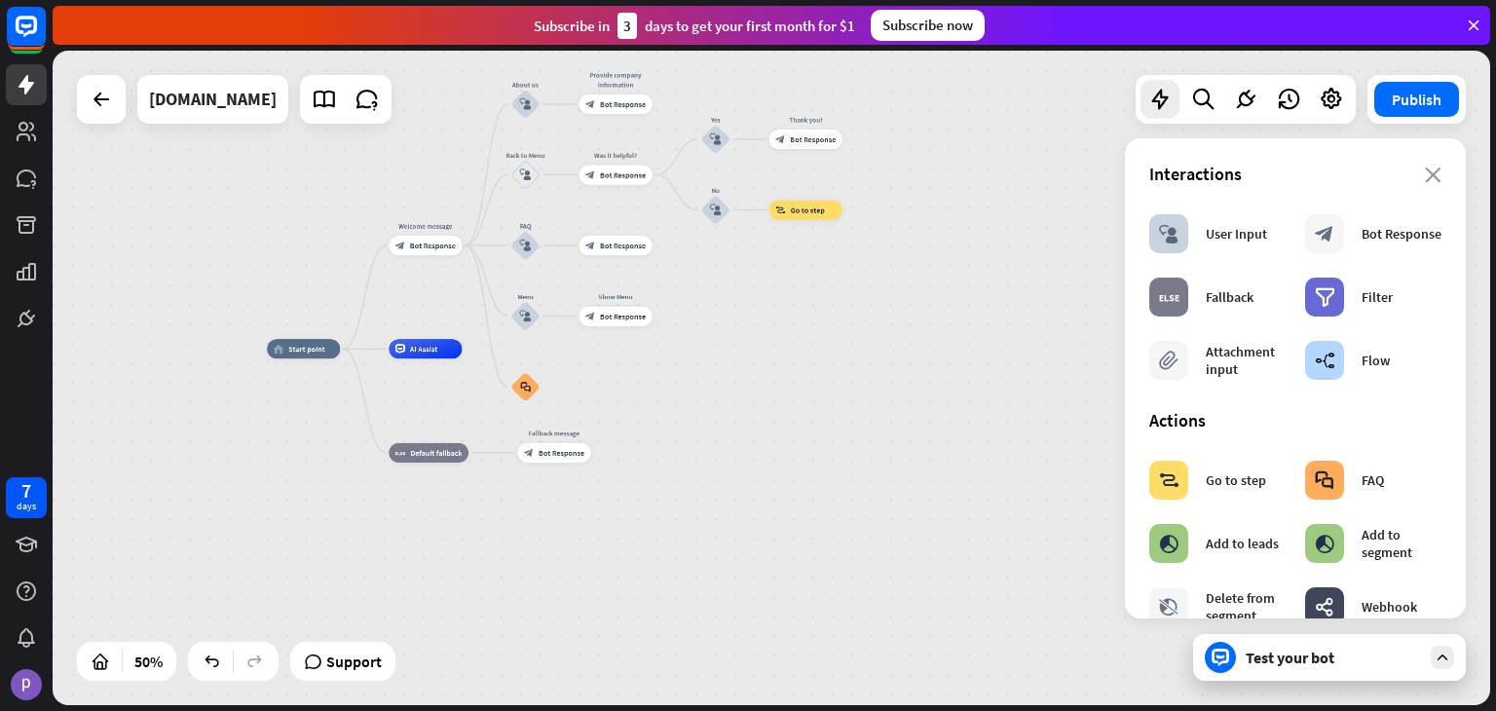
click at [686, 457] on div "home_2 Start point Welcome message block_bot_response Bot Response About us blo…" at bounding box center [627, 512] width 720 height 327
click at [1421, 188] on section "Interactions block_user_input User Input block_bot_response Bot Response block_…" at bounding box center [1295, 276] width 292 height 227
click at [1420, 184] on section "Interactions block_user_input User Input block_bot_response Bot Response block_…" at bounding box center [1295, 276] width 292 height 227
click at [1425, 180] on icon "close" at bounding box center [1433, 176] width 17 height 16
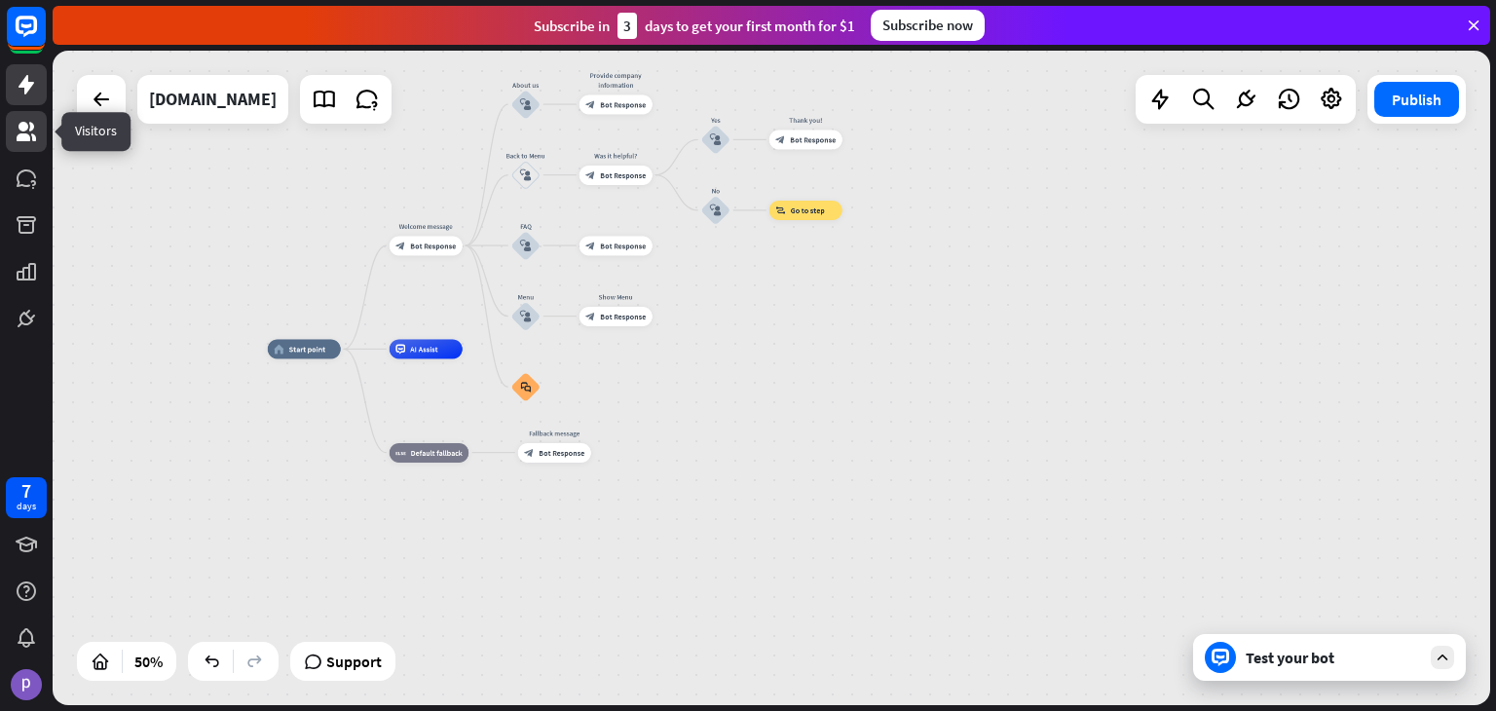
click at [21, 112] on link at bounding box center [26, 131] width 41 height 41
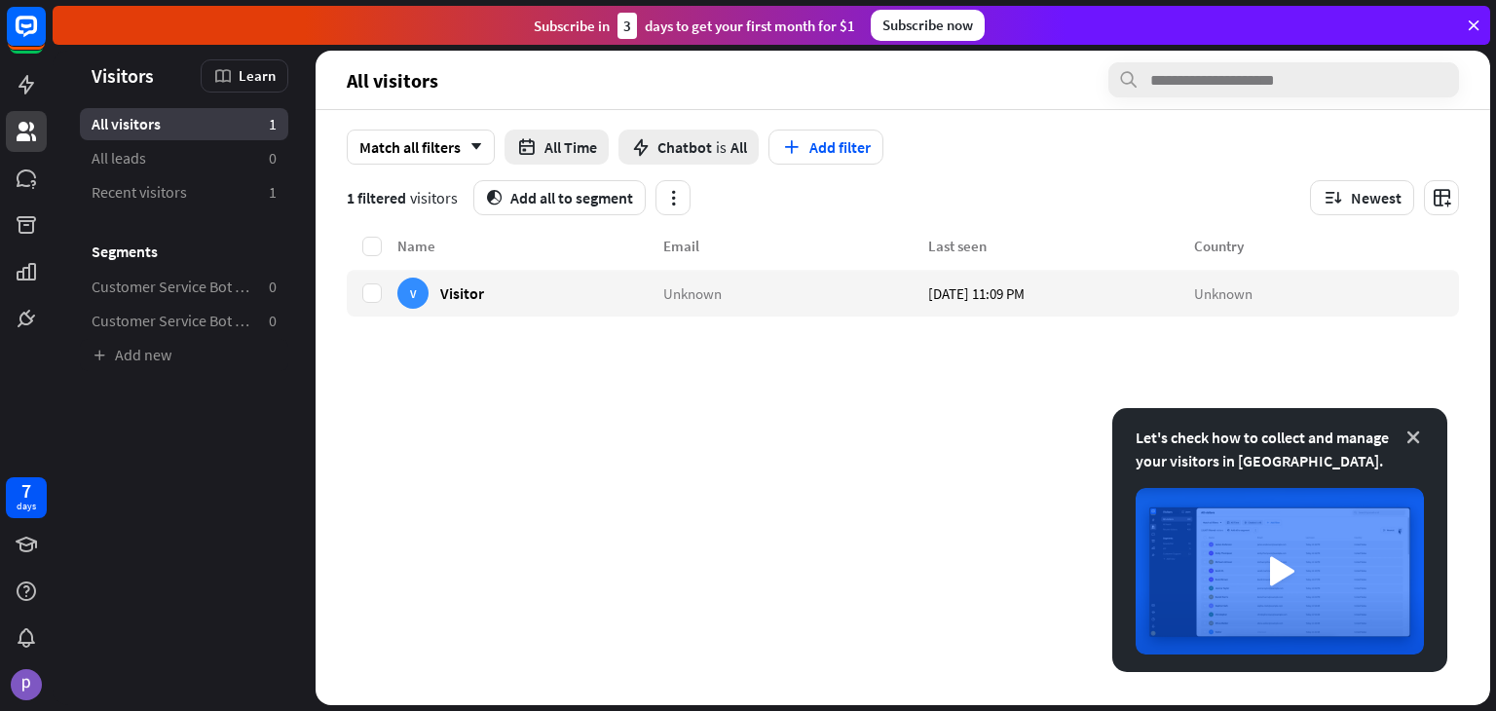
click at [1413, 437] on icon at bounding box center [1413, 437] width 19 height 19
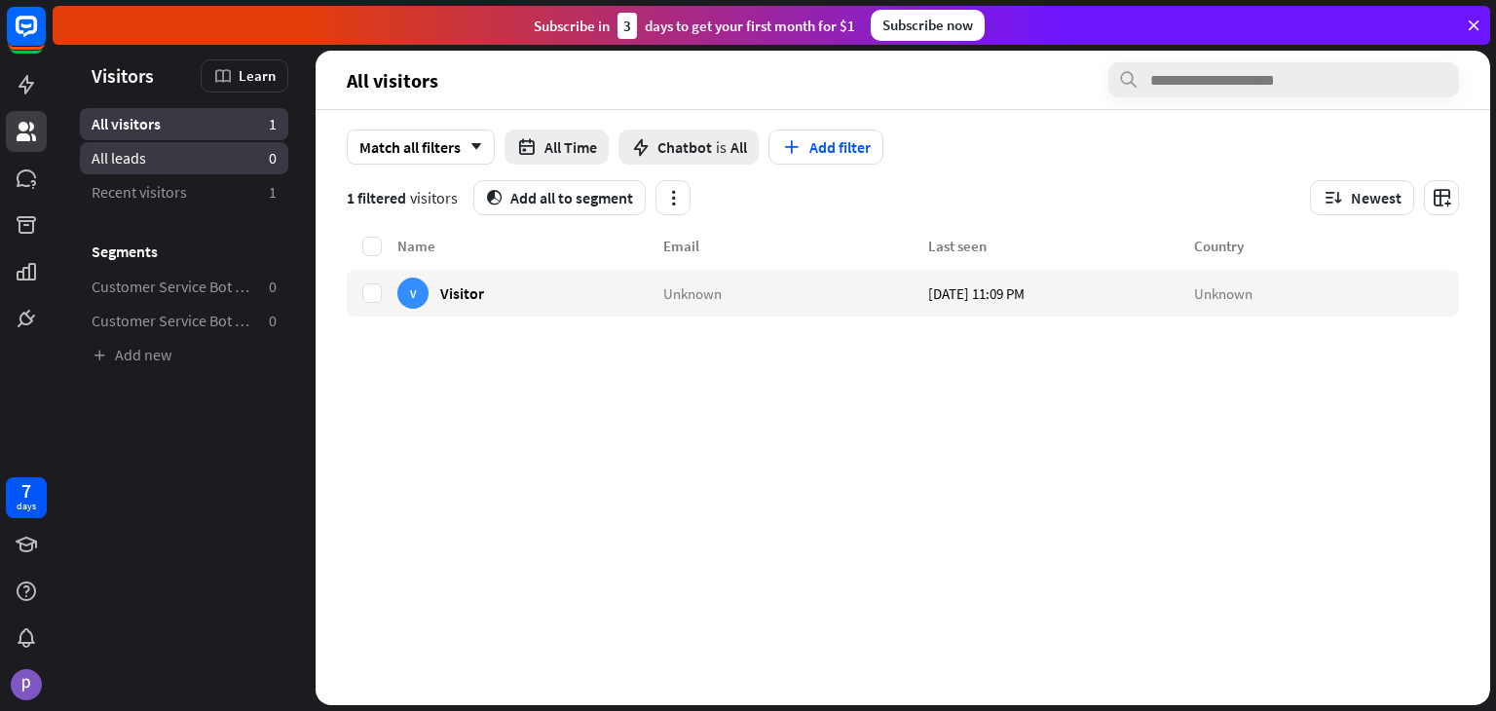
click at [117, 165] on span "All leads" at bounding box center [119, 158] width 55 height 20
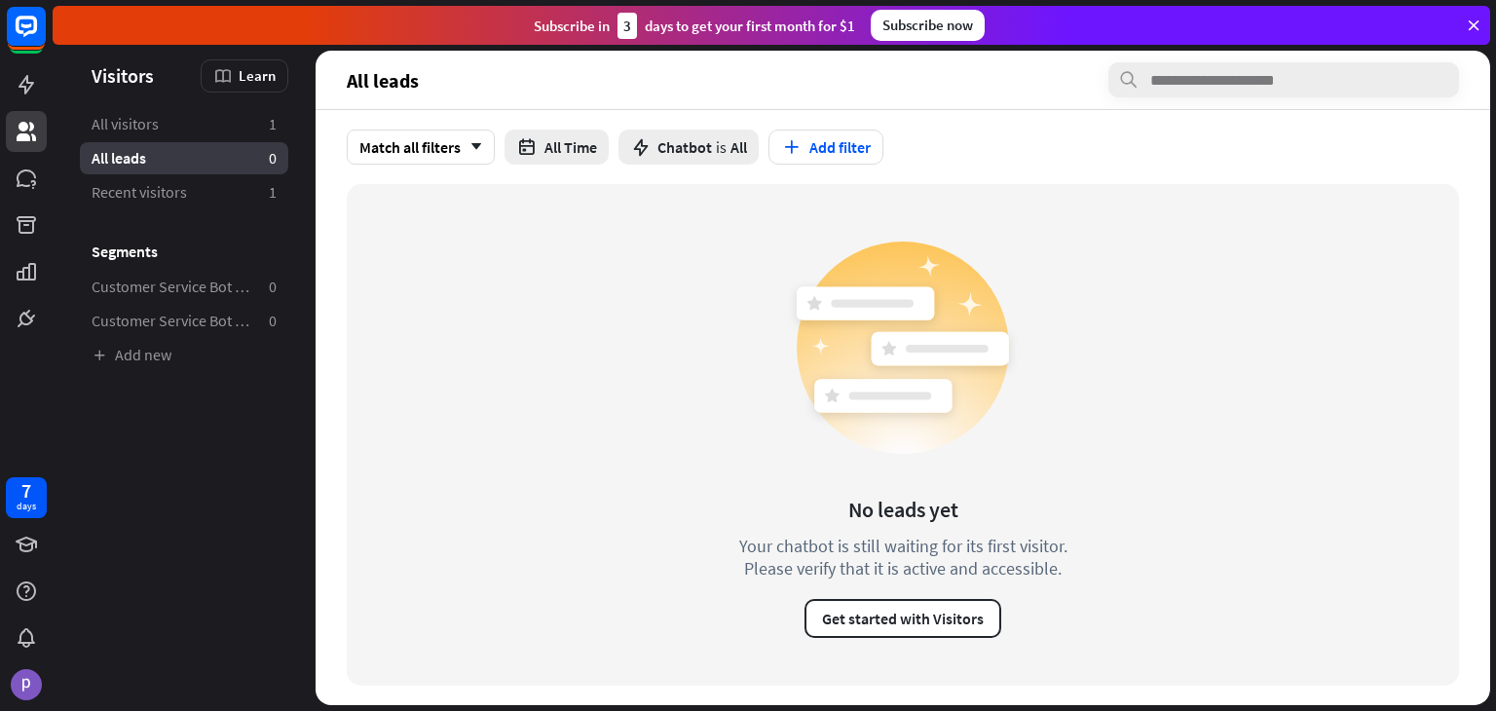
click at [175, 174] on ul "All visitors 1 All leads 0 Recent visitors 1 Segments Customer Service Bot — Ne…" at bounding box center [184, 239] width 263 height 263
click at [149, 137] on link "All visitors 1" at bounding box center [184, 124] width 208 height 32
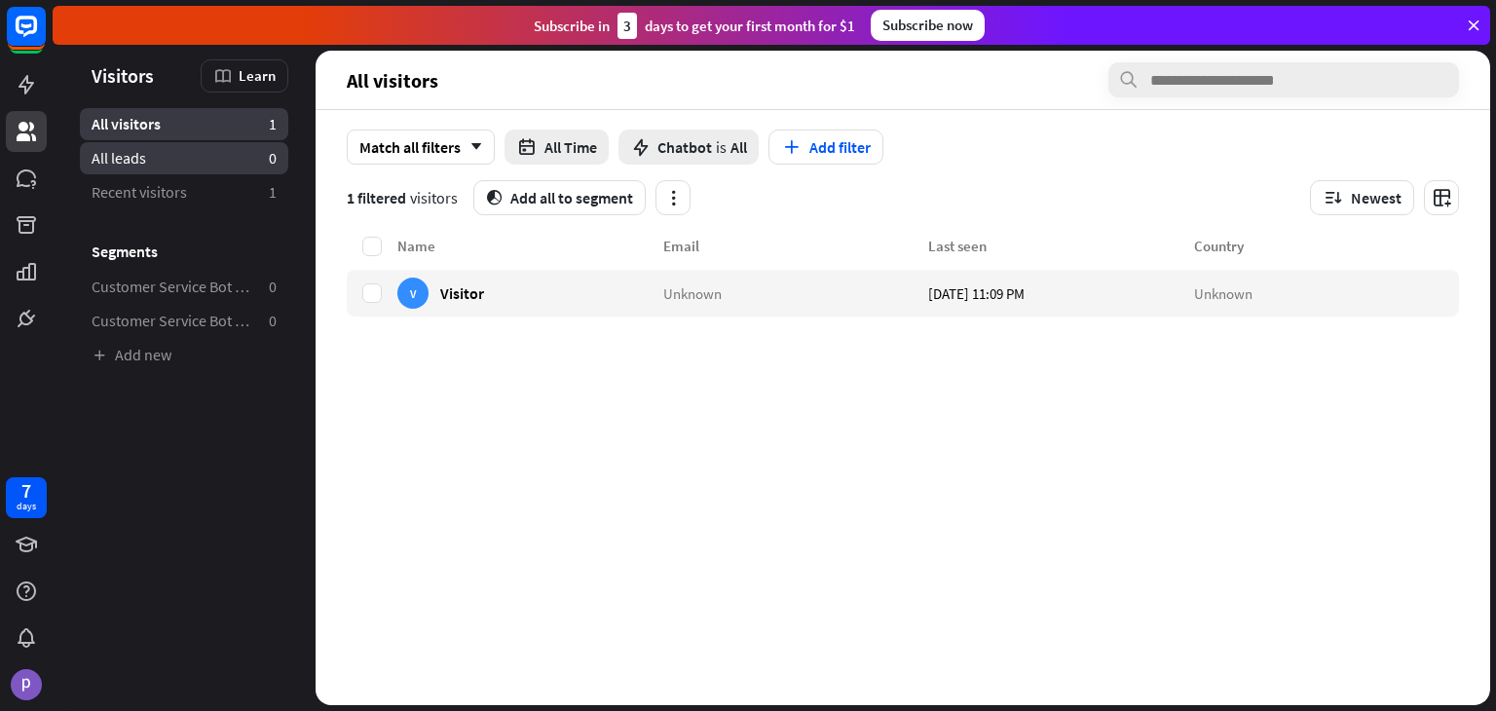
click at [199, 160] on link "All leads 0" at bounding box center [184, 158] width 208 height 32
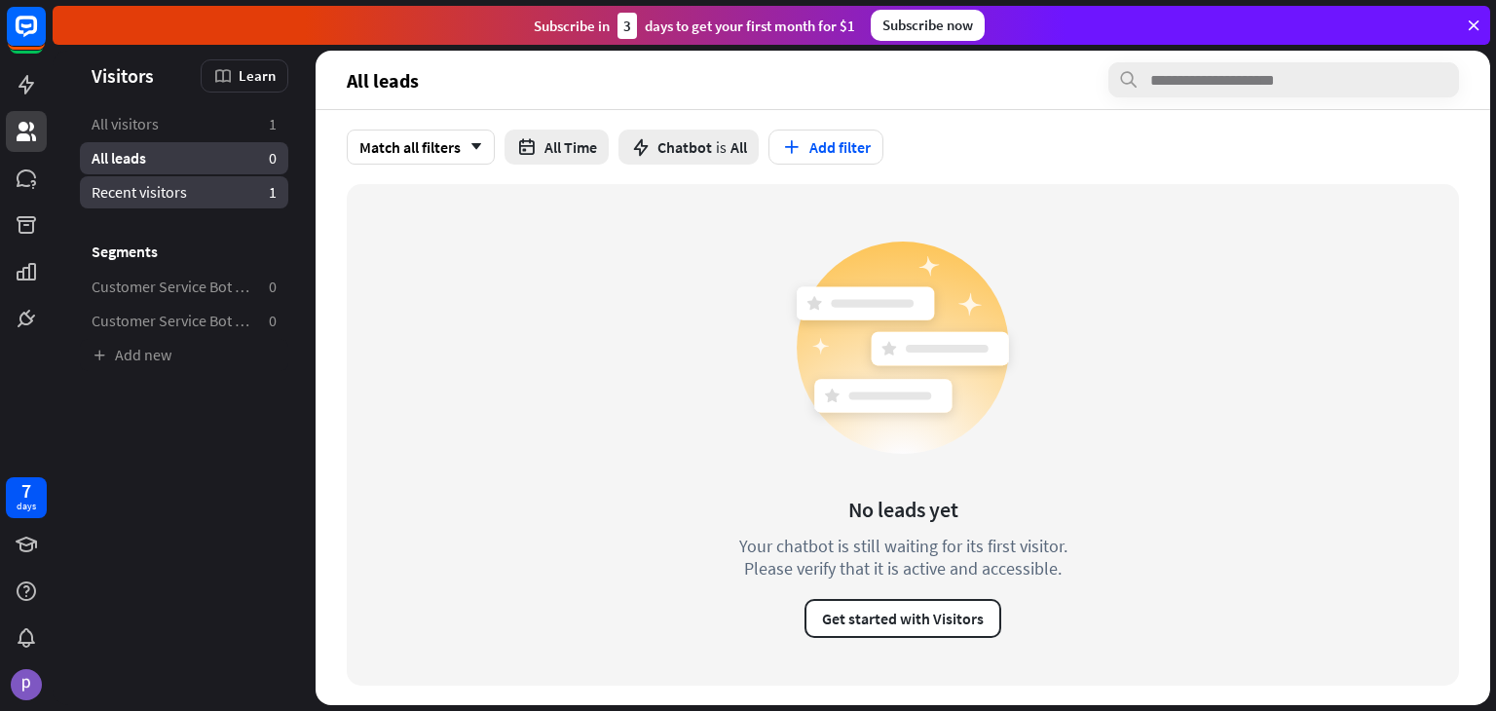
click at [209, 190] on link "Recent visitors 1" at bounding box center [184, 192] width 208 height 32
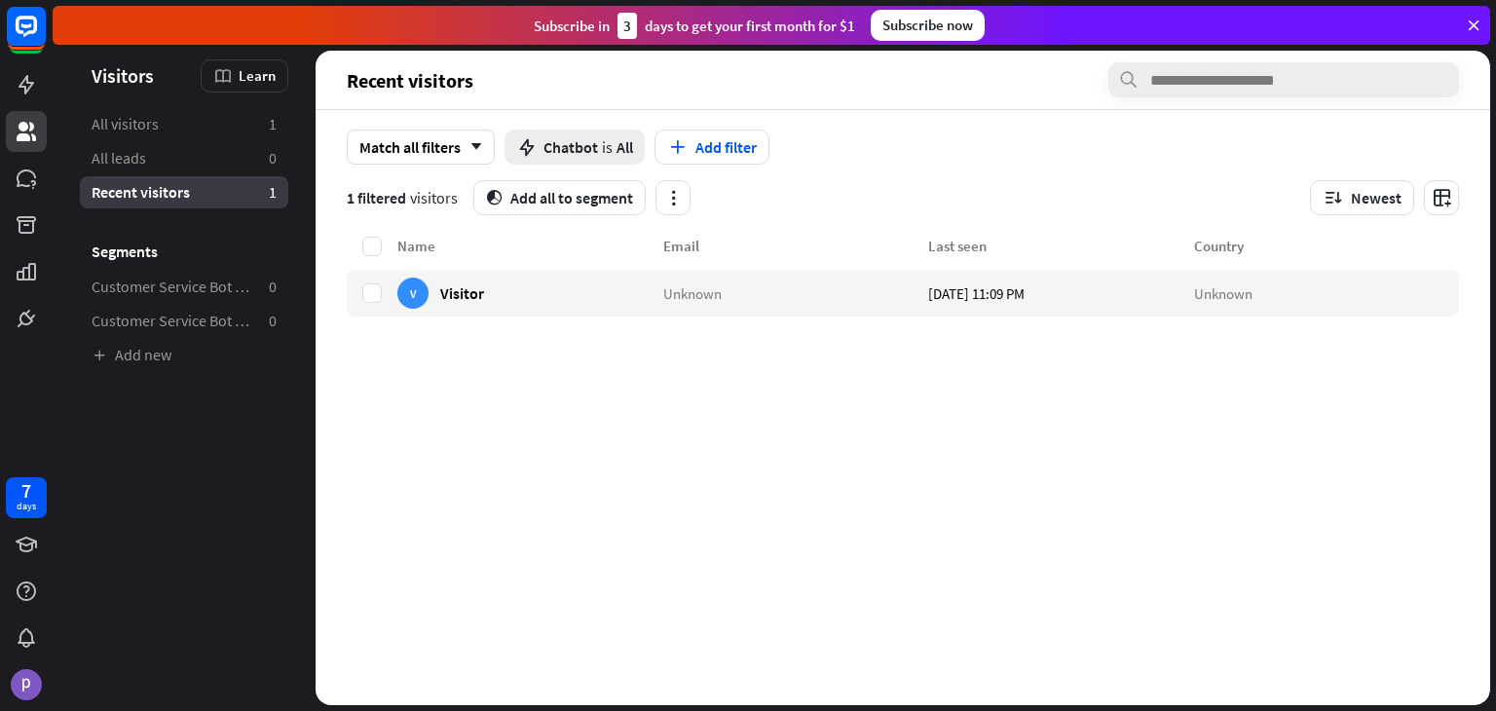
click at [207, 270] on ul "All visitors 1 All leads 0 Recent visitors 1 Segments Customer Service Bot — Ne…" at bounding box center [184, 239] width 263 height 263
click at [203, 284] on span "Customer Service Bot — Newsletter copy 2" at bounding box center [173, 287] width 162 height 20
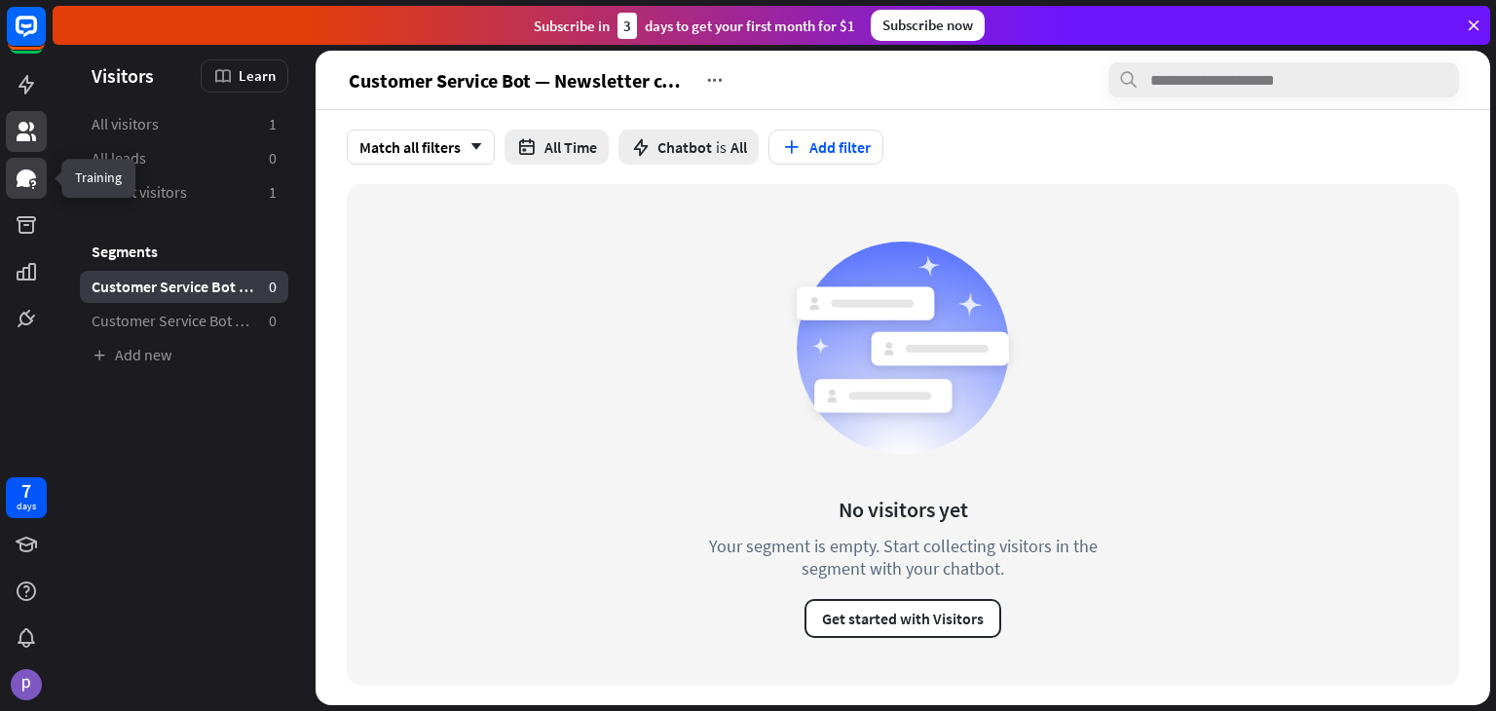
click at [39, 183] on link at bounding box center [26, 178] width 41 height 41
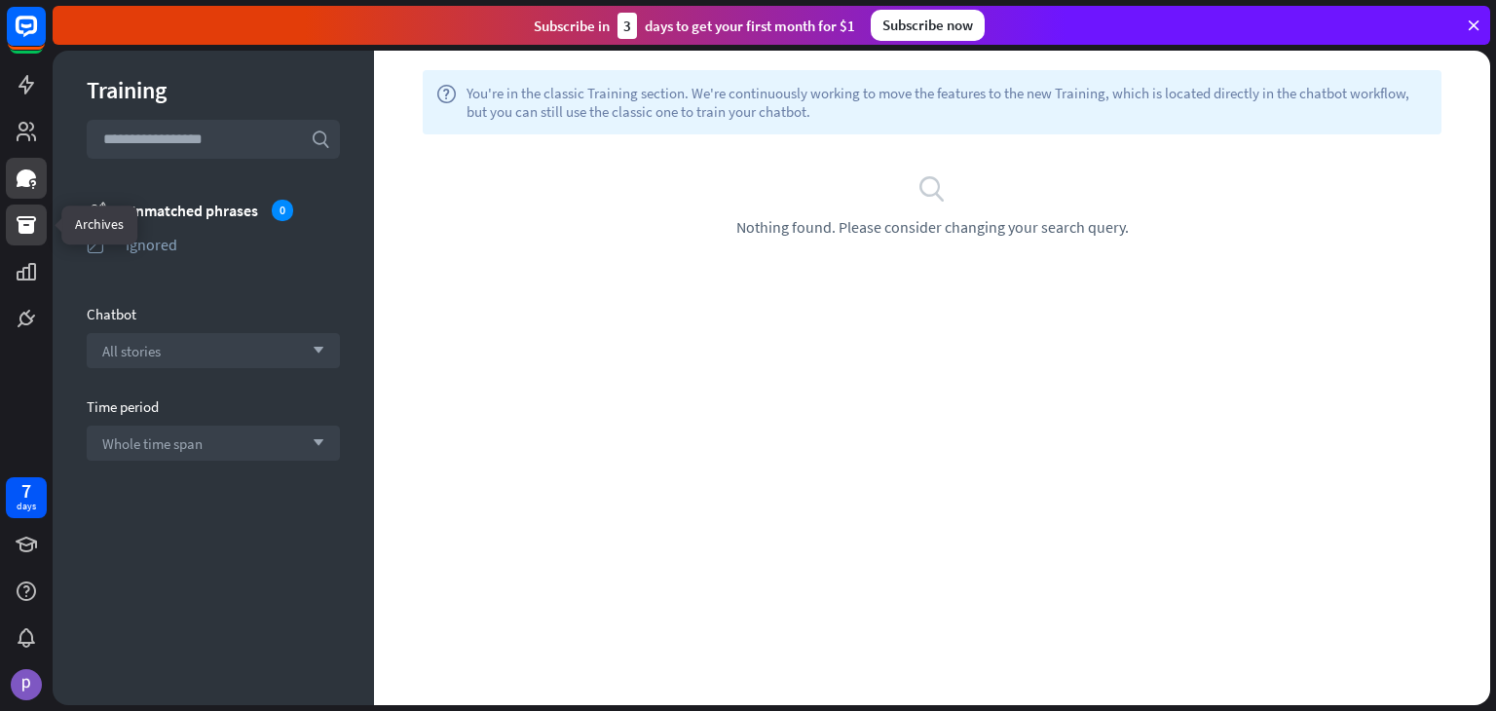
click at [23, 231] on icon at bounding box center [26, 225] width 19 height 18
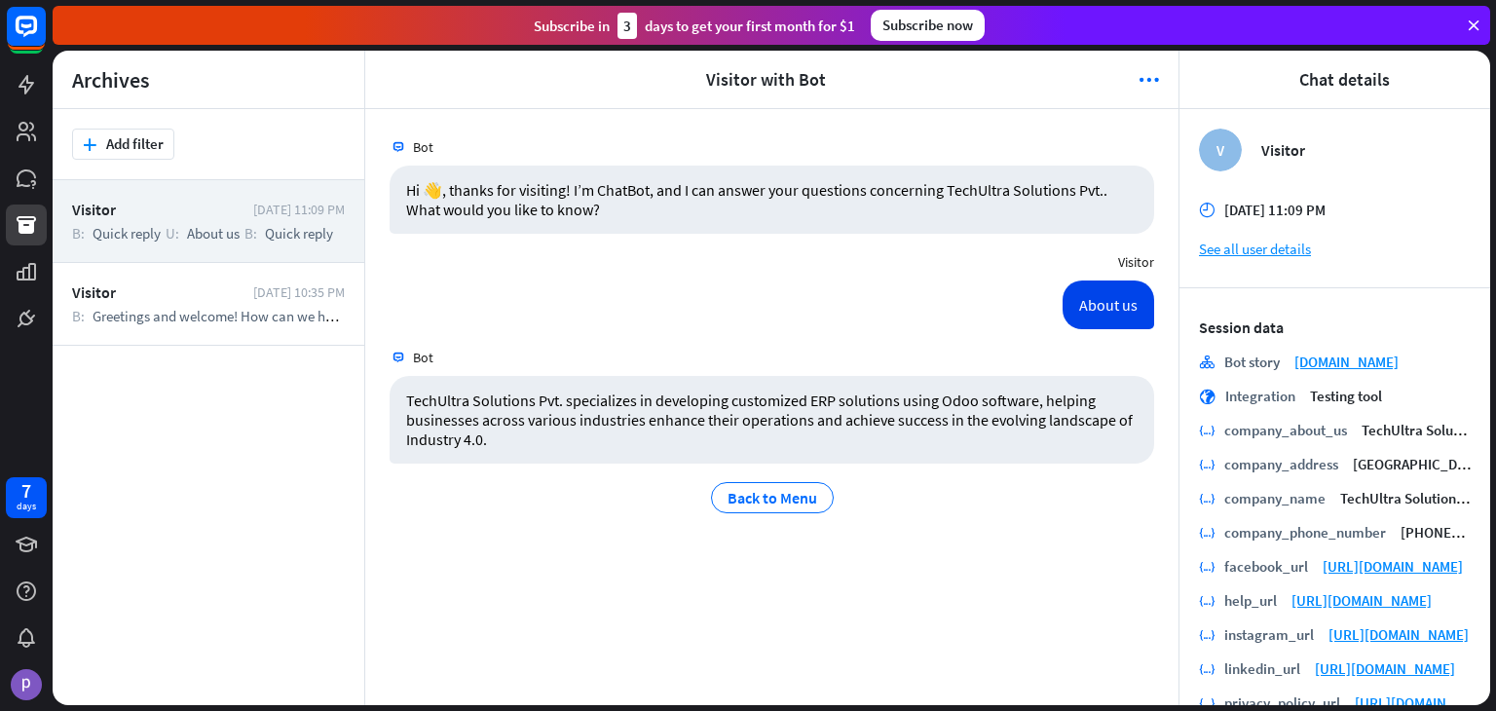
drag, startPoint x: 841, startPoint y: 90, endPoint x: 660, endPoint y: 94, distance: 180.3
click at [660, 94] on header "arrowhead_left Visitor with Bot more_horiz arrowhead_right" at bounding box center [771, 80] width 813 height 58
click at [620, 326] on div "About us [DATE] 11:09 PM" at bounding box center [771, 310] width 813 height 58
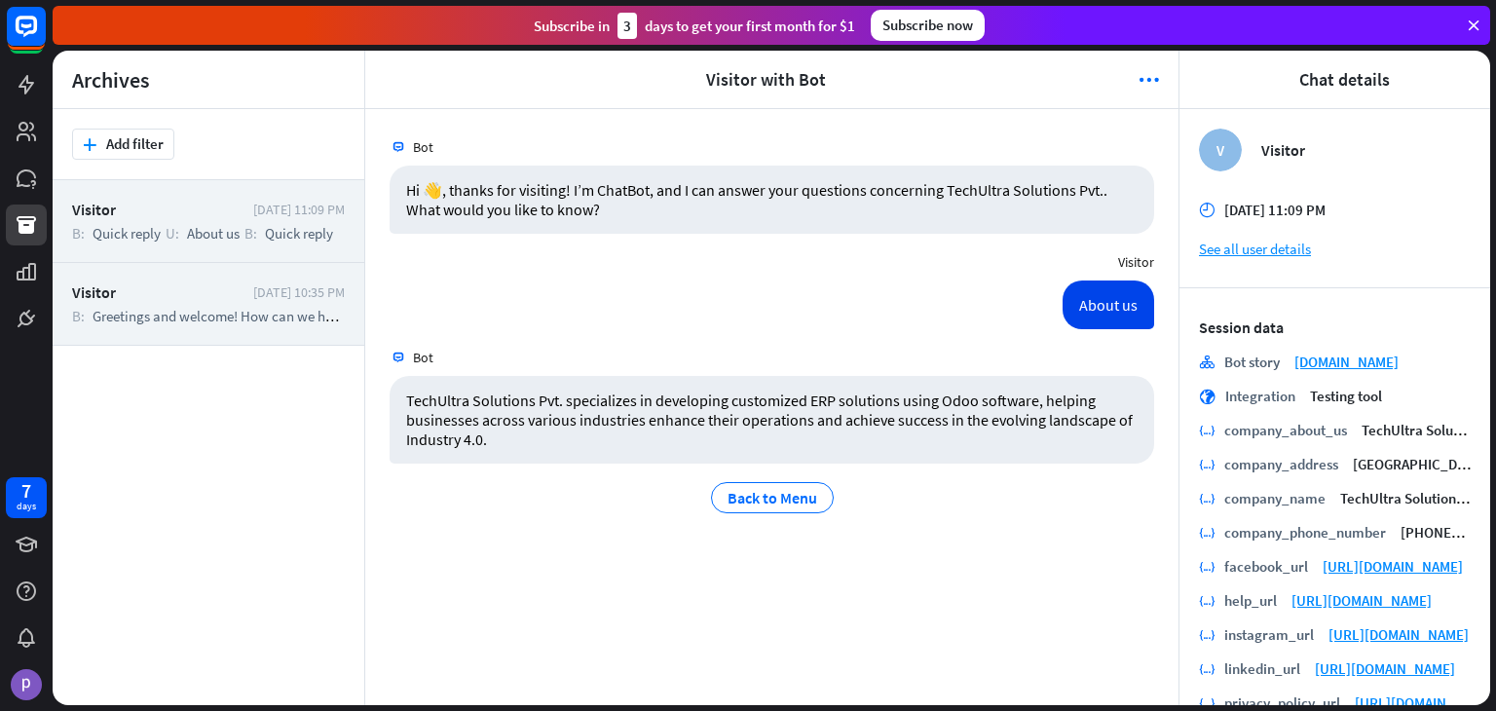
click at [121, 313] on span "Greetings and welcome! How can we help you [DATE]?" at bounding box center [256, 316] width 326 height 19
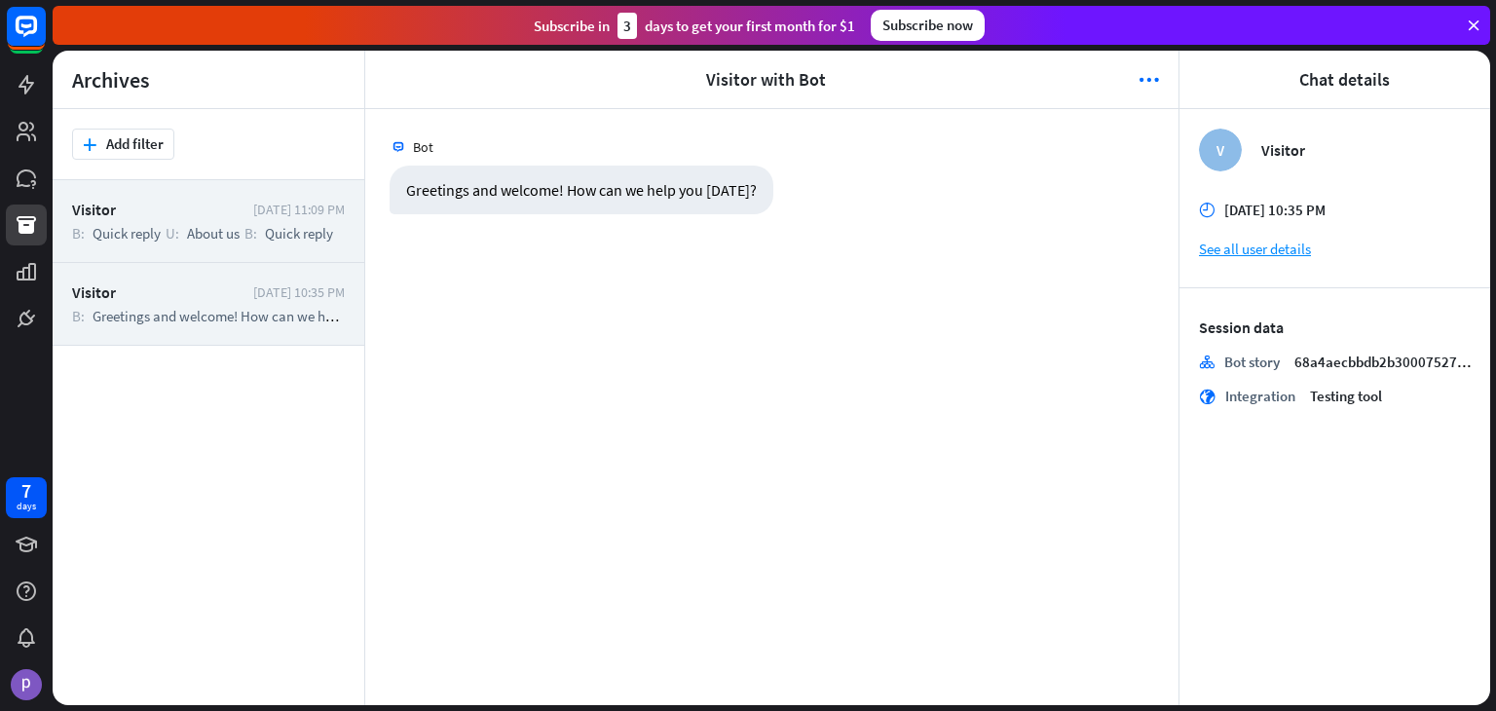
click at [218, 235] on span "About us" at bounding box center [213, 233] width 53 height 19
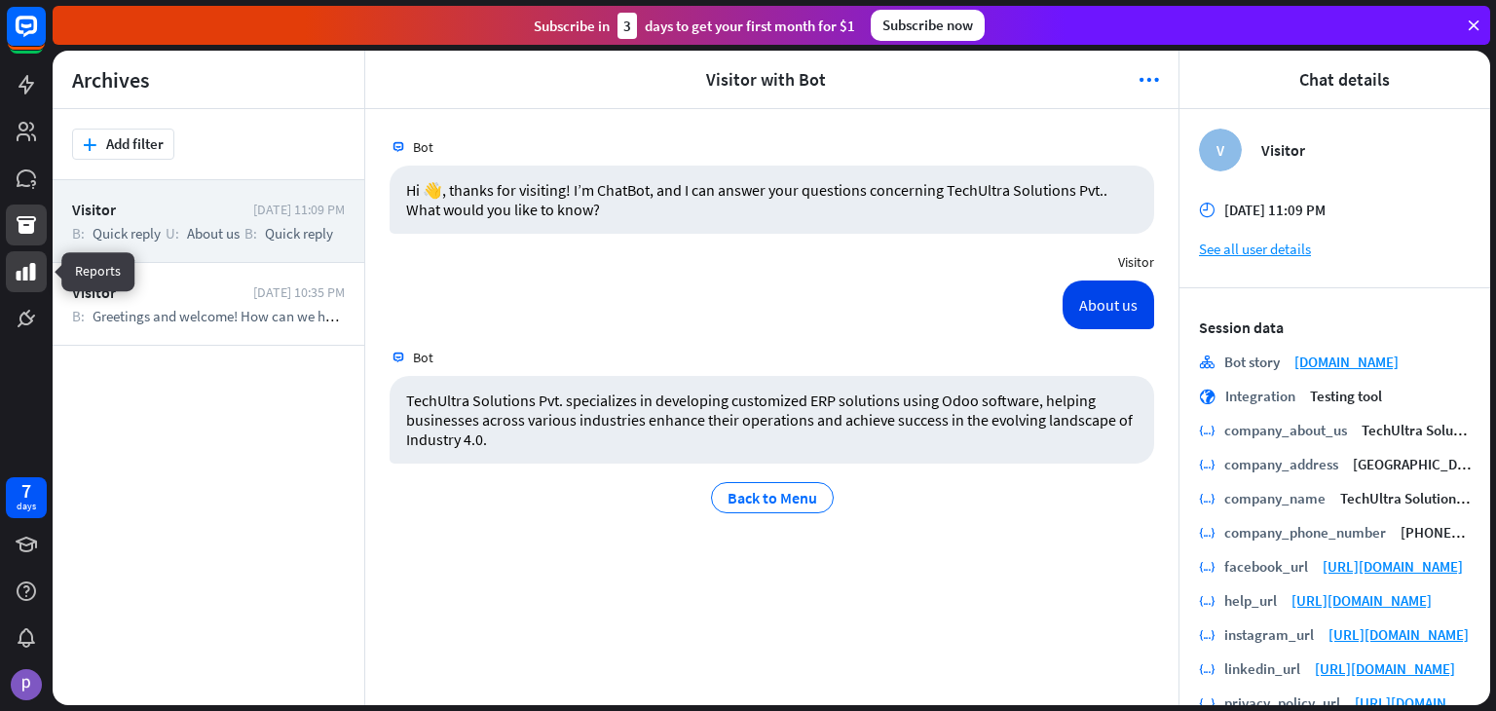
click at [12, 276] on link at bounding box center [26, 271] width 41 height 41
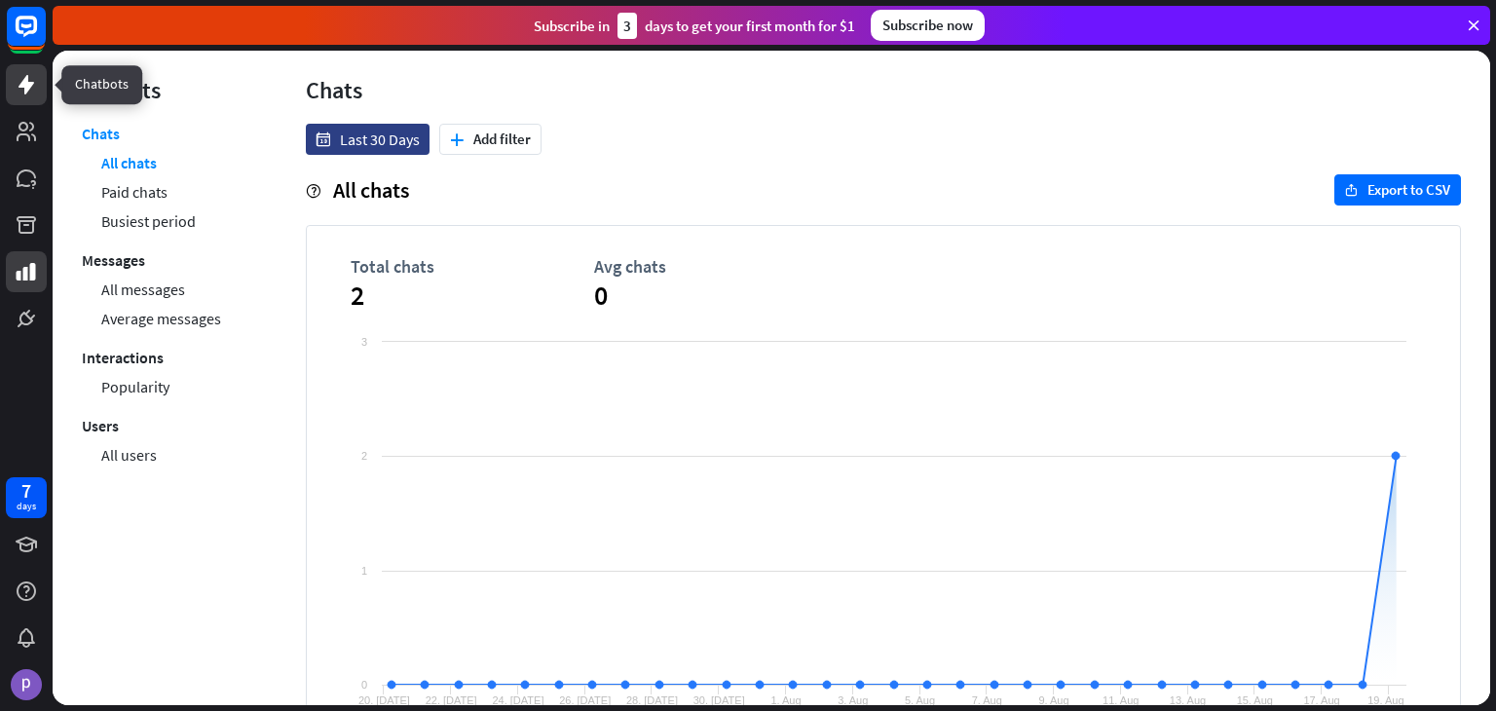
click at [15, 79] on icon at bounding box center [26, 84] width 23 height 23
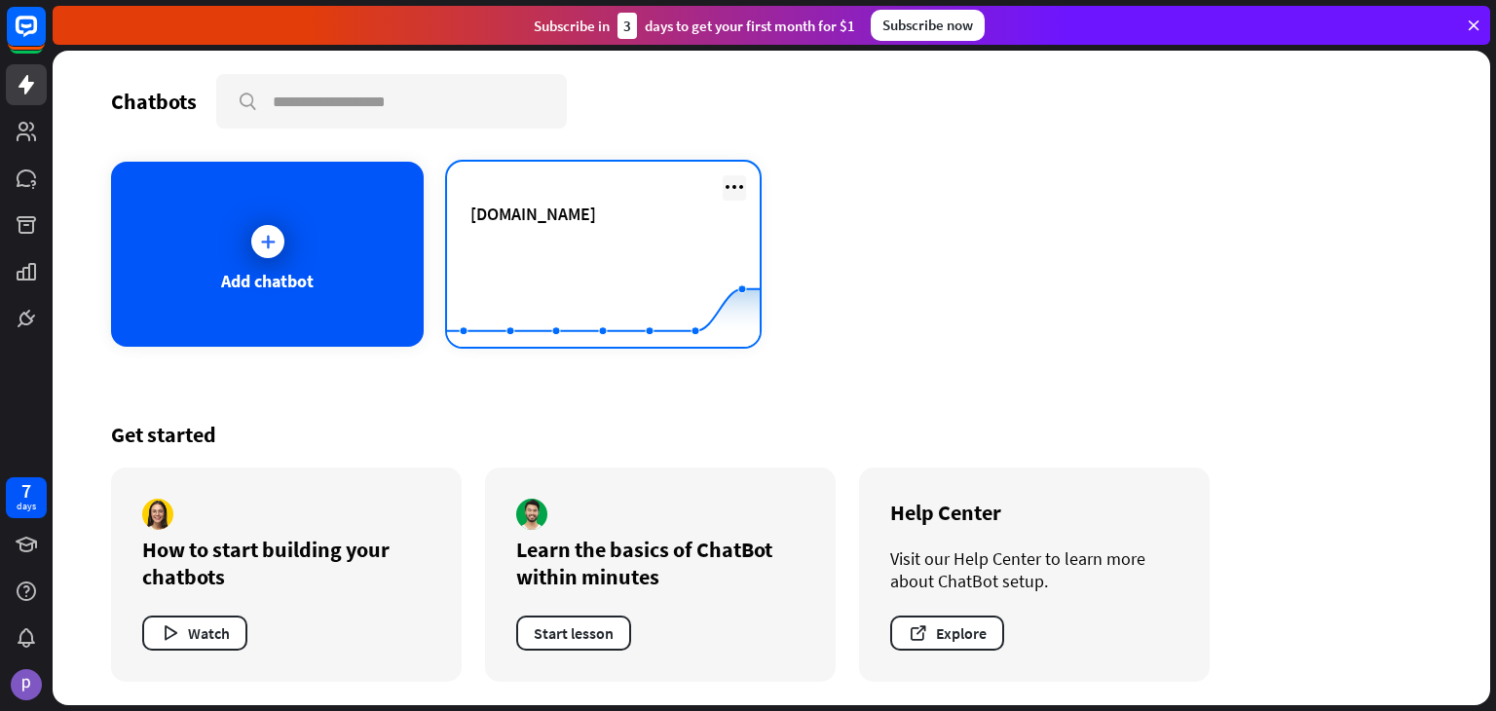
click at [736, 180] on icon at bounding box center [734, 186] width 23 height 23
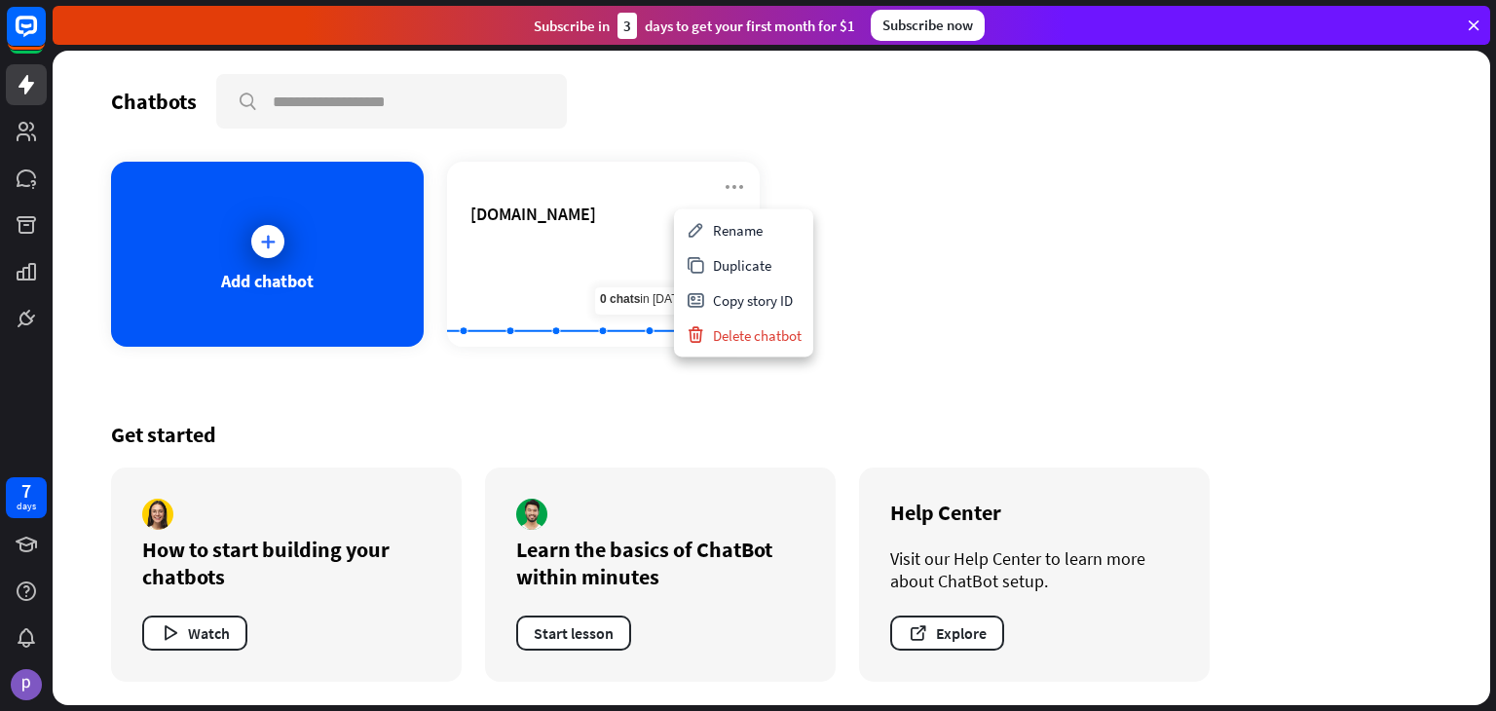
click at [709, 451] on div "Get started How to start building your chatbots Watch Learn the basics of ChatB…" at bounding box center [771, 551] width 1321 height 308
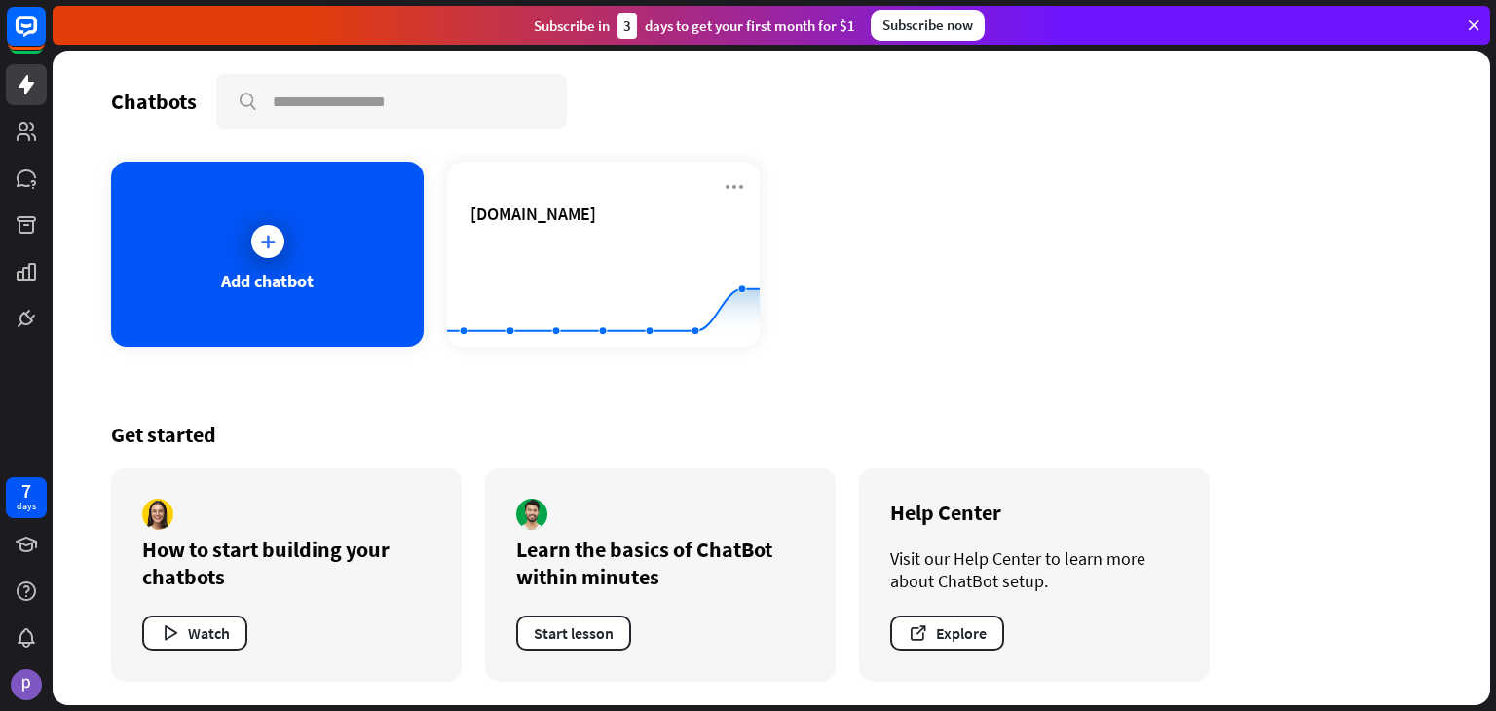
click at [582, 379] on div "Chatbots search Add chatbot [DOMAIN_NAME] Created with Highcharts 10.1.0 0 1 2 …" at bounding box center [772, 378] width 1438 height 655
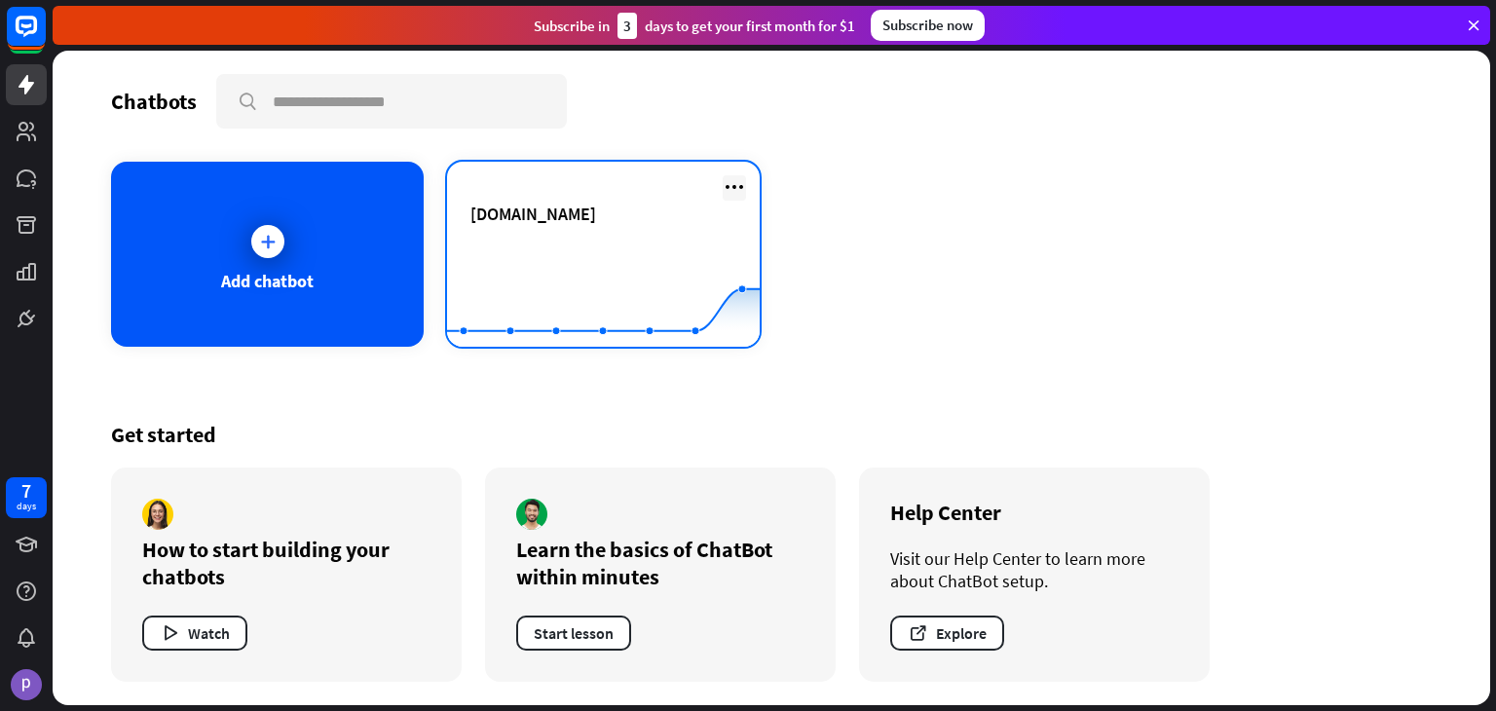
click at [741, 176] on icon at bounding box center [734, 186] width 23 height 23
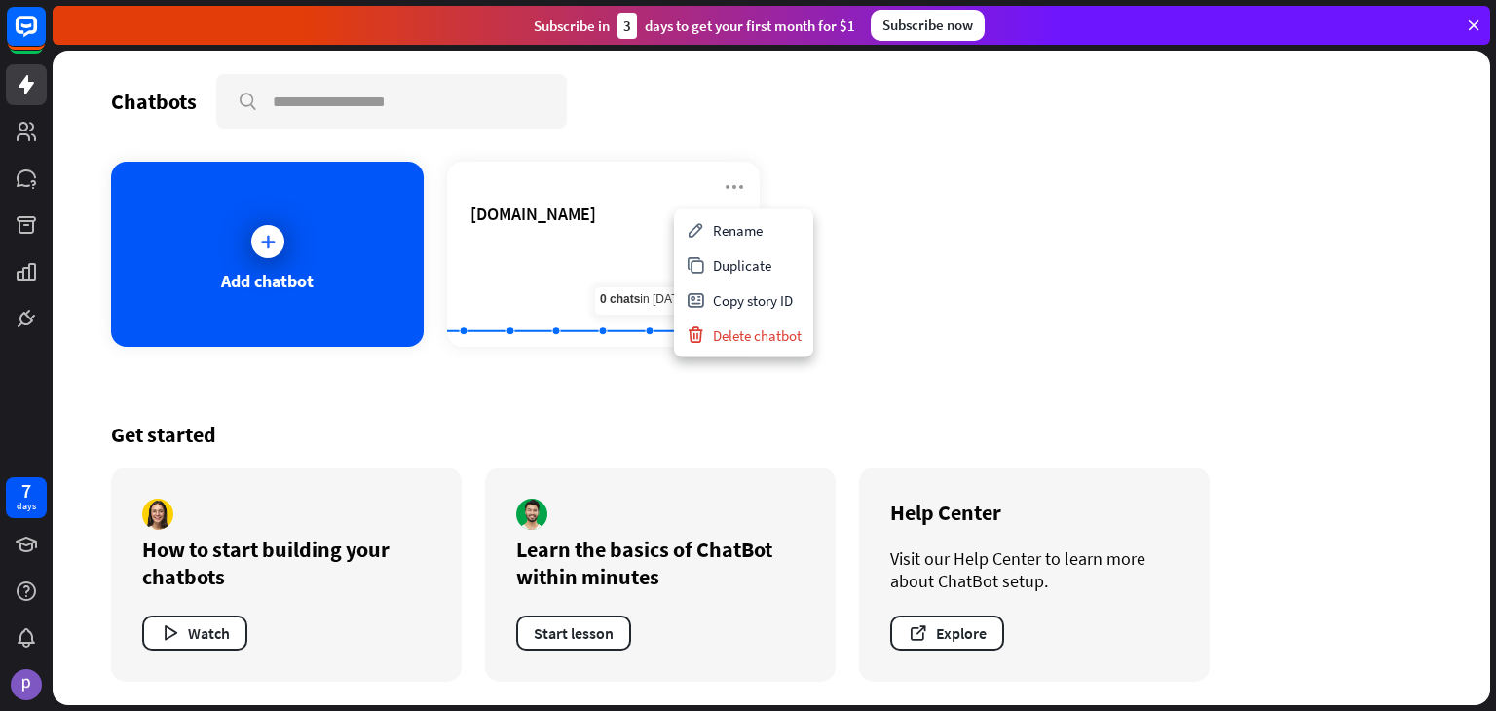
click at [543, 471] on div "Learn the basics of ChatBot within minutes Start lesson" at bounding box center [660, 575] width 351 height 214
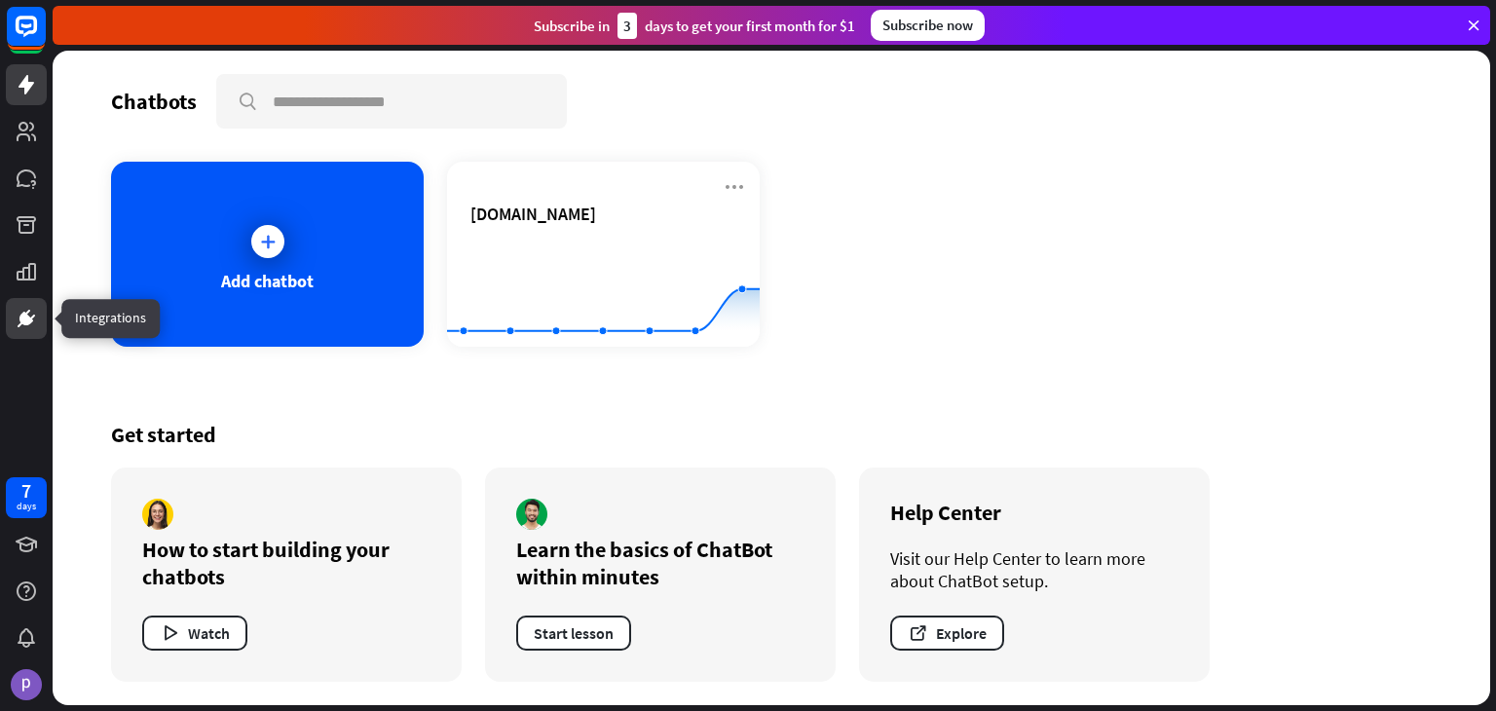
click at [13, 332] on link at bounding box center [26, 318] width 41 height 41
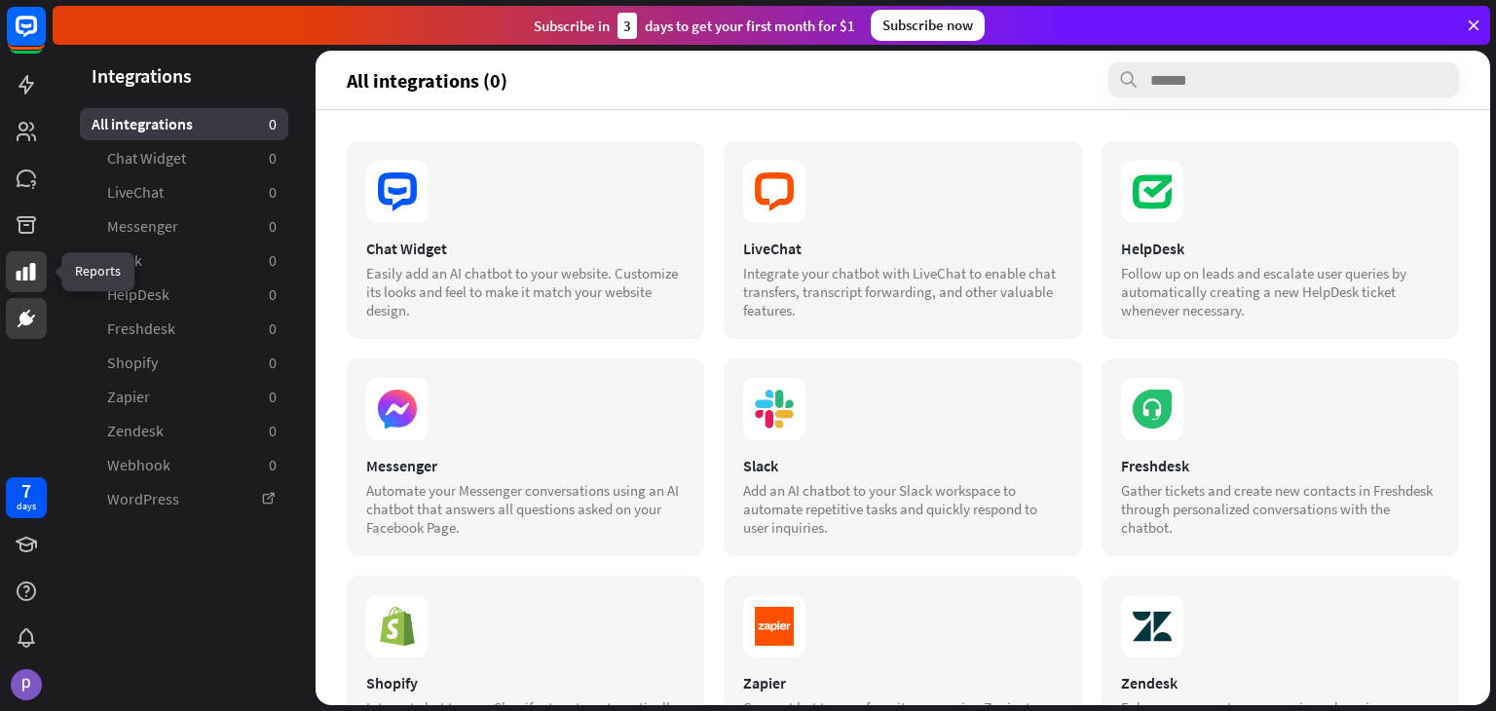
click at [39, 282] on link at bounding box center [26, 271] width 41 height 41
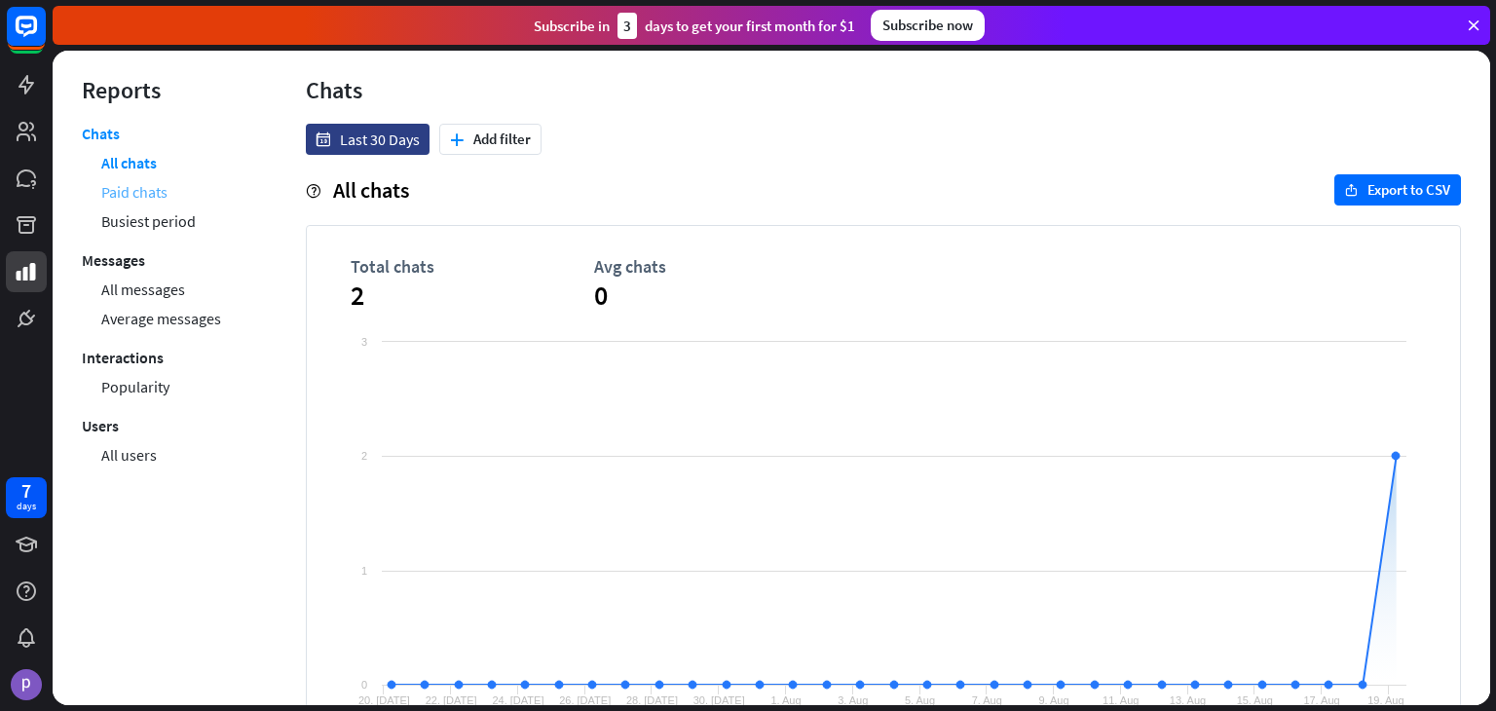
click at [138, 187] on link "Paid chats" at bounding box center [134, 191] width 66 height 29
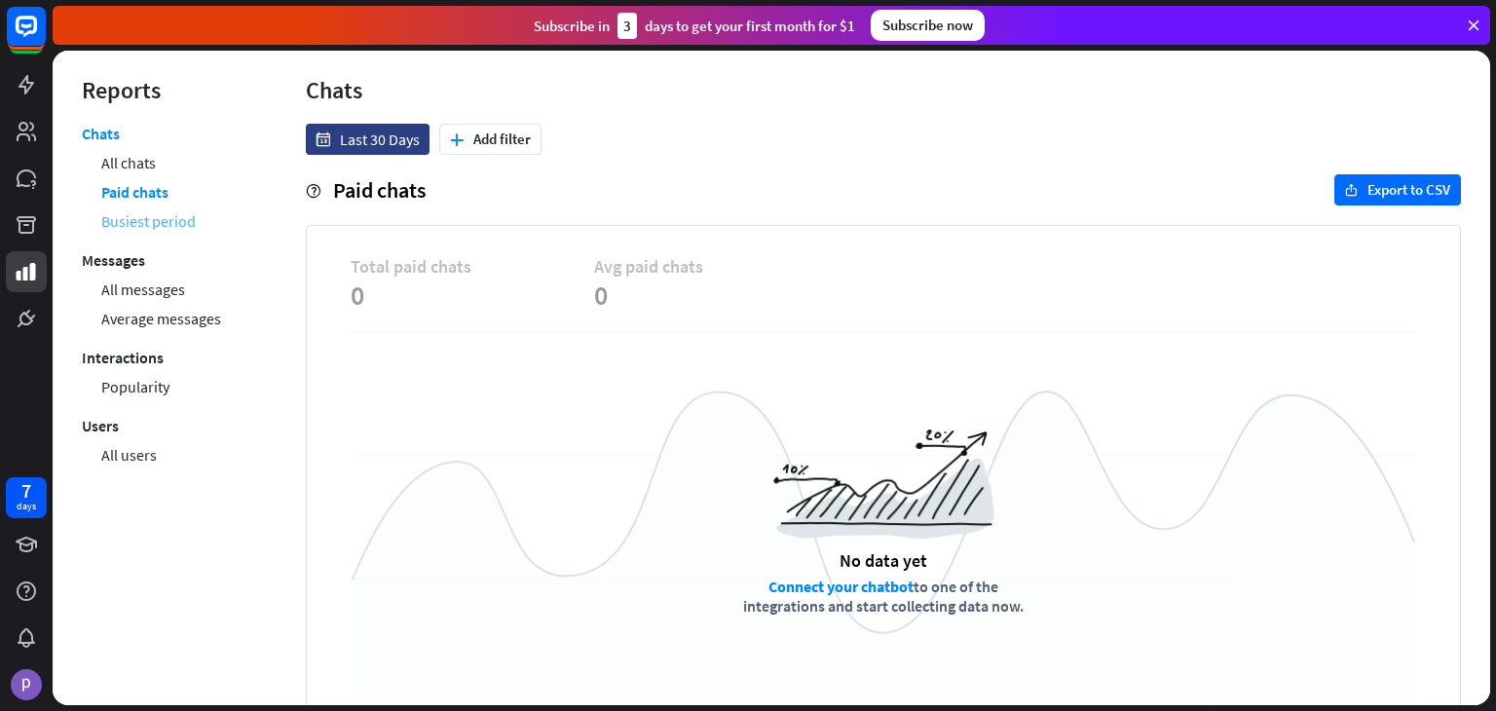
click at [171, 208] on link "Busiest period" at bounding box center [148, 221] width 94 height 29
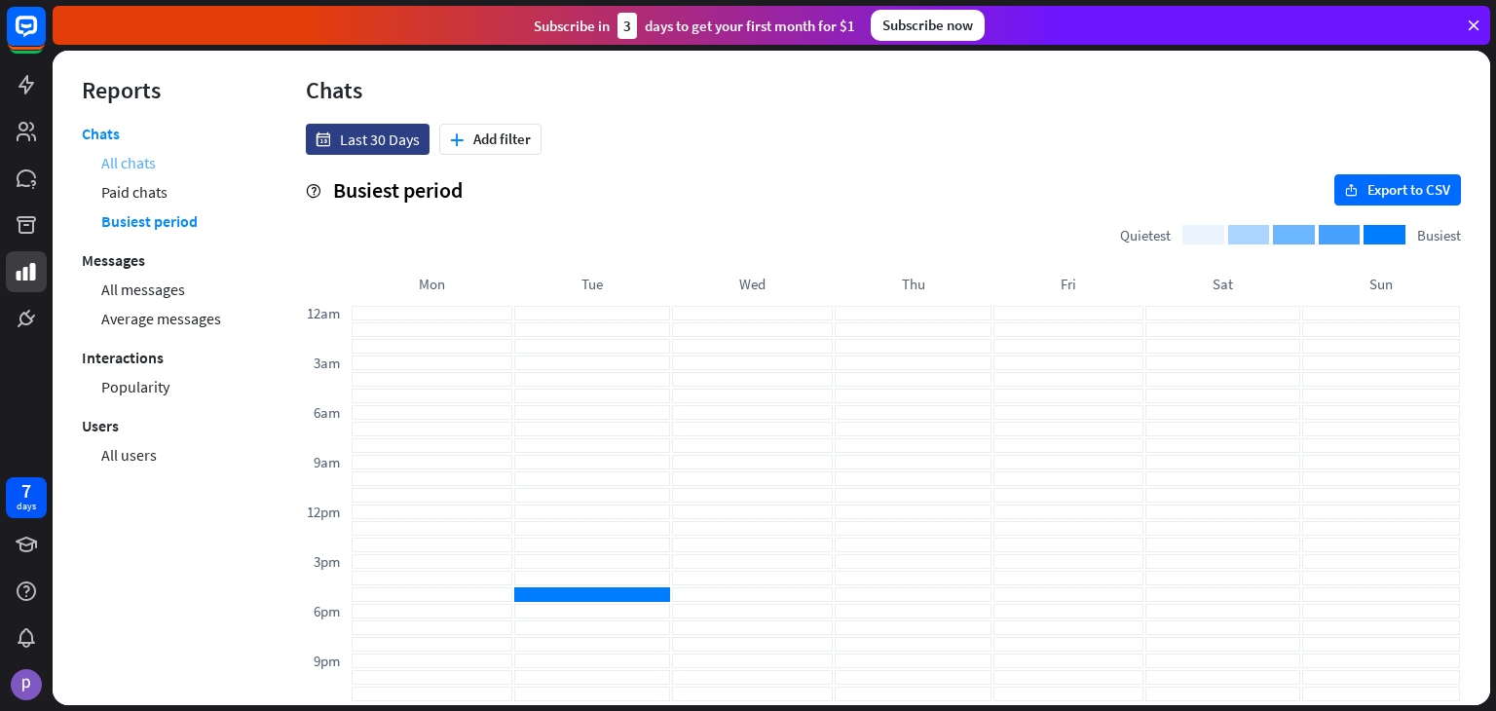
click at [142, 170] on link "All chats" at bounding box center [128, 162] width 55 height 29
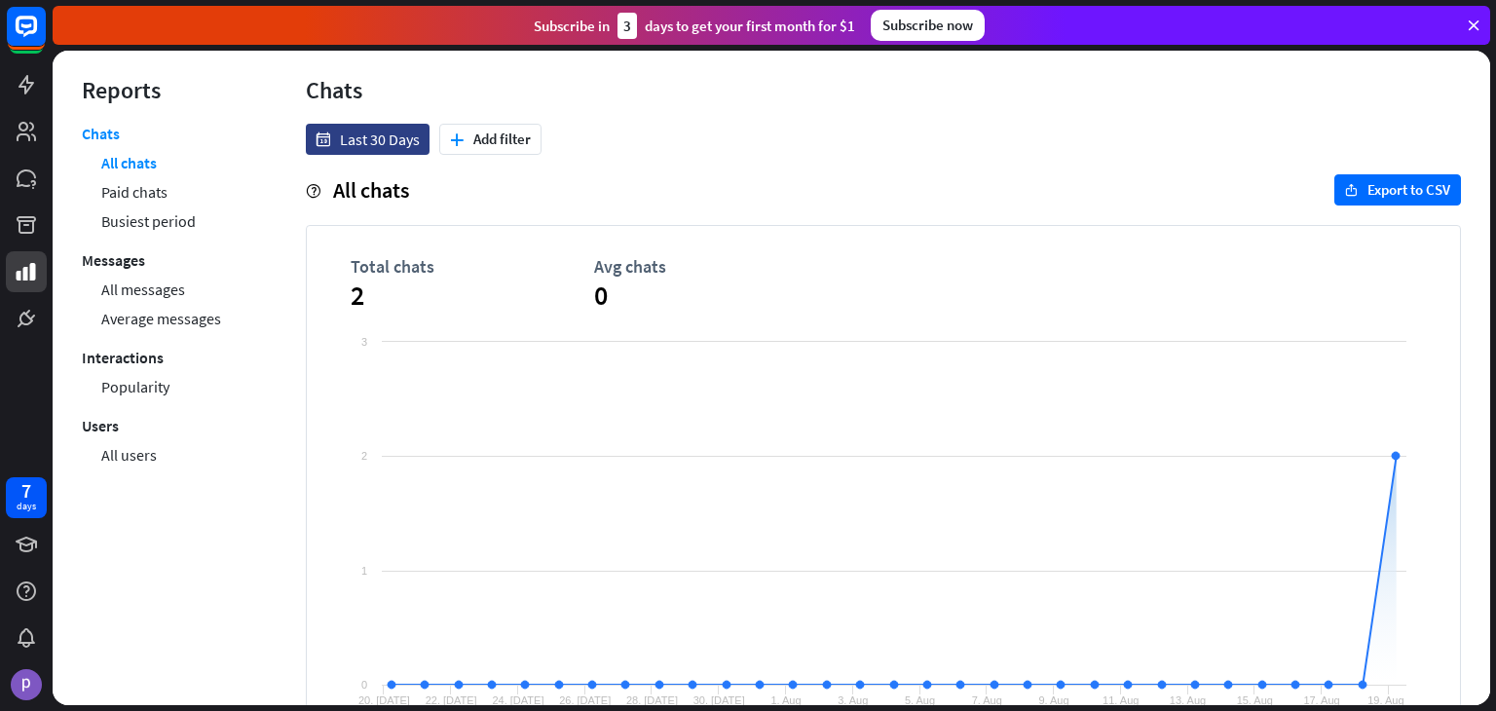
click at [169, 193] on li "Paid chats" at bounding box center [174, 191] width 146 height 29
click at [156, 191] on link "Paid chats" at bounding box center [134, 191] width 66 height 29
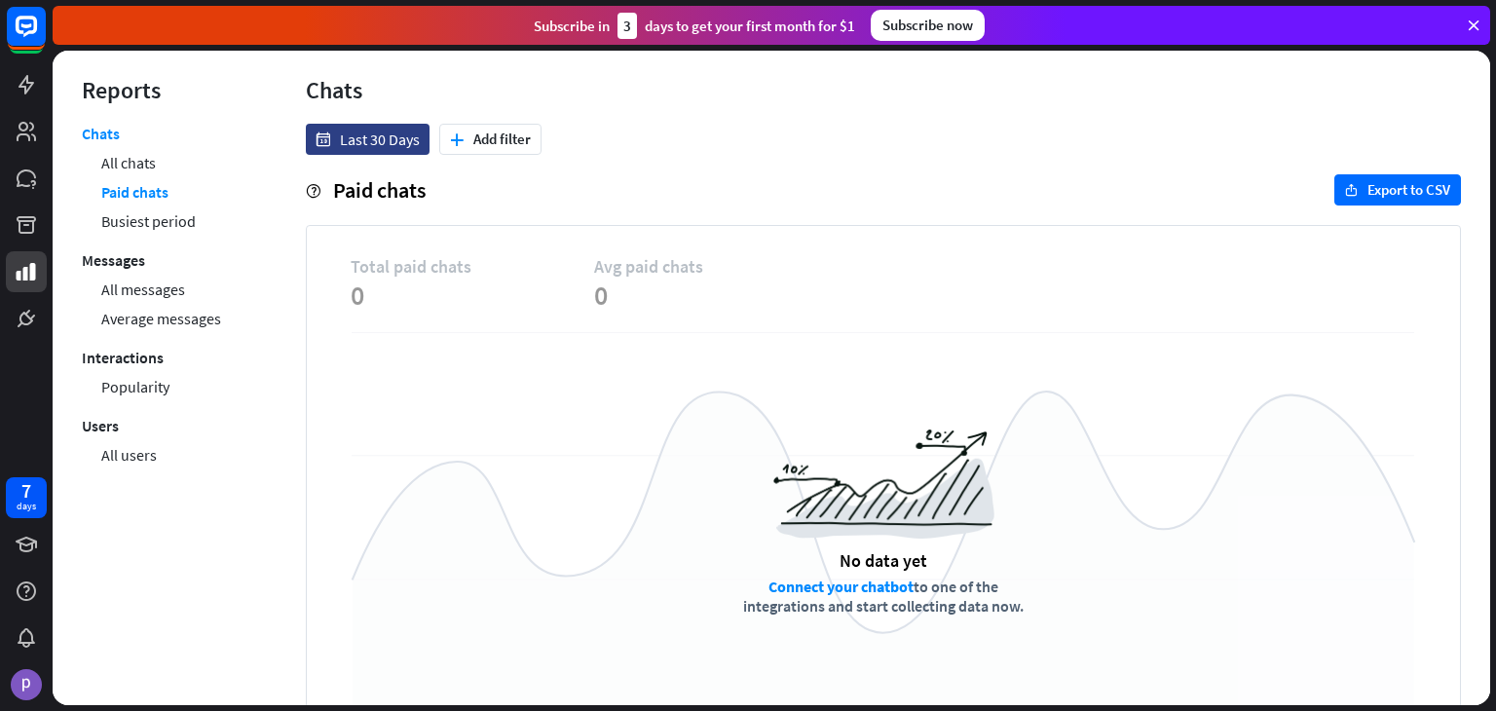
click at [178, 219] on link "Busiest period" at bounding box center [148, 221] width 94 height 29
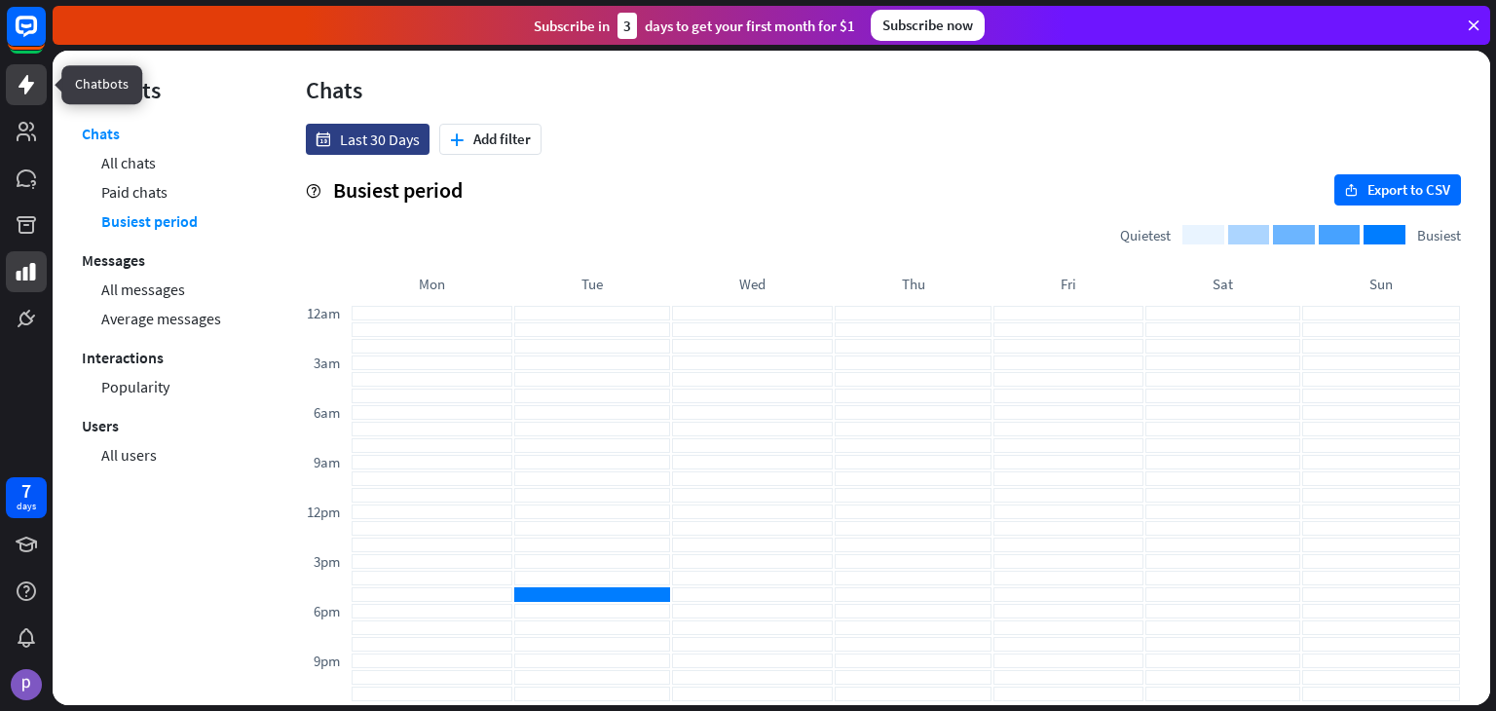
click at [36, 86] on icon at bounding box center [26, 84] width 23 height 23
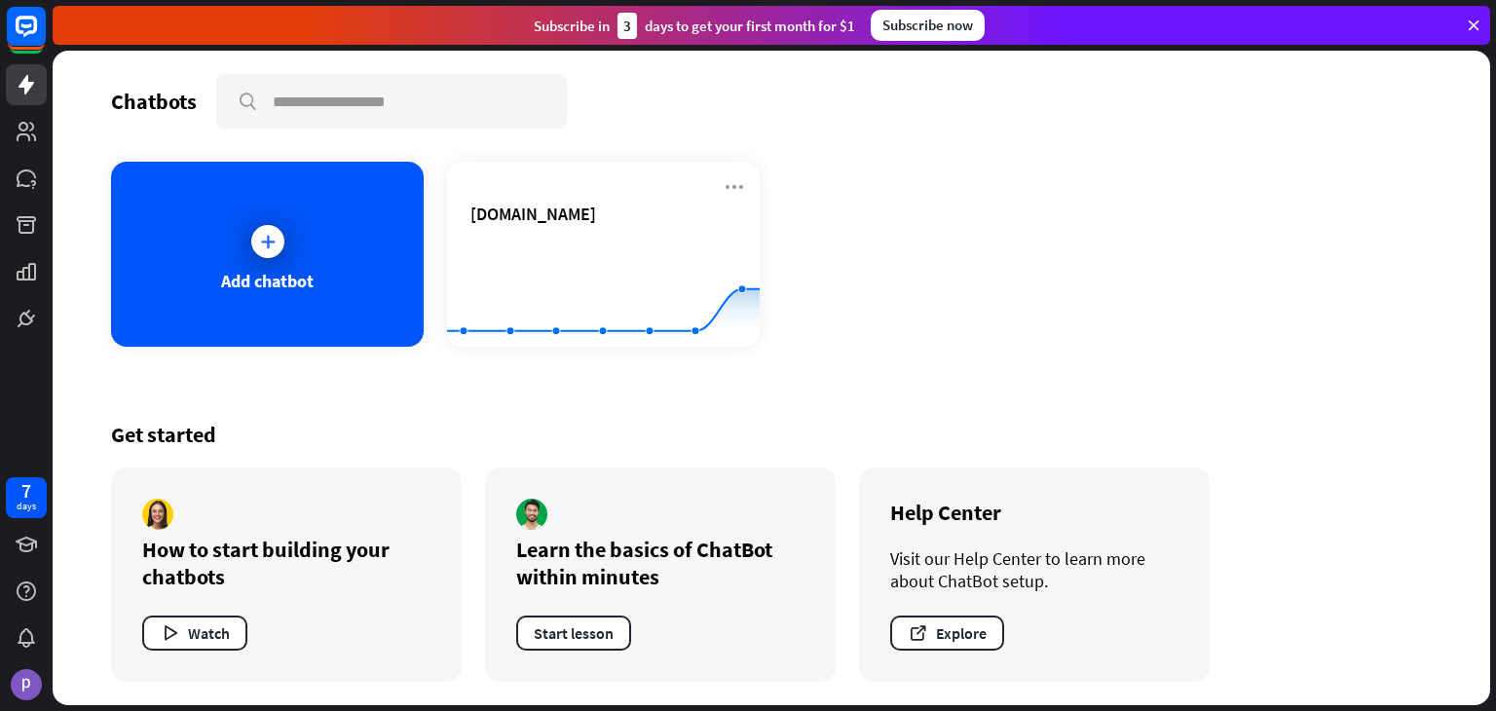
click at [830, 337] on div "Add chatbot [DOMAIN_NAME] Created with Highcharts 10.1.0 0 1 2" at bounding box center [771, 254] width 1321 height 185
click at [923, 395] on div "Chatbots search Add chatbot [DOMAIN_NAME] Created with Highcharts 10.1.0 0 1 2 …" at bounding box center [772, 378] width 1438 height 655
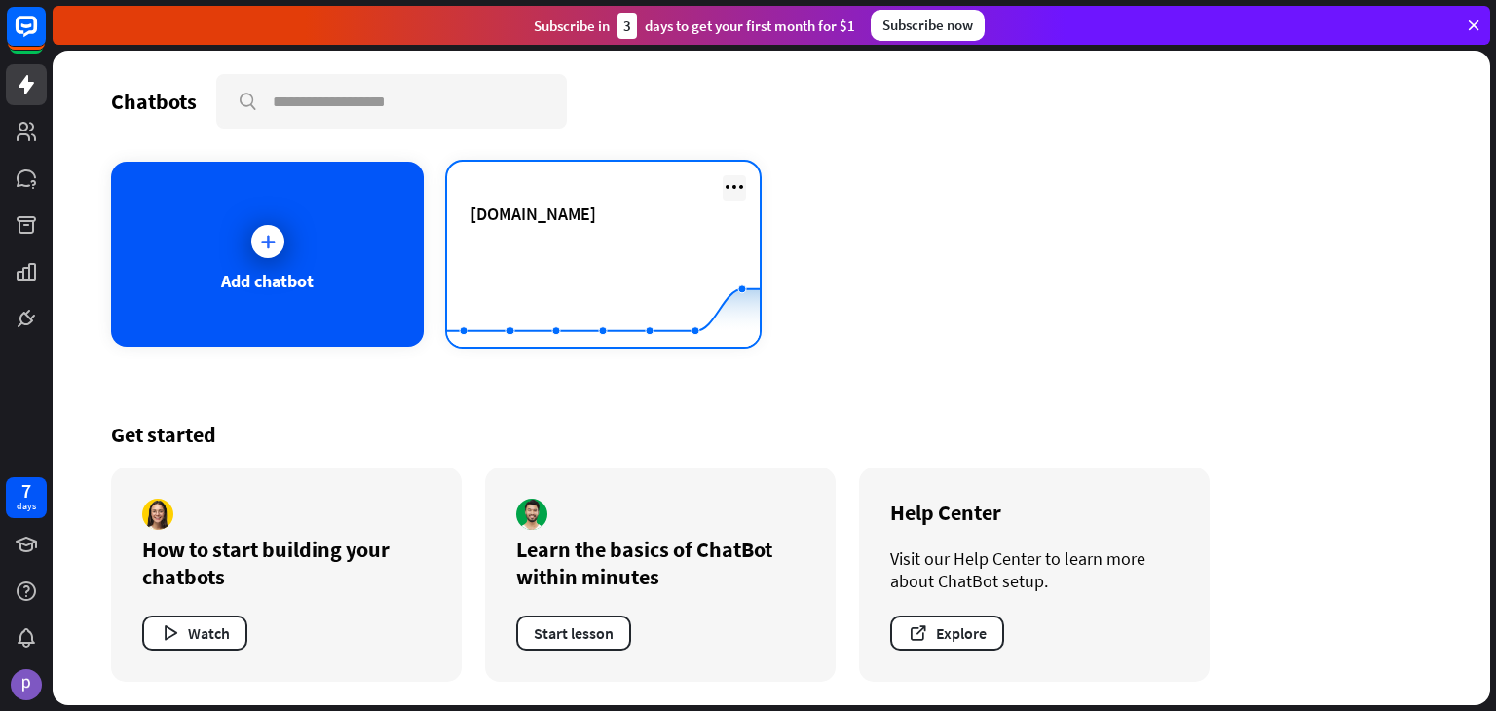
click at [740, 191] on icon at bounding box center [734, 186] width 23 height 23
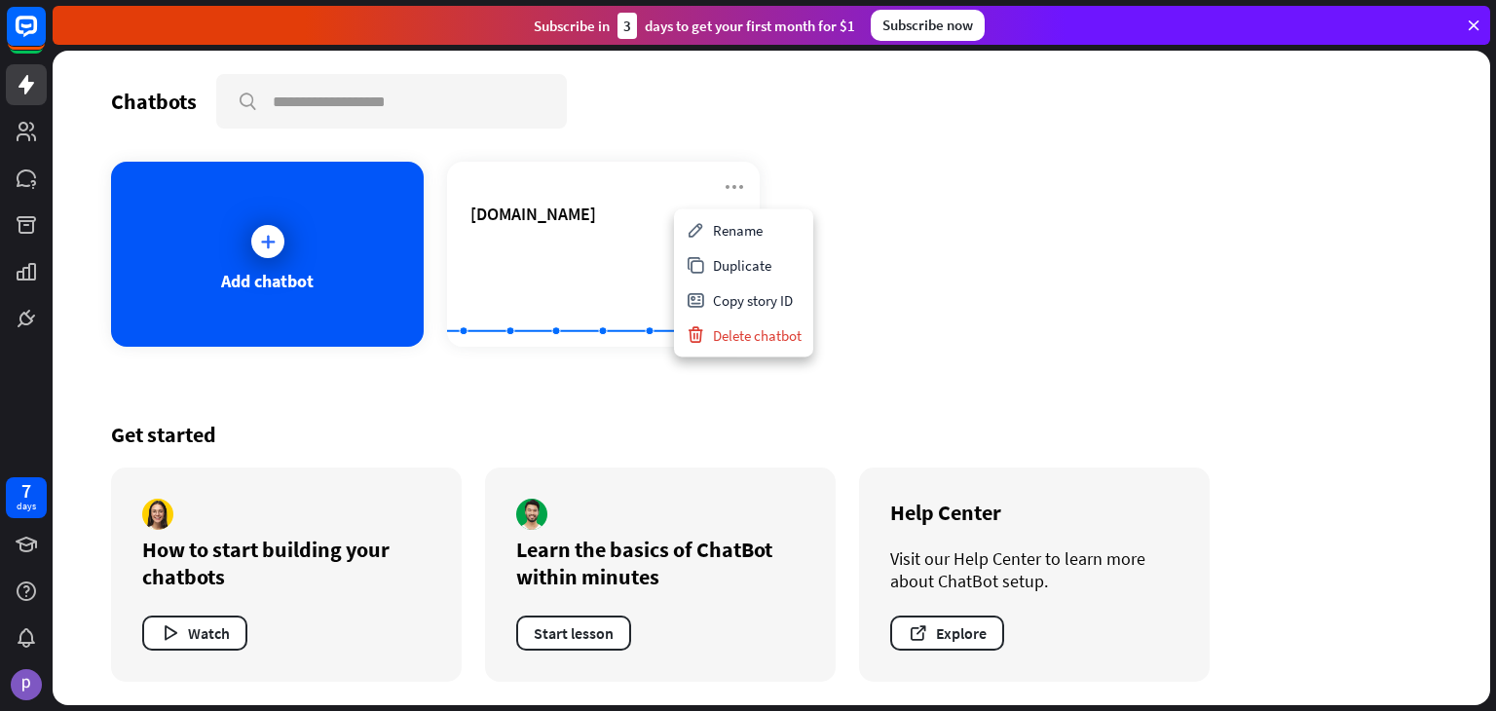
click at [913, 207] on div "Add chatbot [DOMAIN_NAME] Created with Highcharts 10.1.0 0 1 2" at bounding box center [771, 254] width 1321 height 185
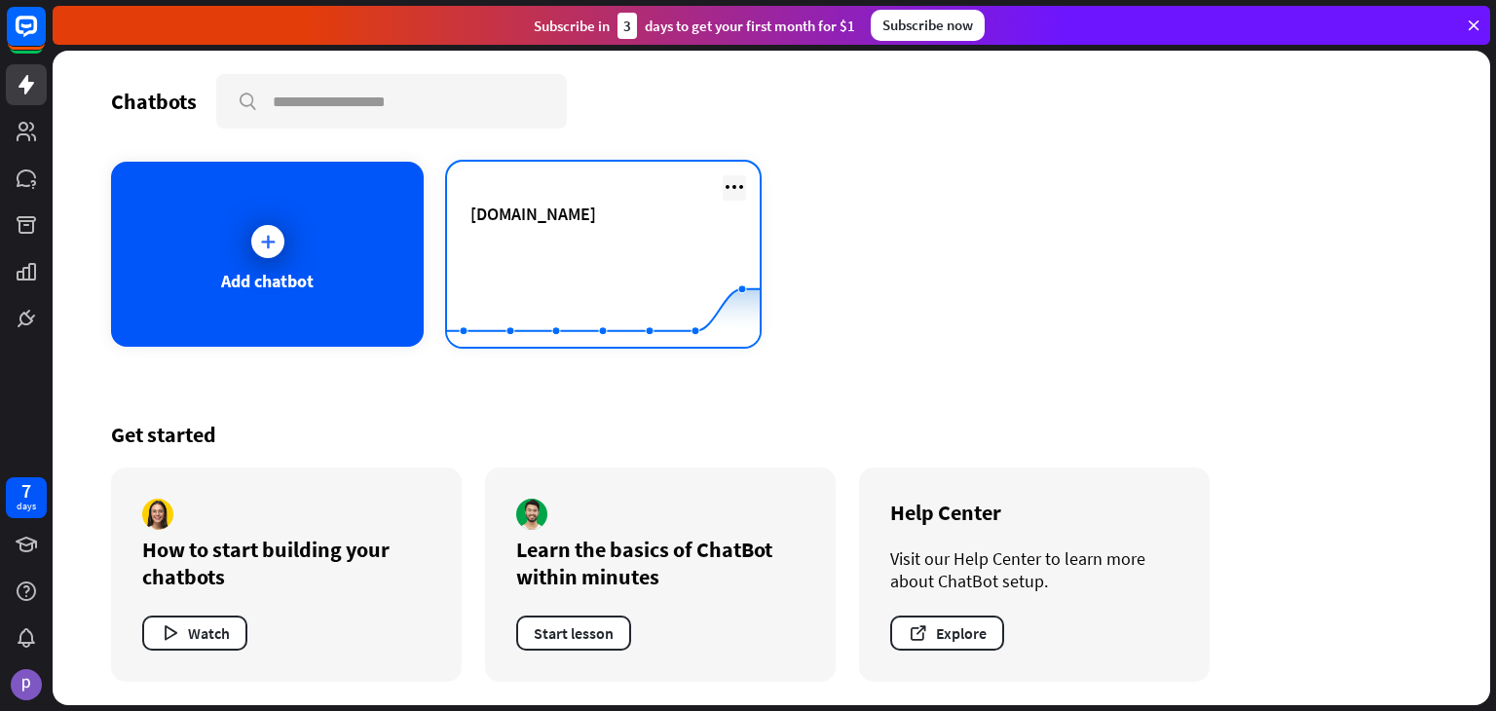
click at [740, 183] on icon at bounding box center [734, 186] width 23 height 23
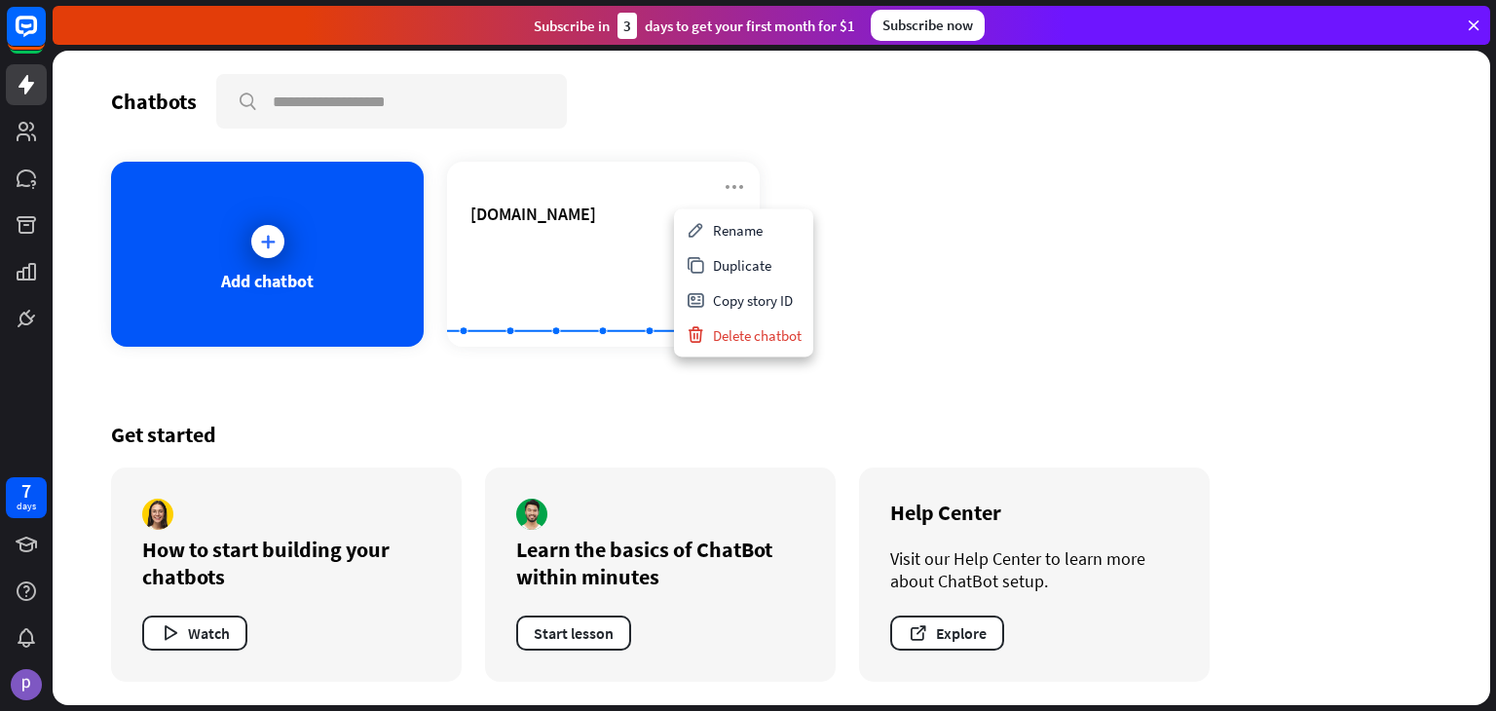
click at [847, 328] on div "Add chatbot [DOMAIN_NAME] Created with Highcharts 10.1.0 0 1 2" at bounding box center [771, 254] width 1321 height 185
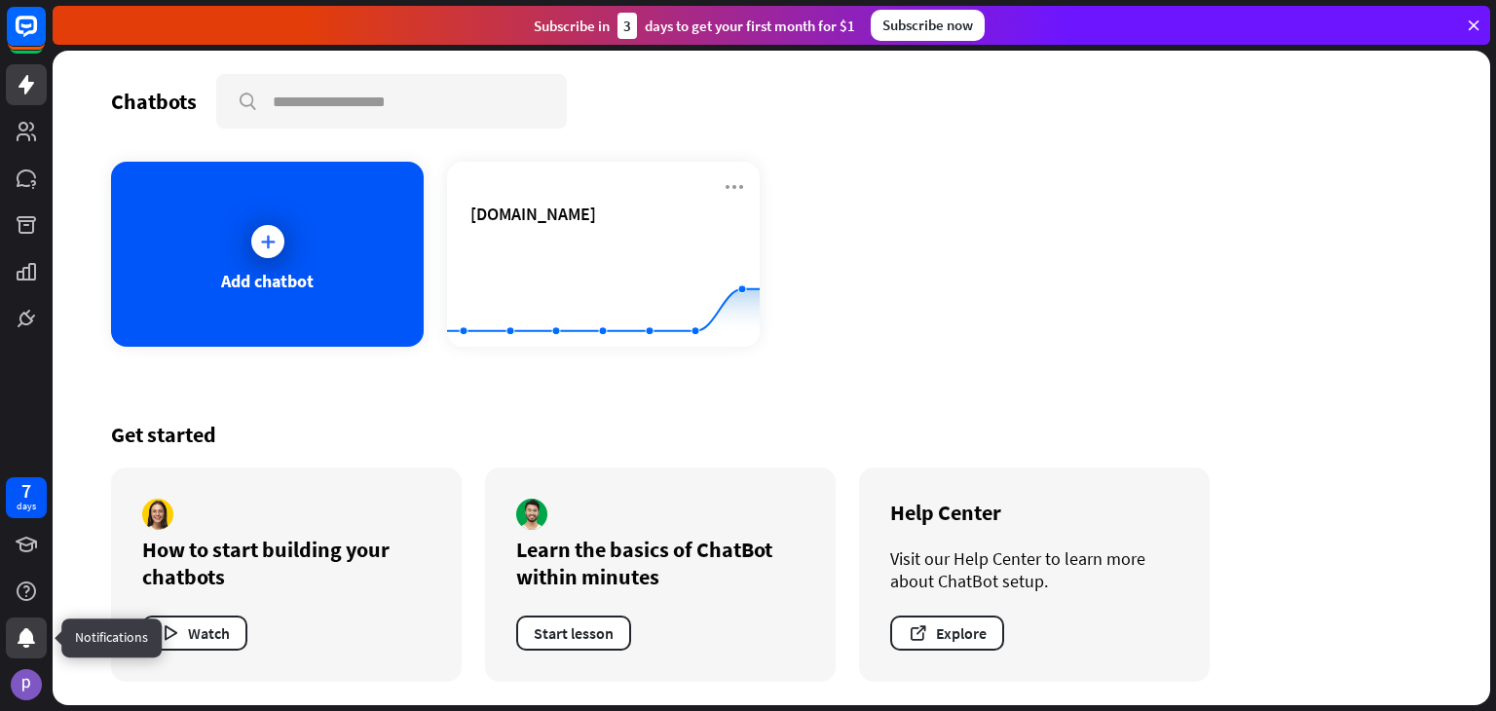
click at [31, 632] on icon at bounding box center [27, 637] width 18 height 19
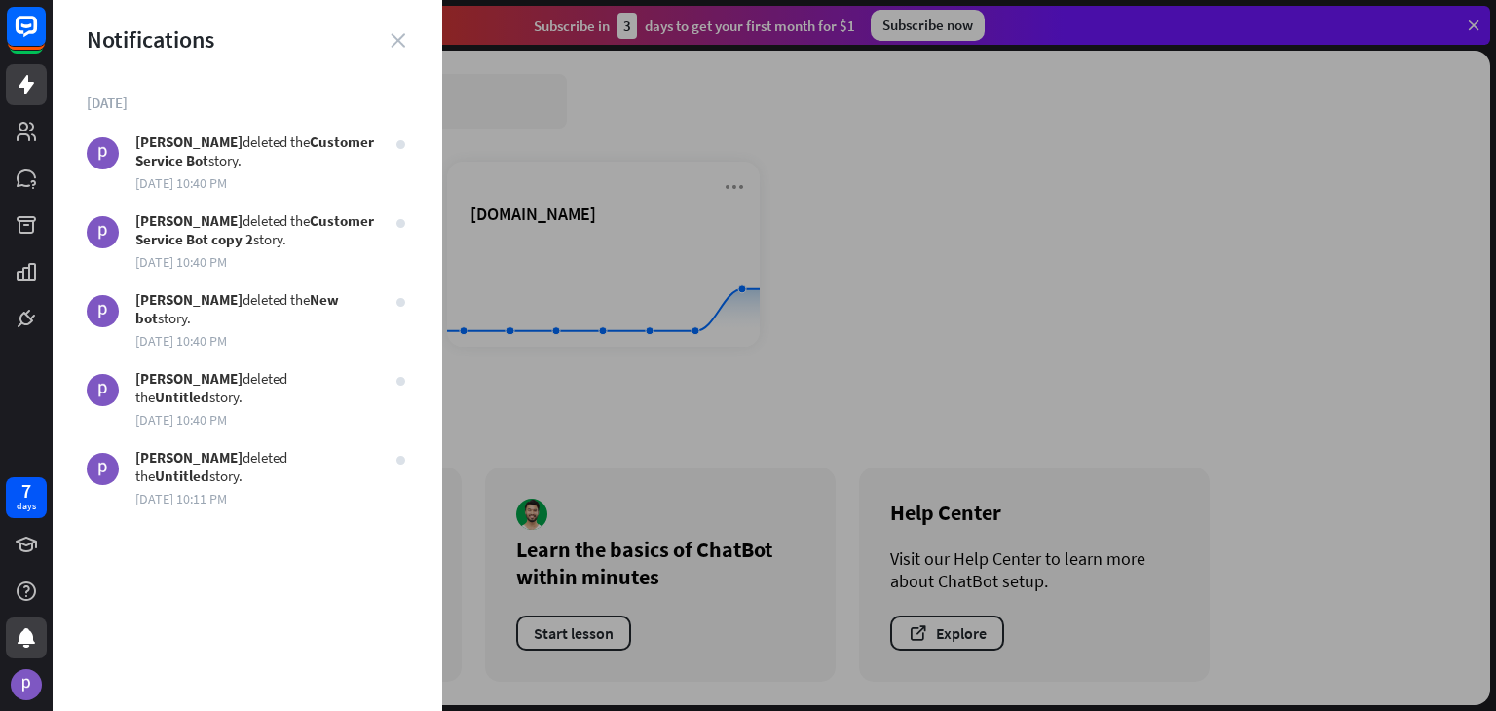
click at [404, 42] on icon "close" at bounding box center [398, 40] width 15 height 15
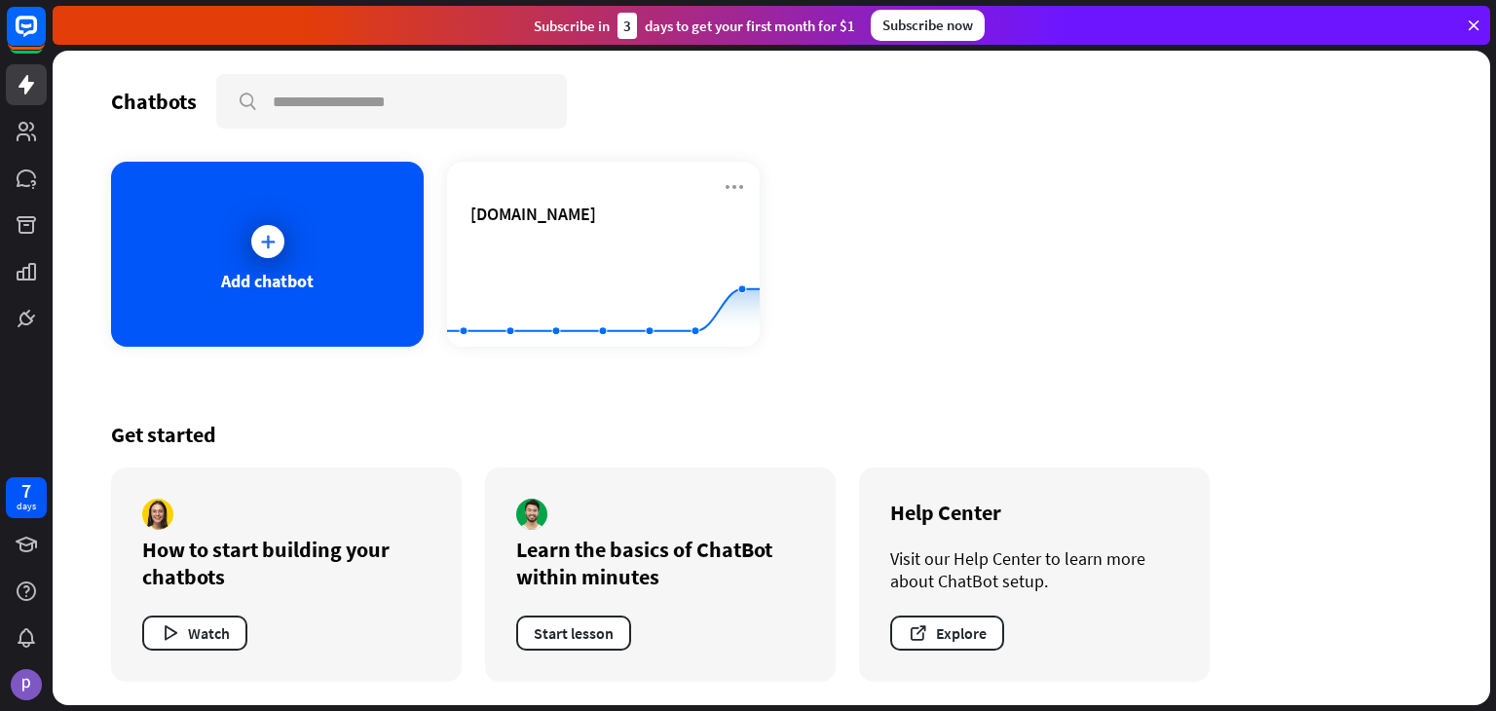
click at [846, 23] on div "Subscribe [DATE] to get your first month for $1" at bounding box center [694, 26] width 321 height 26
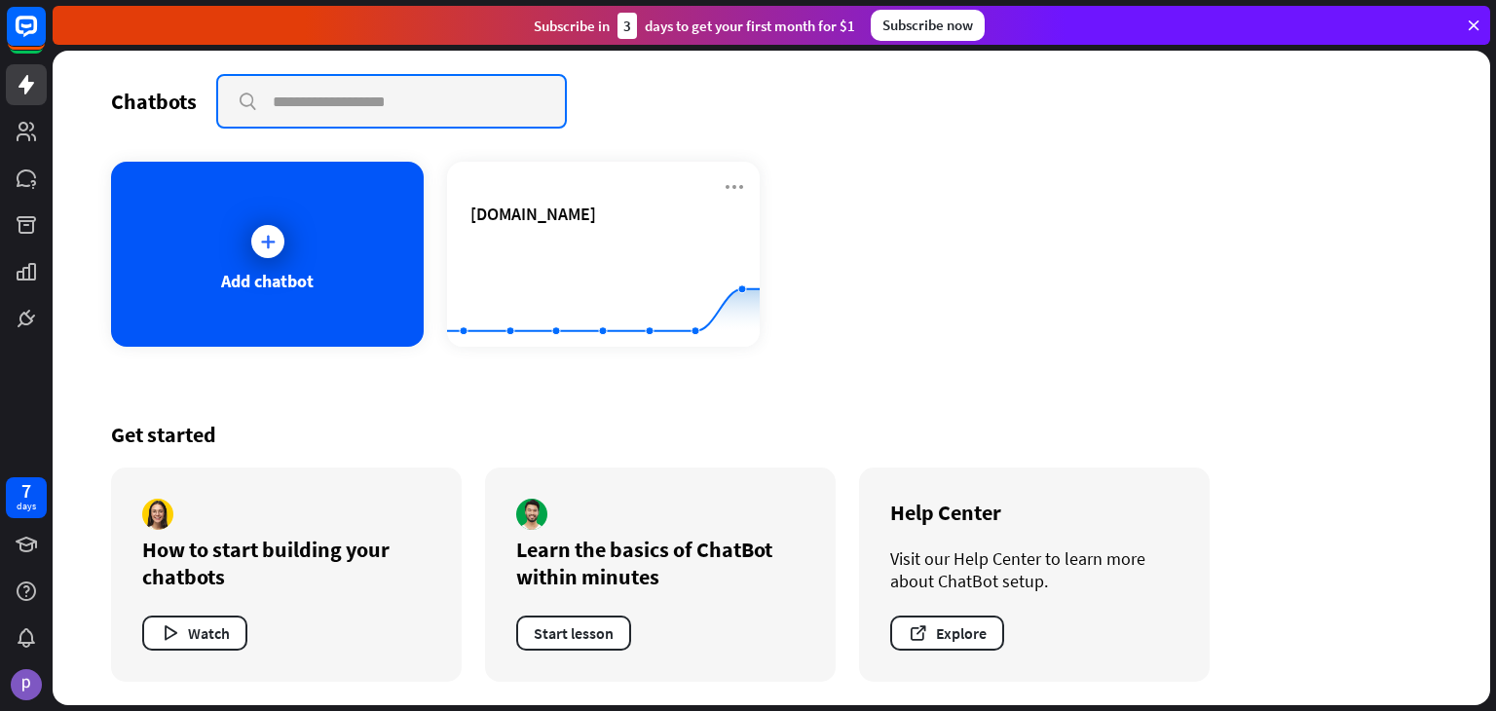
click at [505, 97] on input "text" at bounding box center [391, 101] width 347 height 51
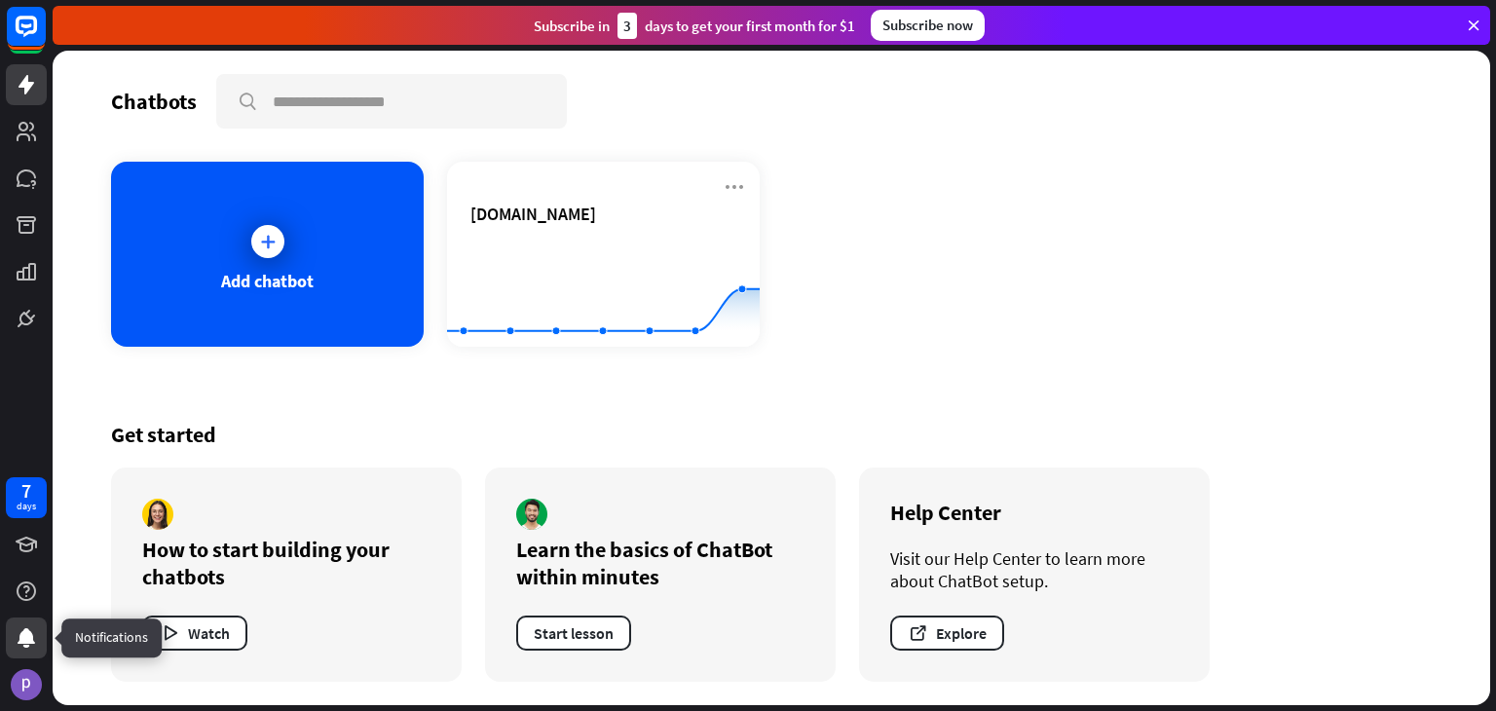
click at [10, 644] on div at bounding box center [26, 638] width 41 height 41
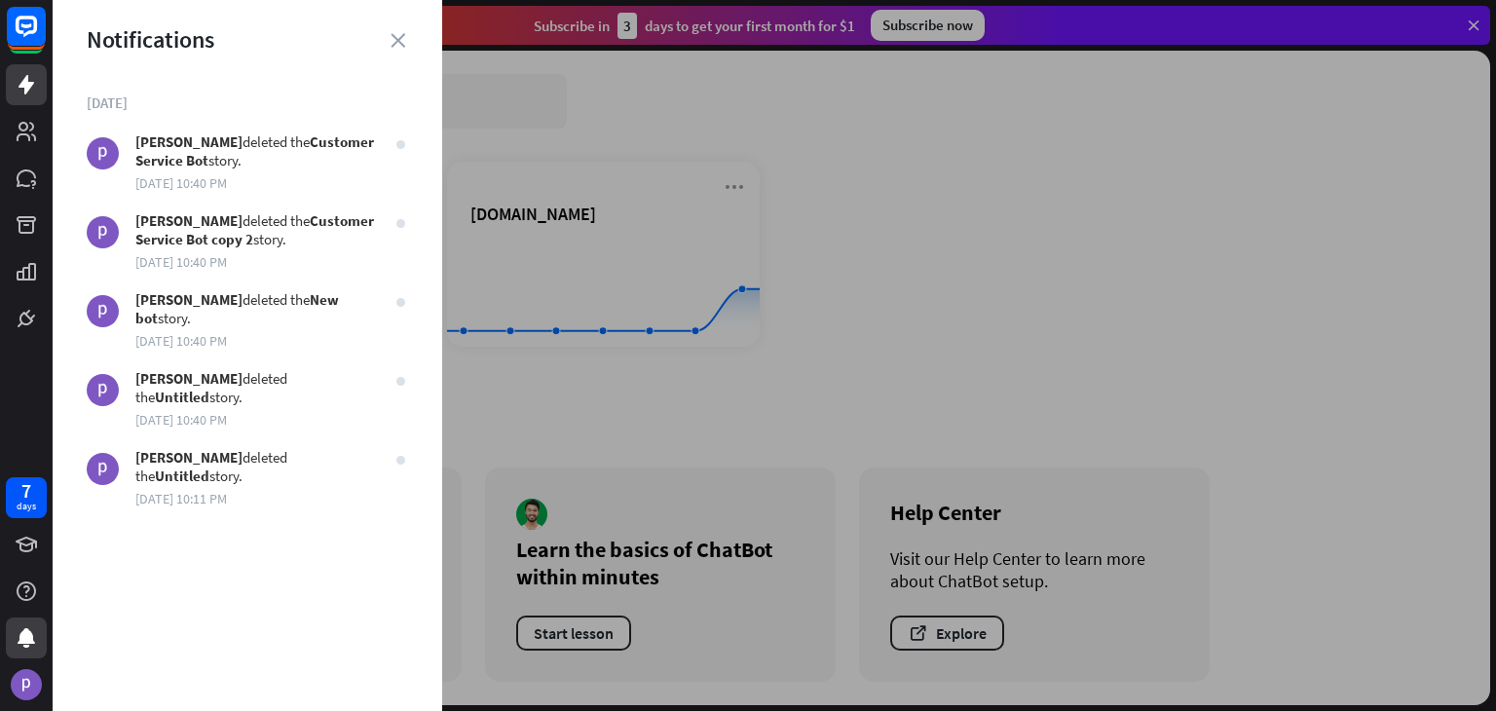
click at [694, 340] on div at bounding box center [775, 355] width 1444 height 711
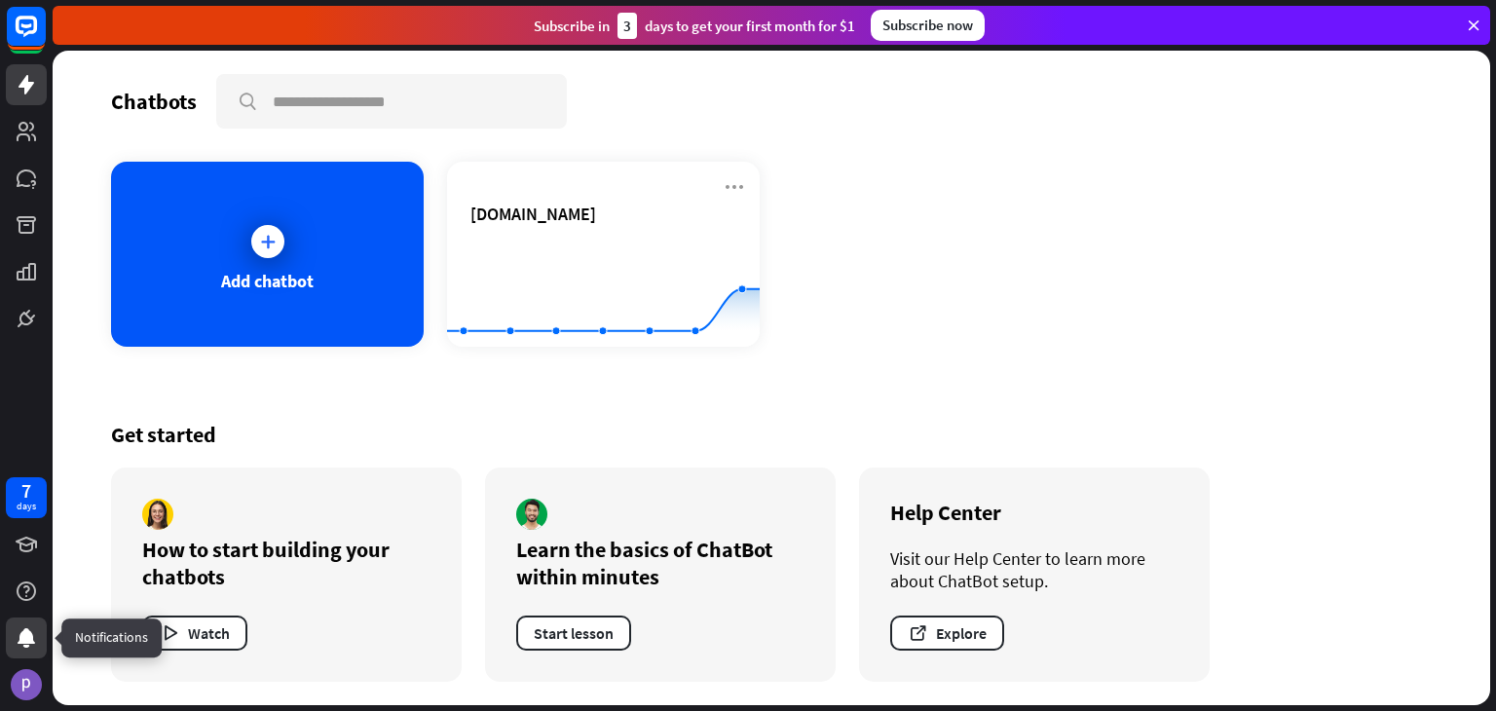
click at [22, 641] on icon at bounding box center [27, 637] width 18 height 19
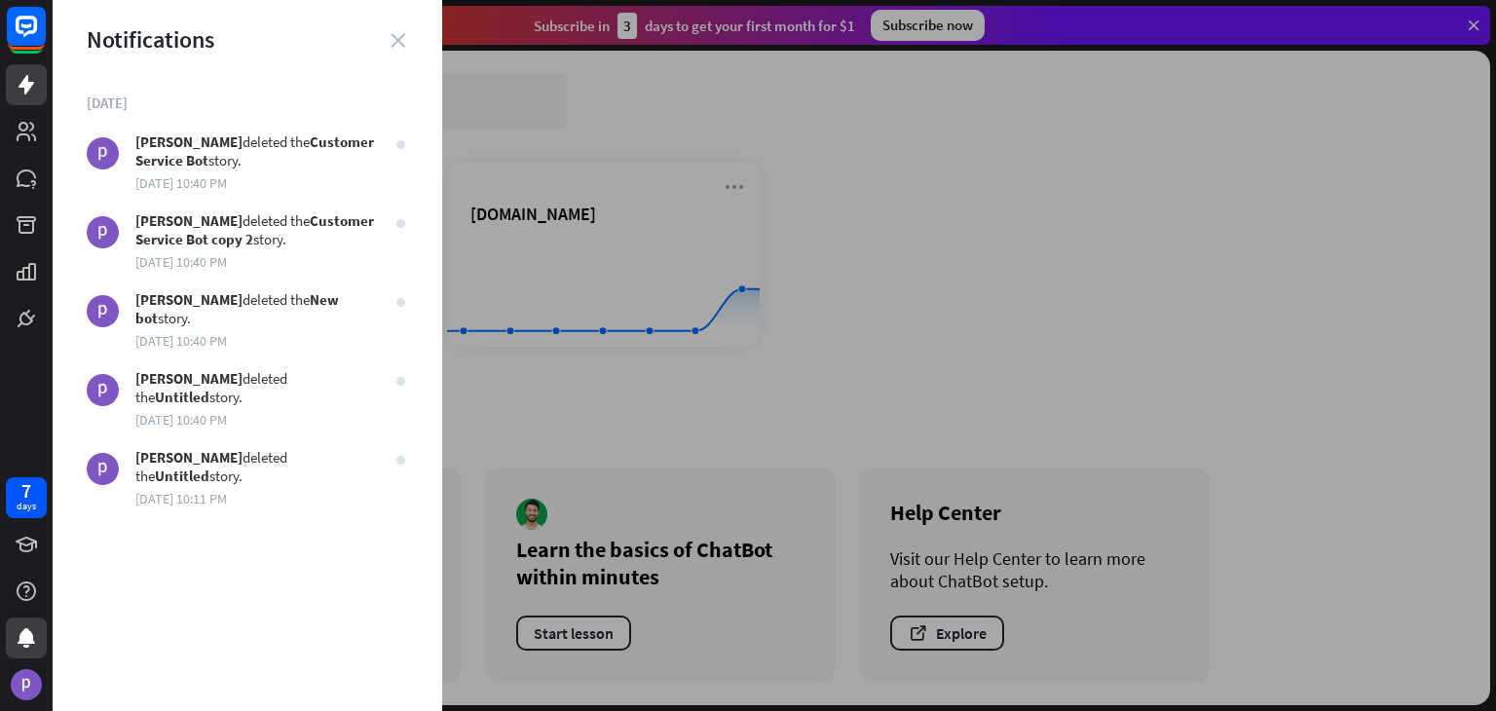
click at [391, 46] on icon "close" at bounding box center [398, 40] width 15 height 15
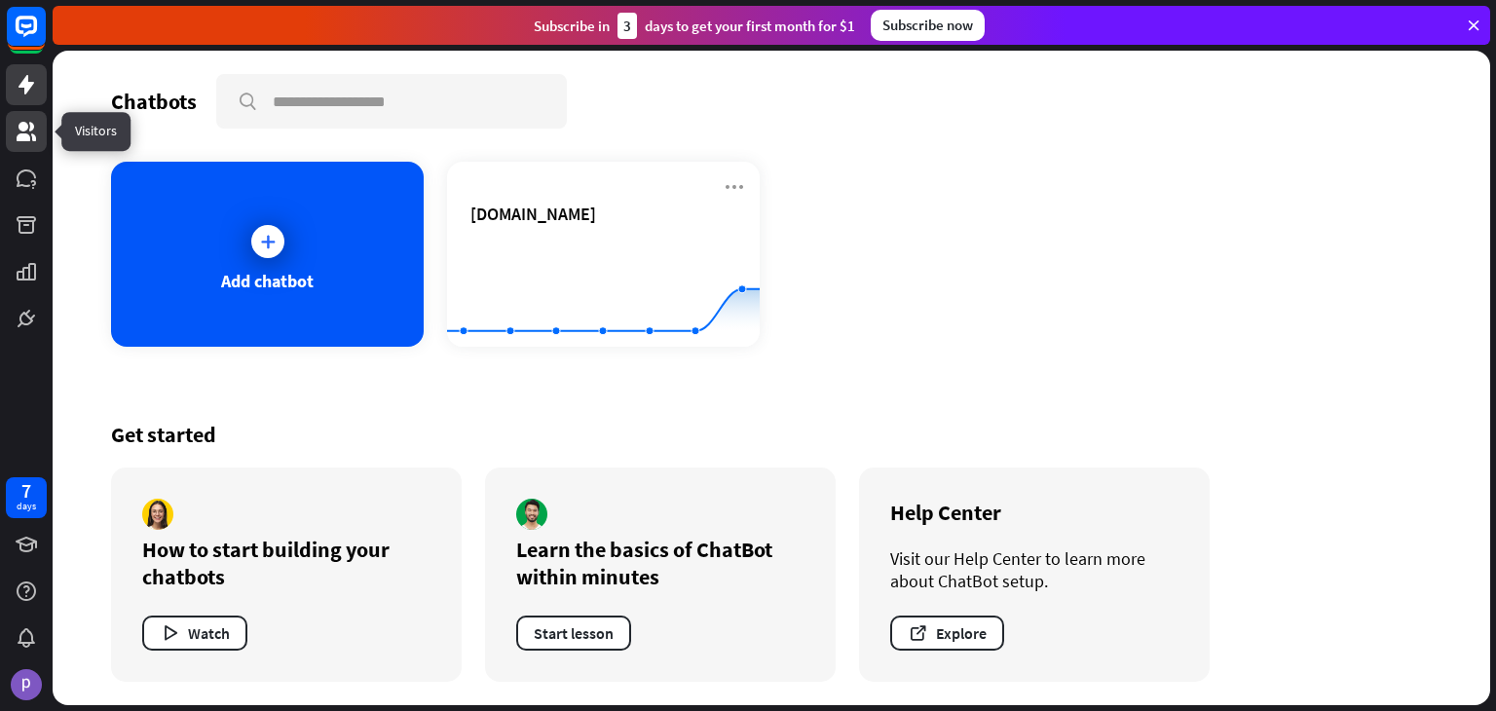
click at [13, 134] on link at bounding box center [26, 131] width 41 height 41
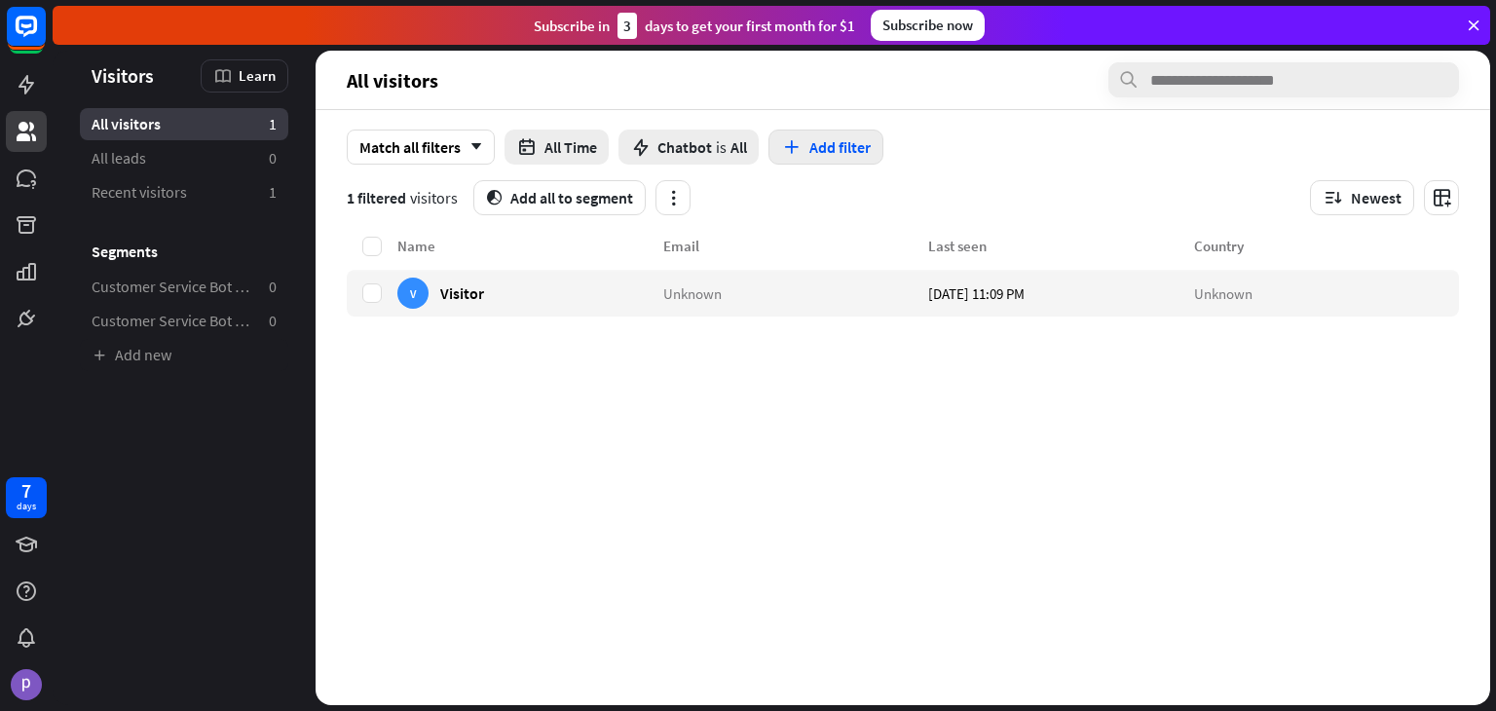
click at [861, 149] on button "Add filter" at bounding box center [826, 147] width 115 height 35
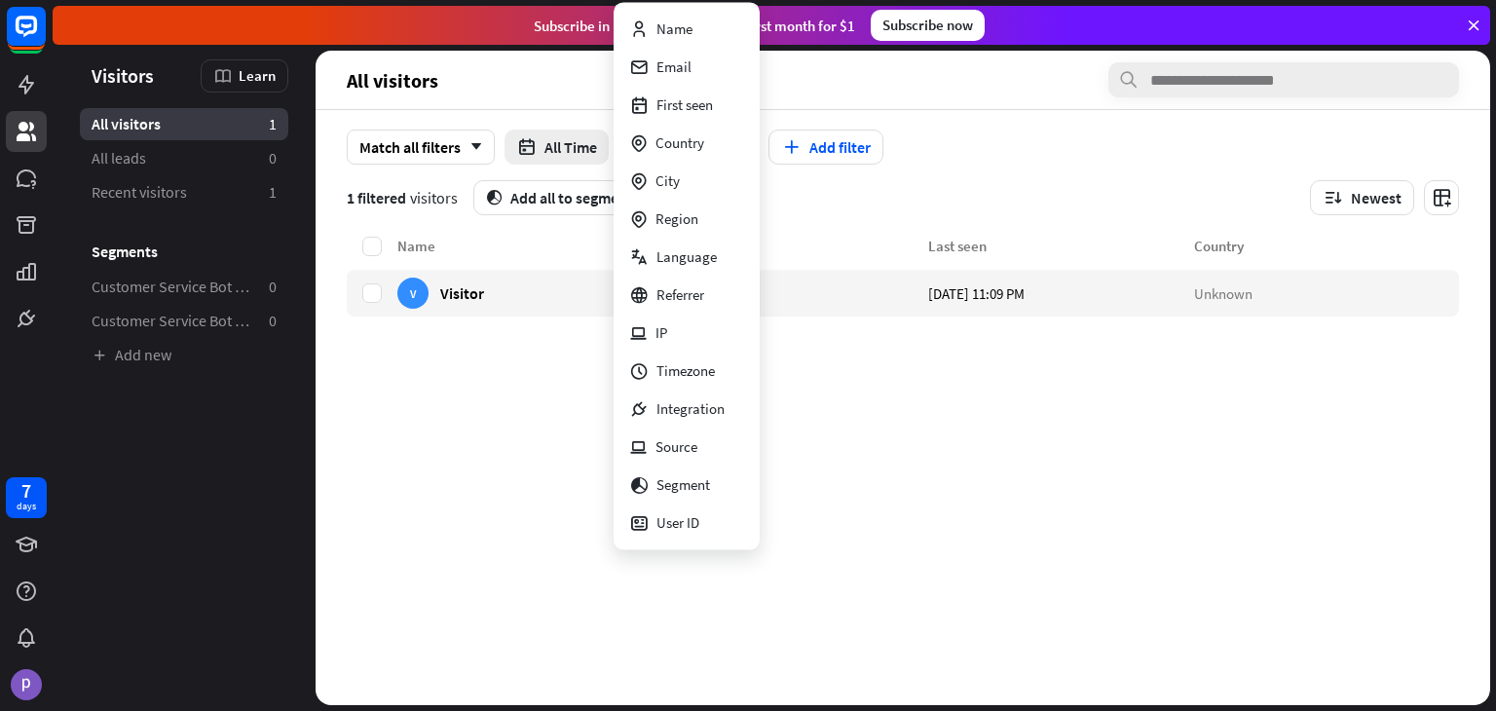
click at [553, 518] on div "Name Email Last seen Country V Visitor Unknown [DATE] 11:09 PM Unknown" at bounding box center [903, 470] width 1112 height 471
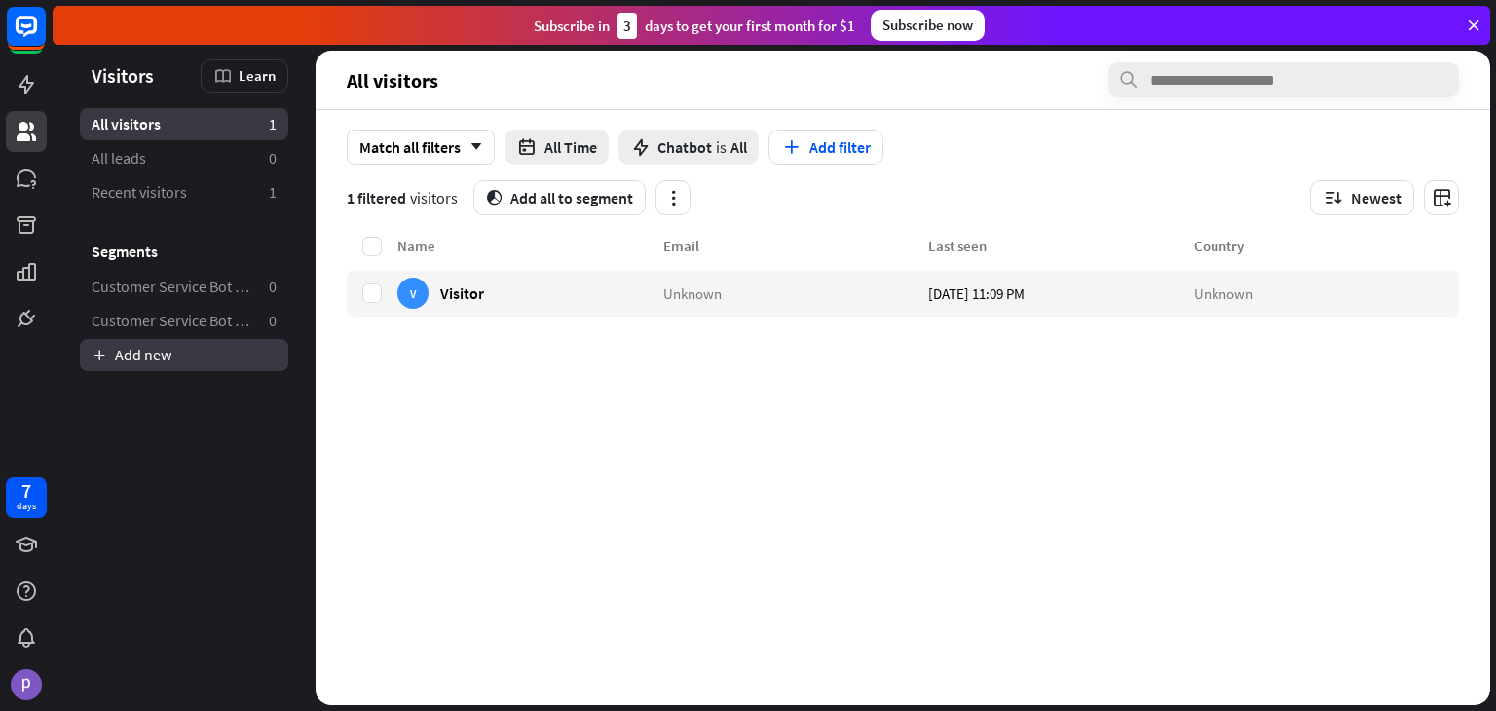
click at [162, 343] on link "Add new" at bounding box center [184, 355] width 208 height 32
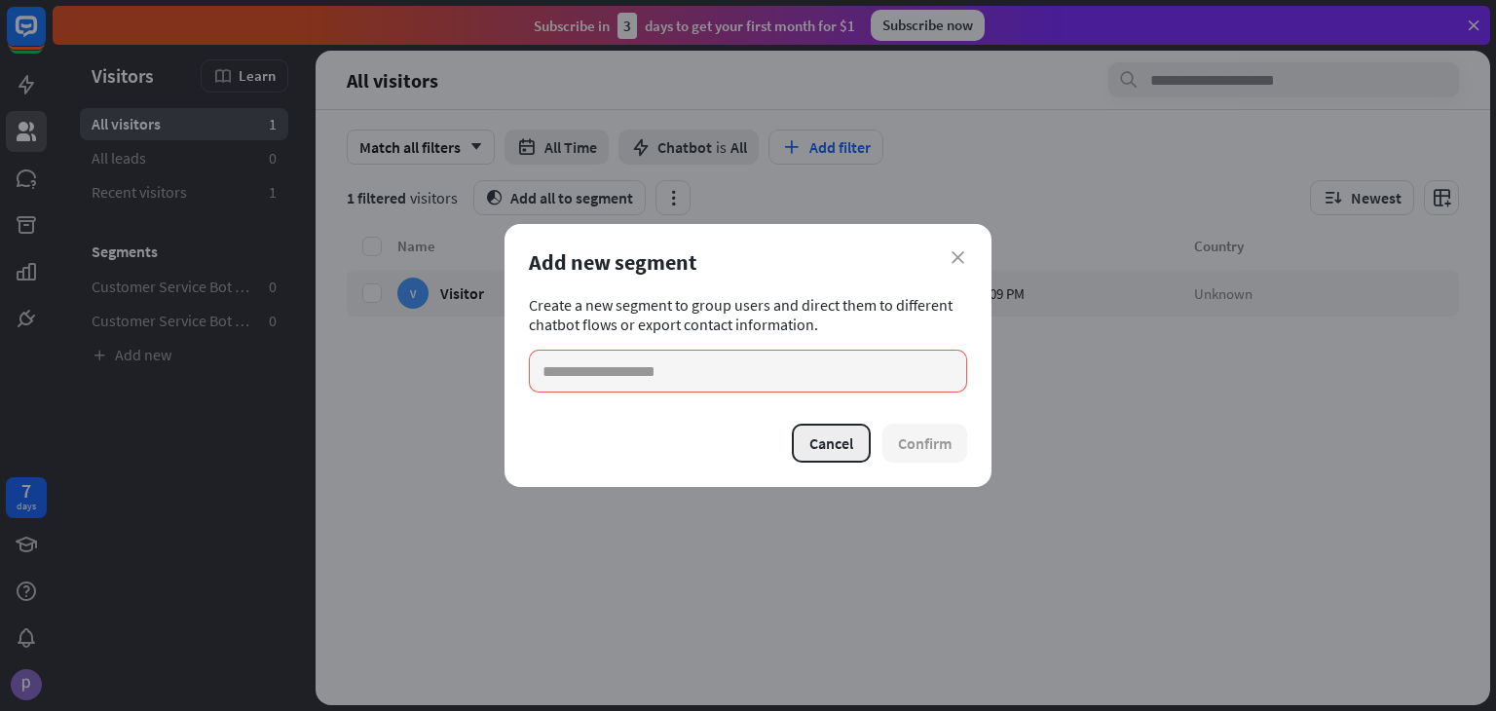
click at [835, 450] on button "Cancel" at bounding box center [831, 443] width 79 height 39
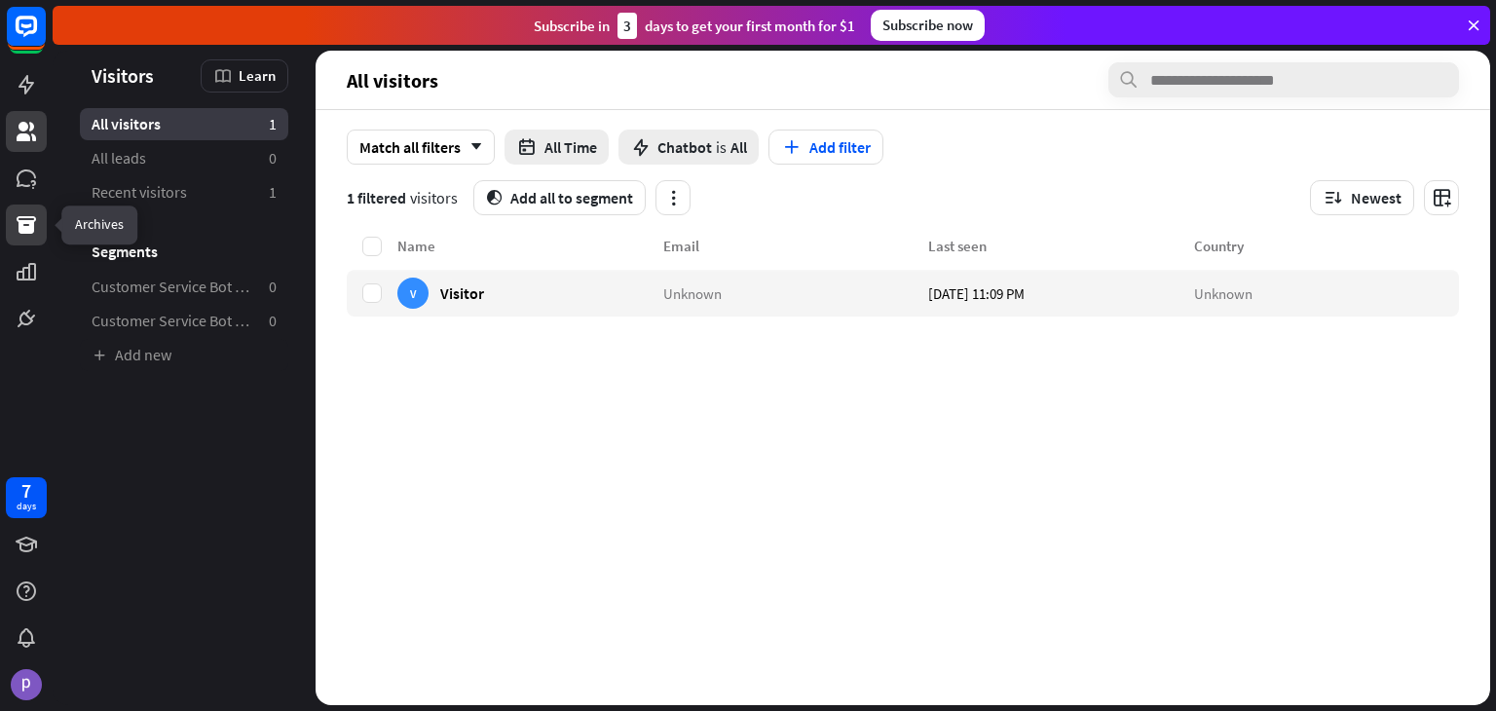
click at [20, 243] on link at bounding box center [26, 225] width 41 height 41
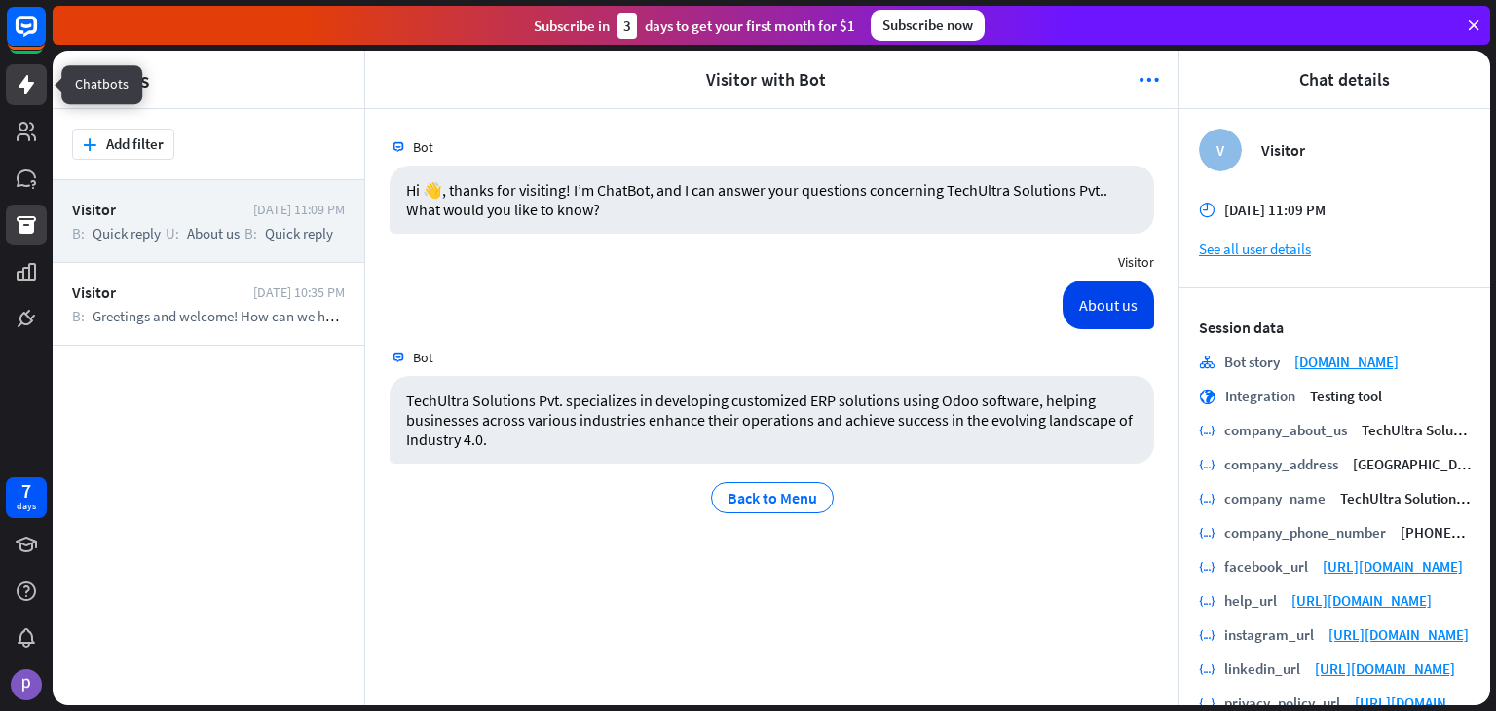
click at [19, 75] on icon at bounding box center [26, 84] width 23 height 23
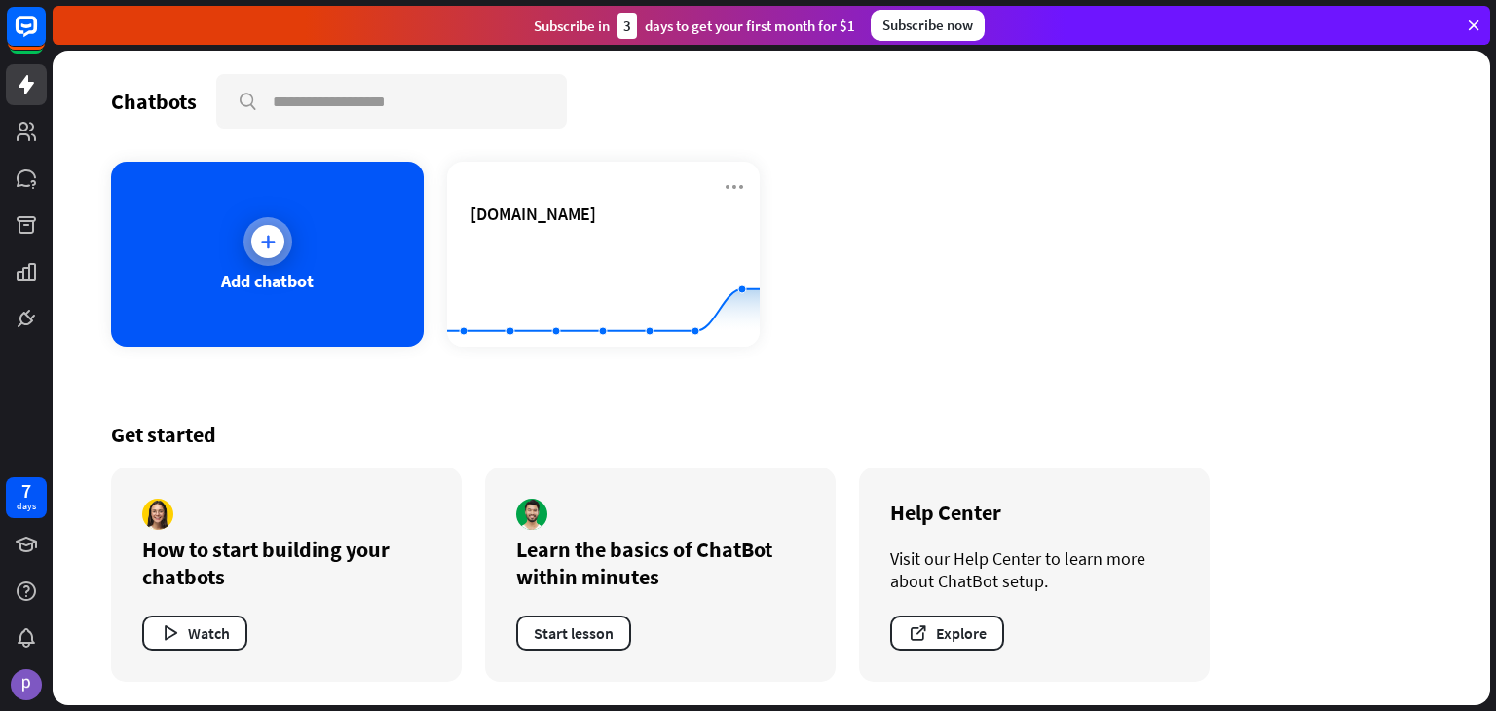
click at [269, 282] on div "Add chatbot" at bounding box center [267, 281] width 93 height 22
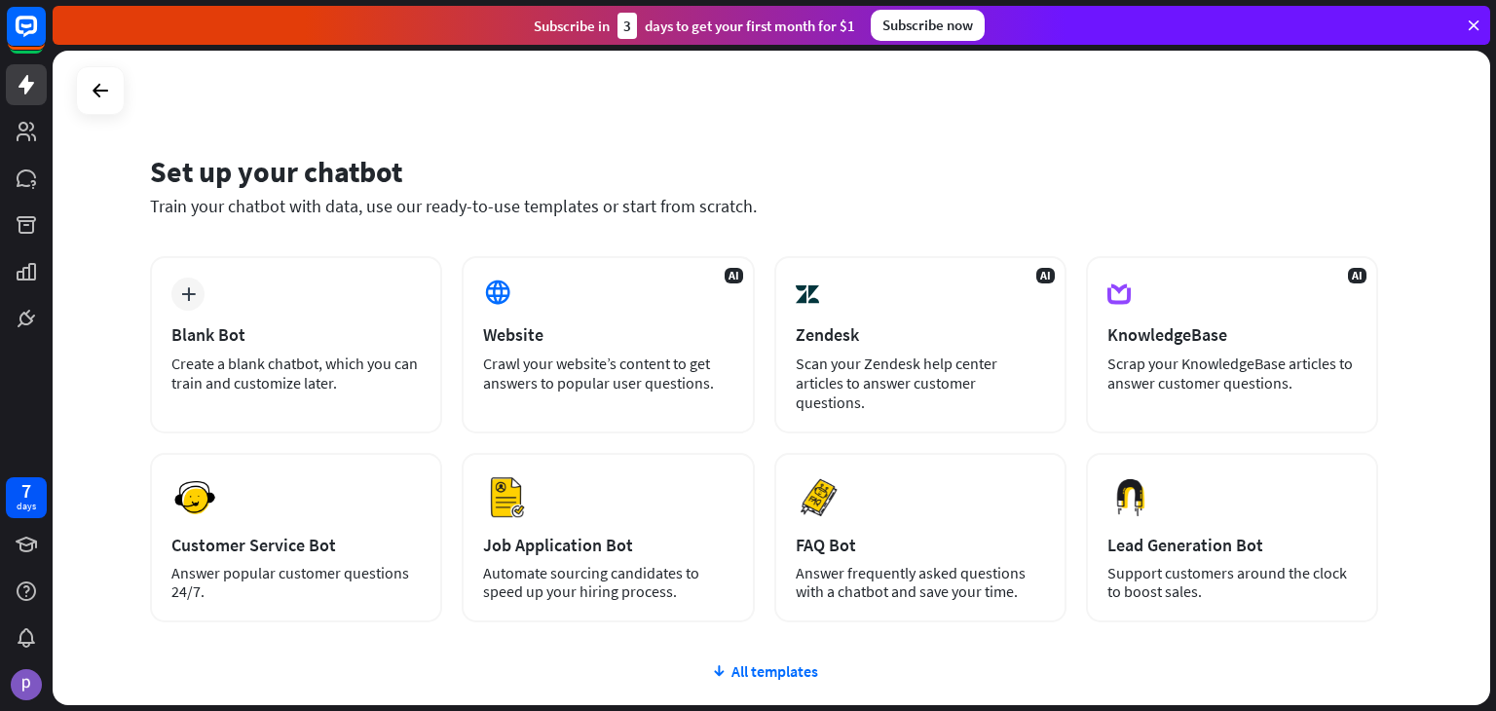
click at [254, 330] on div at bounding box center [772, 378] width 1438 height 655
click at [254, 330] on div "Blank Bot" at bounding box center [295, 334] width 249 height 22
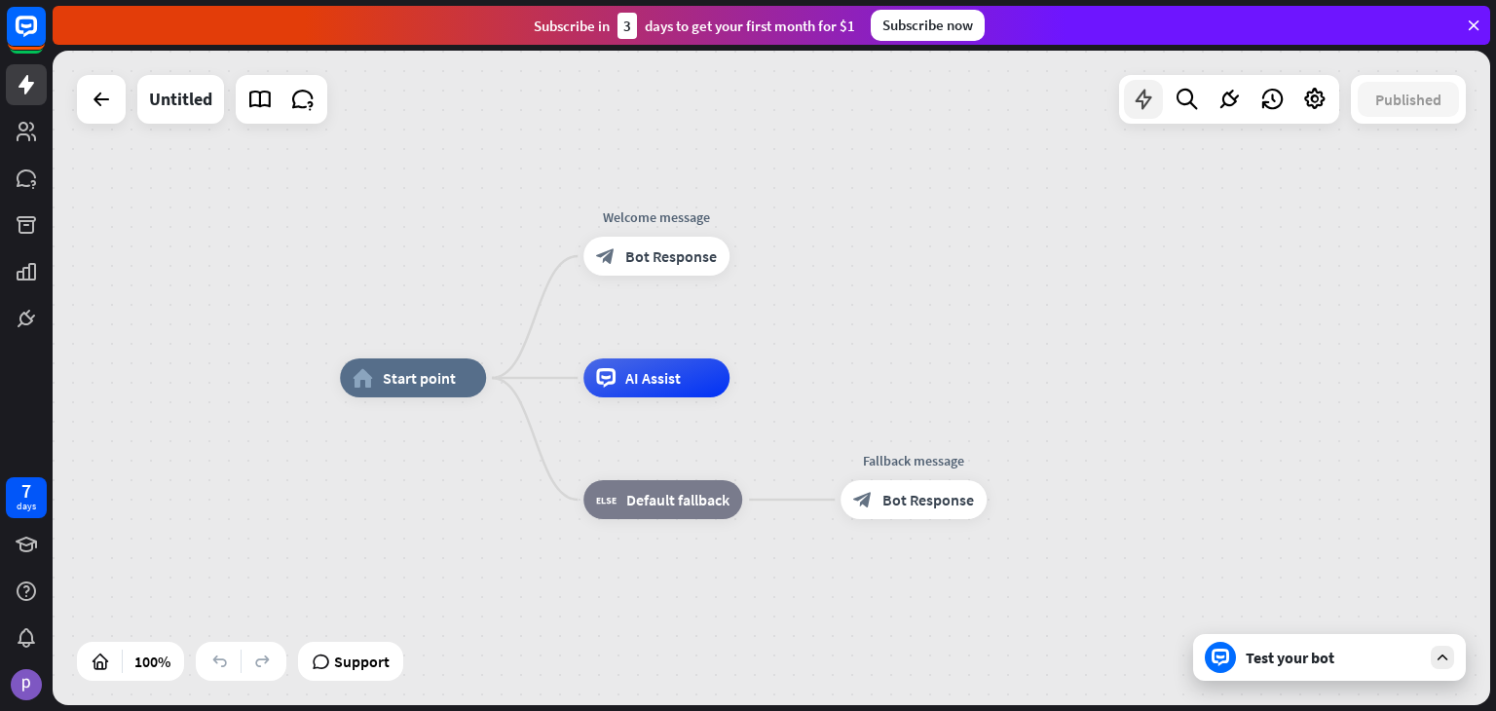
click at [1141, 97] on icon at bounding box center [1143, 99] width 25 height 25
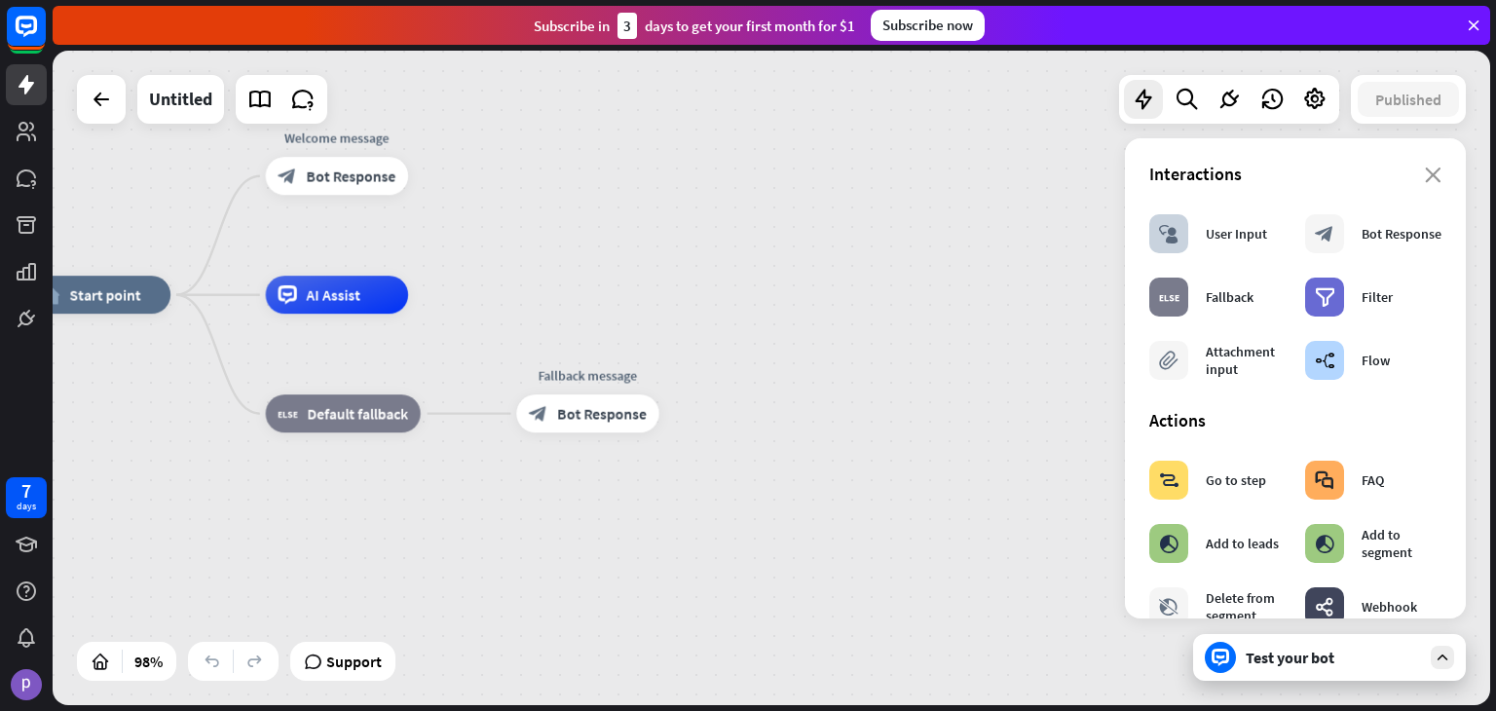
drag, startPoint x: 796, startPoint y: 590, endPoint x: 474, endPoint y: 502, distance: 333.5
click at [474, 502] on div "home_2 Start point Welcome message block_bot_response Bot Response AI Assist bl…" at bounding box center [729, 614] width 1403 height 639
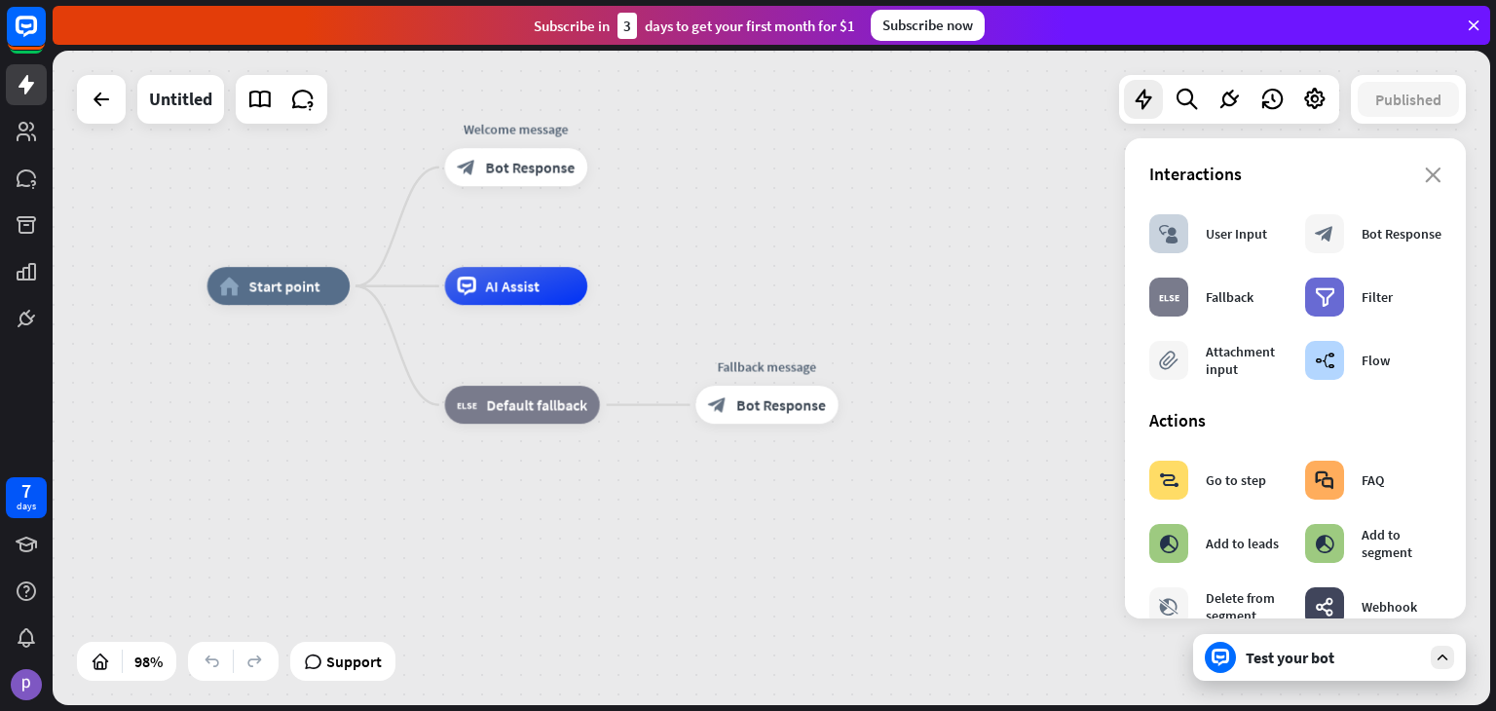
drag, startPoint x: 592, startPoint y: 491, endPoint x: 768, endPoint y: 487, distance: 175.4
click at [768, 487] on div "home_2 Start point Welcome message block_bot_response Bot Response AI Assist bl…" at bounding box center [908, 605] width 1403 height 639
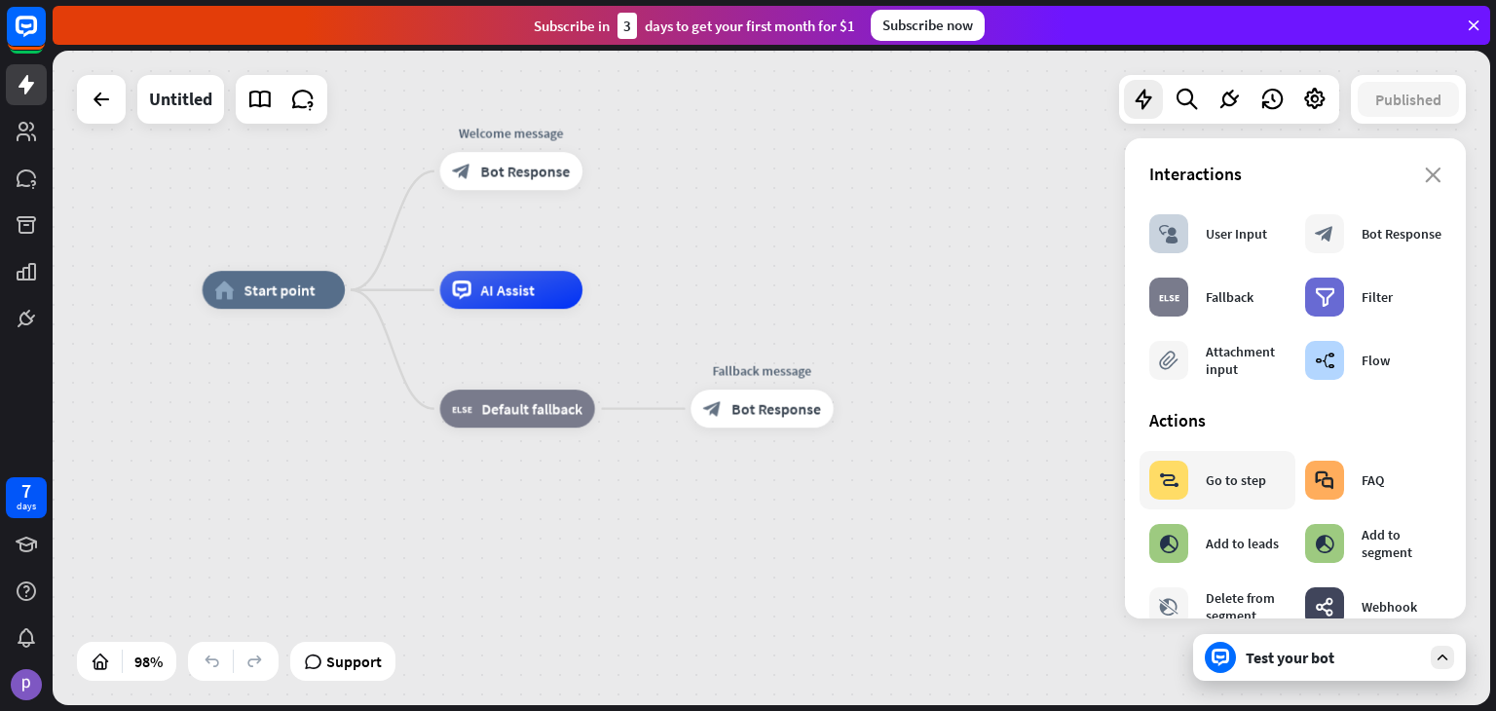
scroll to position [31, 0]
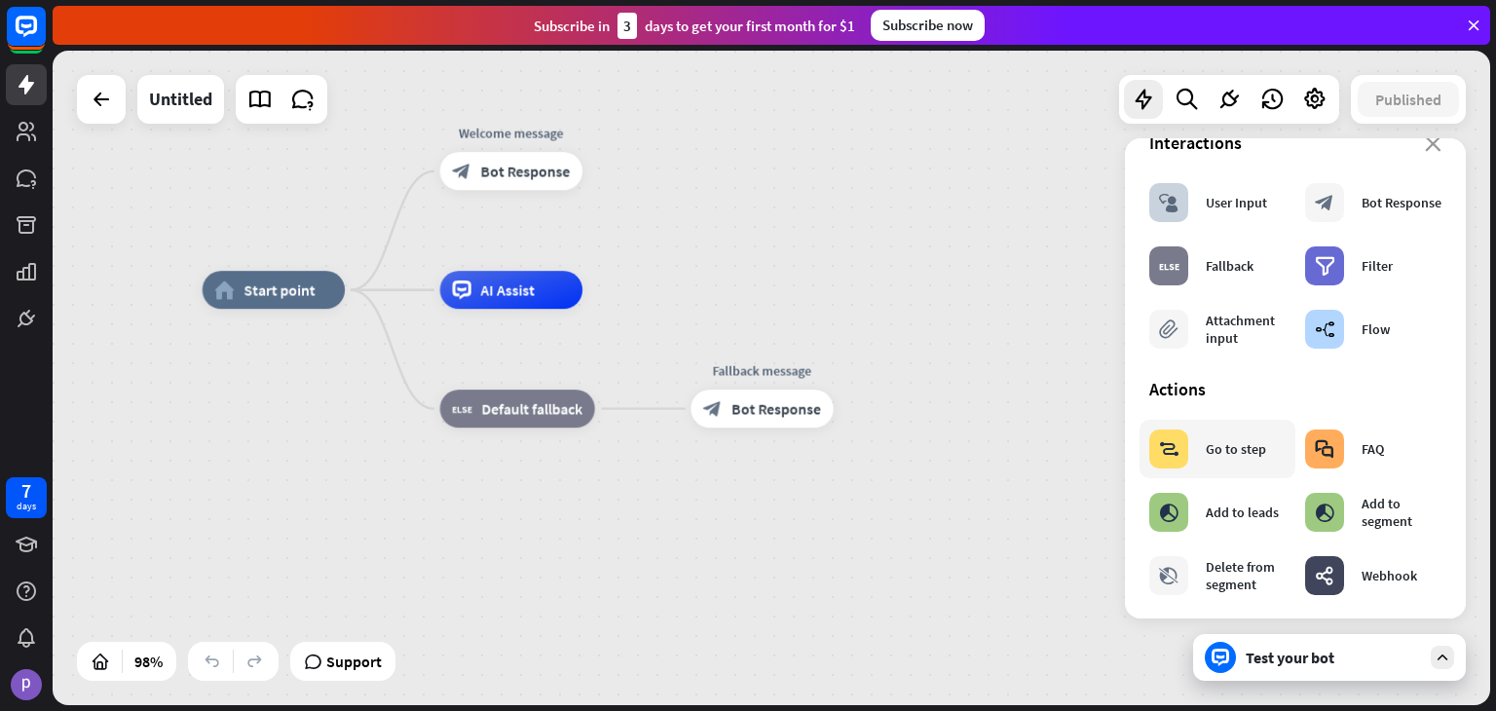
click at [1231, 461] on div "block_goto Go to step" at bounding box center [1207, 449] width 117 height 39
drag, startPoint x: 1231, startPoint y: 461, endPoint x: 791, endPoint y: 305, distance: 467.1
click at [791, 305] on div "home_2 Start point Welcome message block_bot_response Bot Response AI Assist bl…" at bounding box center [772, 378] width 1438 height 655
click at [962, 488] on div "home_2 Start point Welcome message block_bot_response Bot Response AI Assist bl…" at bounding box center [904, 609] width 1403 height 639
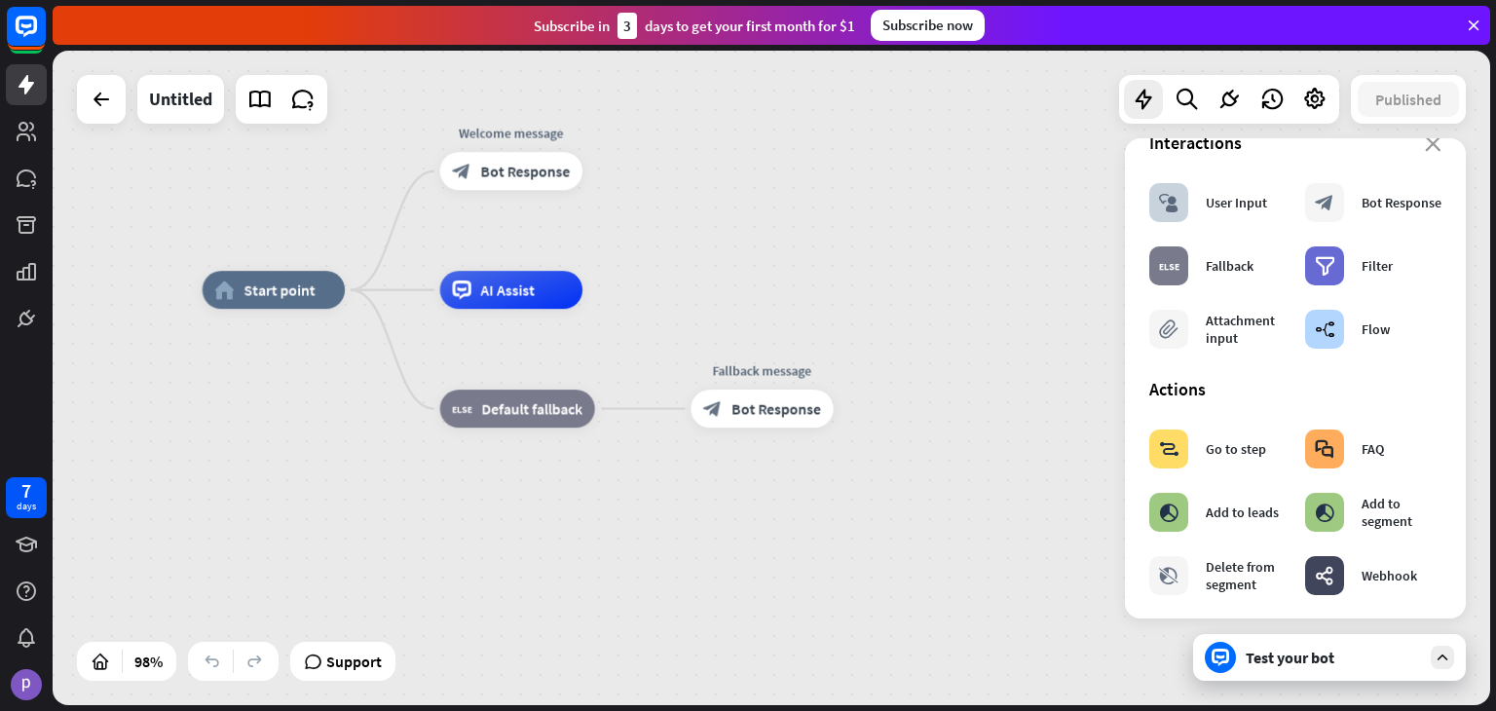
click at [906, 476] on div "home_2 Start point Welcome message block_bot_response Bot Response AI Assist bl…" at bounding box center [904, 609] width 1403 height 639
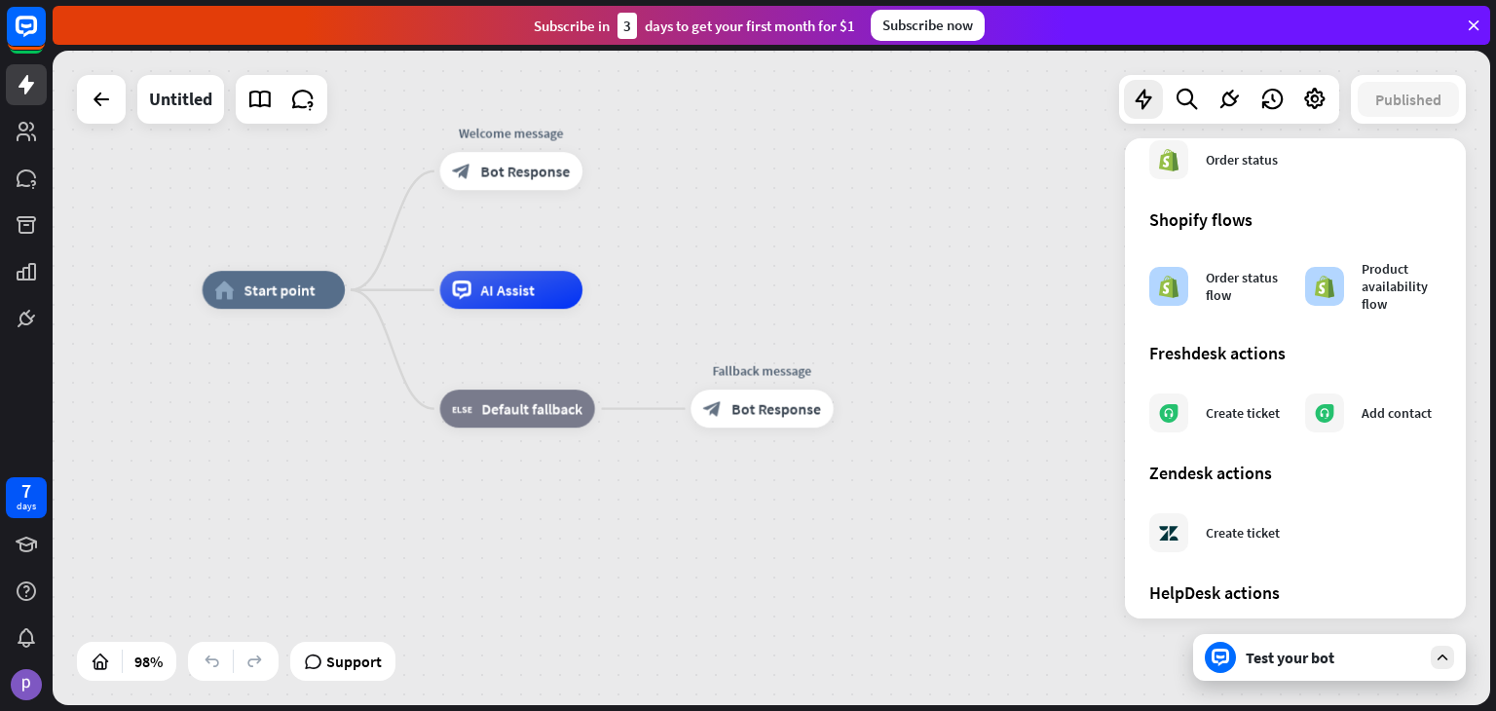
scroll to position [1091, 0]
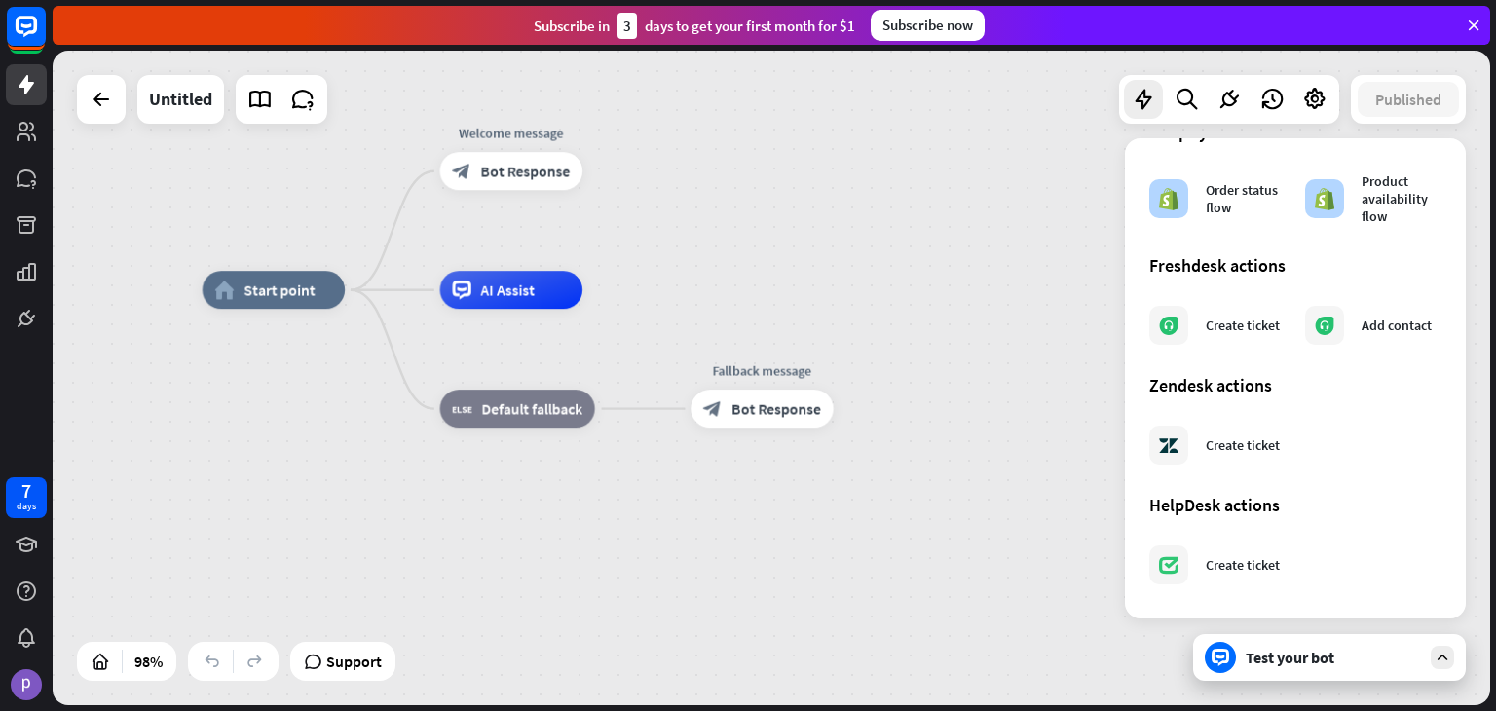
click at [881, 551] on div "home_2 Start point Welcome message block_bot_response Bot Response AI Assist bl…" at bounding box center [904, 609] width 1403 height 639
click at [21, 186] on icon at bounding box center [26, 178] width 23 height 23
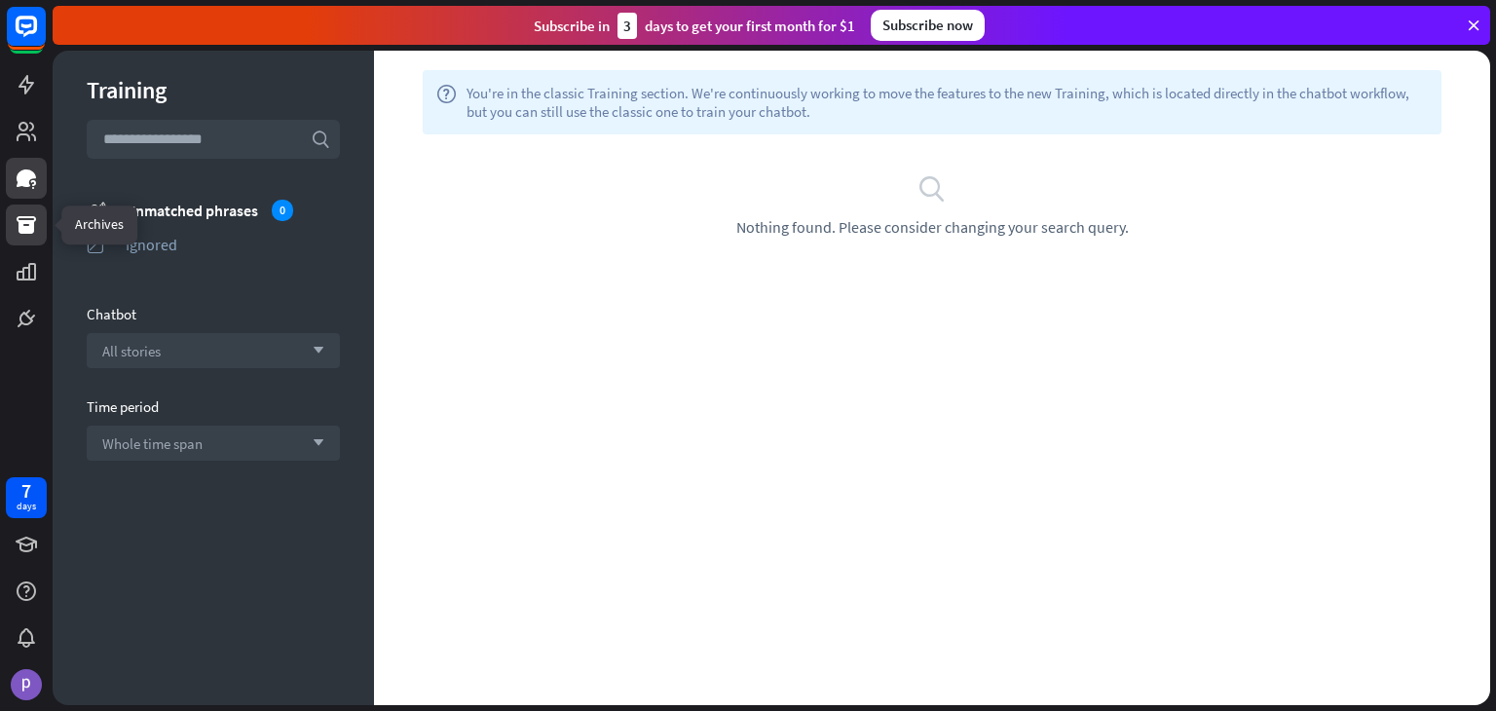
click at [32, 244] on link at bounding box center [26, 225] width 41 height 41
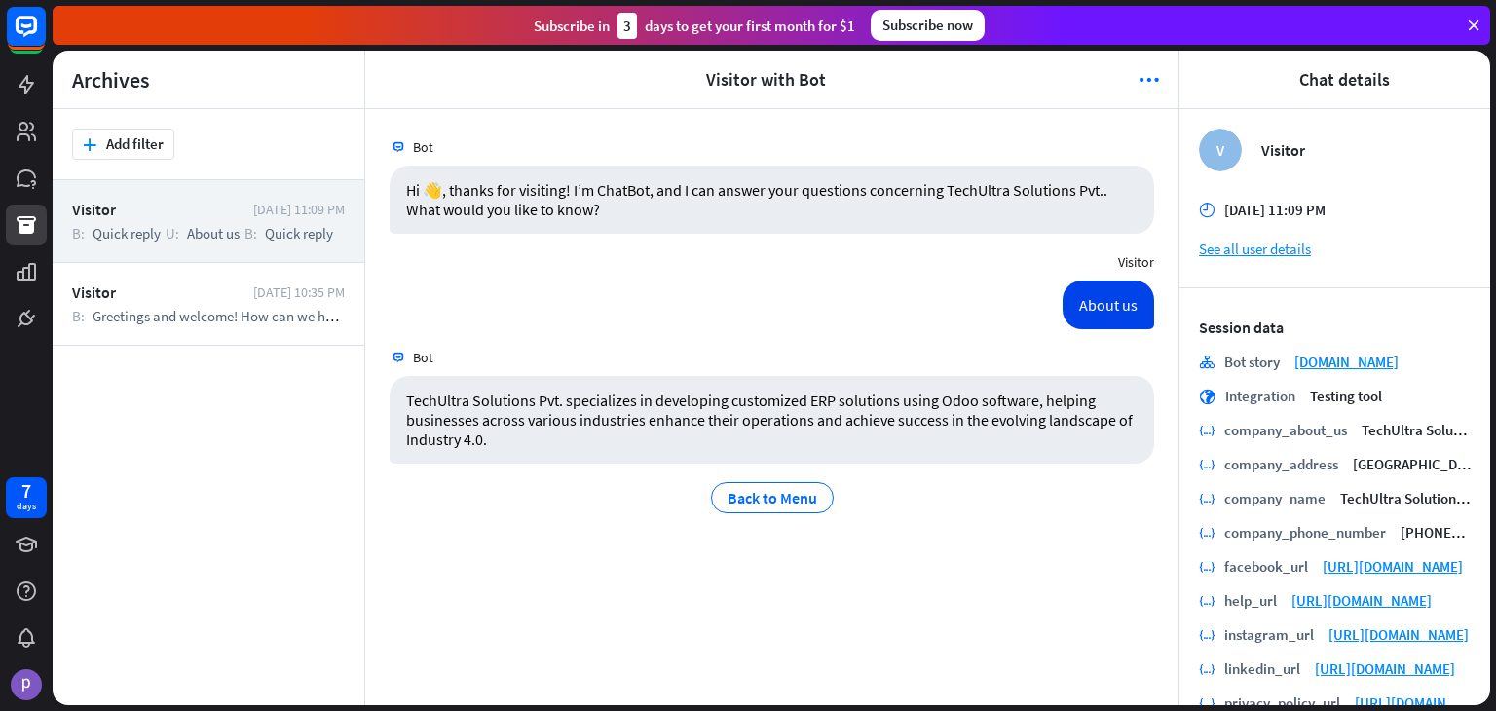
click at [898, 266] on div "Visitor" at bounding box center [771, 262] width 813 height 37
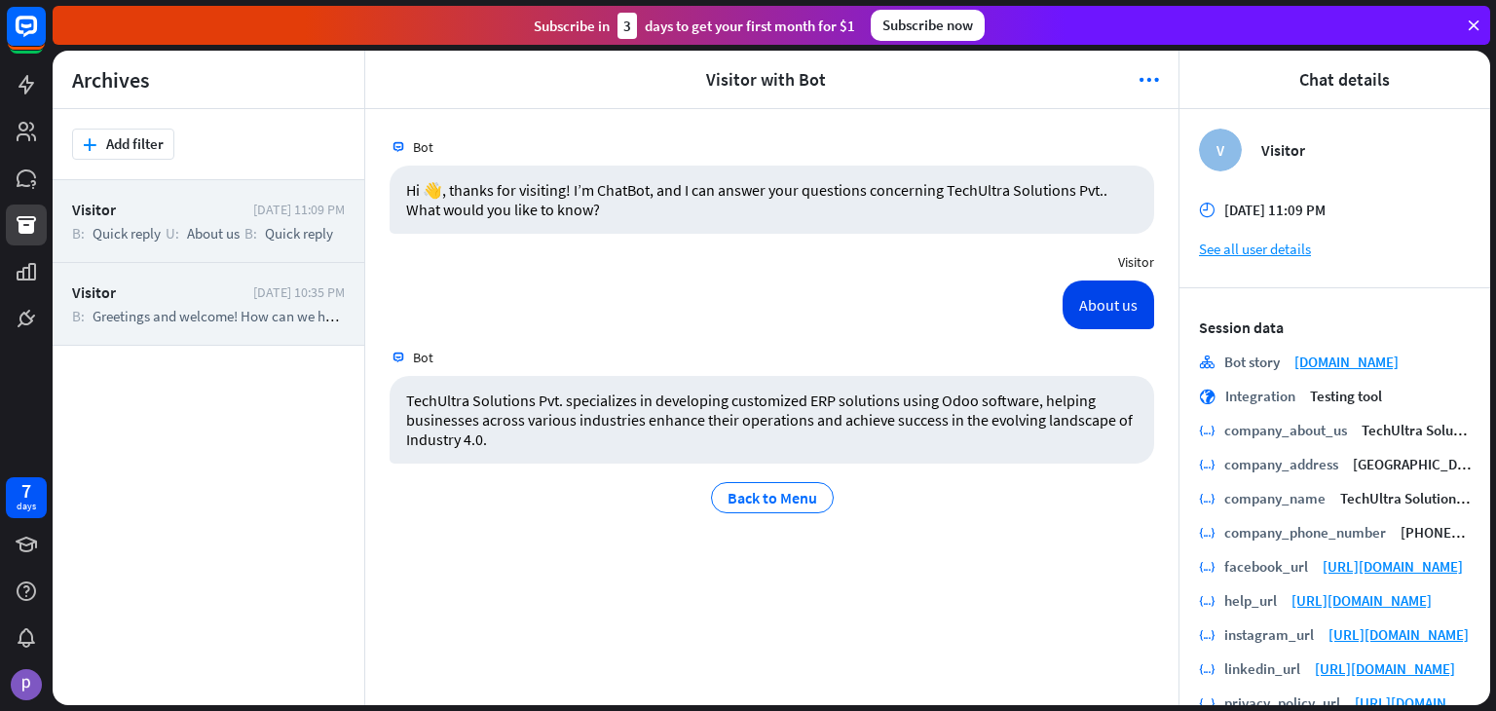
click at [192, 302] on div "Visitor [DATE] 10:35 PM B: Greetings and welcome! How can we help you [DATE]?" at bounding box center [209, 304] width 312 height 83
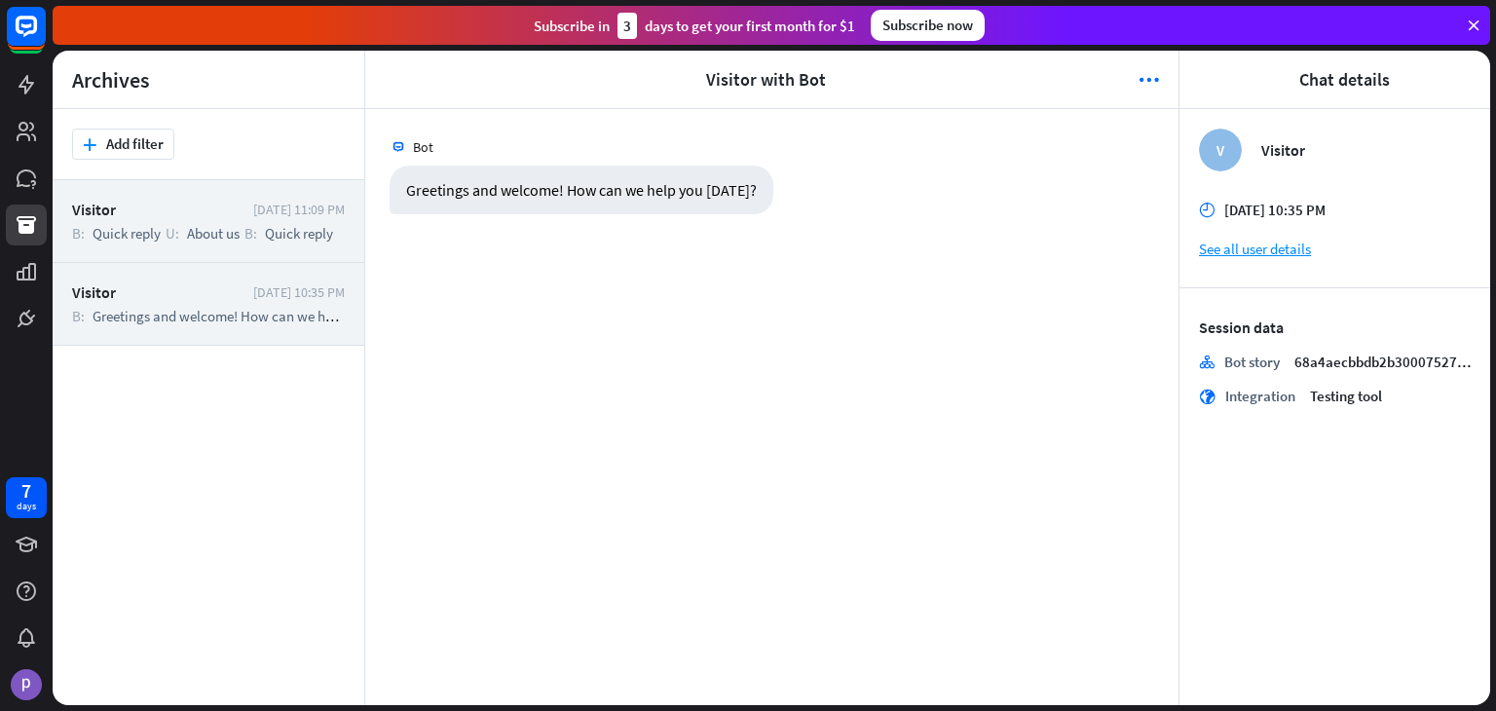
click at [256, 194] on div "Visitor [DATE] 11:09 PM B: Quick reply U: About us B: Quick reply" at bounding box center [209, 221] width 312 height 83
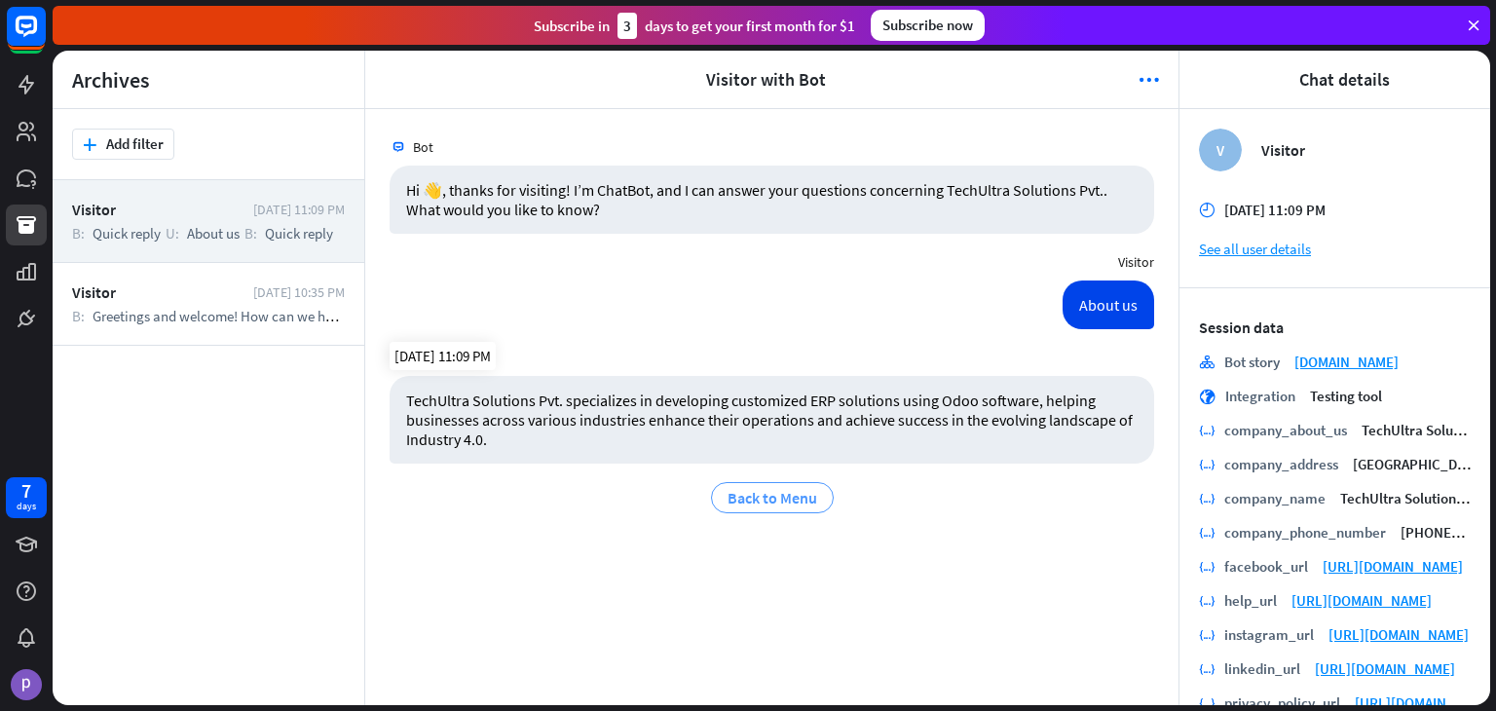
click at [822, 502] on div "Back to Menu" at bounding box center [772, 497] width 123 height 31
click at [779, 504] on span "Back to Menu" at bounding box center [773, 497] width 90 height 19
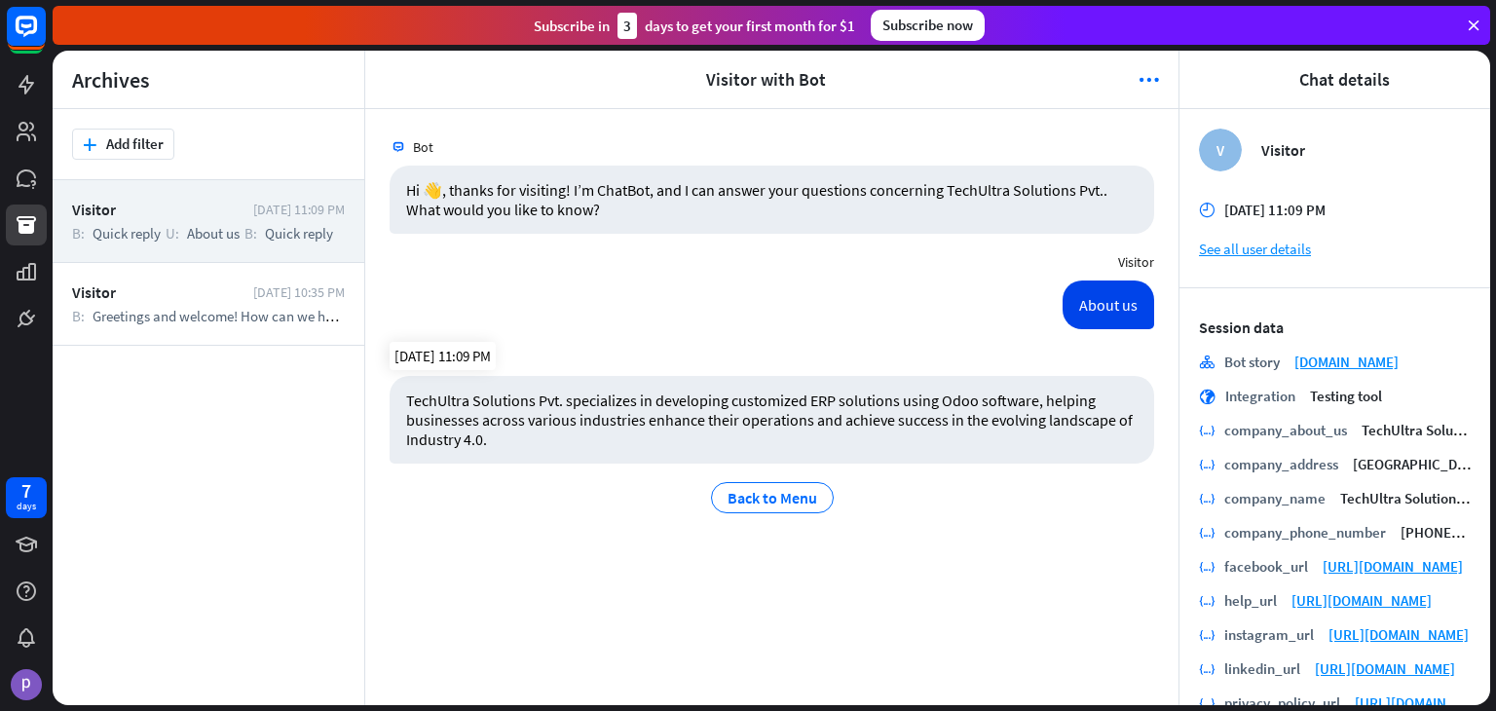
click at [607, 394] on div "TechUltra Solutions Pvt. specializes in developing customized ERP solutions usi…" at bounding box center [772, 420] width 765 height 88
click at [1146, 78] on icon "more_horiz" at bounding box center [1149, 79] width 20 height 19
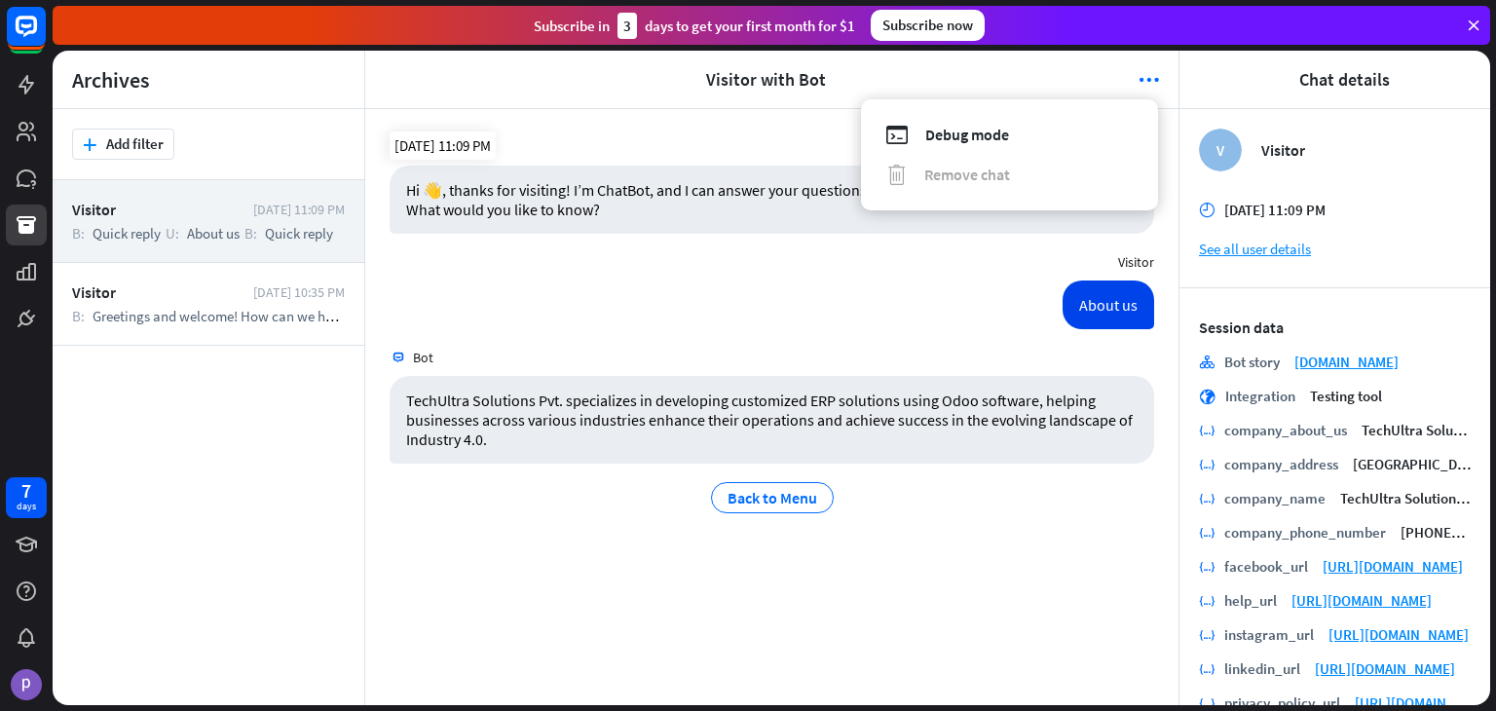
click at [810, 232] on div "Hi 👋, thanks for visiting! I’m ChatBot, and I can answer your questions concern…" at bounding box center [772, 200] width 765 height 68
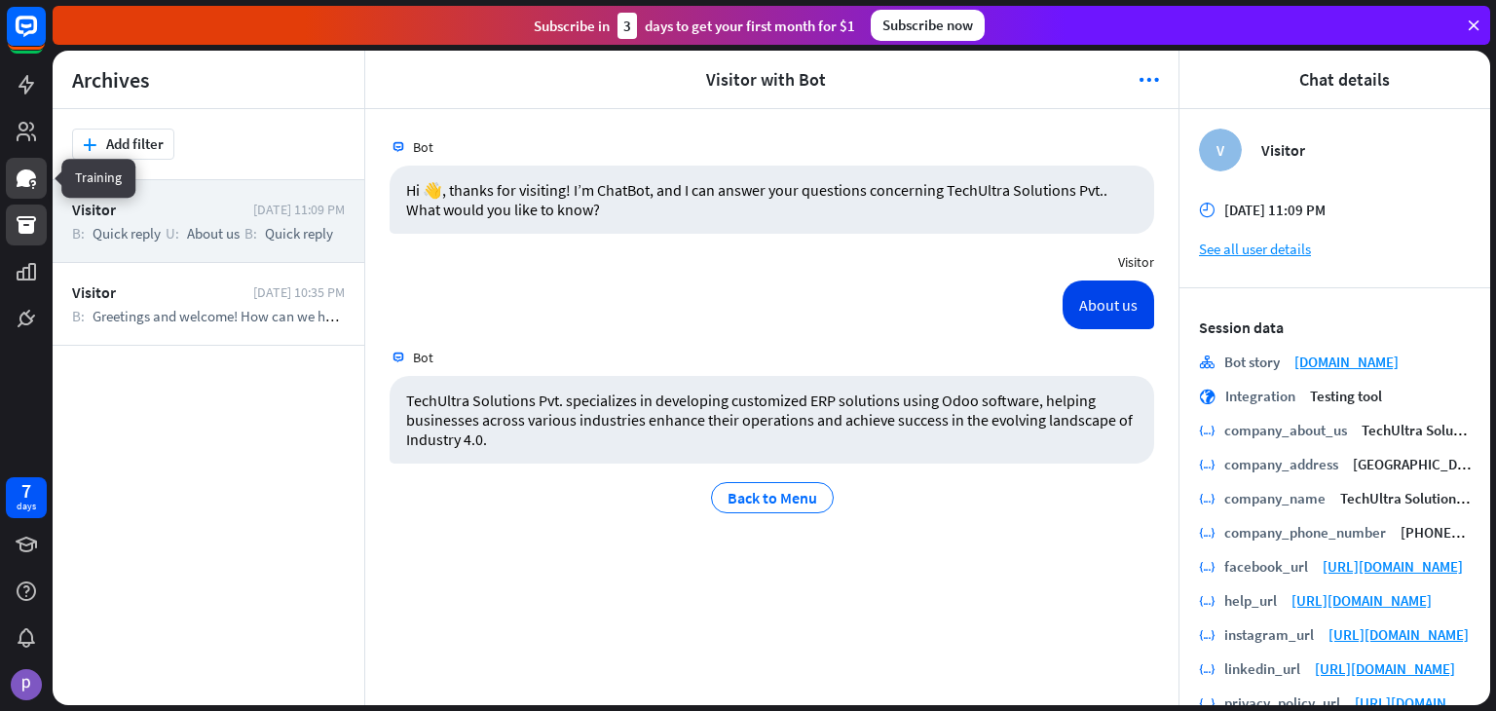
click at [19, 188] on icon at bounding box center [26, 178] width 23 height 23
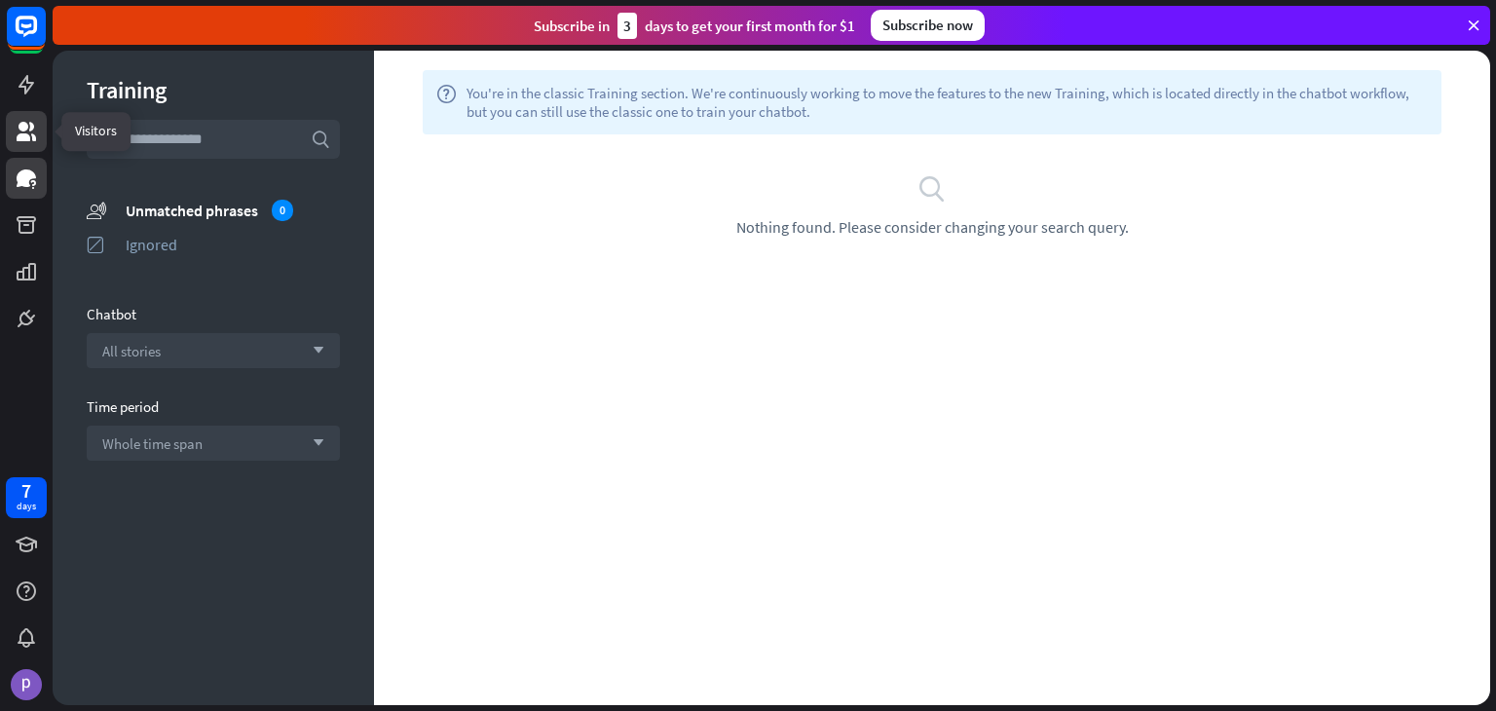
click at [35, 128] on icon at bounding box center [26, 131] width 23 height 23
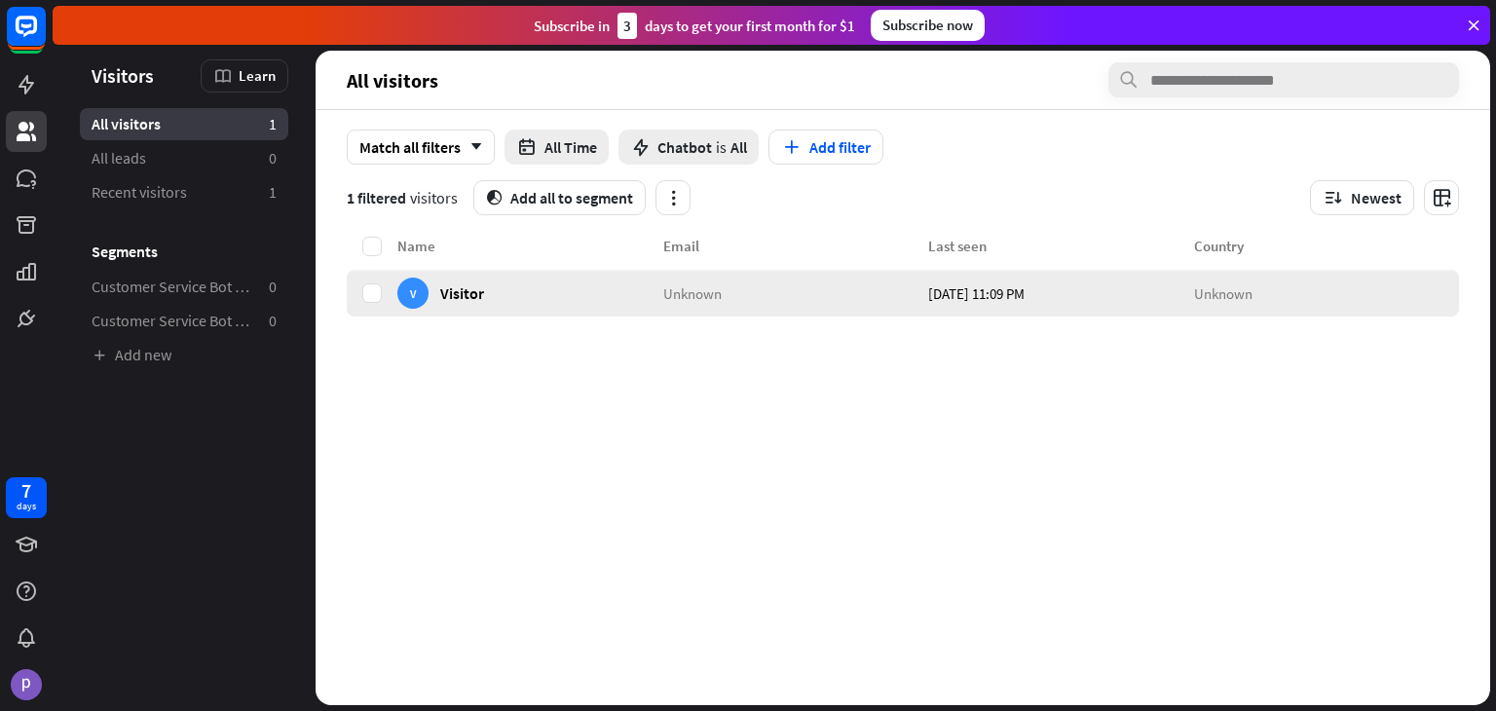
click at [476, 289] on span "Visitor" at bounding box center [462, 292] width 44 height 19
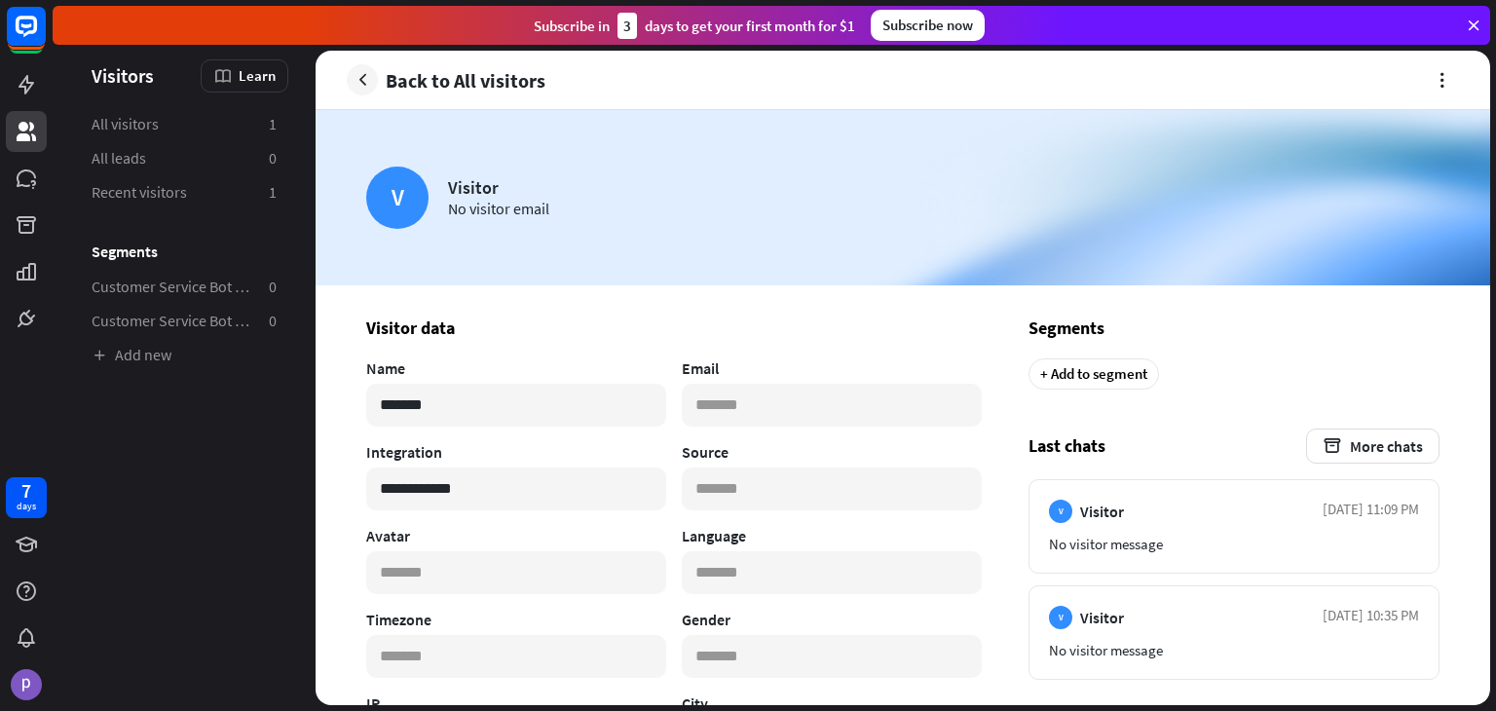
click at [437, 81] on span "Back to All visitors" at bounding box center [466, 80] width 160 height 22
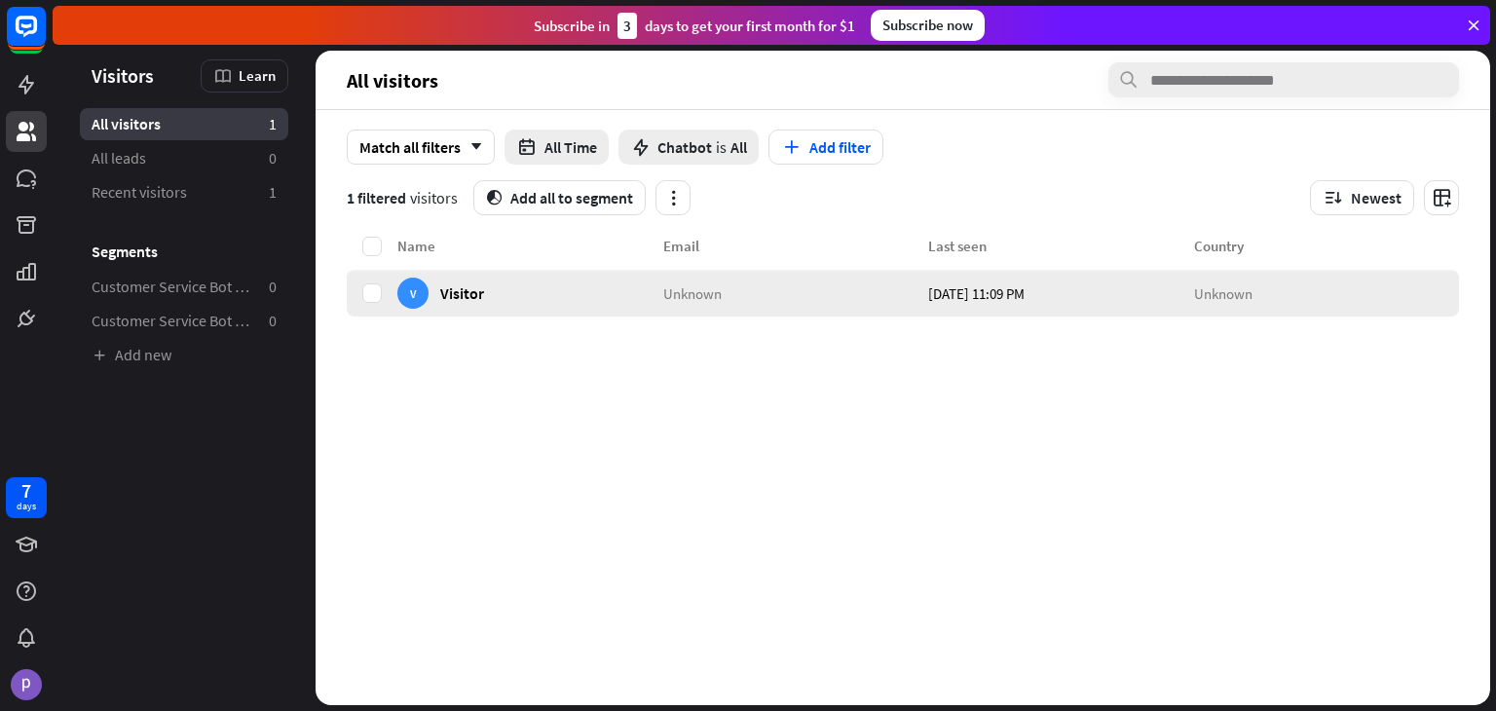
click at [655, 307] on div "V Visitor" at bounding box center [530, 293] width 266 height 47
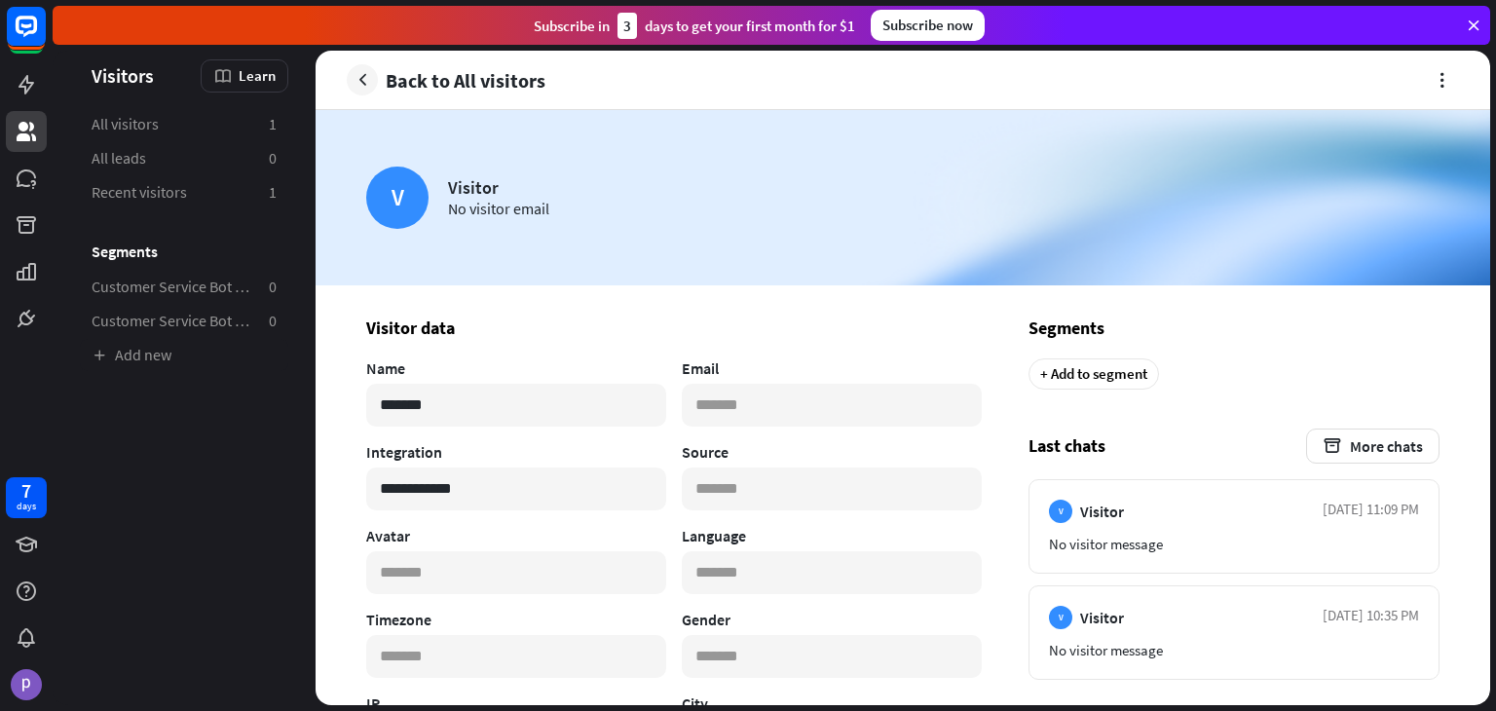
click at [388, 76] on span "Back to All visitors" at bounding box center [466, 80] width 160 height 22
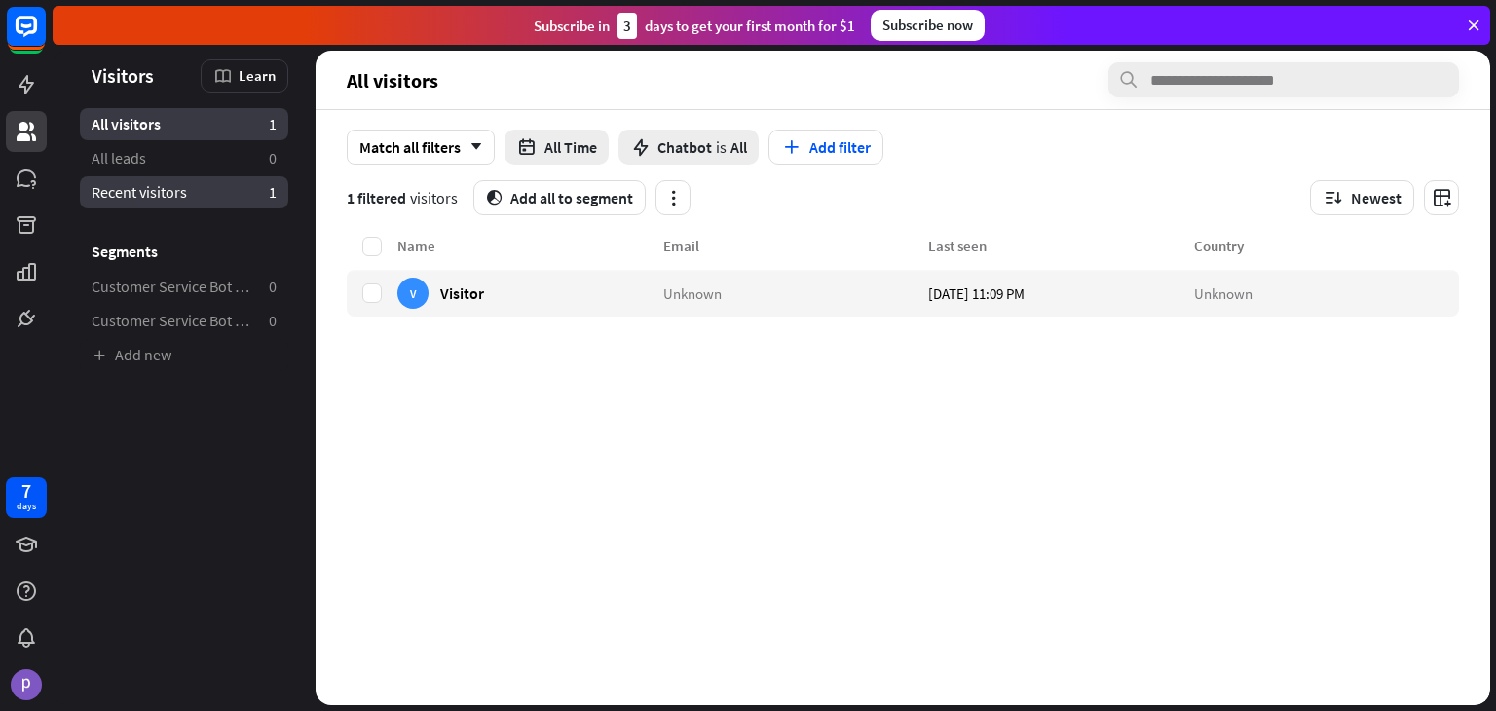
click at [179, 200] on span "Recent visitors" at bounding box center [139, 192] width 95 height 20
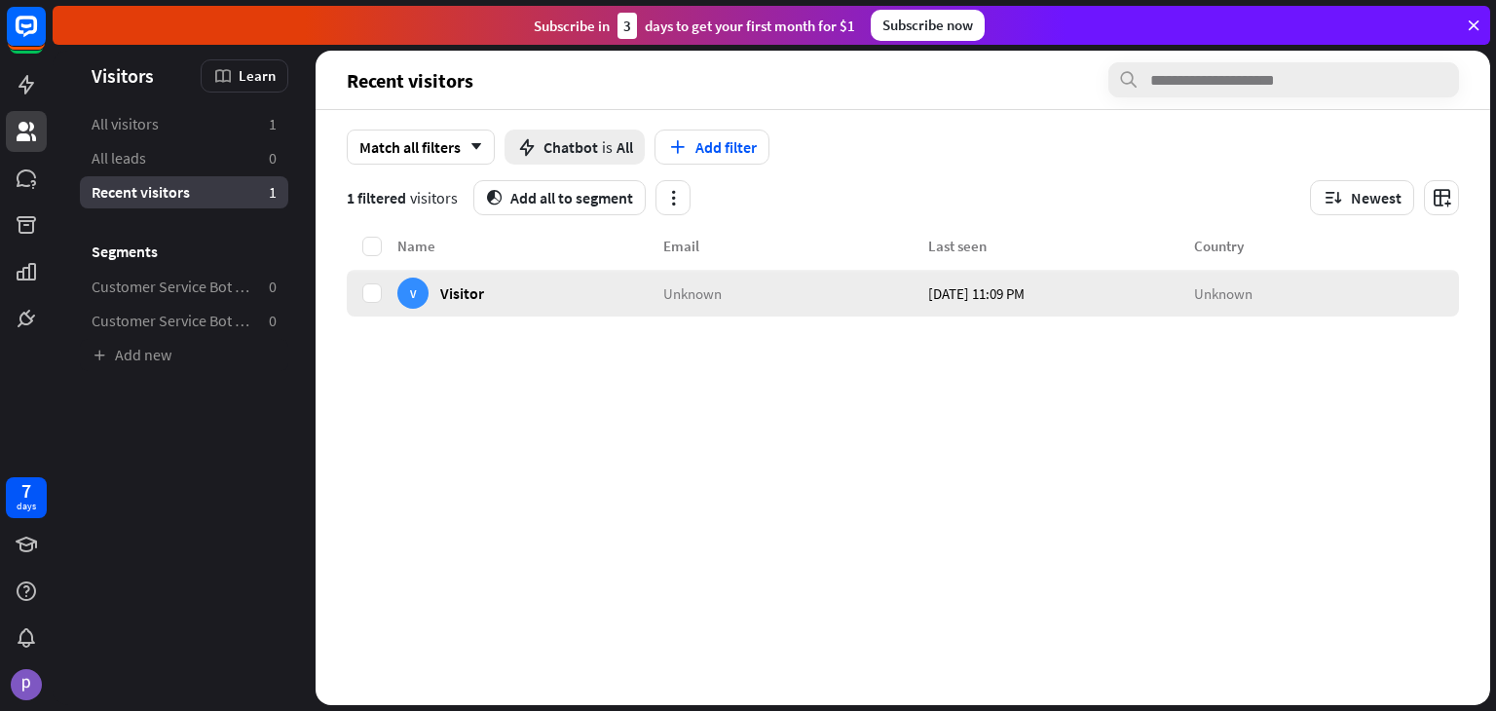
click at [588, 293] on div "V Visitor" at bounding box center [530, 293] width 266 height 47
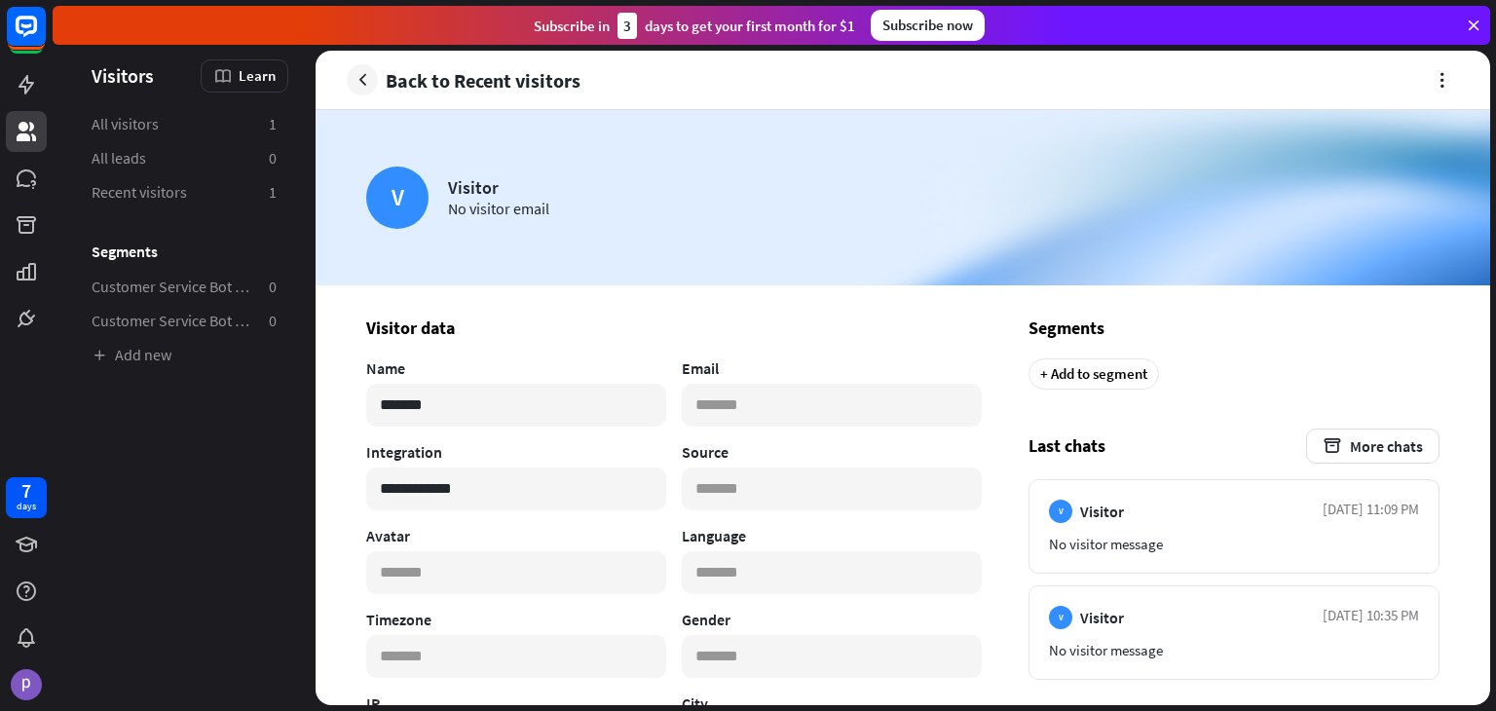
click at [385, 72] on link "Back to Recent visitors" at bounding box center [464, 79] width 234 height 31
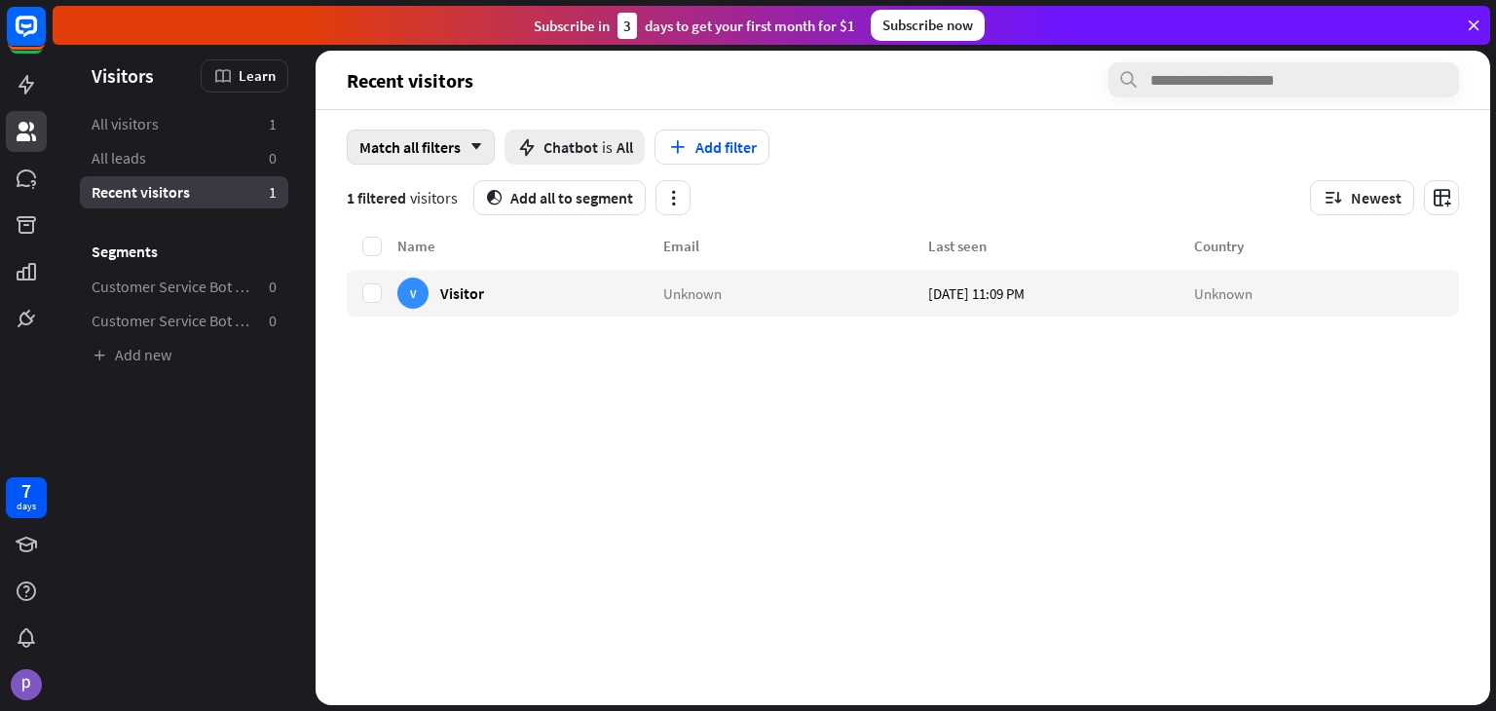
click at [452, 150] on div "Match all filters arrow_down" at bounding box center [421, 147] width 148 height 35
click at [1029, 414] on div "Name Email Last seen Country V Visitor Unknown [DATE] 11:09 PM Unknown" at bounding box center [903, 470] width 1112 height 471
click at [26, 695] on img at bounding box center [26, 684] width 31 height 31
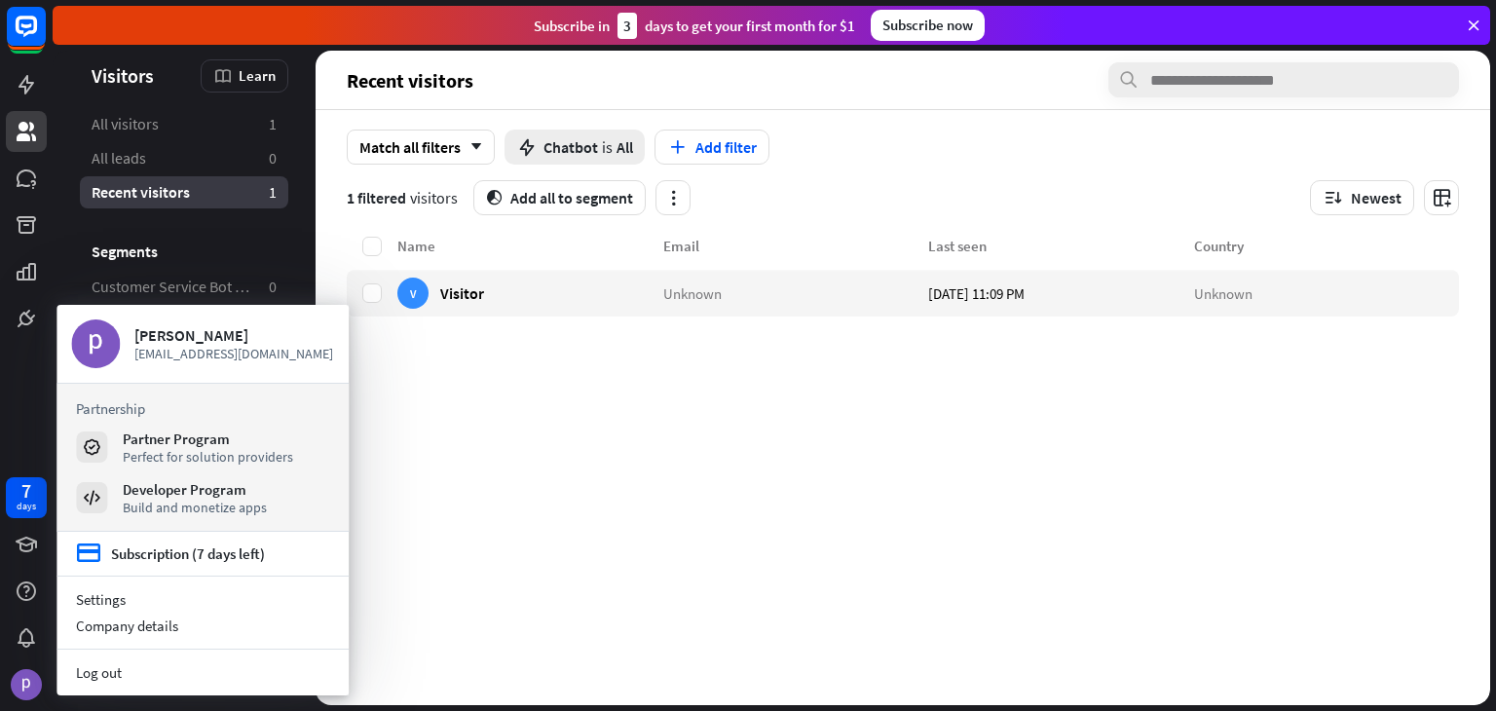
click at [460, 547] on div "Name Email Last seen Country V Visitor Unknown [DATE] 11:09 PM Unknown" at bounding box center [903, 470] width 1112 height 471
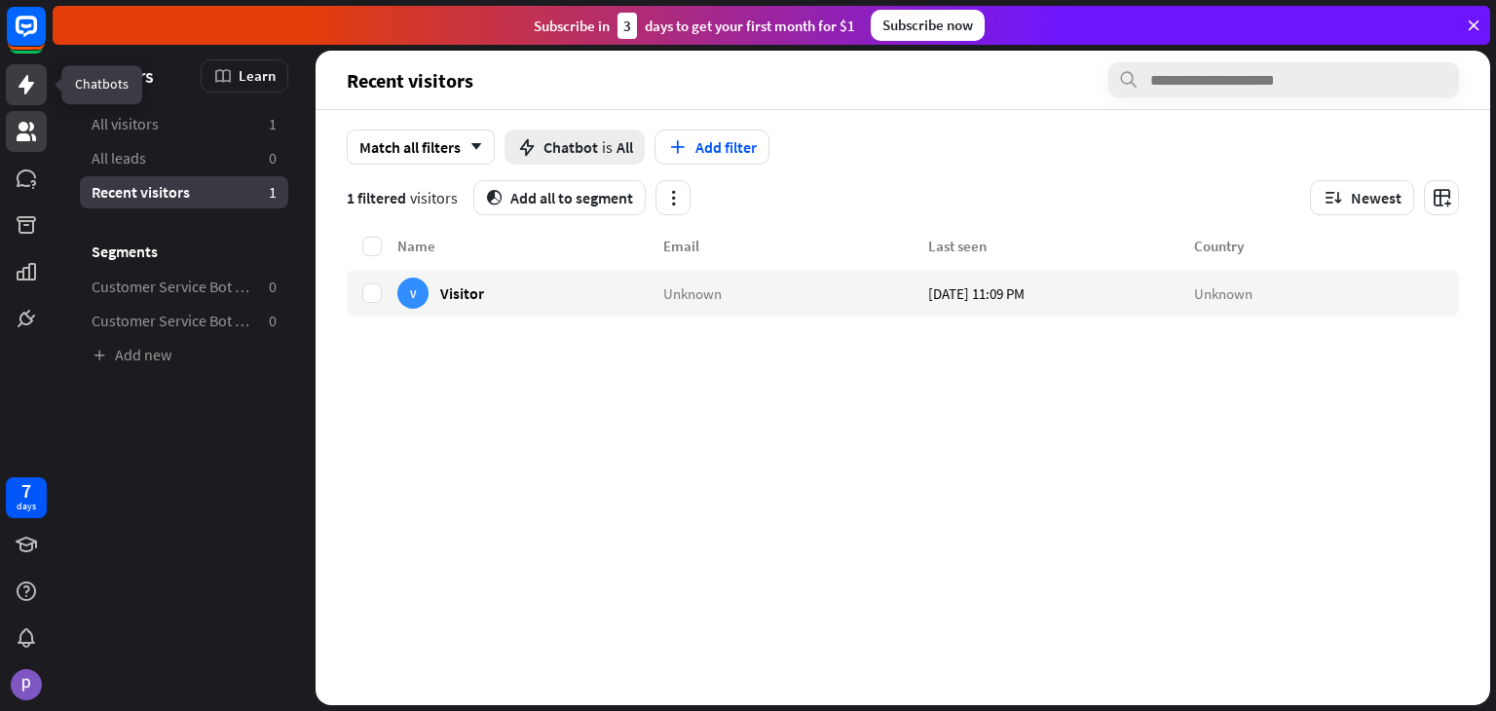
click at [29, 85] on icon at bounding box center [27, 84] width 16 height 19
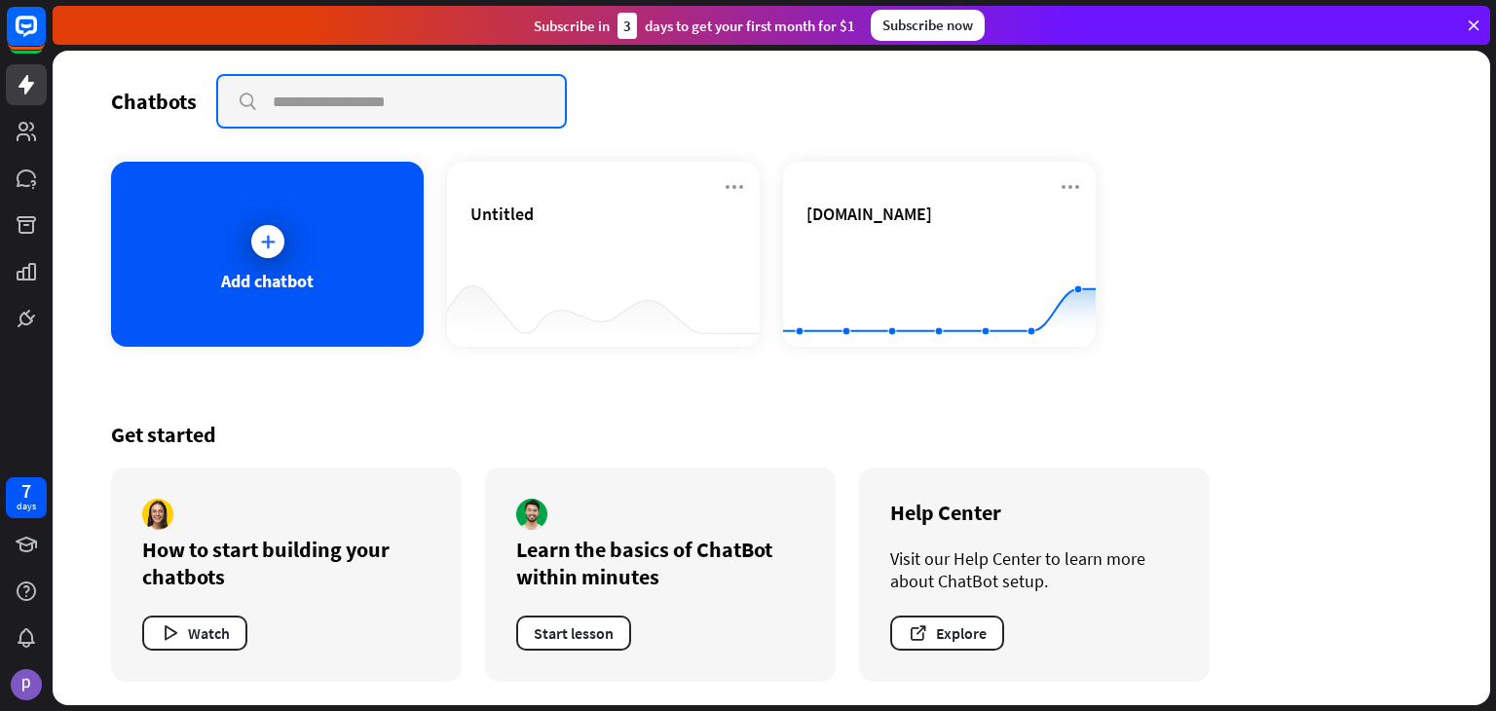
click at [303, 106] on input "text" at bounding box center [391, 101] width 347 height 51
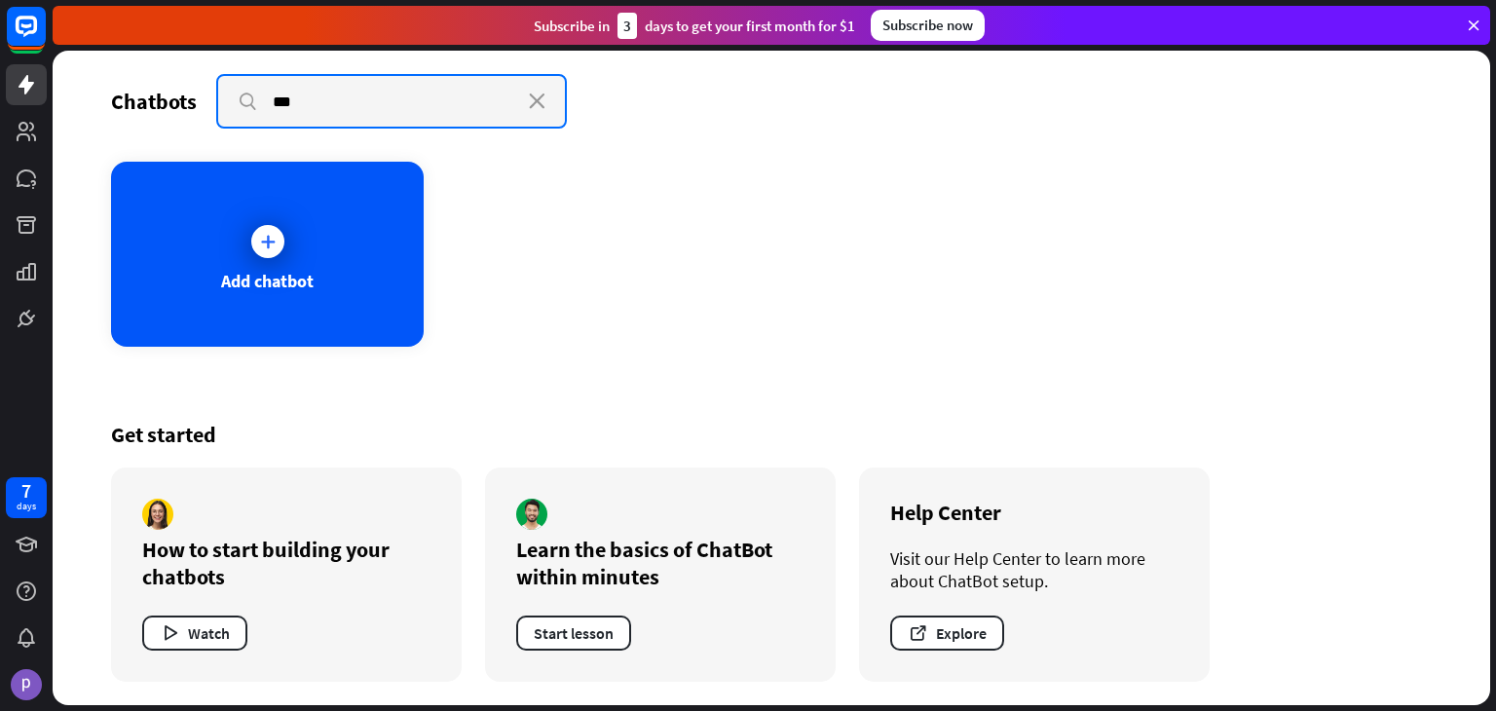
type input "****"
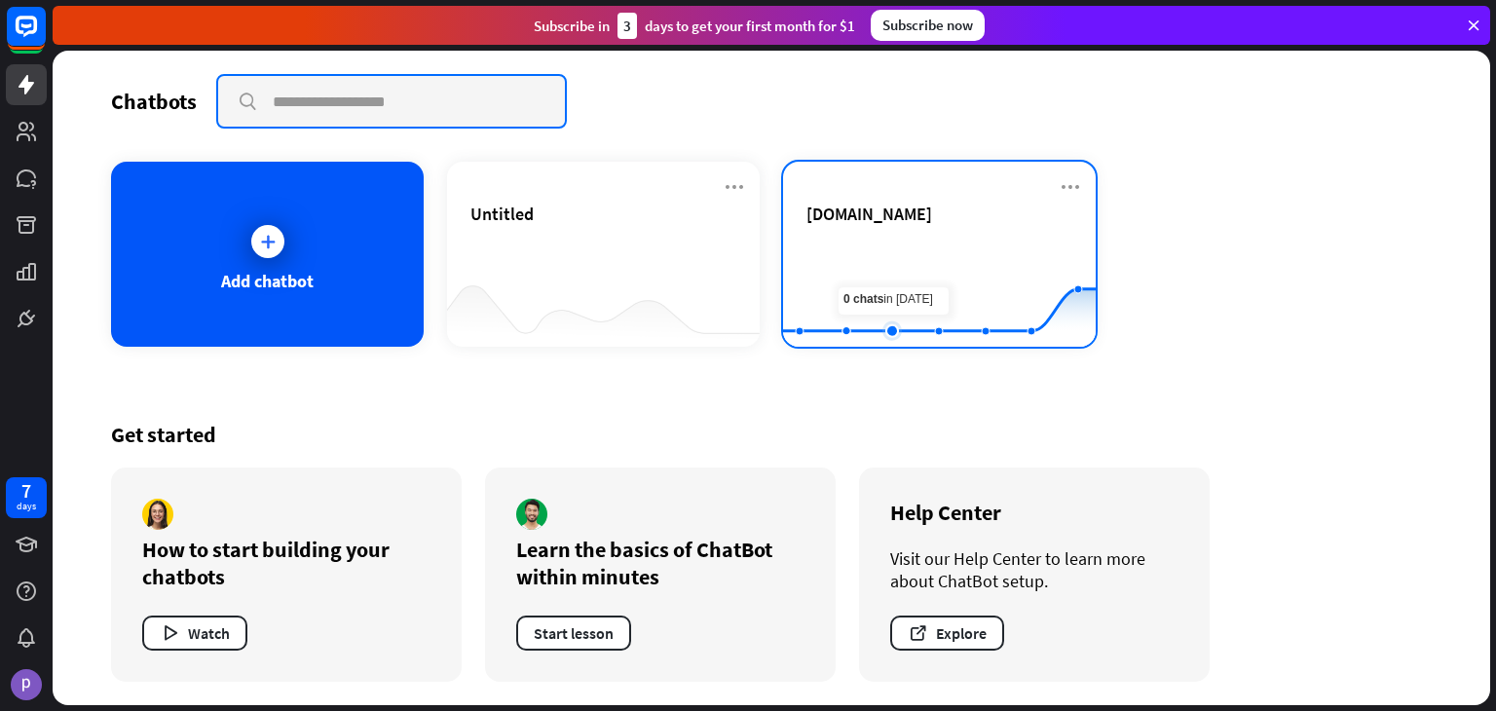
click at [873, 259] on rect at bounding box center [939, 299] width 313 height 122
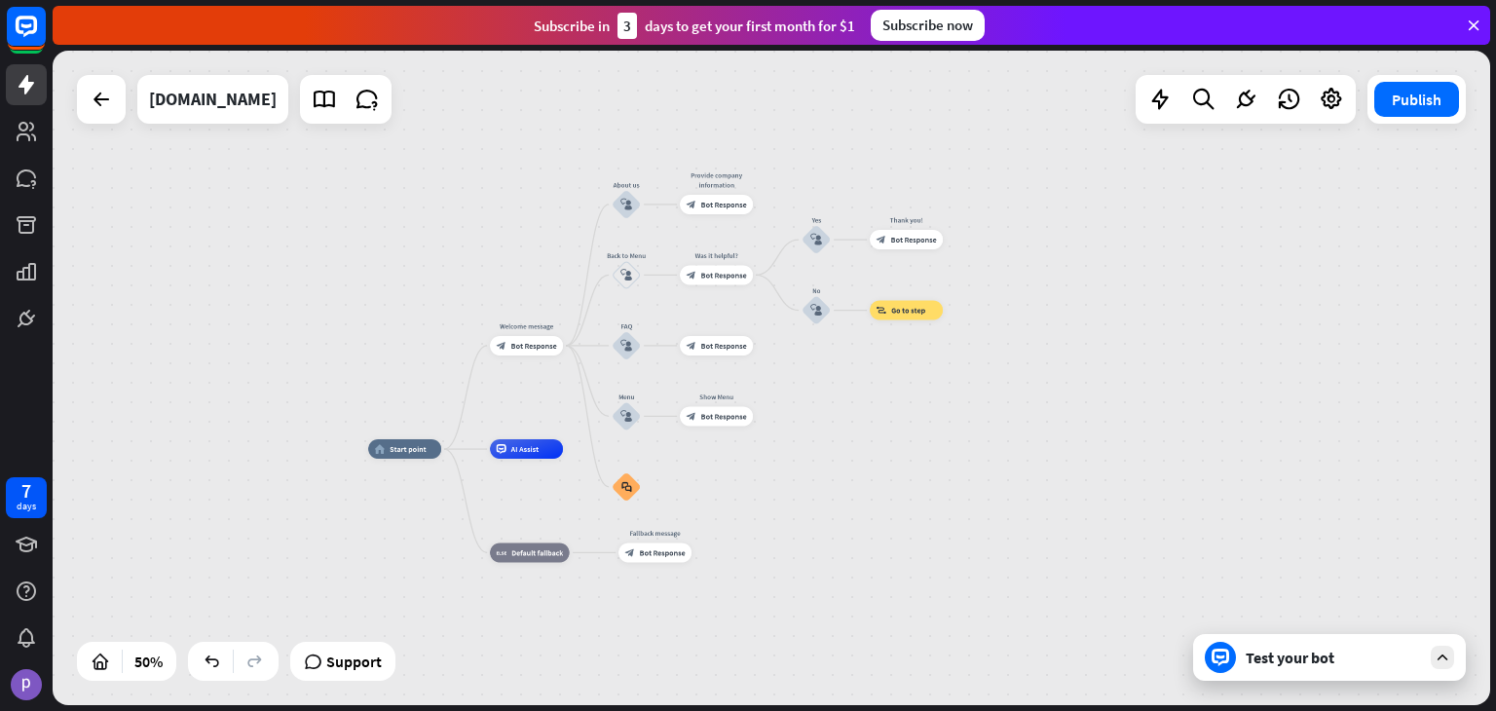
click at [1319, 659] on div "Test your bot" at bounding box center [1333, 657] width 175 height 19
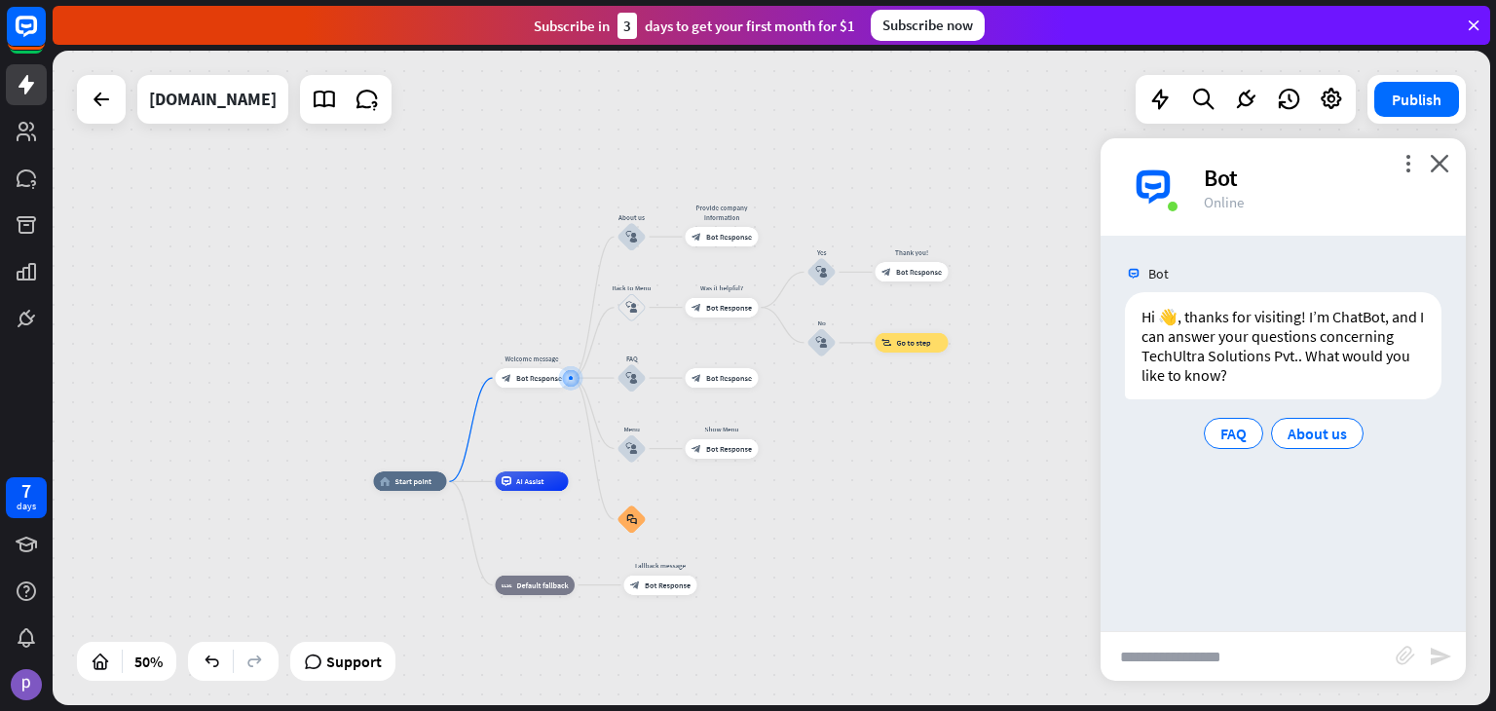
click at [1443, 172] on div "more_vert close Bot Online" at bounding box center [1283, 186] width 365 height 97
click at [1441, 163] on icon "close" at bounding box center [1439, 163] width 19 height 19
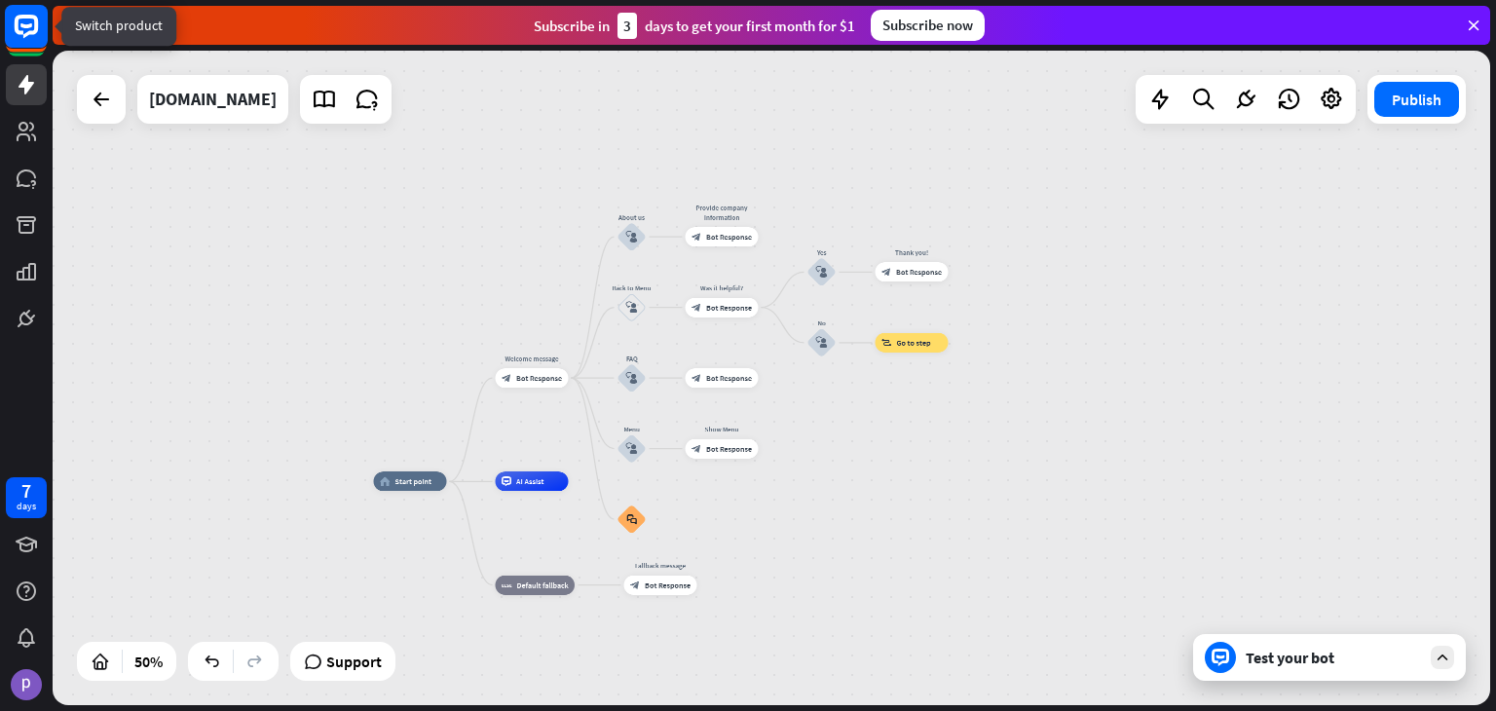
click at [31, 25] on icon at bounding box center [26, 25] width 12 height 5
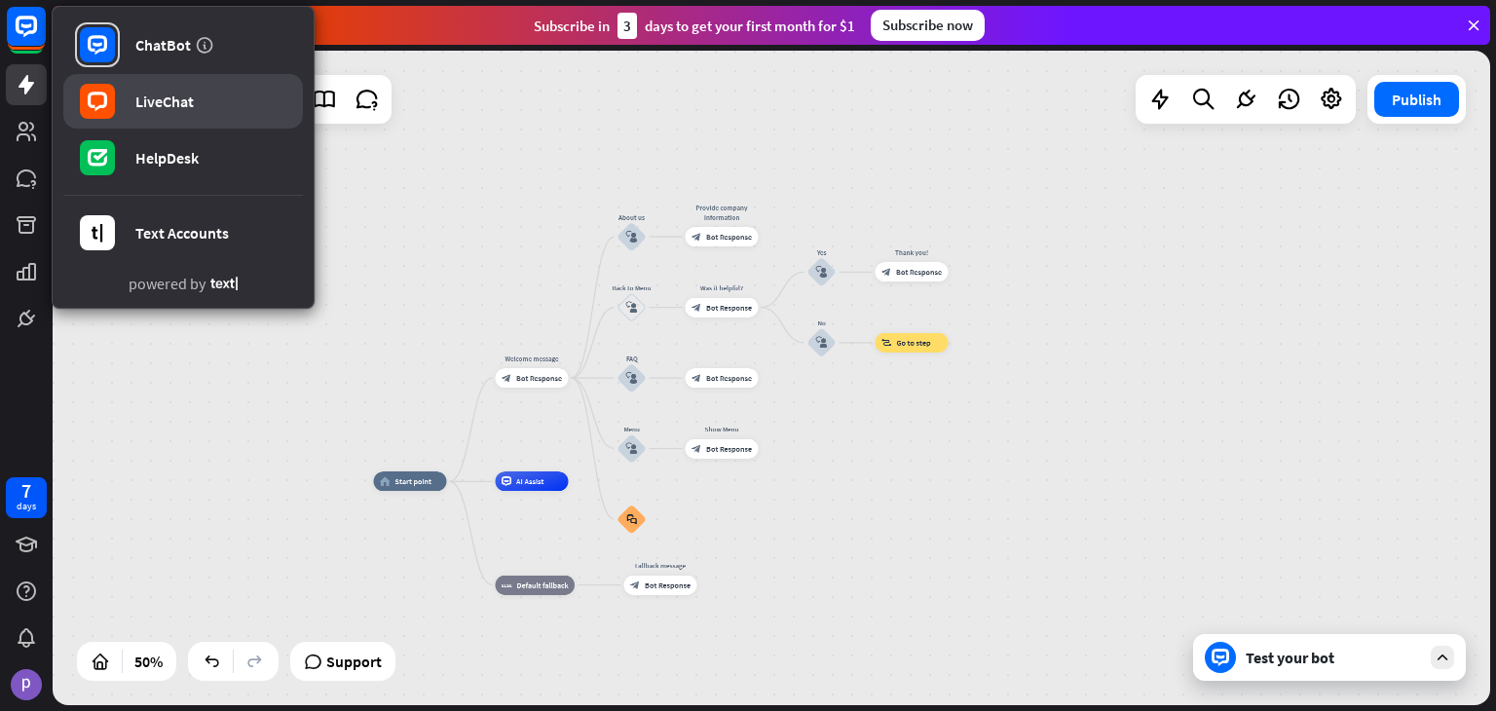
click at [183, 105] on div "LiveChat" at bounding box center [164, 101] width 58 height 19
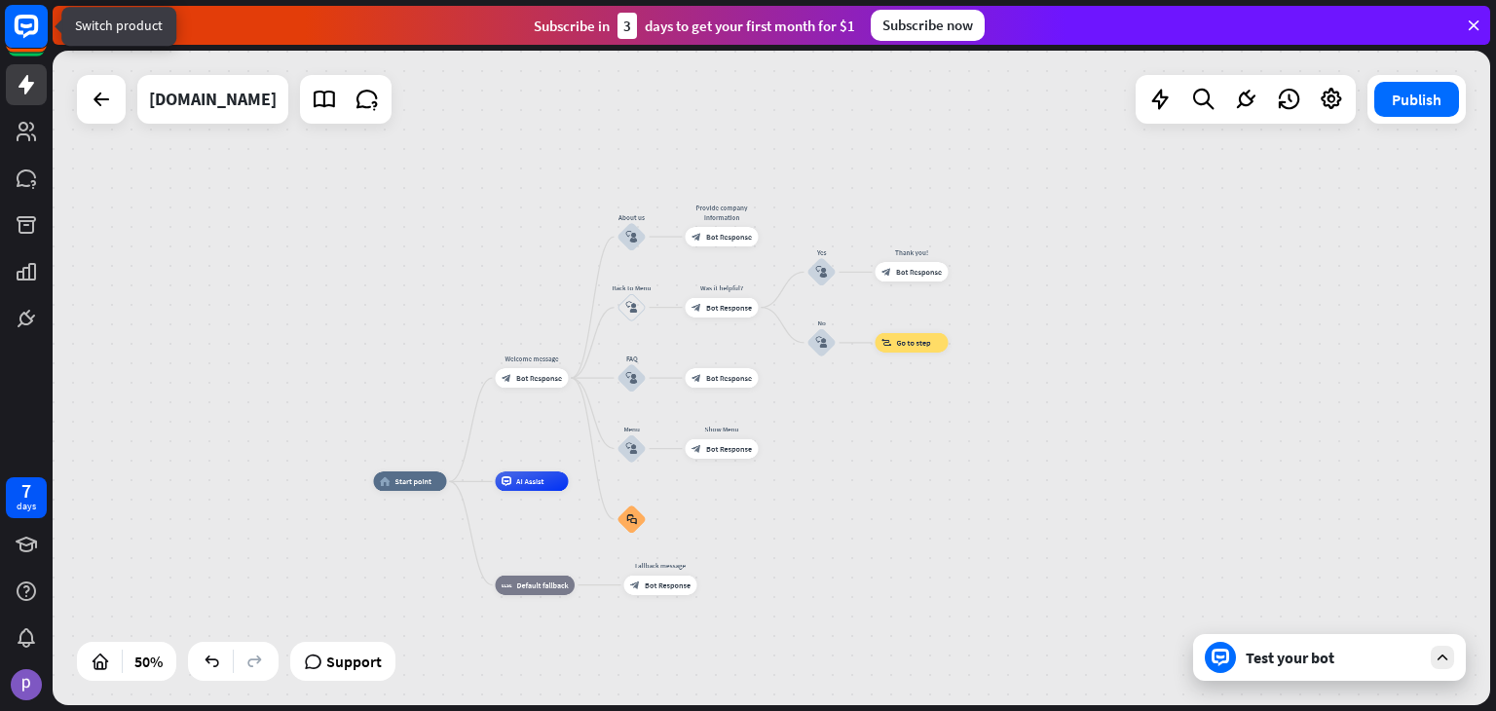
click at [12, 34] on rect at bounding box center [26, 26] width 43 height 43
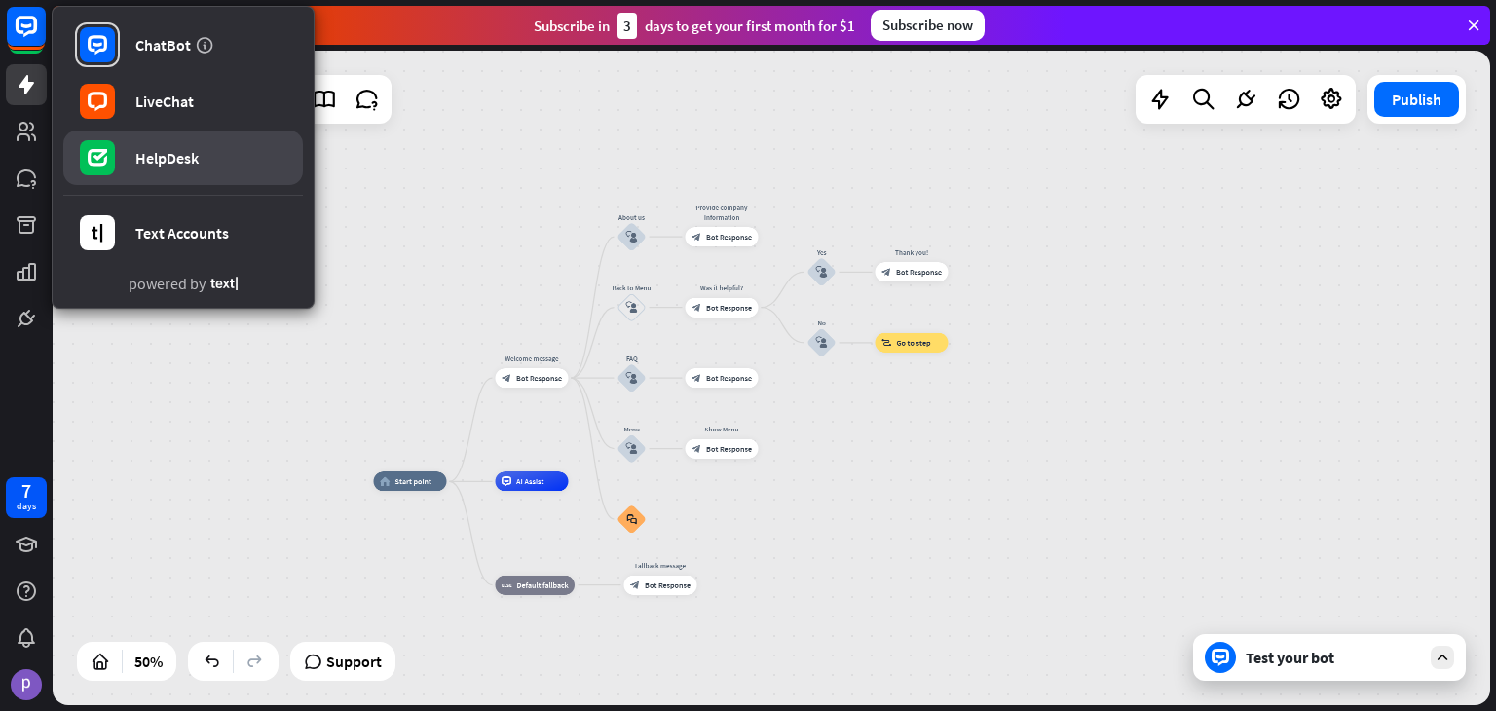
click at [177, 158] on div "HelpDesk" at bounding box center [166, 157] width 63 height 19
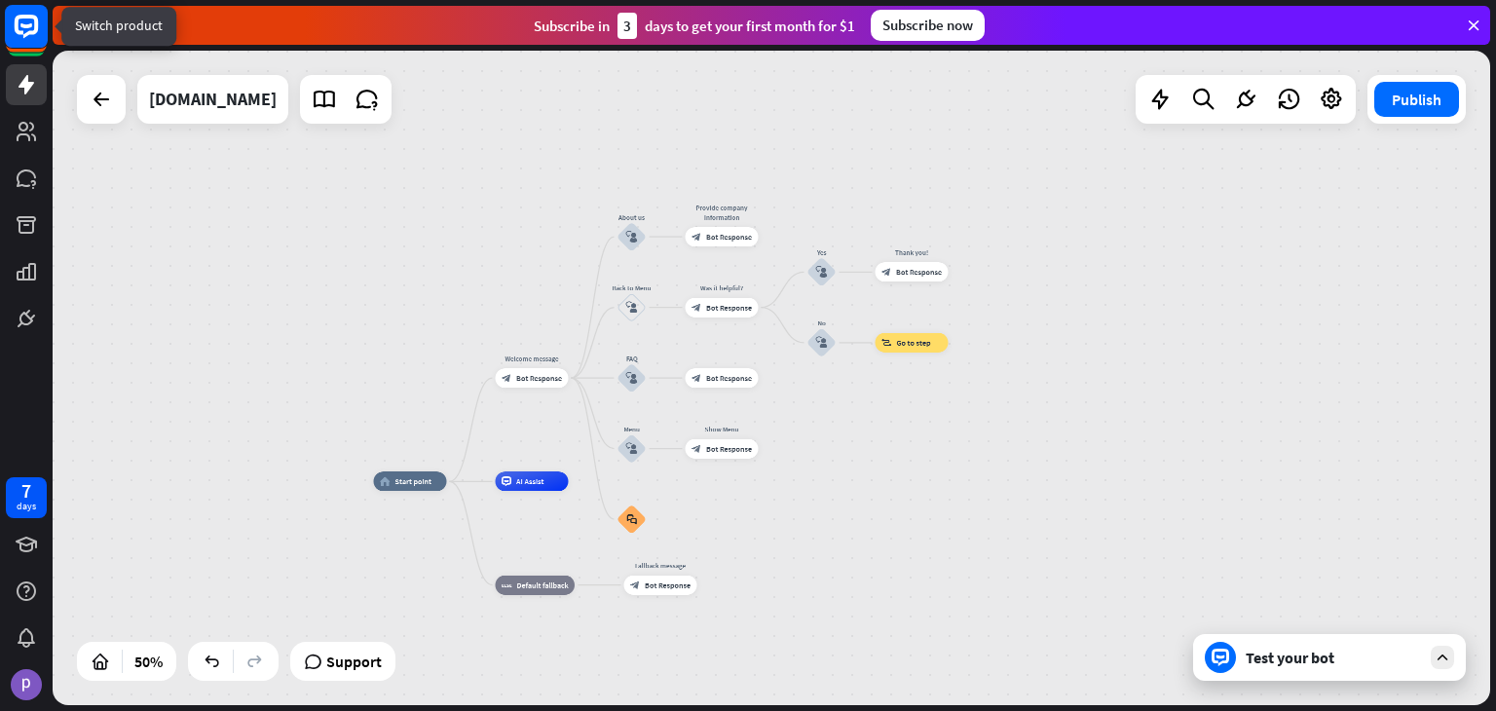
click at [15, 37] on rect at bounding box center [26, 26] width 43 height 43
